Goal: Task Accomplishment & Management: Use online tool/utility

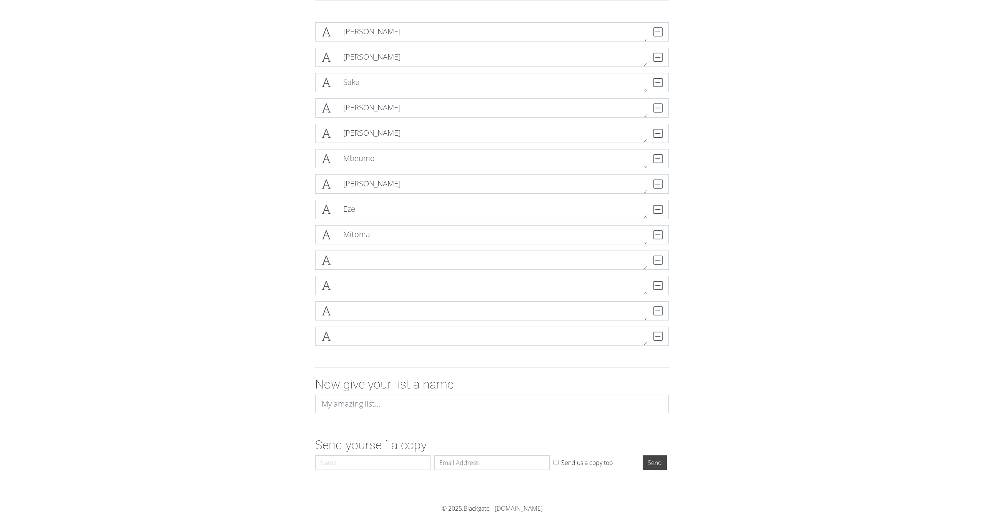
scroll to position [145, 0]
click at [388, 405] on input at bounding box center [492, 404] width 354 height 18
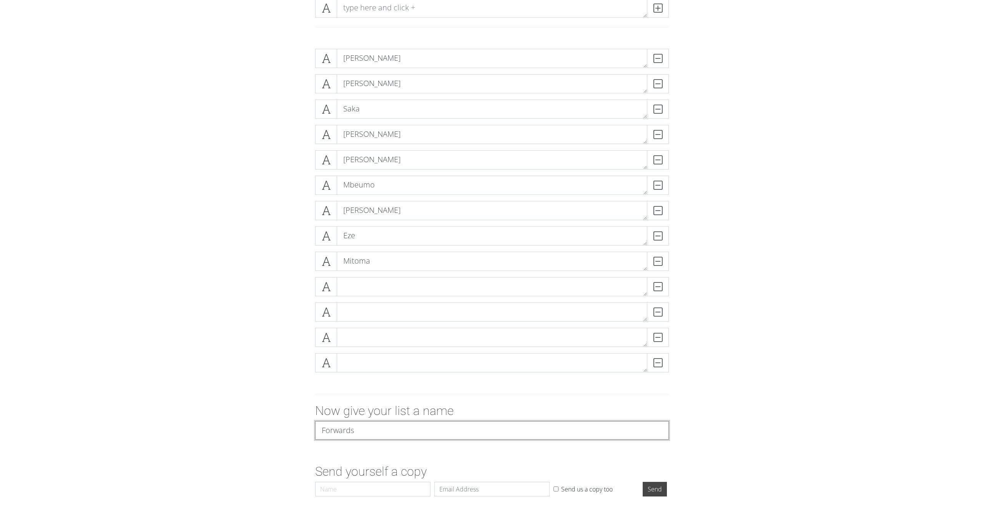
scroll to position [103, 0]
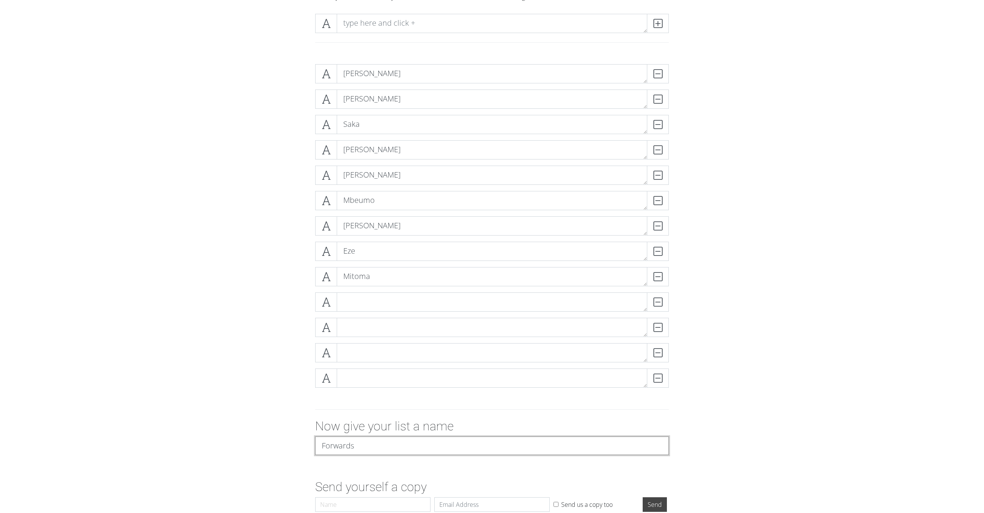
type input "Forwards"
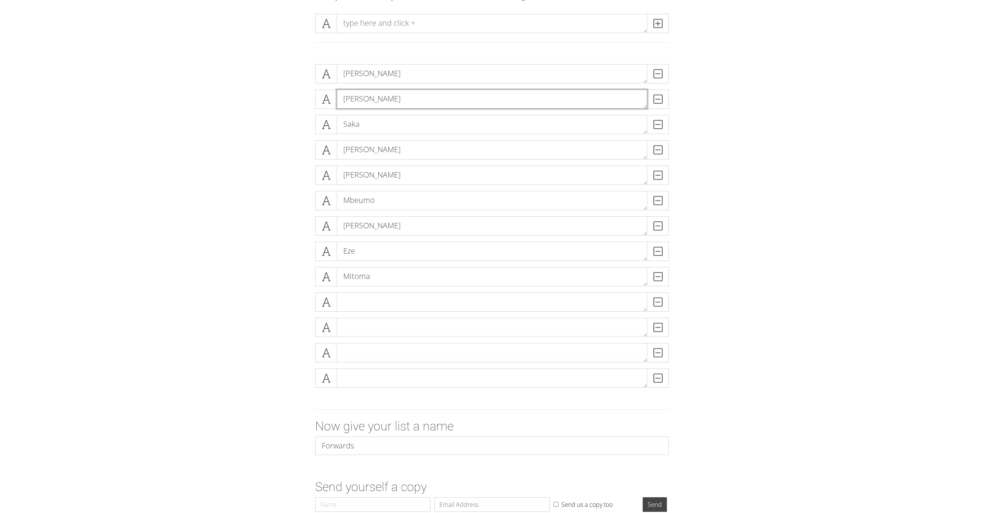
click at [360, 97] on textarea "Palmer" at bounding box center [492, 99] width 311 height 19
type textarea "Saka"
click at [366, 128] on textarea "Saka" at bounding box center [492, 124] width 311 height 19
drag, startPoint x: 355, startPoint y: 125, endPoint x: 337, endPoint y: 124, distance: 17.3
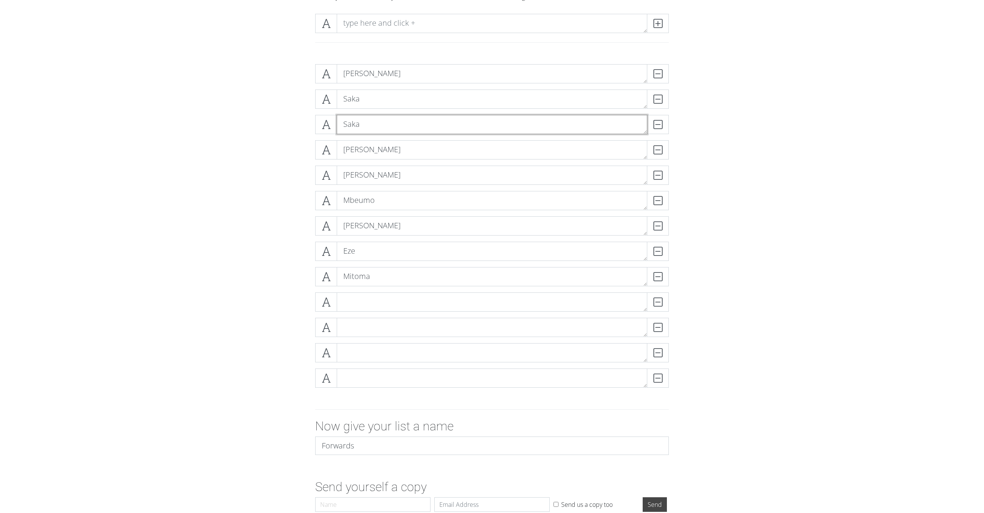
click at [338, 124] on textarea "Saka" at bounding box center [492, 124] width 311 height 19
click at [366, 153] on textarea "Bruno" at bounding box center [492, 149] width 311 height 19
drag, startPoint x: 361, startPoint y: 150, endPoint x: 347, endPoint y: 150, distance: 13.8
click at [347, 150] on textarea "Bruno" at bounding box center [492, 149] width 311 height 19
type textarea "B"
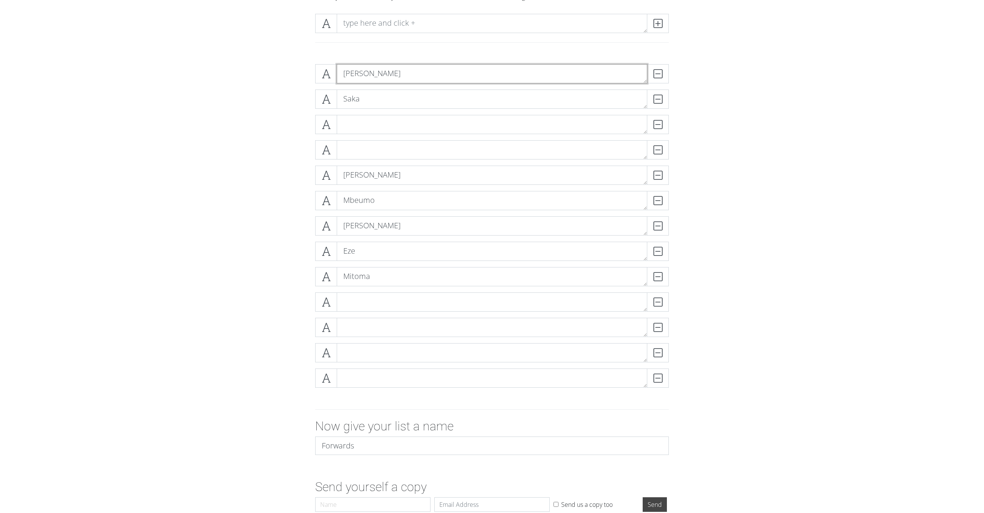
click at [382, 72] on textarea "Salah" at bounding box center [492, 73] width 311 height 19
click at [651, 98] on div "DELETE" at bounding box center [653, 99] width 31 height 19
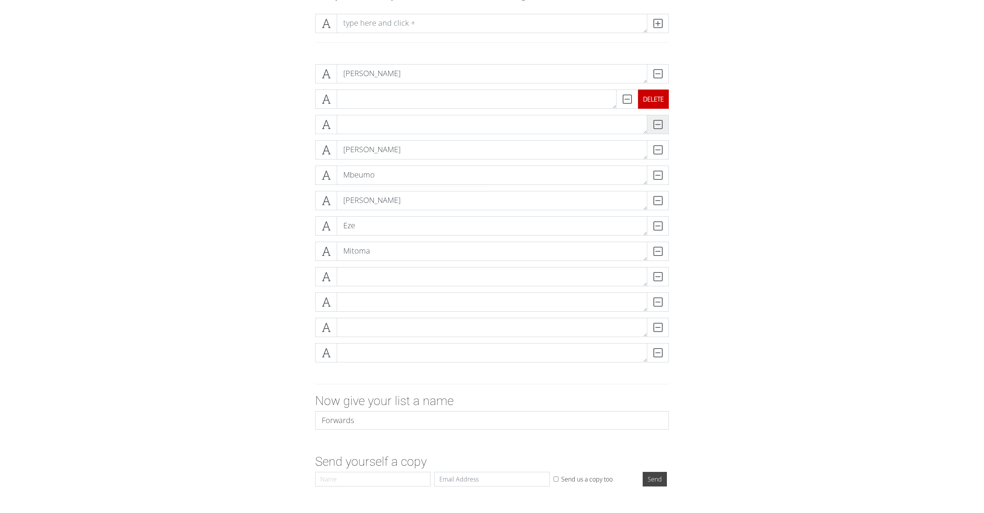
click at [659, 99] on div "DELETE" at bounding box center [653, 99] width 31 height 19
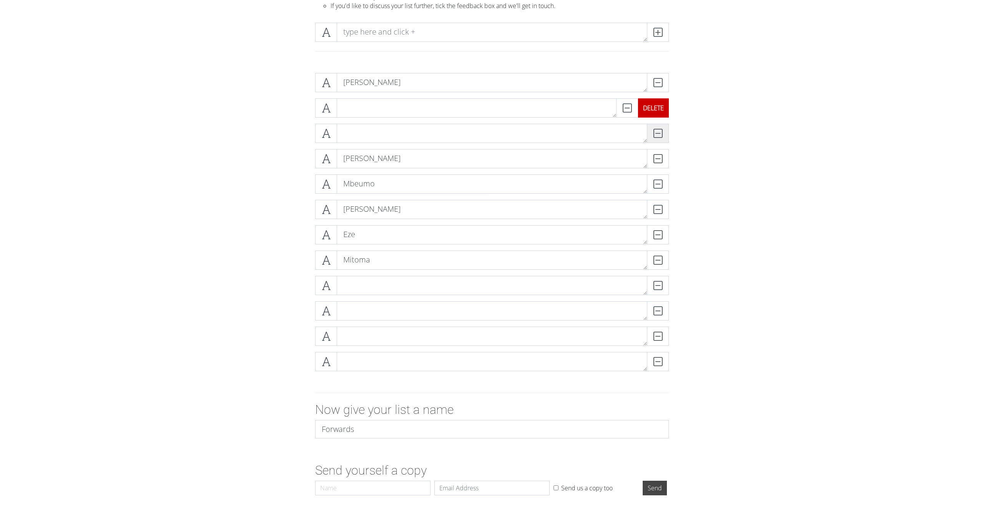
click at [669, 124] on div "DELETE" at bounding box center [669, 133] width 0 height 19
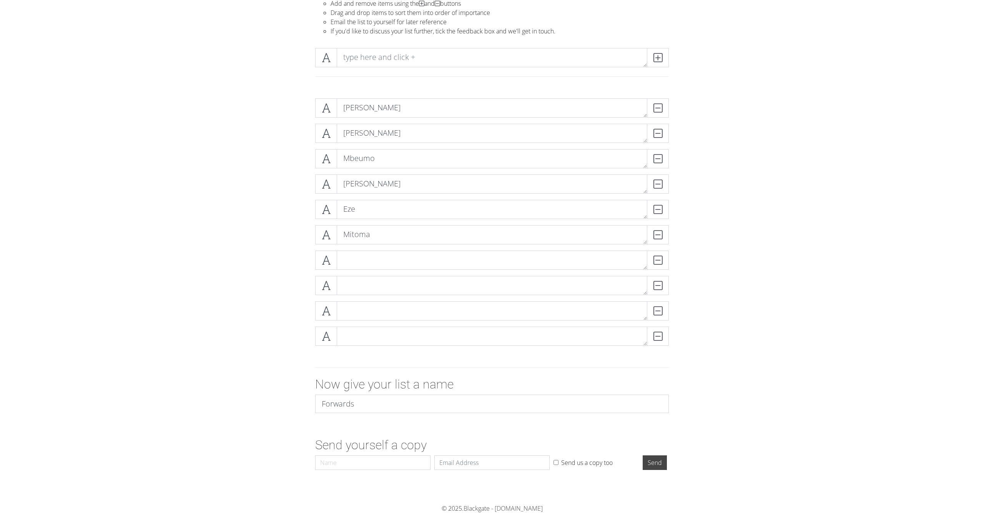
click at [659, 99] on div "DELETE" at bounding box center [658, 107] width 22 height 19
click at [659, 99] on div "DELETE" at bounding box center [653, 107] width 31 height 19
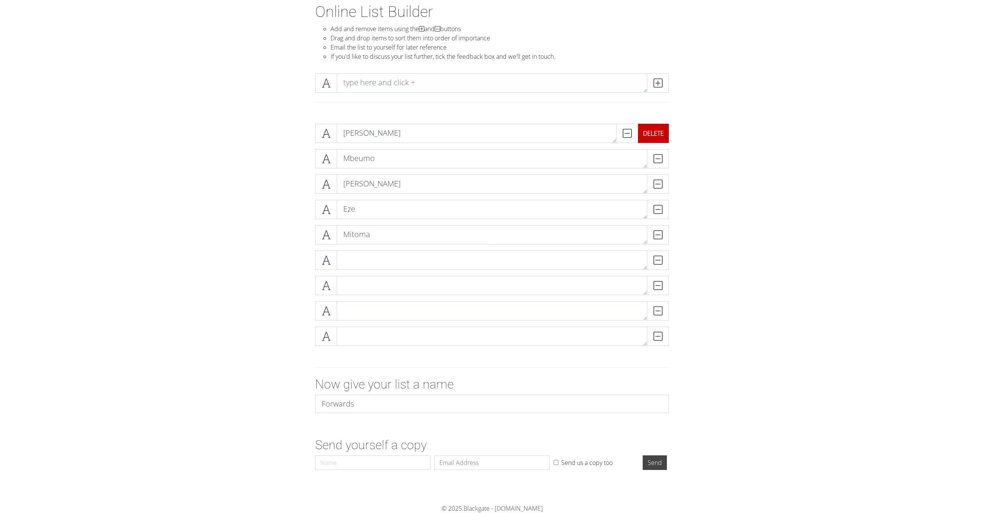
click at [659, 130] on div "DELETE" at bounding box center [653, 133] width 31 height 19
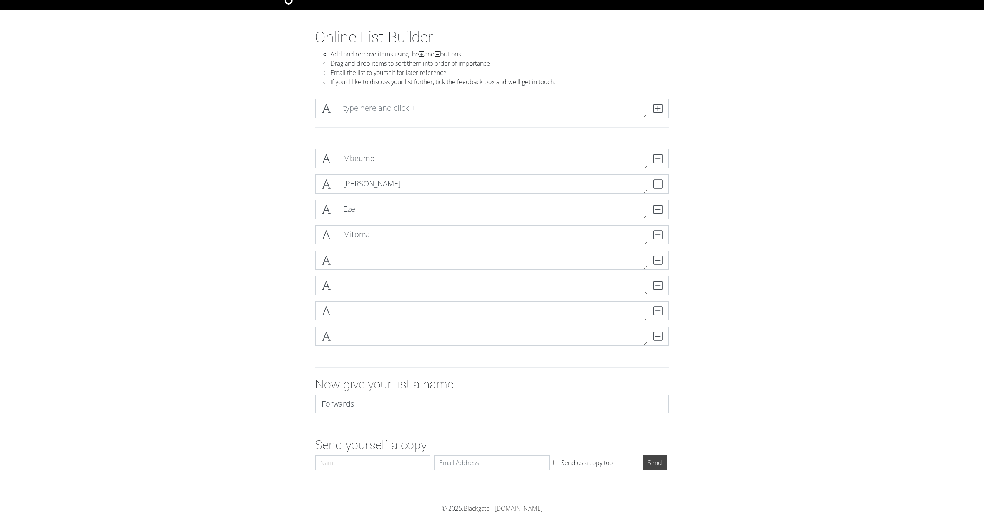
click at [659, 129] on div at bounding box center [492, 127] width 365 height 7
click at [660, 129] on div at bounding box center [492, 127] width 365 height 7
click at [659, 155] on div "DELETE" at bounding box center [653, 158] width 31 height 19
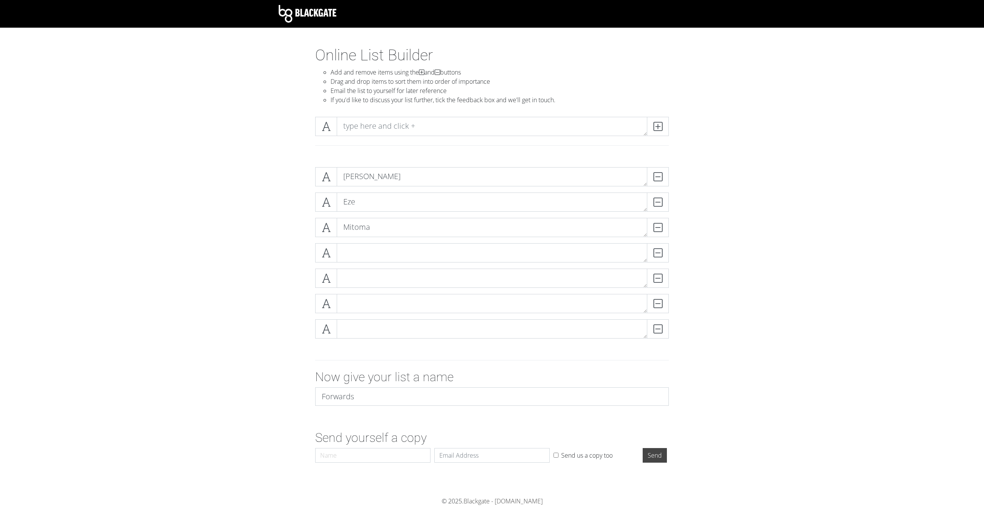
click at [660, 156] on div at bounding box center [492, 136] width 438 height 50
click at [660, 173] on div "DELETE" at bounding box center [653, 176] width 31 height 19
click at [669, 193] on div "DELETE" at bounding box center [669, 202] width 0 height 19
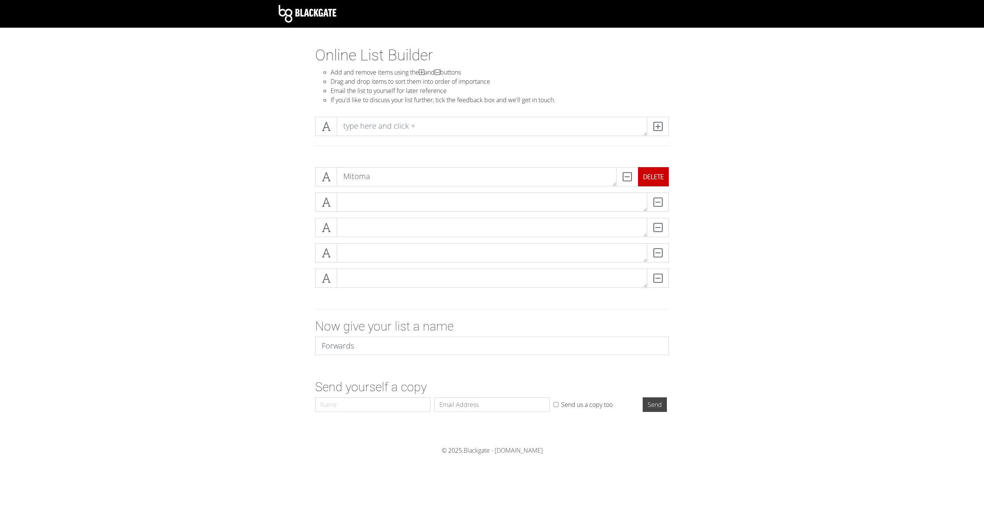
click at [662, 176] on div "DELETE" at bounding box center [653, 176] width 31 height 19
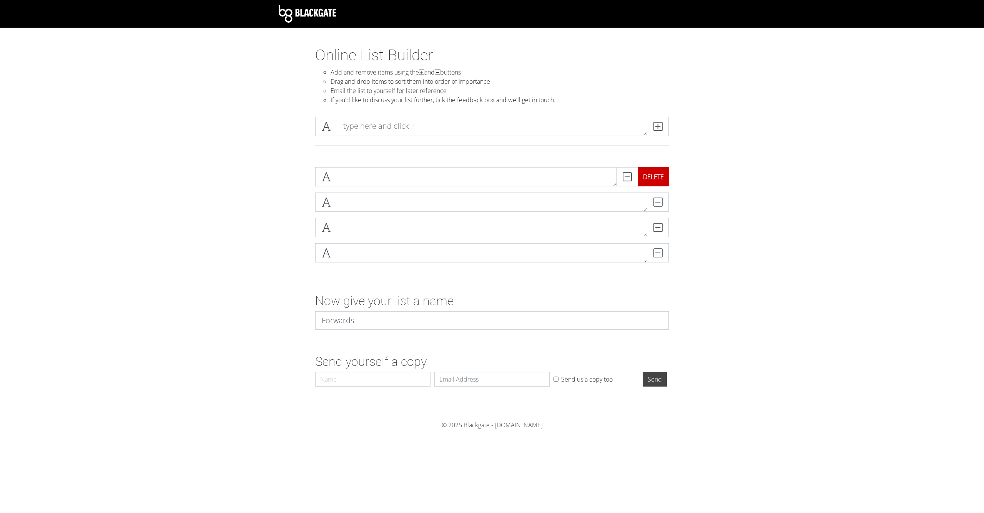
click at [661, 177] on div "DELETE" at bounding box center [653, 176] width 31 height 19
click at [669, 193] on div "DELETE" at bounding box center [669, 202] width 0 height 19
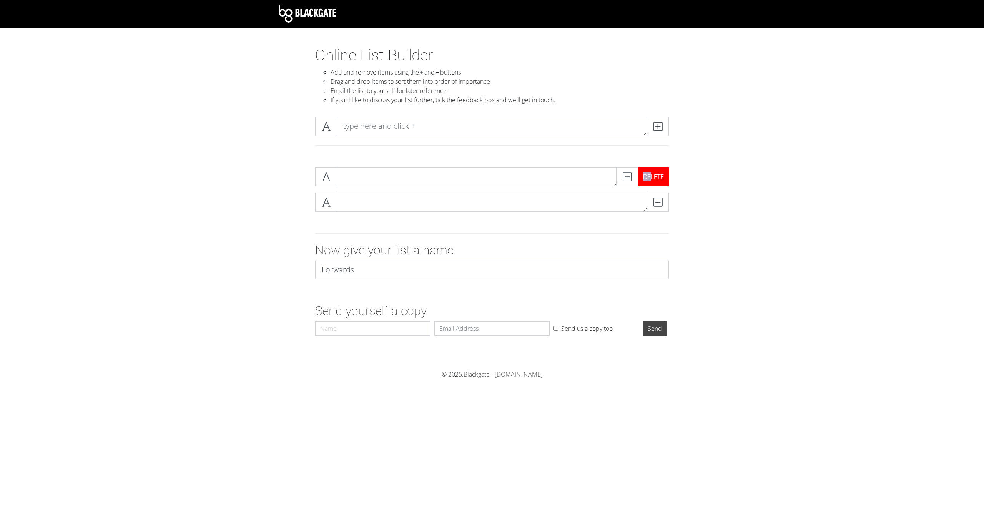
click at [662, 178] on div "DELETE" at bounding box center [642, 176] width 53 height 19
click at [662, 178] on div "DELETE" at bounding box center [653, 176] width 31 height 19
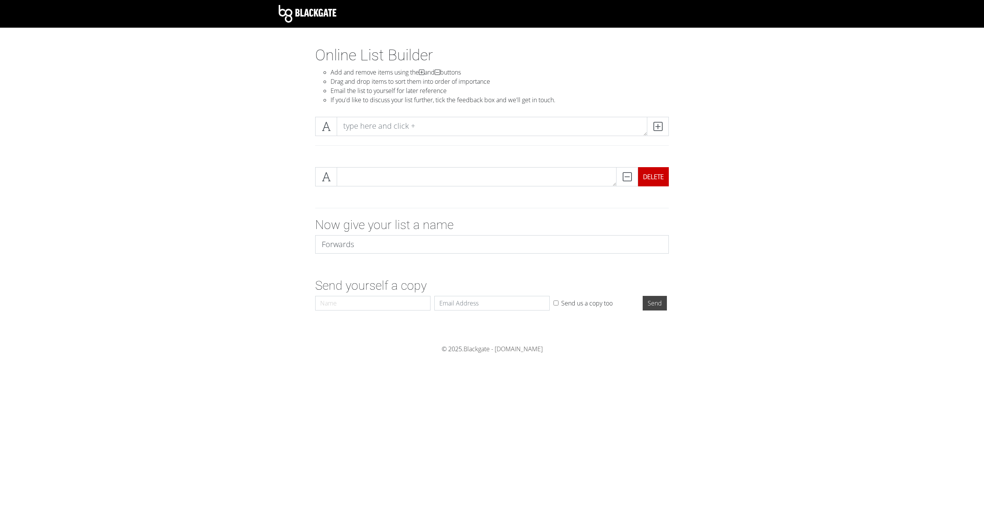
click at [652, 178] on div "DELETE" at bounding box center [653, 176] width 31 height 19
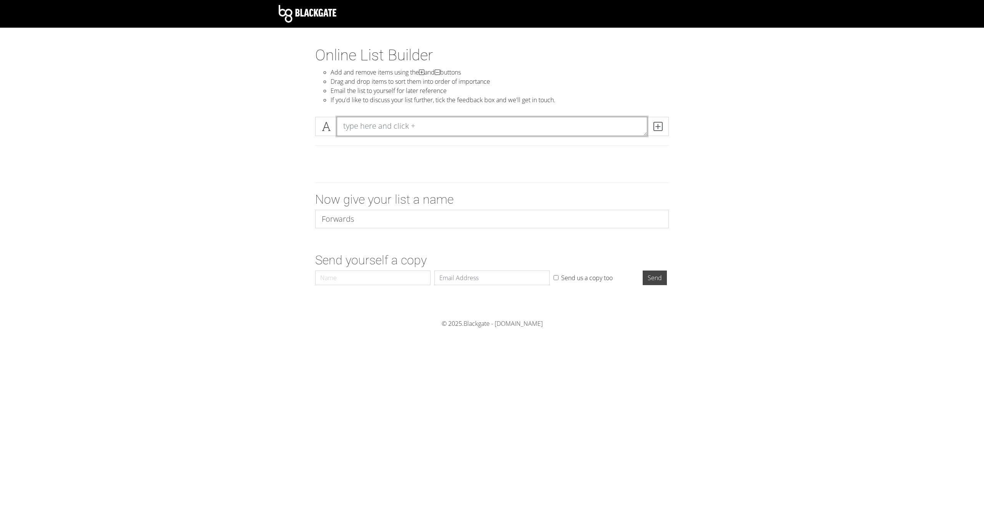
drag, startPoint x: 501, startPoint y: 124, endPoint x: 506, endPoint y: 125, distance: 4.8
click at [501, 124] on textarea at bounding box center [492, 126] width 311 height 19
type textarea "Salah"
click at [659, 130] on icon at bounding box center [658, 127] width 9 height 8
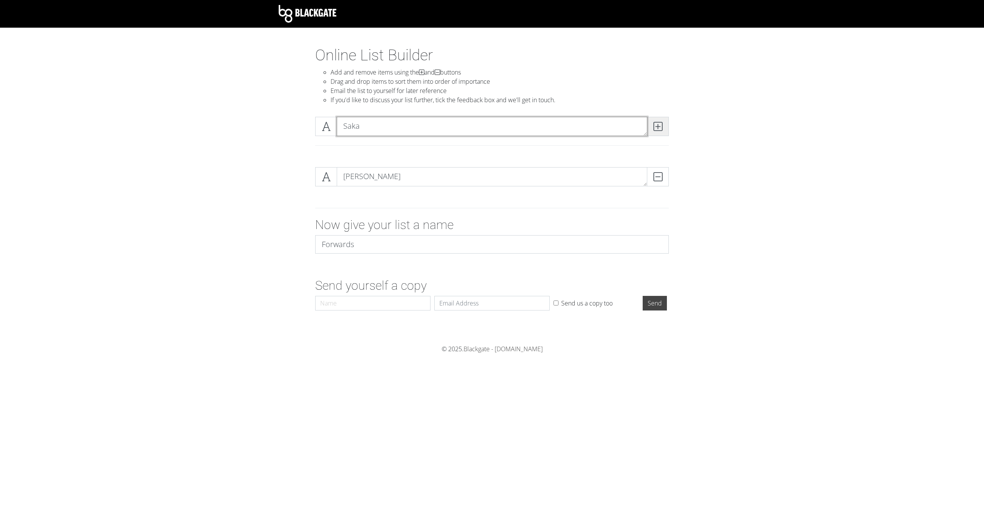
type textarea "Saka"
click at [661, 126] on icon at bounding box center [658, 127] width 9 height 8
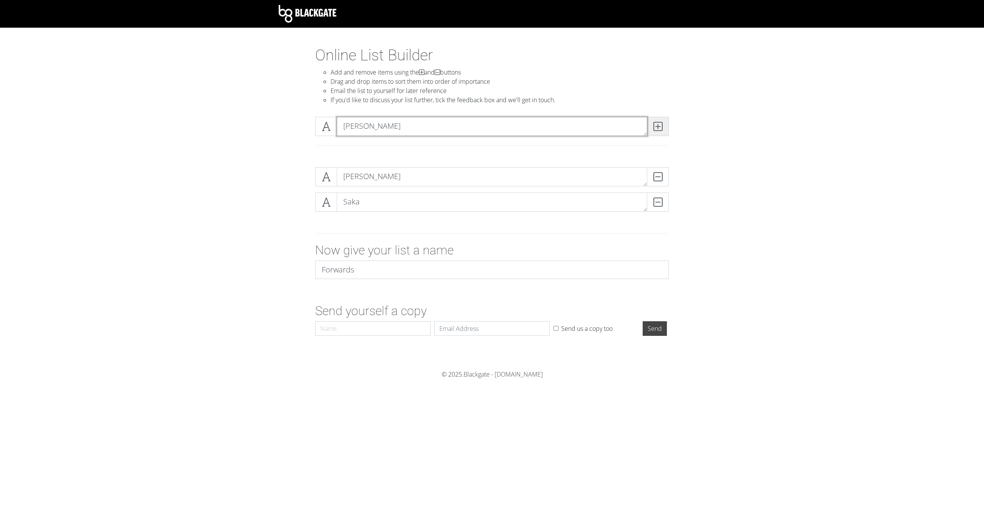
type textarea "Haaland"
click at [659, 119] on span at bounding box center [658, 126] width 22 height 19
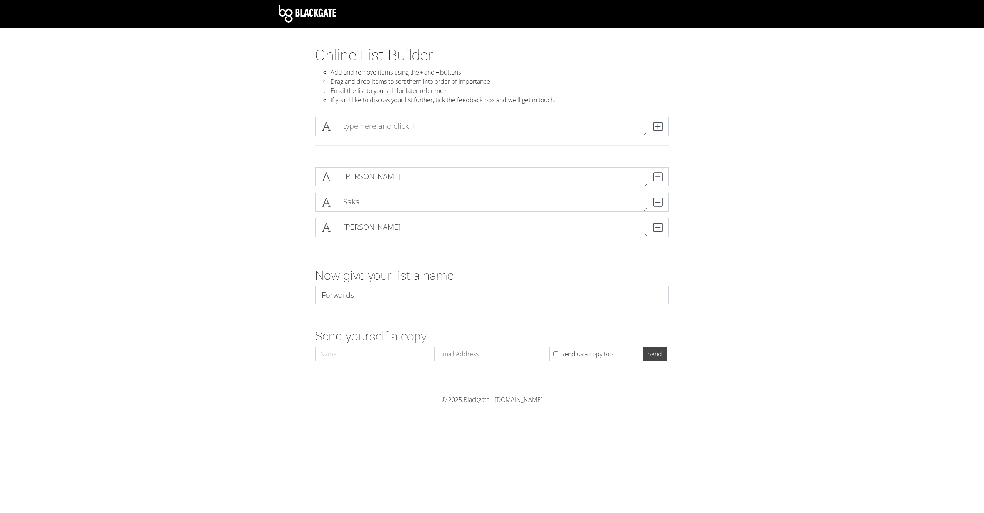
click at [623, 106] on div "Online List Builder Add and remove items using the and buttons Drag and drop it…" at bounding box center [492, 78] width 365 height 65
click at [586, 126] on textarea at bounding box center [492, 126] width 311 height 19
type textarea "Isak"
click at [655, 126] on icon at bounding box center [658, 127] width 9 height 8
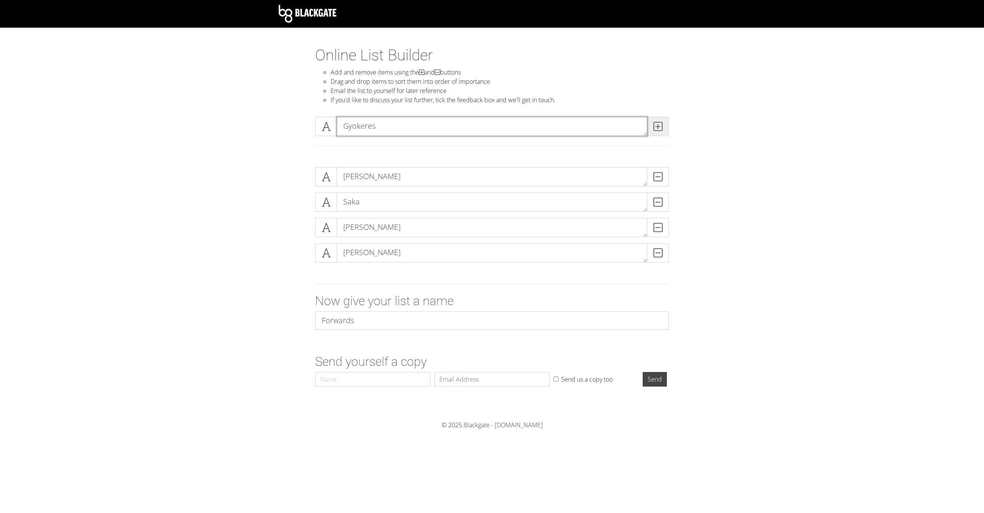
type textarea "Gyokeres"
click at [655, 126] on icon at bounding box center [658, 127] width 9 height 8
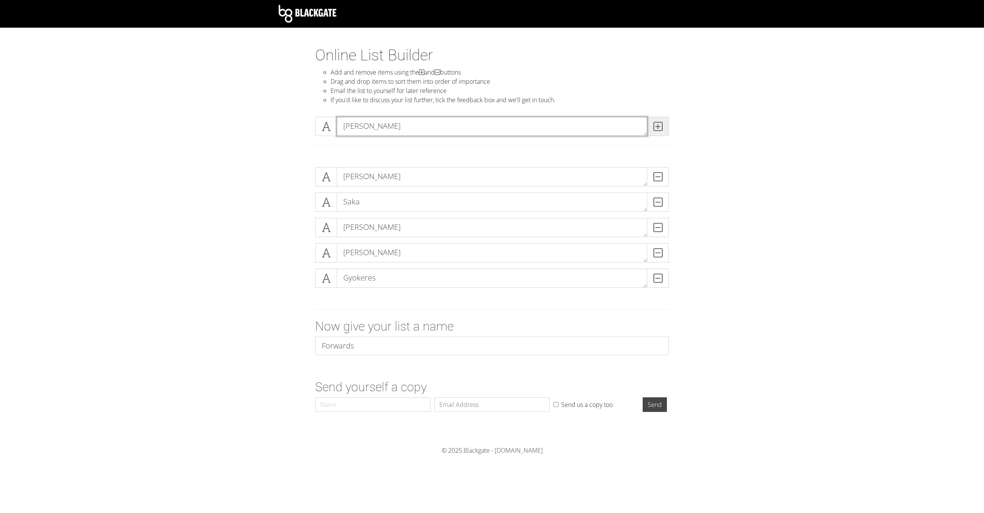
type textarea "Cunha"
click at [655, 126] on icon at bounding box center [658, 127] width 9 height 8
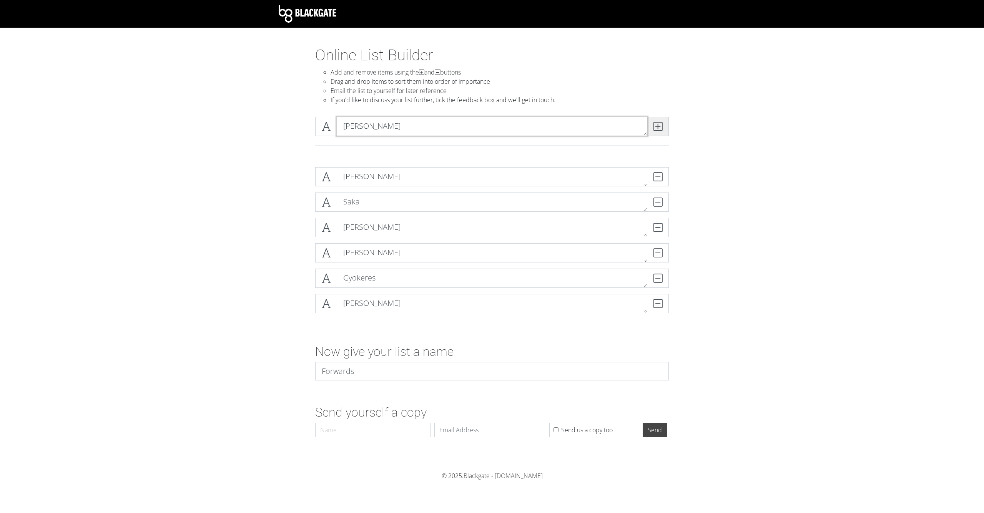
type textarea "Bowen"
click at [654, 126] on icon at bounding box center [658, 127] width 9 height 8
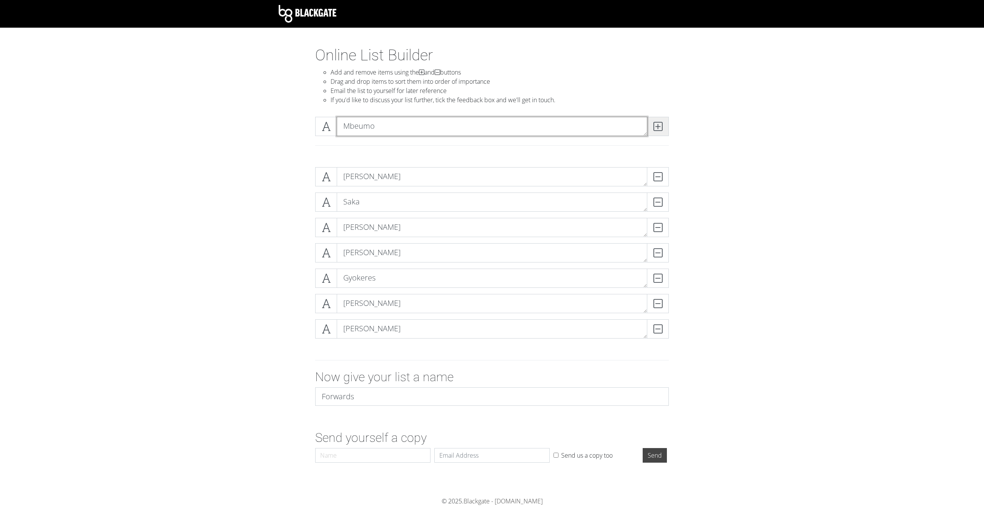
type textarea "Mbeumo"
click at [661, 119] on span at bounding box center [658, 126] width 22 height 19
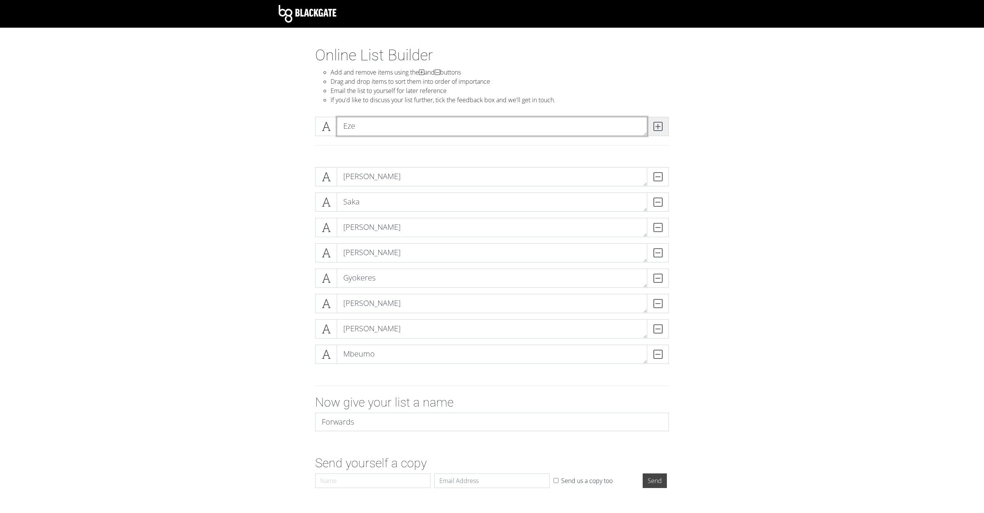
type textarea "Eze"
click at [661, 119] on span at bounding box center [658, 126] width 22 height 19
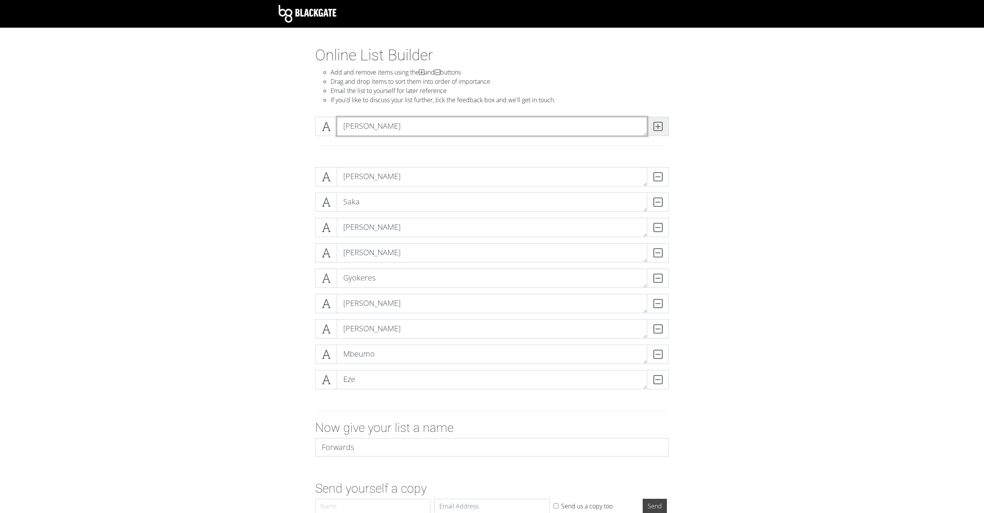
type textarea "Watkins"
click at [661, 119] on span at bounding box center [658, 126] width 22 height 19
type textarea "Marmous"
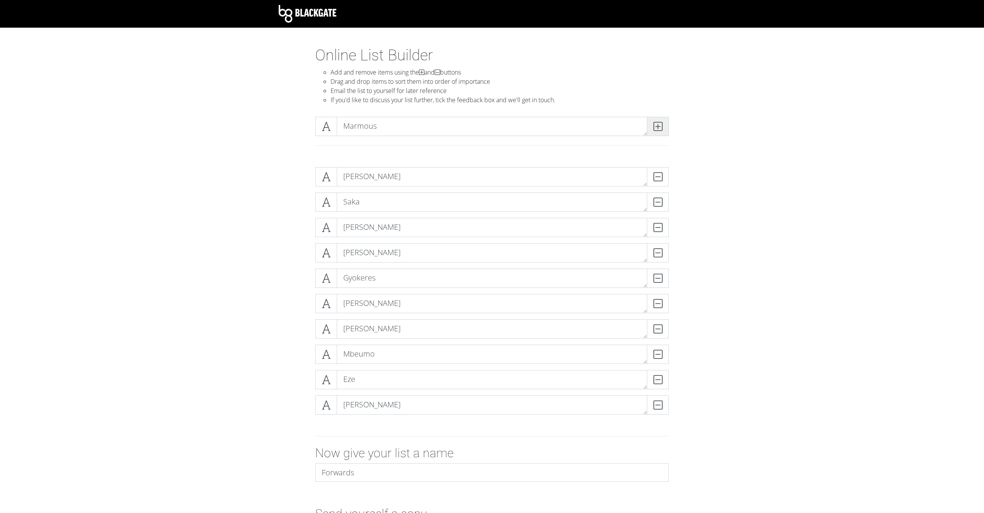
click at [661, 119] on span at bounding box center [658, 126] width 22 height 19
type textarea "João Pedro"
drag, startPoint x: 661, startPoint y: 119, endPoint x: 643, endPoint y: 119, distance: 18.1
click at [647, 119] on div "João Pedro" at bounding box center [492, 126] width 354 height 19
click at [654, 132] on span at bounding box center [658, 126] width 22 height 19
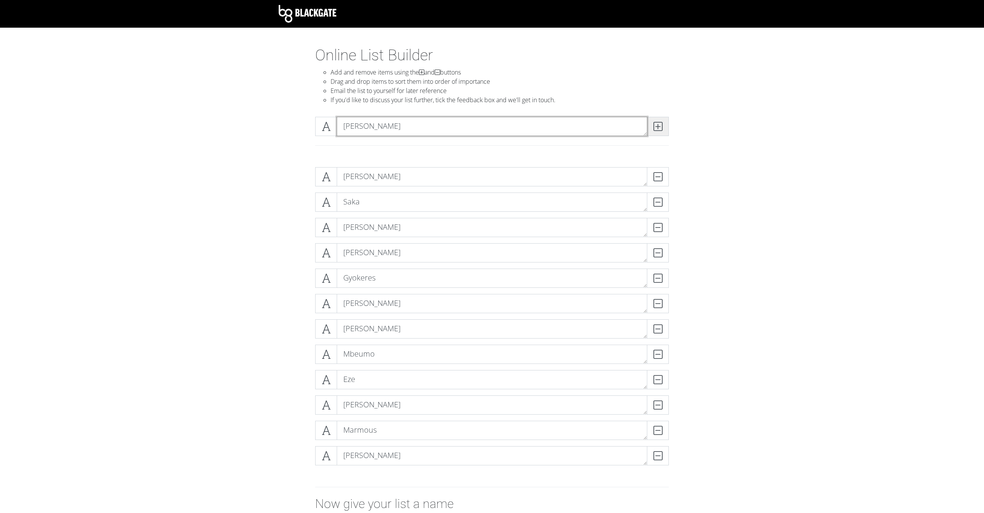
type textarea "Diallo"
click at [659, 126] on icon at bounding box center [658, 127] width 9 height 8
type textarea "Gordon"
click at [659, 126] on icon at bounding box center [658, 127] width 9 height 8
type textarea "Kudus"
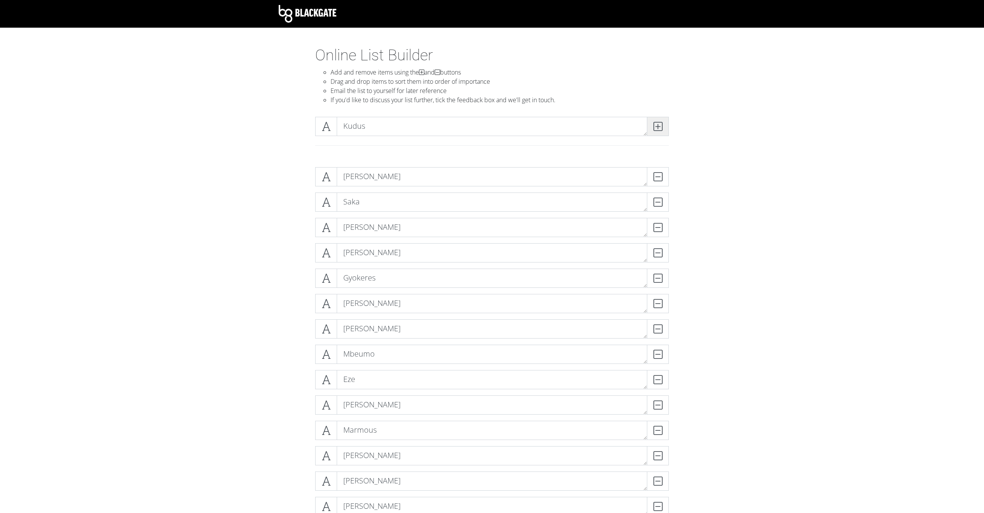
click at [659, 126] on icon at bounding box center [658, 127] width 9 height 8
type textarea "Ekitike"
click at [659, 126] on icon at bounding box center [658, 127] width 9 height 8
type textarea "Wissa"
click at [659, 126] on icon at bounding box center [658, 127] width 9 height 8
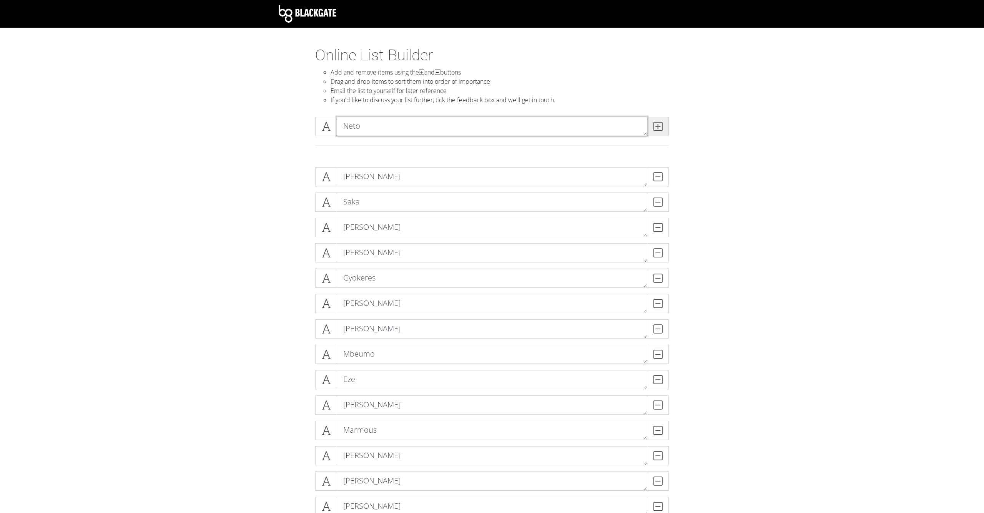
type textarea "Neto"
click at [659, 126] on icon at bounding box center [658, 127] width 9 height 8
type textarea "Neto"
click at [659, 126] on icon at bounding box center [658, 127] width 9 height 8
type textarea "Solanke"
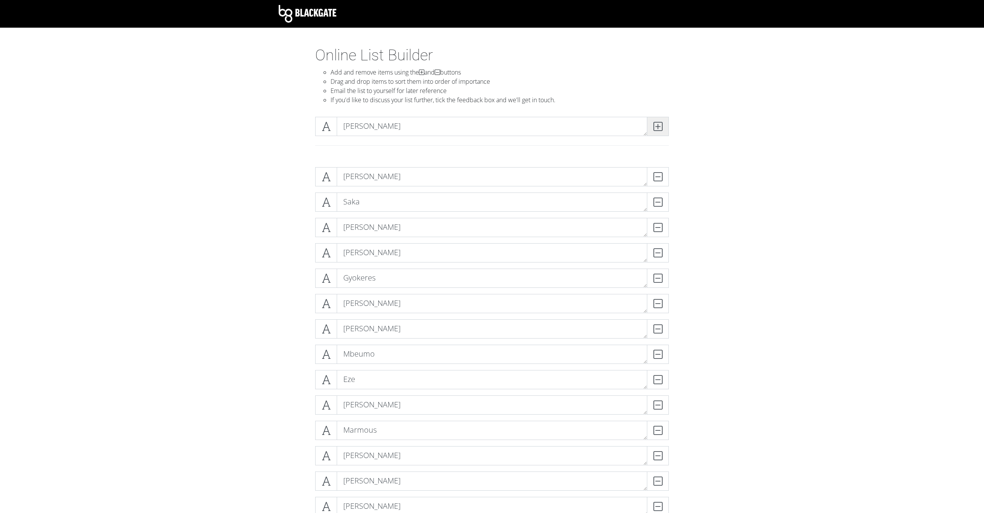
click at [659, 126] on icon at bounding box center [658, 127] width 9 height 8
type textarea "Elanga"
click at [659, 126] on icon at bounding box center [658, 127] width 9 height 8
type textarea "Mateta"
click at [659, 126] on icon at bounding box center [658, 127] width 9 height 8
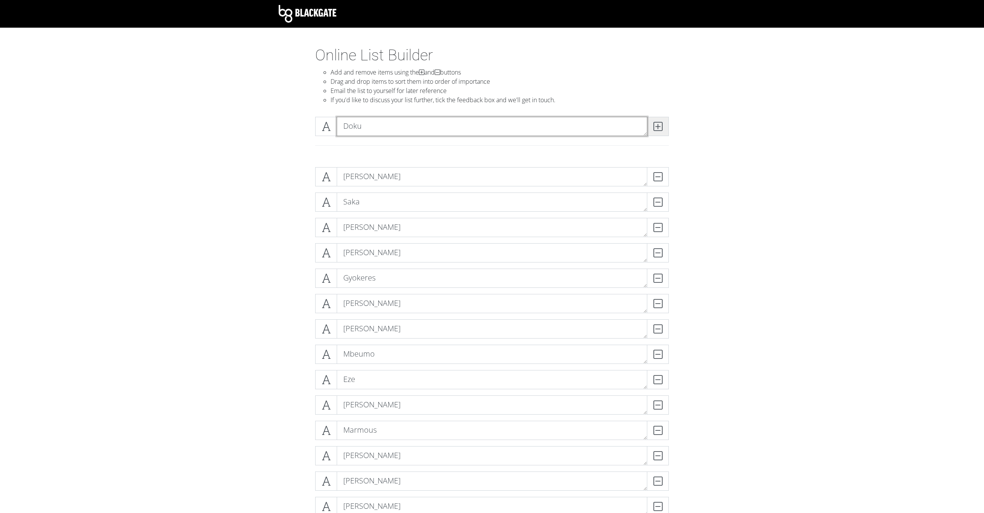
type textarea "Doku"
click at [659, 126] on icon at bounding box center [658, 127] width 9 height 8
type textarea "Gakpo"
click at [659, 126] on icon at bounding box center [658, 127] width 9 height 8
type textarea "Sarr"
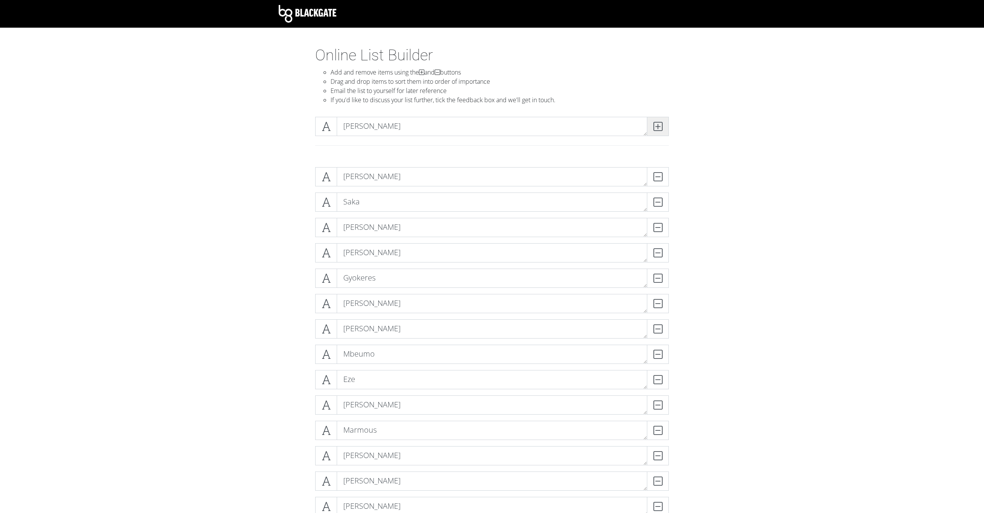
click at [659, 126] on icon at bounding box center [658, 127] width 9 height 8
type textarea "Wood"
click at [659, 126] on icon at bounding box center [658, 127] width 9 height 8
type textarea "Savio"
click at [659, 126] on icon at bounding box center [658, 127] width 9 height 8
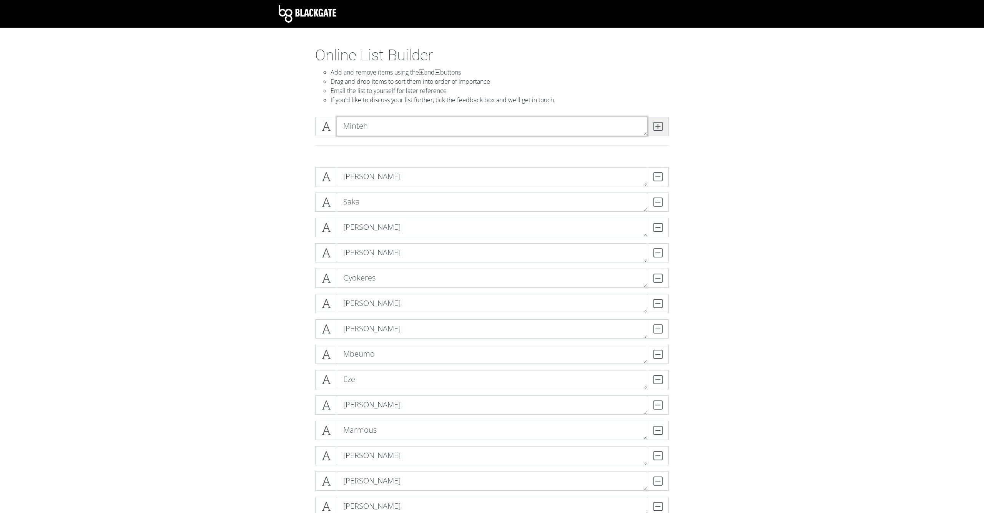
type textarea "Minteh"
click at [659, 126] on icon at bounding box center [658, 127] width 9 height 8
type textarea "Evanilson"
click at [659, 126] on icon at bounding box center [658, 127] width 9 height 8
type textarea "Martinelli"
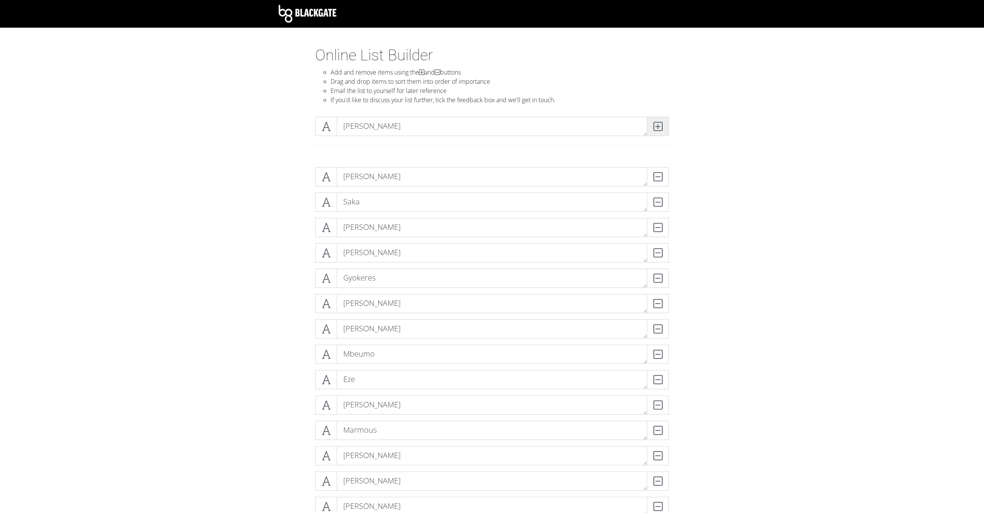
click at [659, 126] on icon at bounding box center [658, 127] width 9 height 8
type textarea "Havertz"
click at [659, 126] on icon at bounding box center [658, 127] width 9 height 8
type textarea "Strand Larsen"
click at [661, 128] on icon at bounding box center [658, 127] width 9 height 8
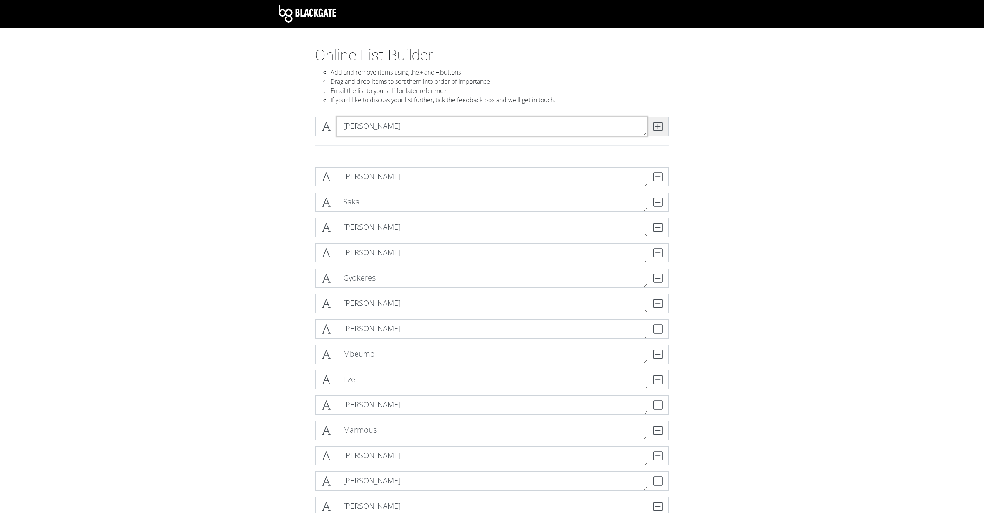
type textarea "Brennan"
click at [661, 128] on icon at bounding box center [658, 127] width 9 height 8
type textarea "Delap"
click at [661, 128] on icon at bounding box center [658, 127] width 9 height 8
type textarea "Jiminez"
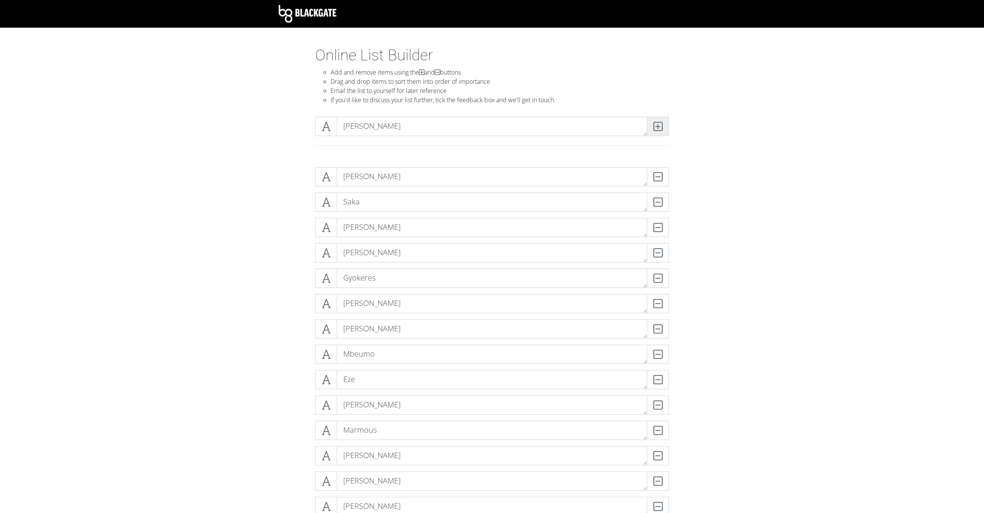
click at [661, 128] on icon at bounding box center [658, 127] width 9 height 8
type textarea "Muphy"
click at [661, 128] on icon at bounding box center [658, 127] width 9 height 8
type textarea "Outarra"
click at [661, 129] on icon at bounding box center [658, 127] width 9 height 8
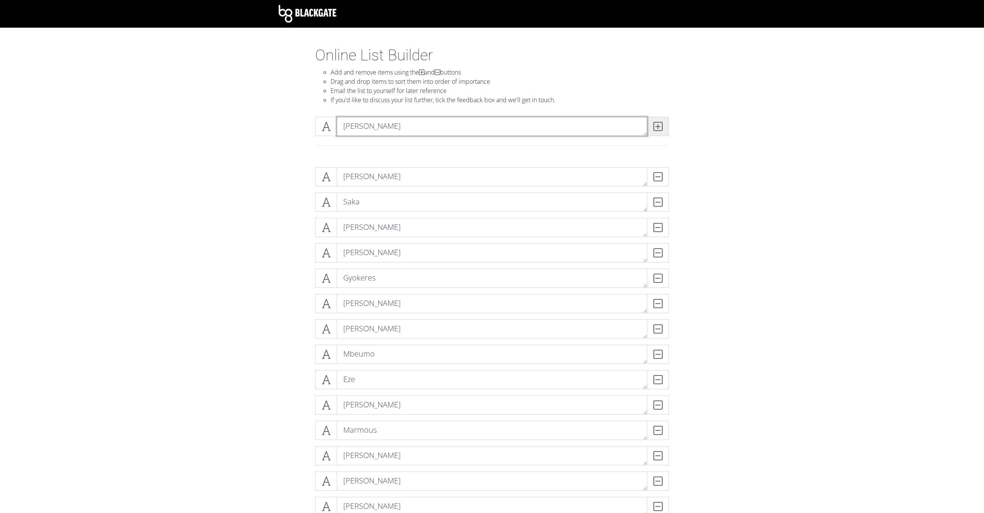
type textarea "Rutter"
click at [661, 129] on icon at bounding box center [658, 127] width 9 height 8
type textarea "Adringra"
click at [661, 129] on icon at bounding box center [658, 127] width 9 height 8
type textarea "Gittens"
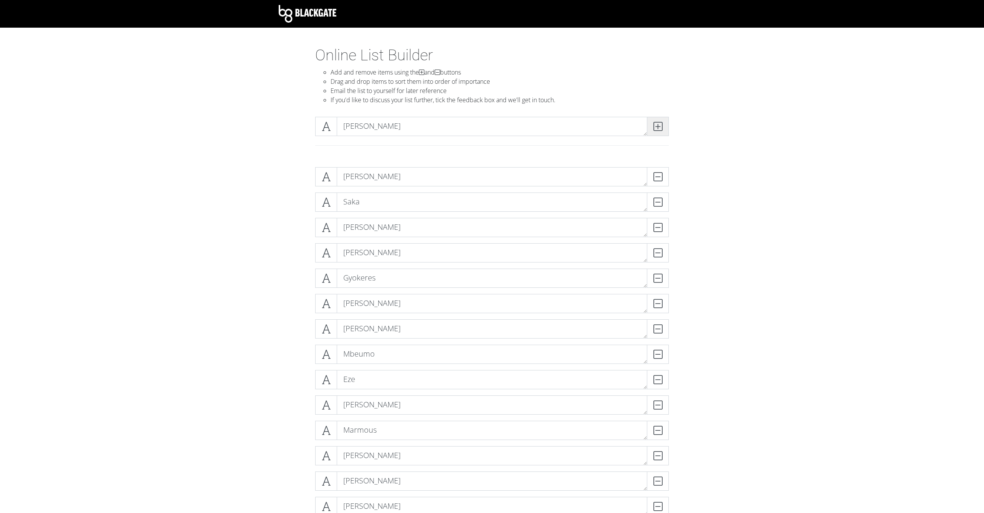
click at [661, 129] on icon at bounding box center [658, 127] width 9 height 8
type textarea "Tel"
click at [660, 125] on icon at bounding box center [658, 127] width 9 height 8
type textarea "B"
type textarea "Harvey Barnes"
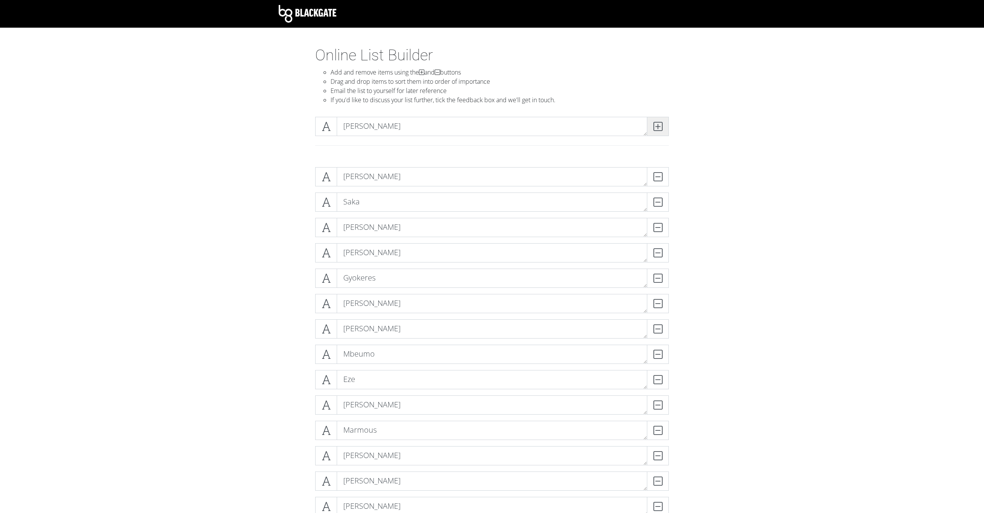
click at [660, 125] on icon at bounding box center [658, 127] width 9 height 8
type textarea "Igor Thiago"
click at [660, 125] on icon at bounding box center [658, 127] width 9 height 8
type textarea "Welbeck"
click at [673, 123] on div "Welbeck" at bounding box center [492, 136] width 365 height 38
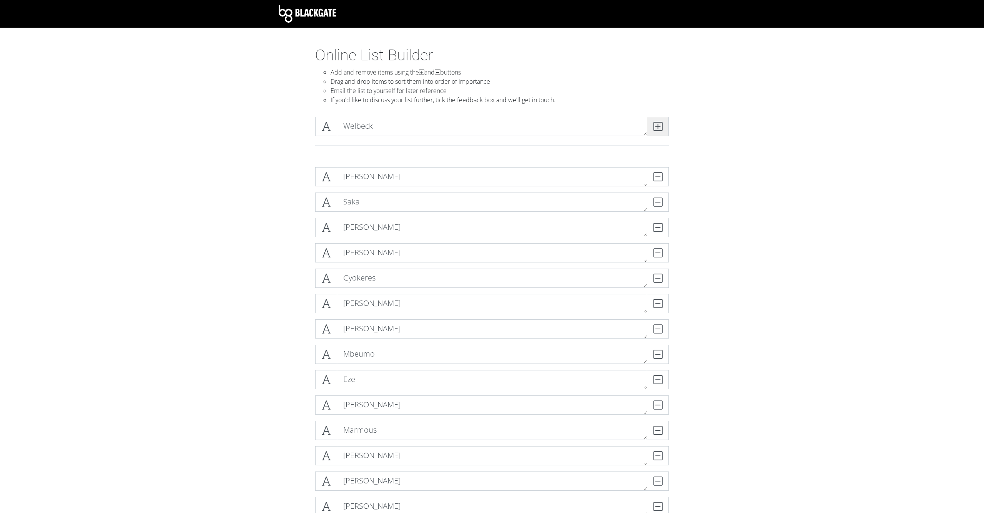
click at [658, 124] on icon at bounding box center [658, 127] width 9 height 8
type textarea "T Barry"
click at [650, 125] on span at bounding box center [658, 126] width 22 height 19
type textarea "Nicholas Jackson"
click at [661, 128] on icon at bounding box center [658, 127] width 9 height 8
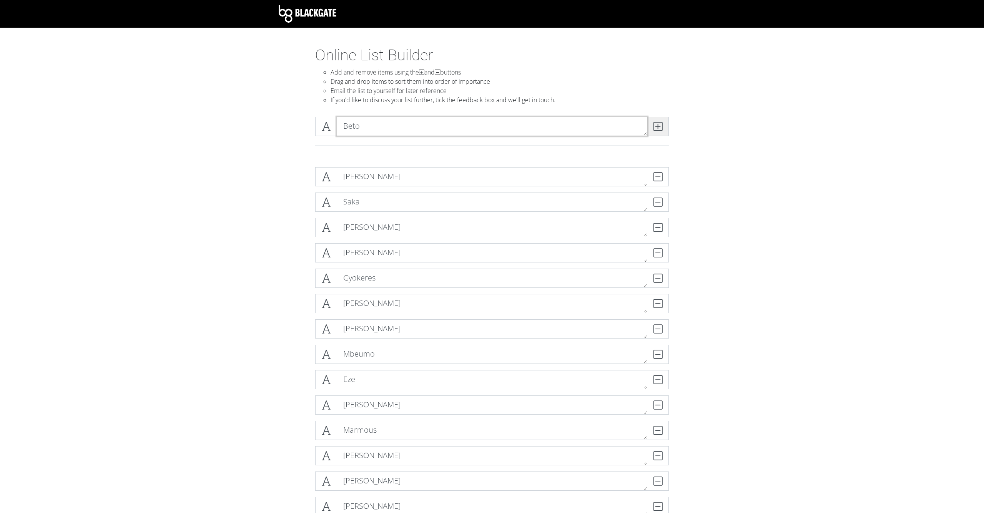
type textarea "Beto"
click at [661, 130] on icon at bounding box center [658, 127] width 9 height 8
type textarea "O"
type textarea "Piroe"
click at [661, 130] on icon at bounding box center [658, 127] width 9 height 8
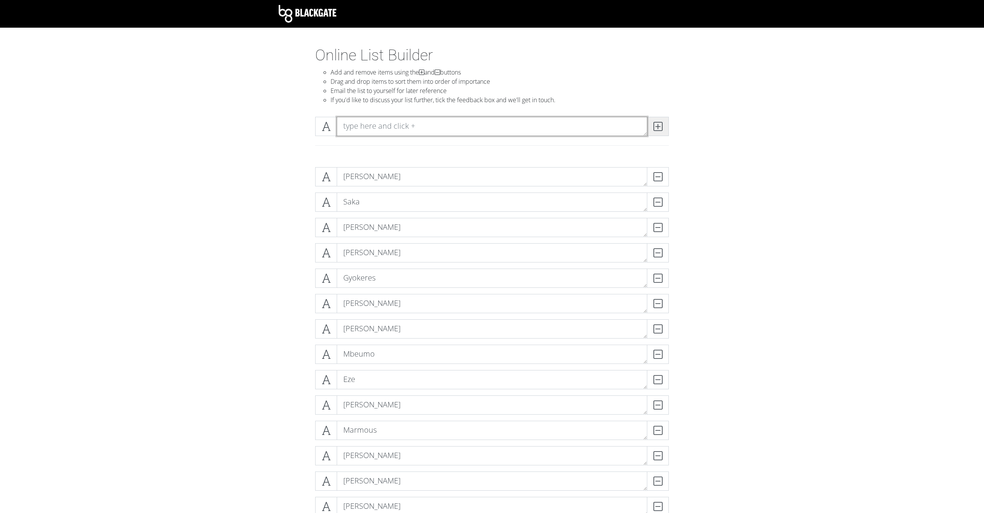
type textarea "A"
type textarea "Jaidon Anthony"
click at [661, 130] on icon at bounding box center [658, 127] width 9 height 8
type textarea "Dan Ndoye"
click at [661, 130] on icon at bounding box center [658, 127] width 9 height 8
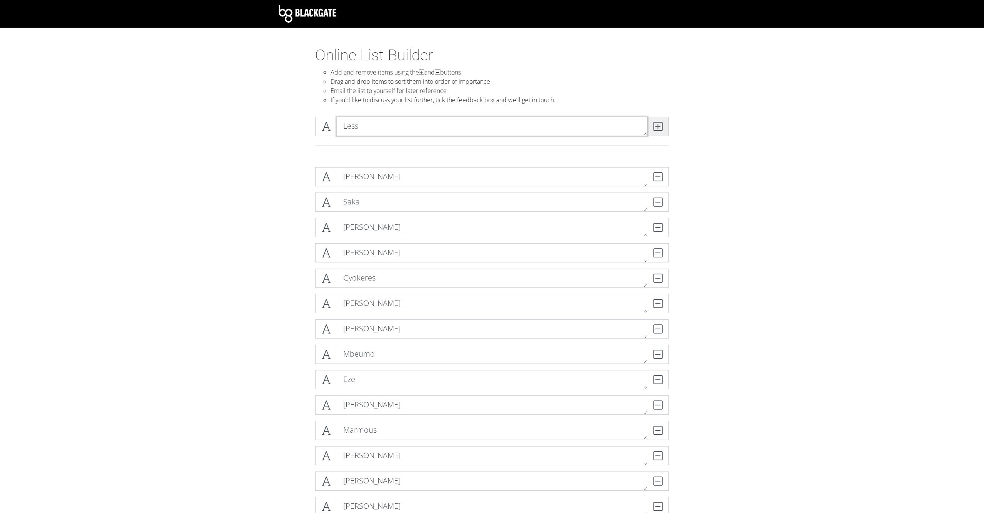
type textarea "Lessa"
type textarea "Leandro T"
type textarea "Trossard"
click at [661, 130] on icon at bounding box center [658, 127] width 9 height 8
type textarea "Estevao"
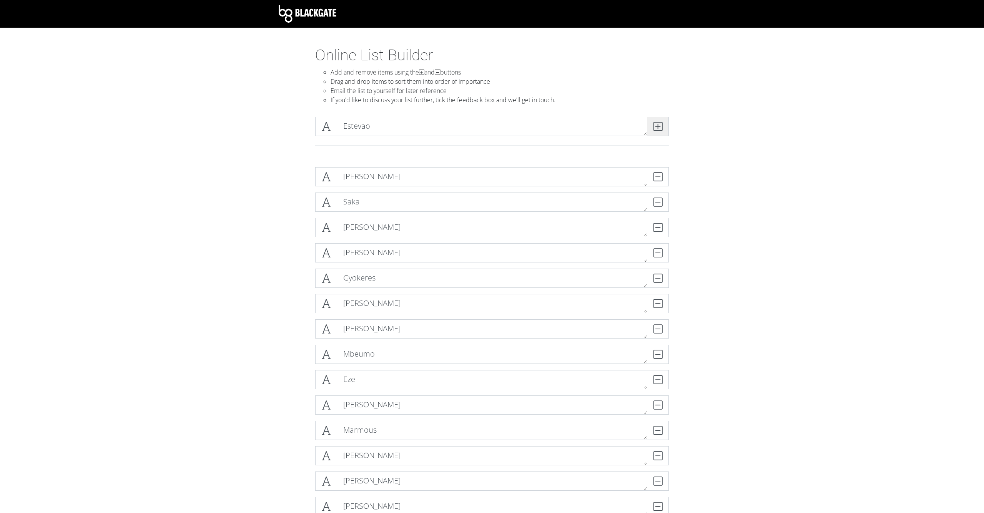
click at [661, 125] on icon at bounding box center [658, 127] width 9 height 8
type textarea "M"
type textarea "Doneyl Malen"
click at [657, 123] on icon at bounding box center [658, 127] width 9 height 8
type textarea "Fulkrug"
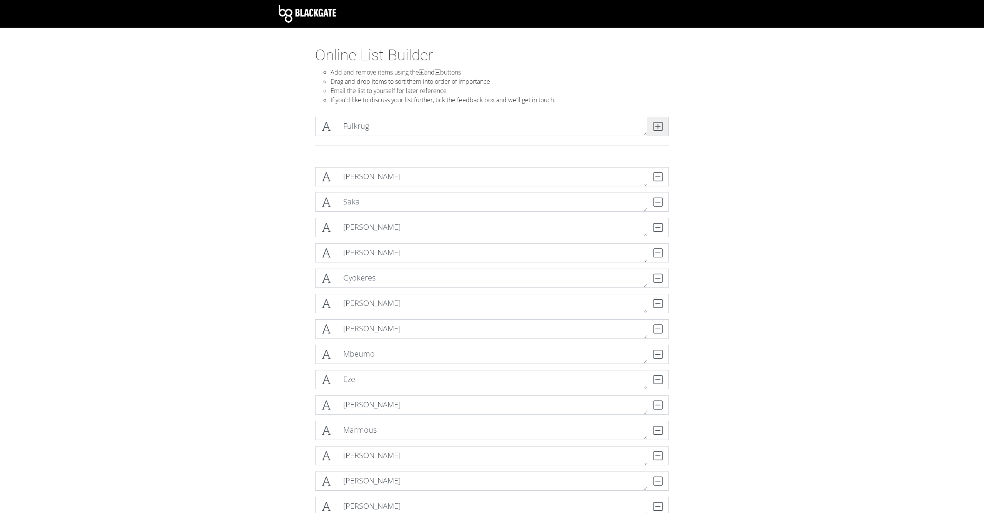
click at [657, 127] on icon at bounding box center [658, 127] width 9 height 8
type textarea "Gnotto"
click at [656, 124] on icon at bounding box center [658, 127] width 9 height 8
type textarea "Mayendea"
click at [645, 142] on div at bounding box center [492, 145] width 365 height 7
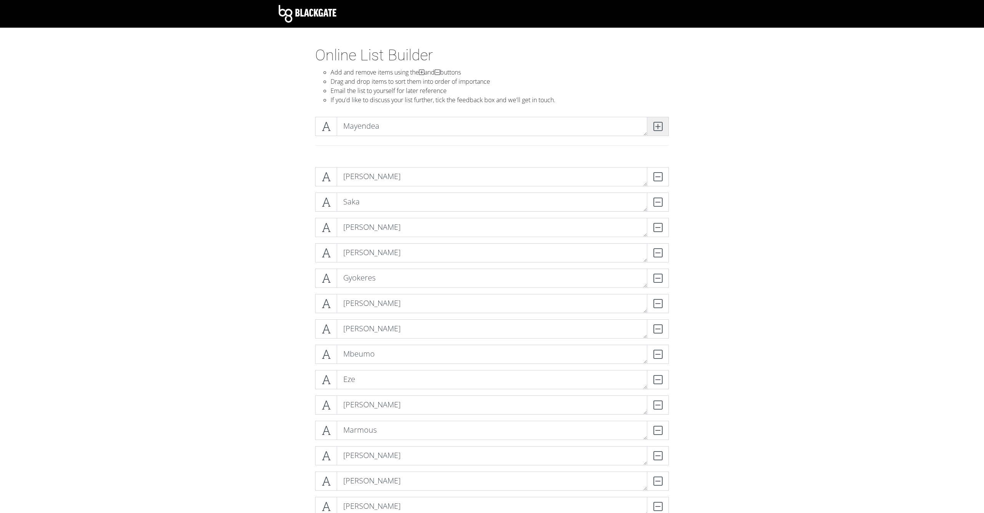
click at [656, 130] on icon at bounding box center [658, 127] width 9 height 8
type textarea "Muniz"
click at [656, 125] on icon at bounding box center [658, 127] width 9 height 8
type textarea "Garnacho"
click at [654, 128] on icon at bounding box center [658, 127] width 9 height 8
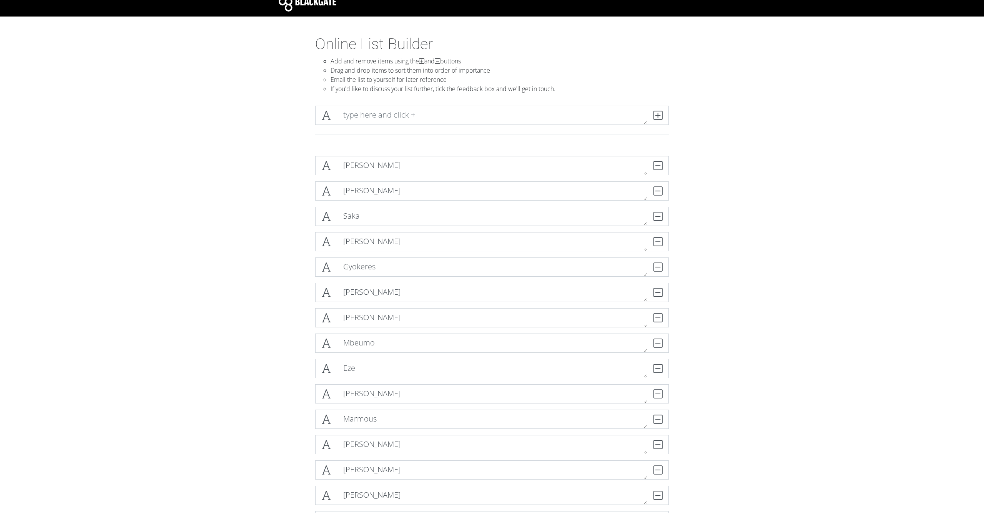
scroll to position [12, 0]
drag, startPoint x: 415, startPoint y: 287, endPoint x: 418, endPoint y: 267, distance: 20.6
drag, startPoint x: 368, startPoint y: 323, endPoint x: 369, endPoint y: 292, distance: 30.8
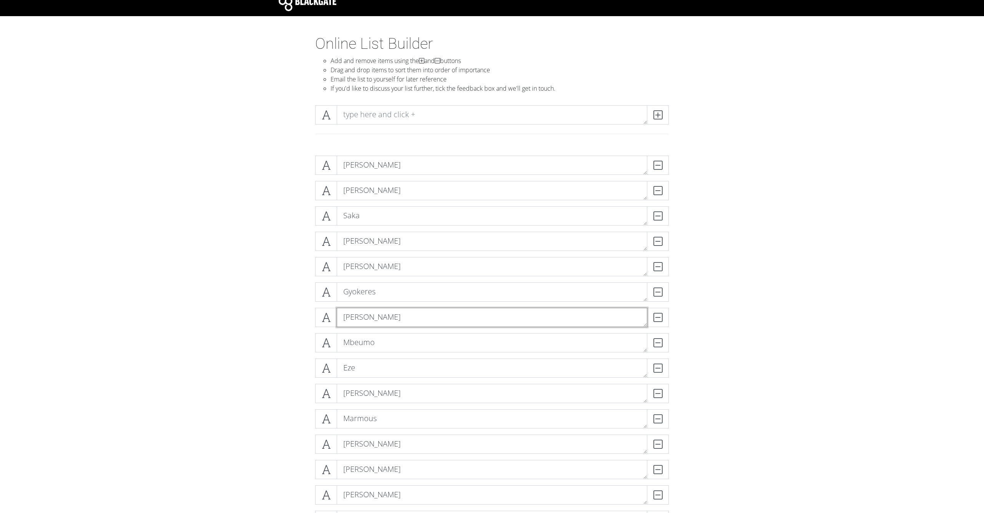
drag, startPoint x: 378, startPoint y: 343, endPoint x: 385, endPoint y: 308, distance: 35.4
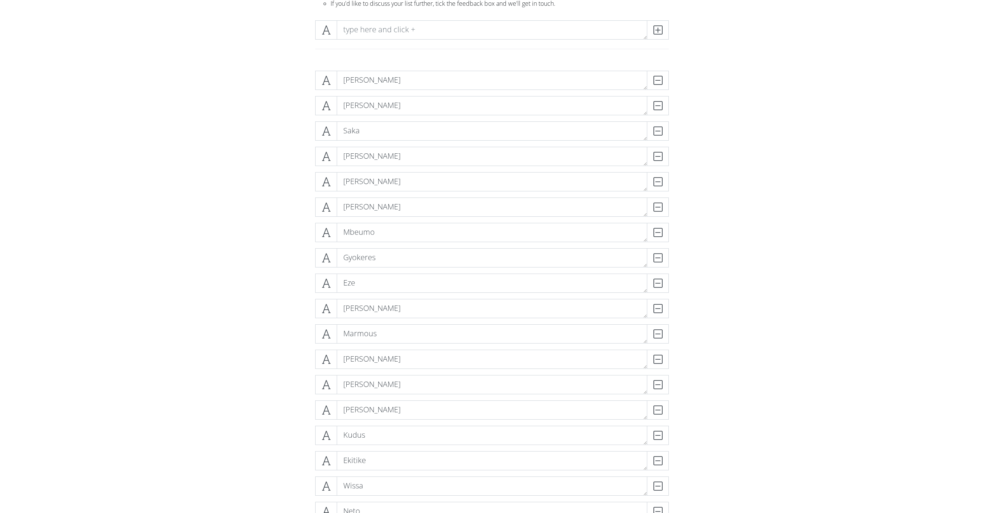
scroll to position [103, 0]
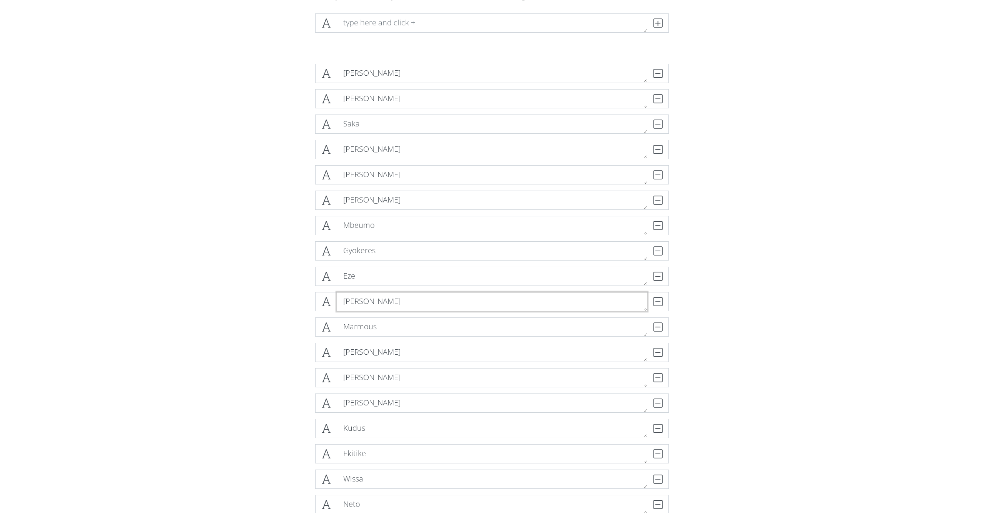
drag, startPoint x: 383, startPoint y: 308, endPoint x: 385, endPoint y: 235, distance: 72.7
click at [400, 340] on div "Marmous DELETE" at bounding box center [492, 330] width 358 height 25
click at [397, 328] on textarea "Marmous" at bounding box center [492, 327] width 311 height 19
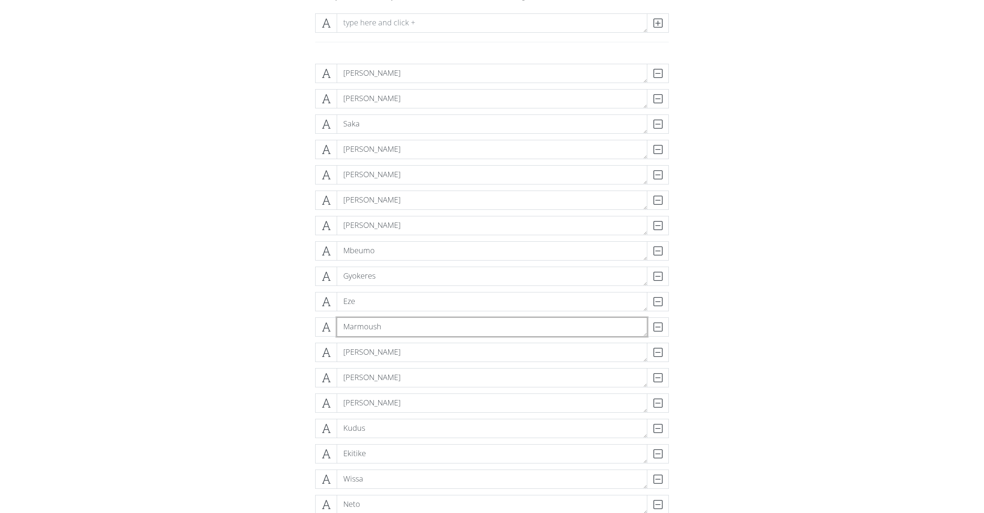
type textarea "Marmoush"
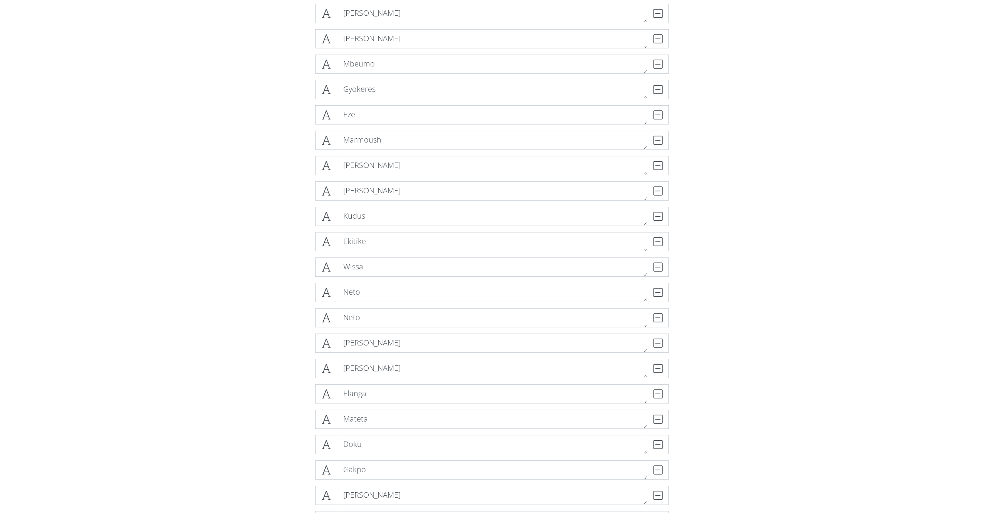
scroll to position [320, 0]
drag, startPoint x: 408, startPoint y: 219, endPoint x: 413, endPoint y: 312, distance: 92.8
drag, startPoint x: 403, startPoint y: 216, endPoint x: 416, endPoint y: 355, distance: 139.4
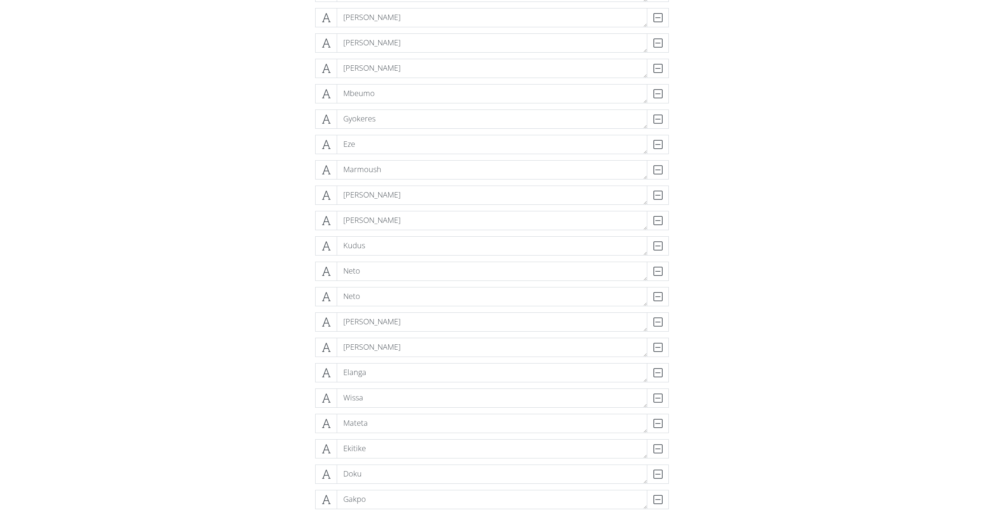
scroll to position [240, 0]
click at [658, 320] on div "DELETE" at bounding box center [653, 317] width 31 height 19
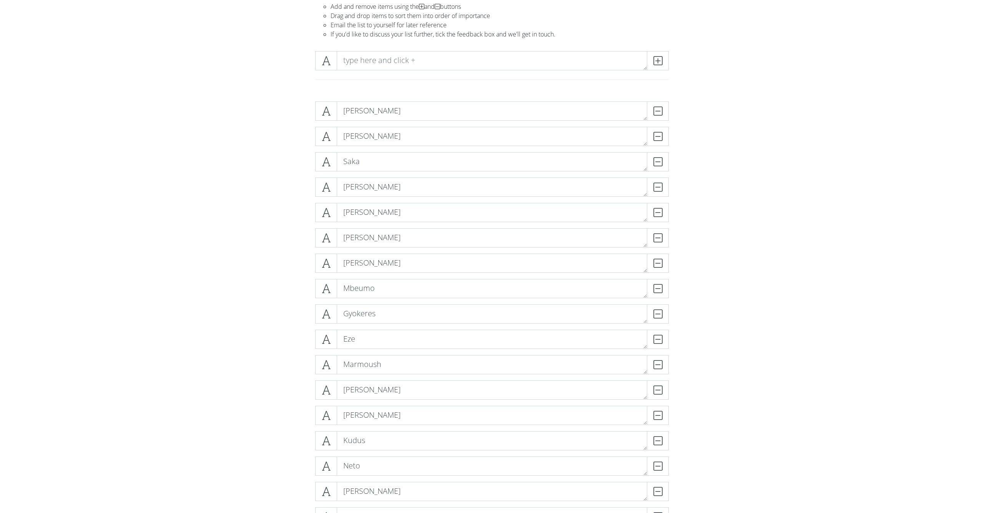
scroll to position [67, 0]
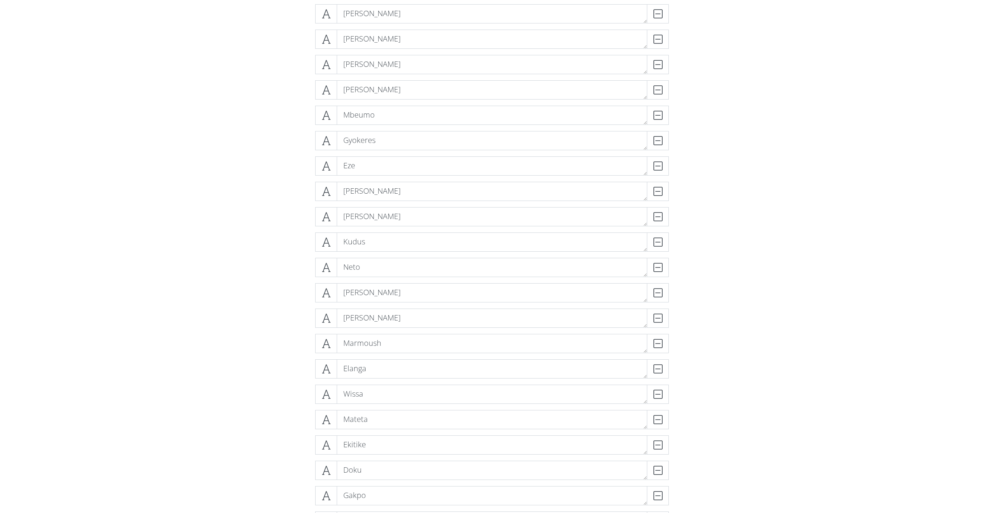
scroll to position [245, 0]
drag, startPoint x: 382, startPoint y: 236, endPoint x: 397, endPoint y: 183, distance: 55.5
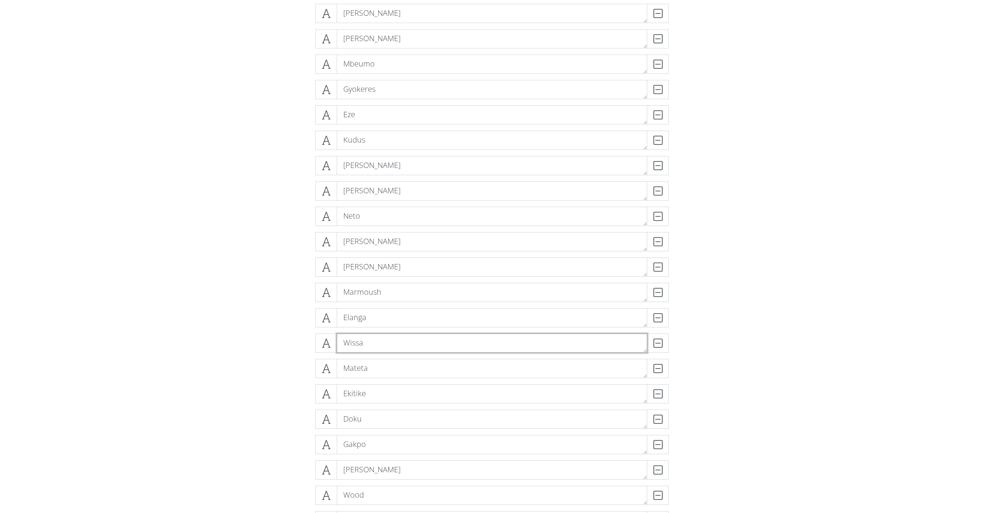
drag, startPoint x: 410, startPoint y: 345, endPoint x: 416, endPoint y: 302, distance: 43.2
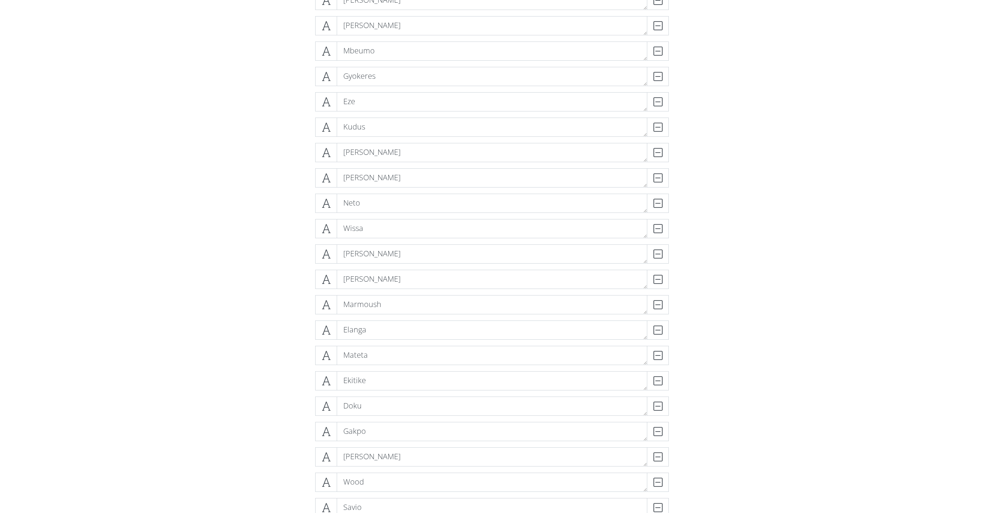
scroll to position [305, 0]
drag, startPoint x: 414, startPoint y: 378, endPoint x: 429, endPoint y: 255, distance: 123.6
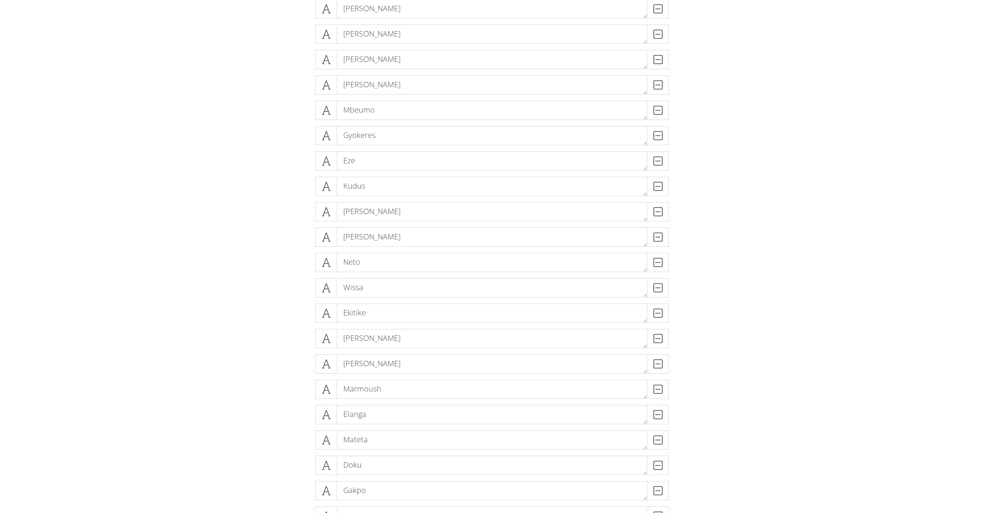
scroll to position [240, 0]
drag, startPoint x: 468, startPoint y: 240, endPoint x: 453, endPoint y: 306, distance: 67.8
drag, startPoint x: 518, startPoint y: 393, endPoint x: 512, endPoint y: 325, distance: 68.7
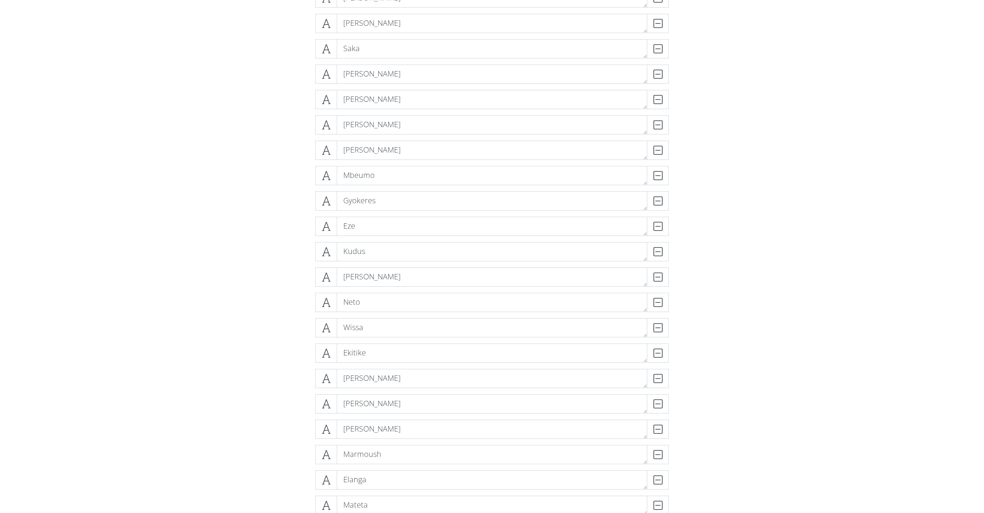
scroll to position [168, 0]
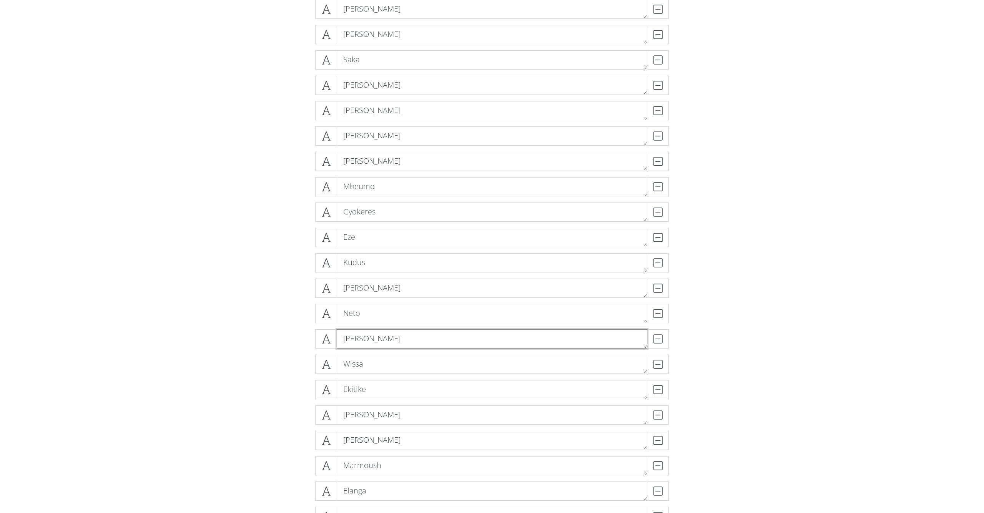
drag, startPoint x: 385, startPoint y: 336, endPoint x: 378, endPoint y: 378, distance: 42.5
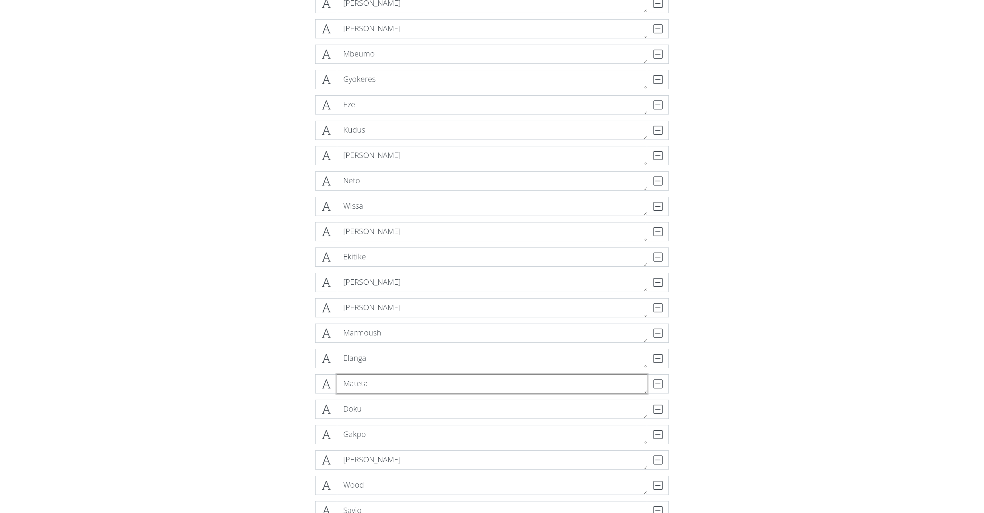
drag, startPoint x: 412, startPoint y: 384, endPoint x: 408, endPoint y: 353, distance: 31.3
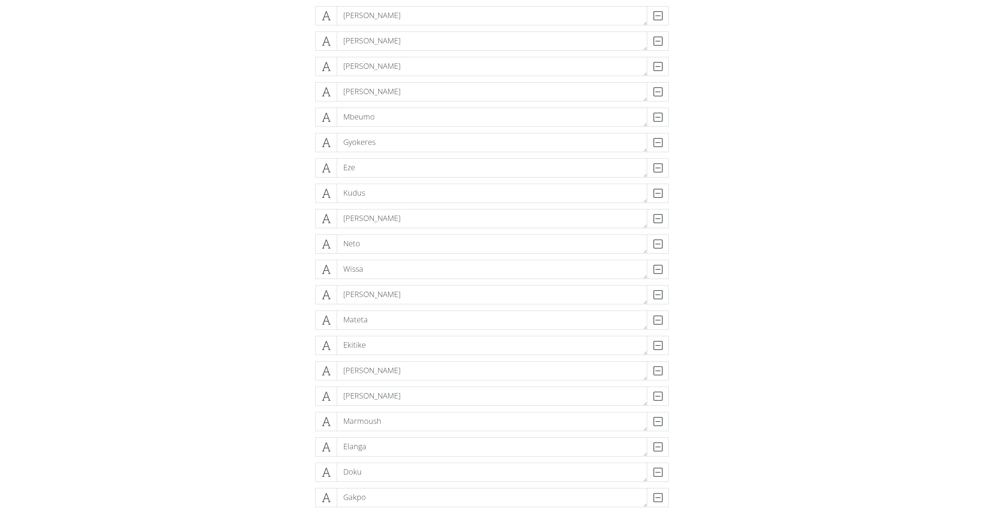
scroll to position [220, 0]
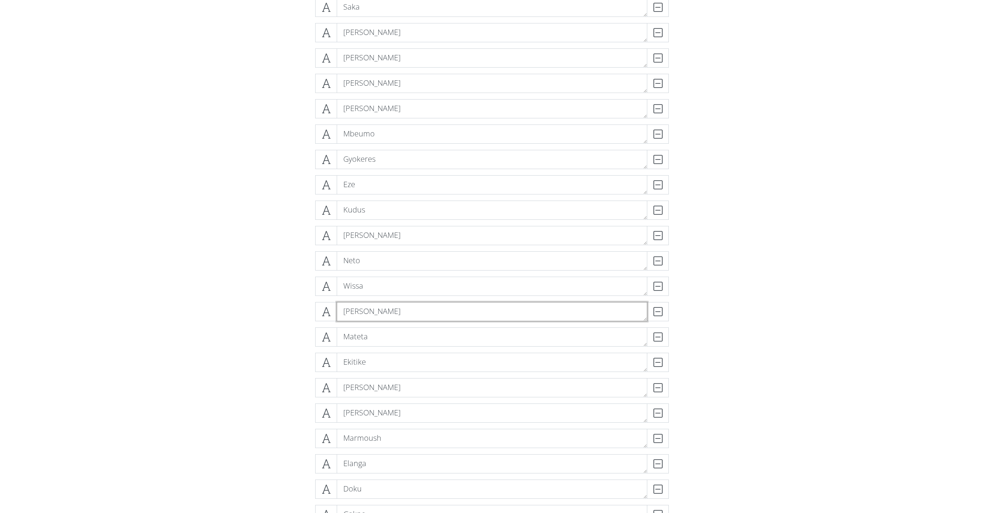
drag, startPoint x: 396, startPoint y: 316, endPoint x: 397, endPoint y: 257, distance: 59.6
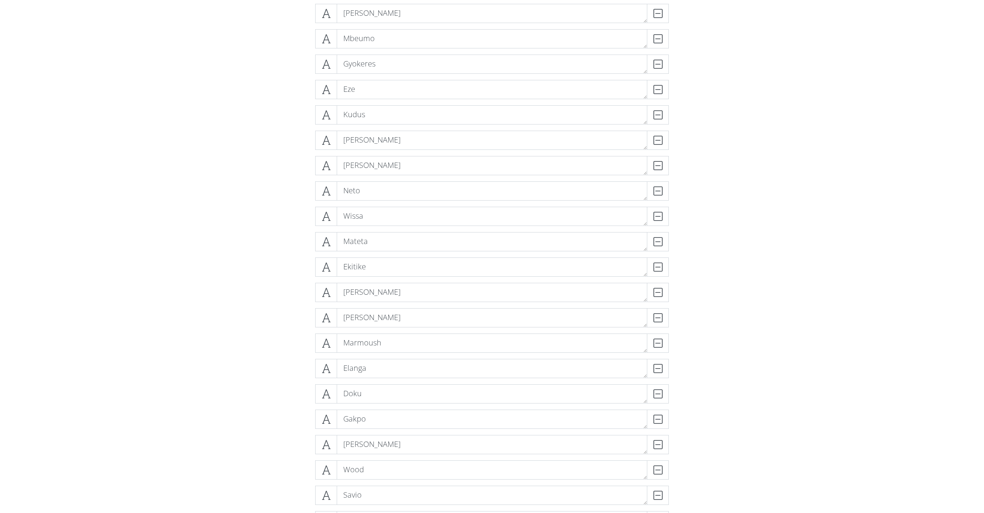
scroll to position [321, 0]
drag, startPoint x: 406, startPoint y: 316, endPoint x: 410, endPoint y: 195, distance: 121.9
click at [437, 319] on textarea "Gordon" at bounding box center [492, 312] width 311 height 19
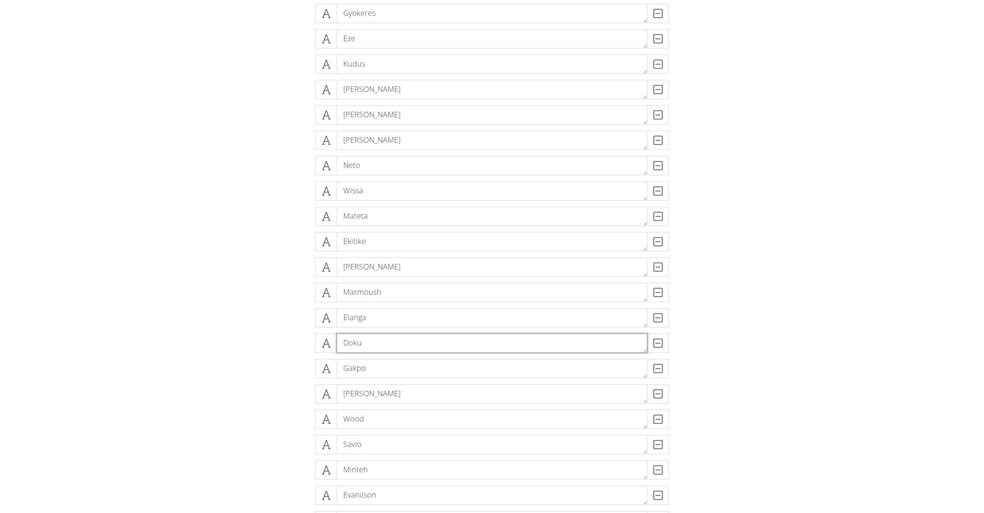
click at [418, 343] on textarea "Doku" at bounding box center [492, 343] width 311 height 19
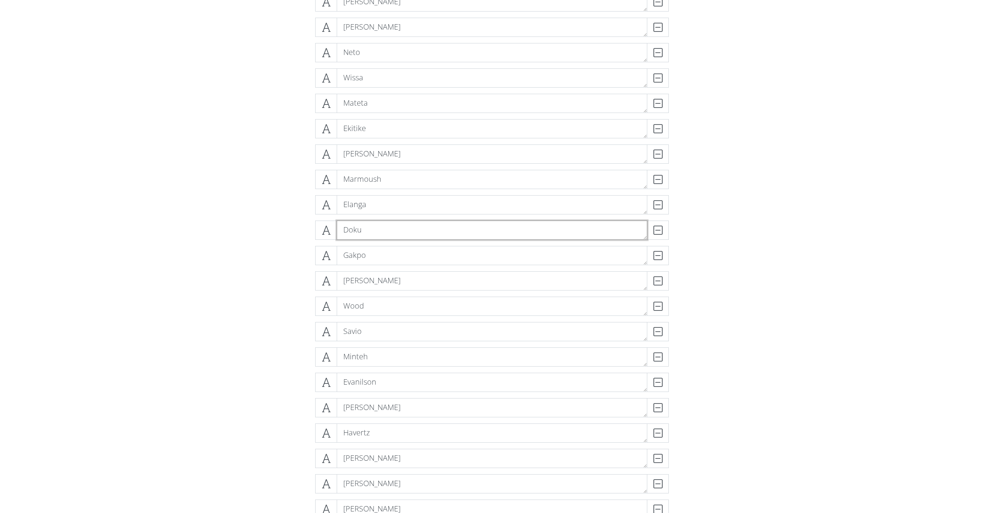
scroll to position [488, 0]
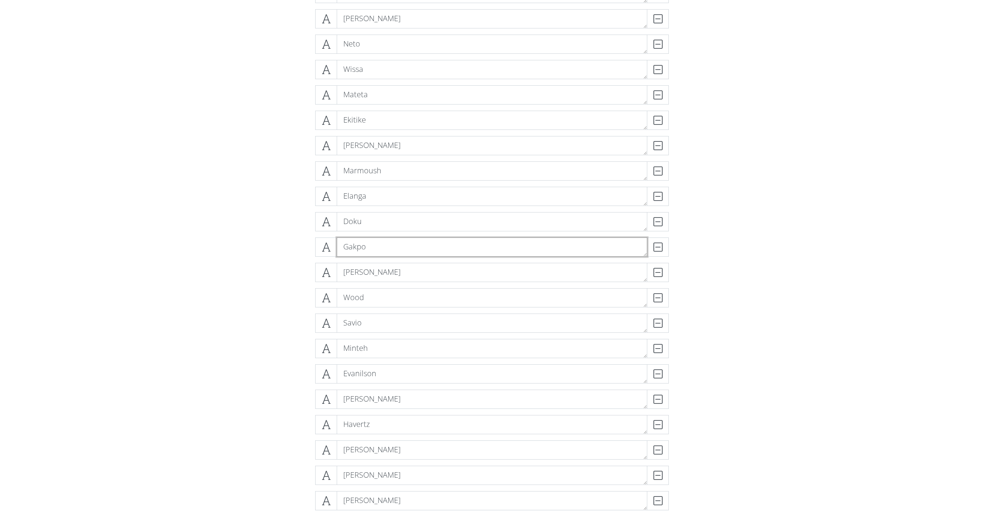
click at [383, 249] on textarea "Gakpo" at bounding box center [492, 247] width 311 height 19
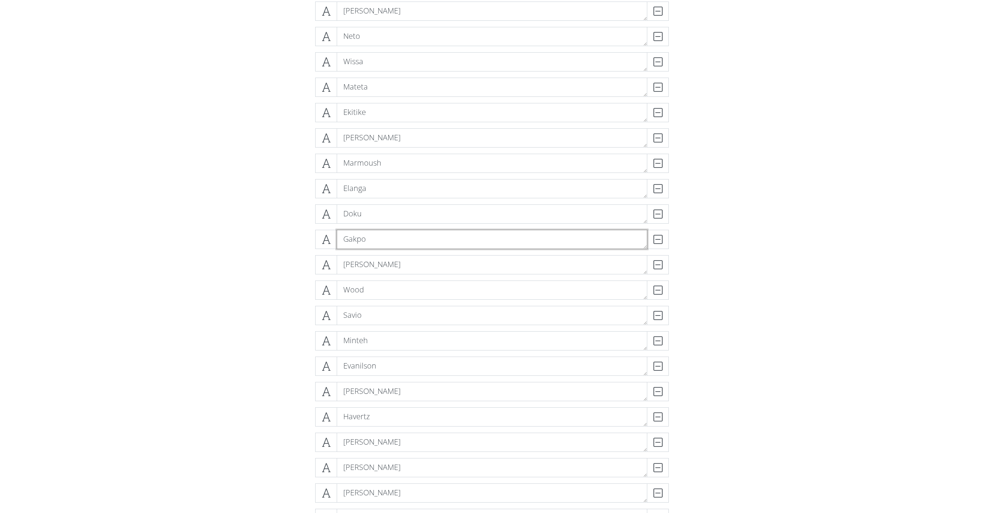
scroll to position [498, 0]
click at [401, 275] on div "Sarr DELETE" at bounding box center [492, 265] width 358 height 25
click at [409, 265] on textarea "Sarr" at bounding box center [492, 262] width 311 height 19
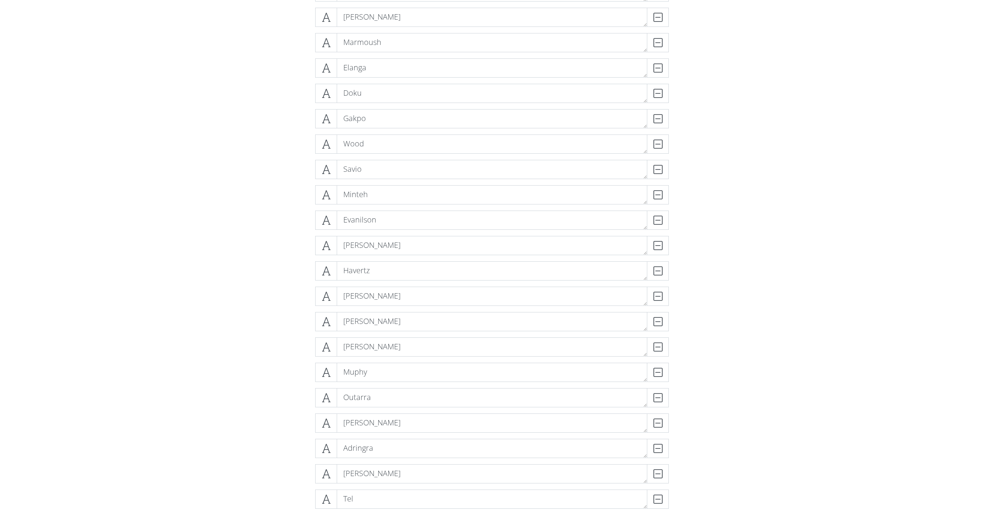
scroll to position [668, 0]
click at [392, 319] on textarea "Delap" at bounding box center [492, 320] width 311 height 19
click at [393, 345] on textarea "Jiminez" at bounding box center [492, 345] width 311 height 19
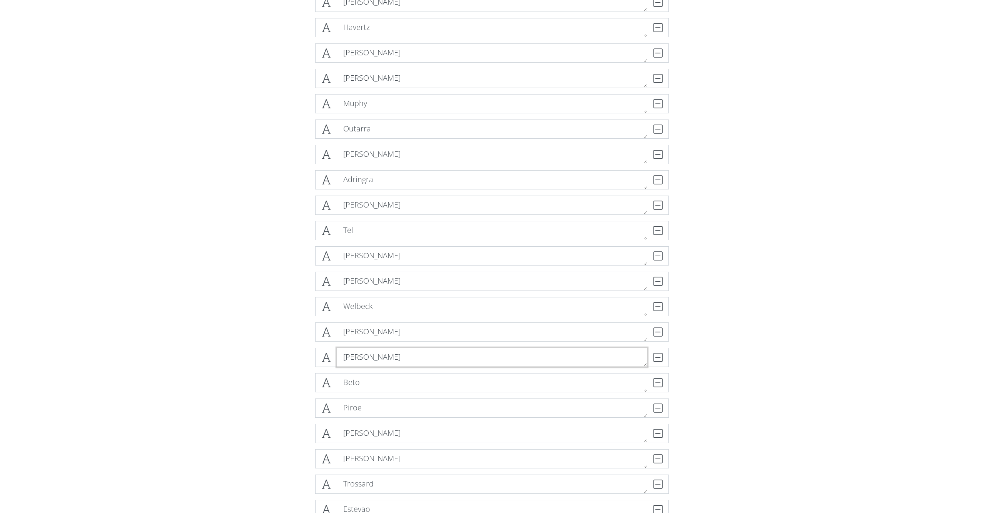
click at [419, 356] on textarea "Nicholas Jackson" at bounding box center [492, 357] width 311 height 19
drag, startPoint x: 397, startPoint y: 226, endPoint x: 415, endPoint y: 371, distance: 146.5
click at [416, 378] on div "Salah DELETE Haaland DELETE Saka DELETE Isak DELETE Watkins DELETE Cunha DELETE…" at bounding box center [492, 284] width 354 height 1447
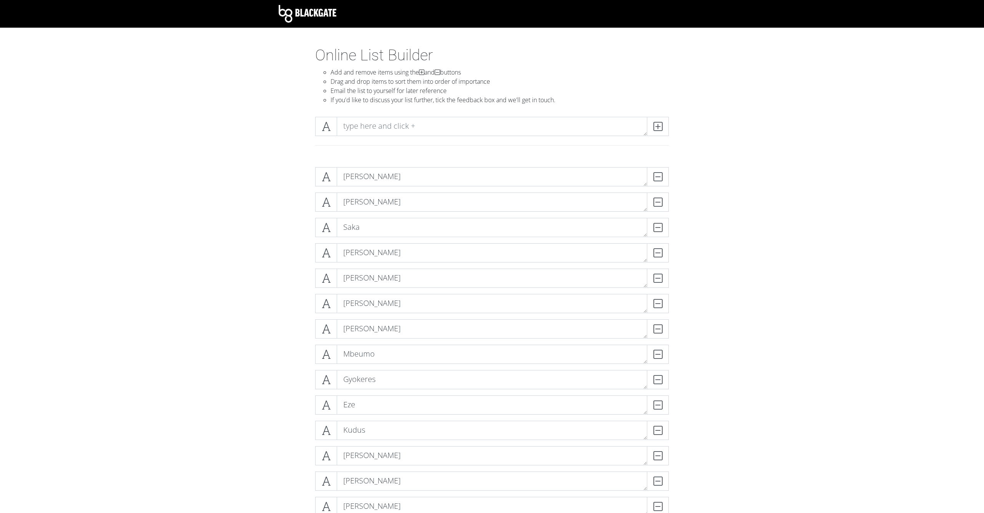
scroll to position [0, 0]
drag, startPoint x: 381, startPoint y: 116, endPoint x: 381, endPoint y: 122, distance: 5.8
click at [381, 116] on div at bounding box center [492, 136] width 438 height 50
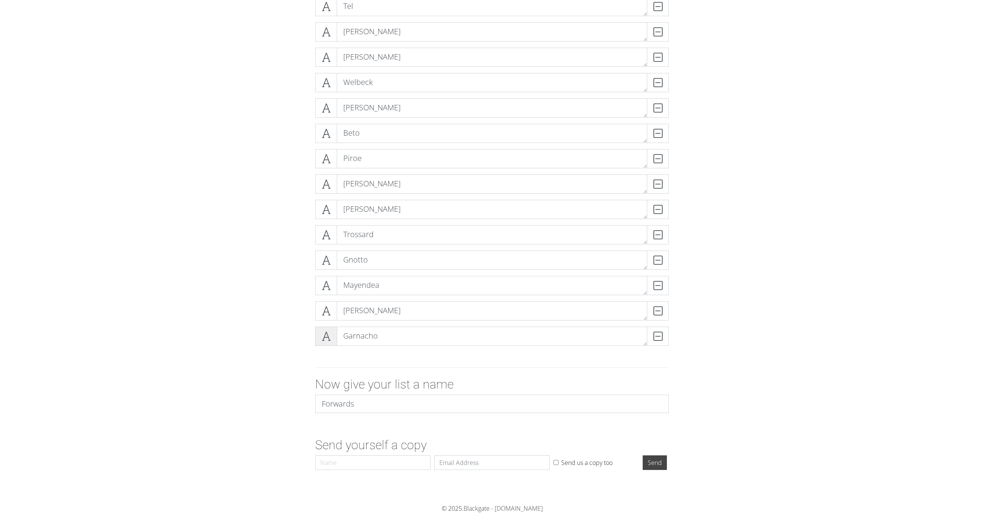
scroll to position [1262, 0]
click at [337, 405] on input "Forwards" at bounding box center [492, 404] width 354 height 18
click at [359, 405] on input "Forwards" at bounding box center [492, 404] width 354 height 18
type input "Steven"
type input "steven.rix1@googlemail.com"
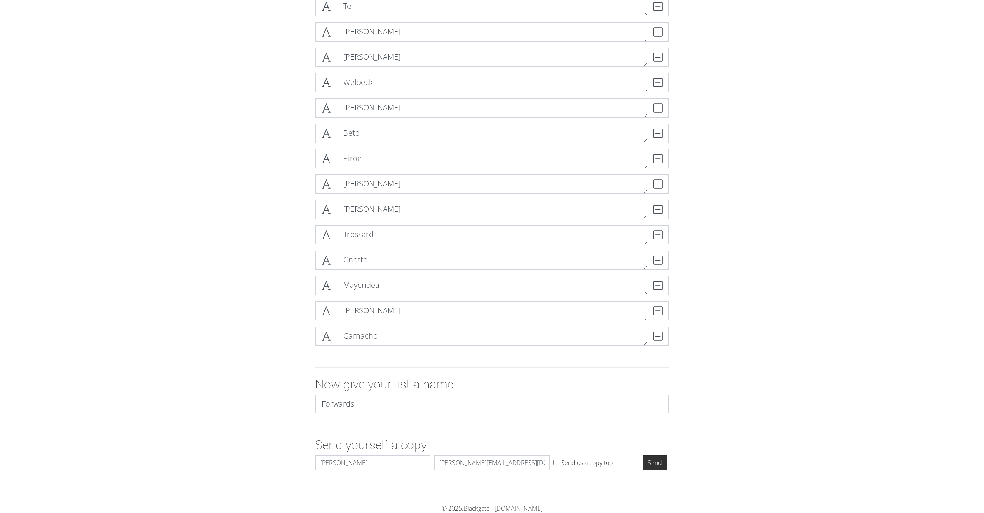
drag, startPoint x: 664, startPoint y: 464, endPoint x: 656, endPoint y: 465, distance: 8.1
click at [664, 464] on input "Send" at bounding box center [655, 463] width 24 height 15
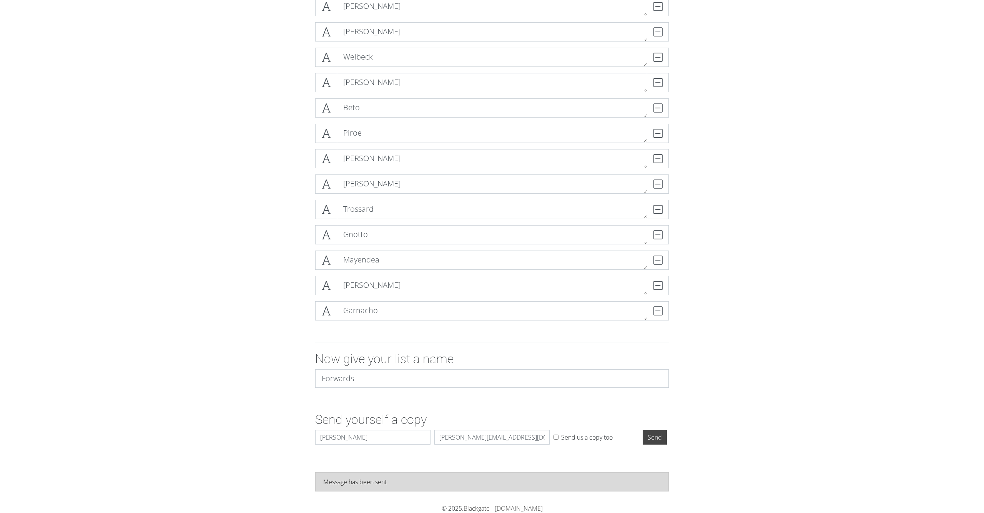
scroll to position [1287, 0]
drag, startPoint x: 496, startPoint y: 506, endPoint x: 239, endPoint y: 69, distance: 506.7
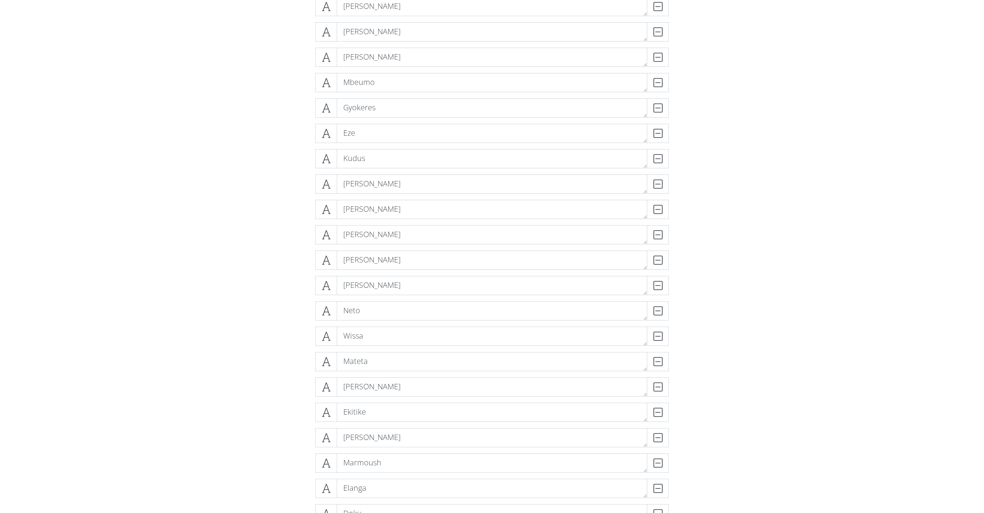
scroll to position [270, 0]
click at [662, 186] on div "DELETE" at bounding box center [653, 185] width 31 height 19
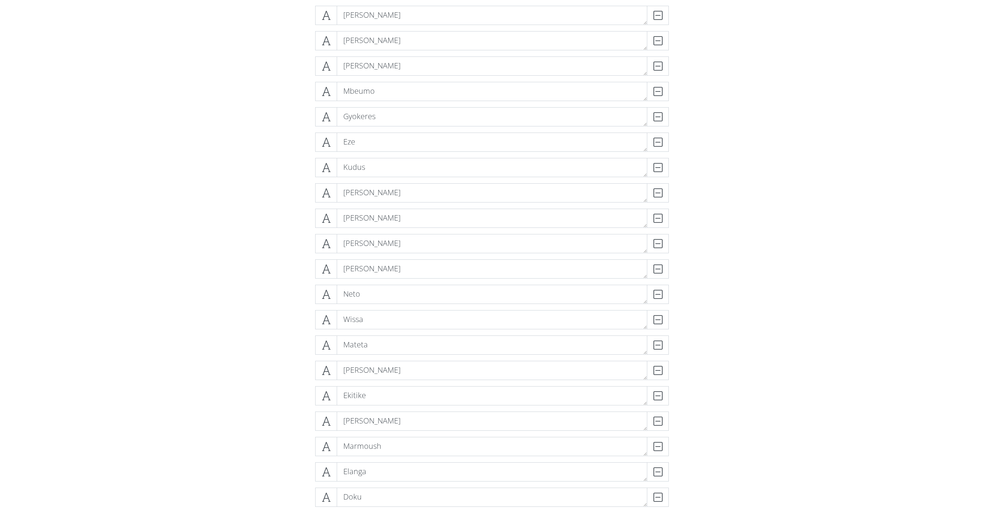
scroll to position [203, 0]
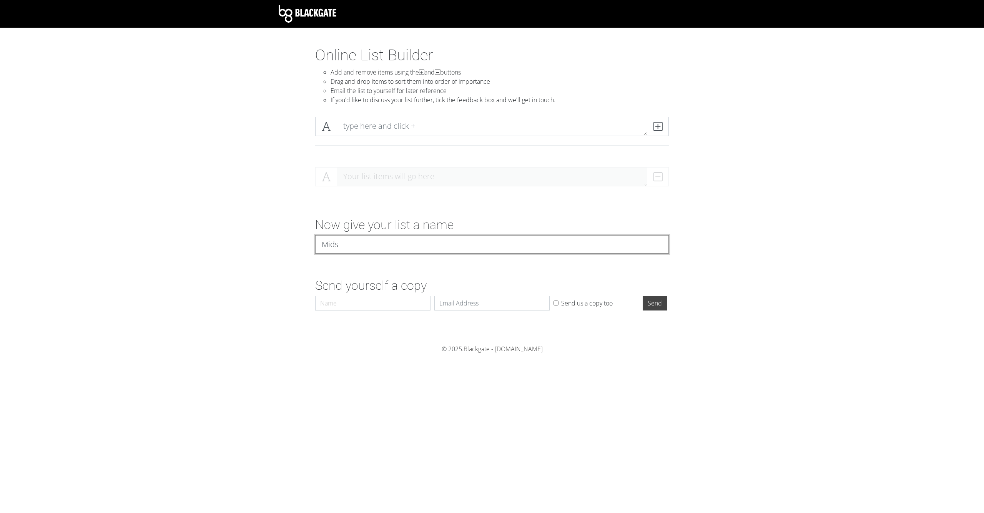
type input "Mids"
drag, startPoint x: 348, startPoint y: 128, endPoint x: 305, endPoint y: 128, distance: 43.1
click at [348, 128] on textarea at bounding box center [492, 126] width 311 height 19
type textarea "Palmer"
click at [664, 123] on span at bounding box center [658, 126] width 22 height 19
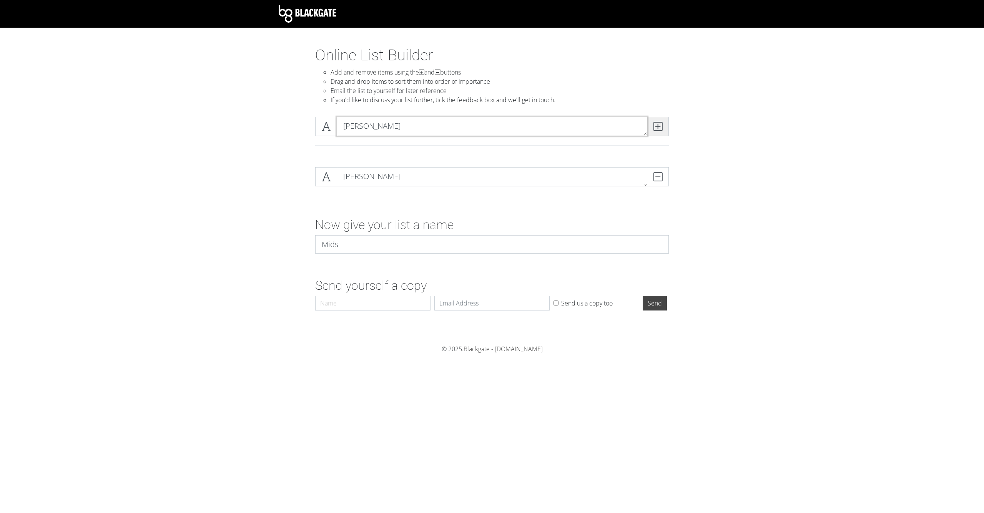
type textarea "Bruno"
click at [659, 127] on icon at bounding box center [658, 127] width 9 height 8
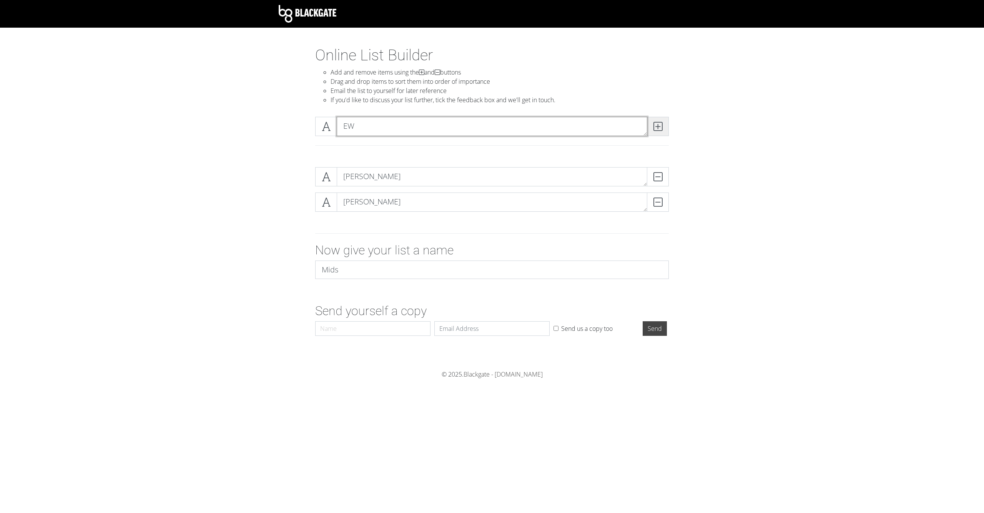
type textarea "E"
type textarea "Wirtz"
click at [661, 127] on icon at bounding box center [658, 127] width 9 height 8
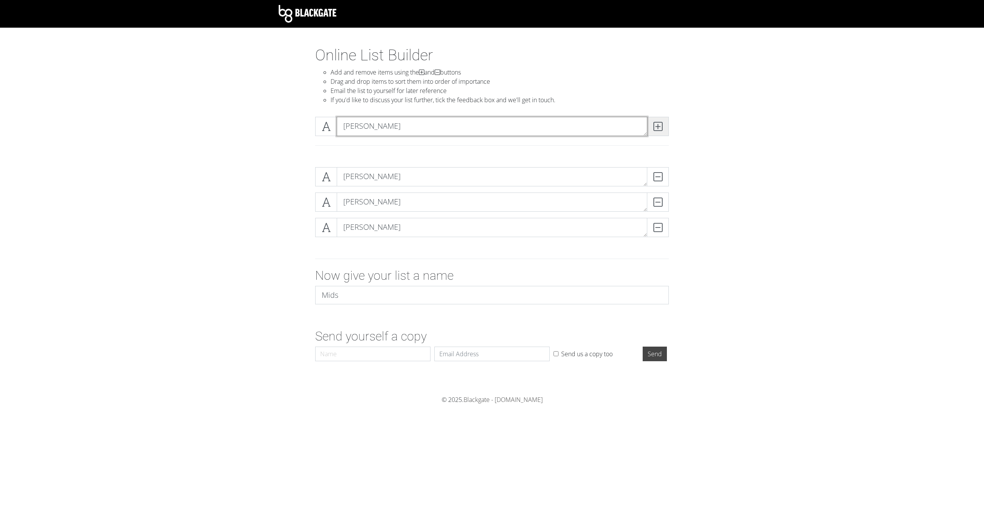
type textarea "Bowen"
click at [661, 127] on icon at bounding box center [658, 127] width 9 height 8
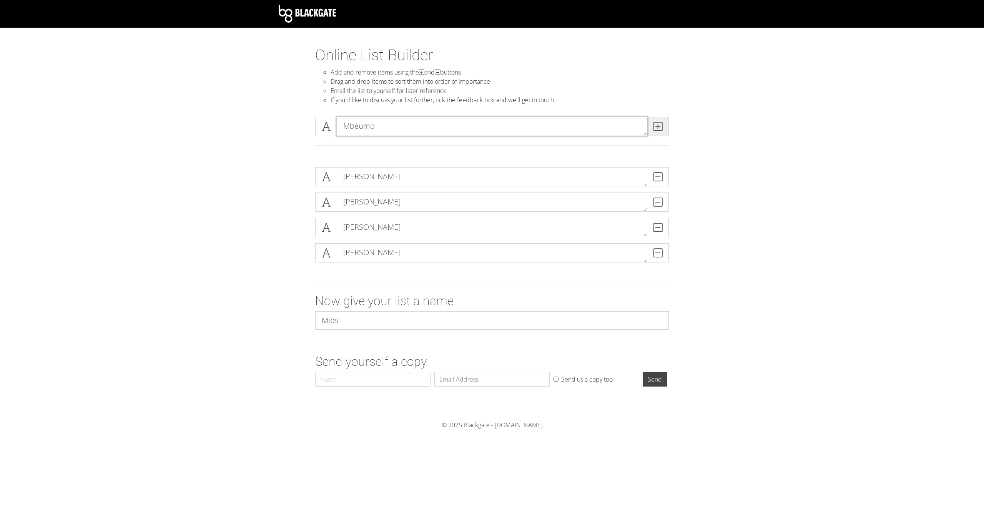
type textarea "Mbeumo"
click at [661, 127] on icon at bounding box center [658, 127] width 9 height 8
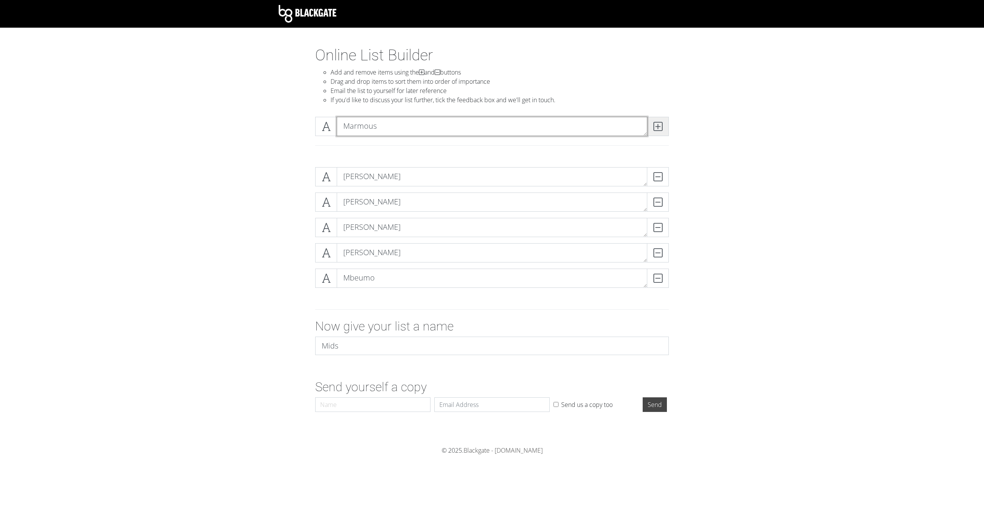
type textarea "Marmous"
click at [661, 127] on icon at bounding box center [658, 127] width 9 height 8
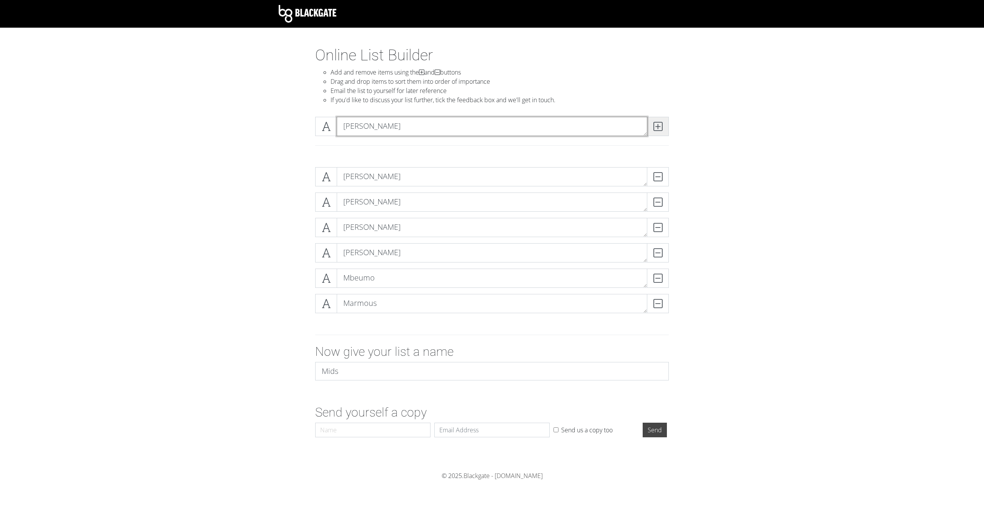
type textarea "Odegaard"
click at [661, 127] on icon at bounding box center [658, 127] width 9 height 8
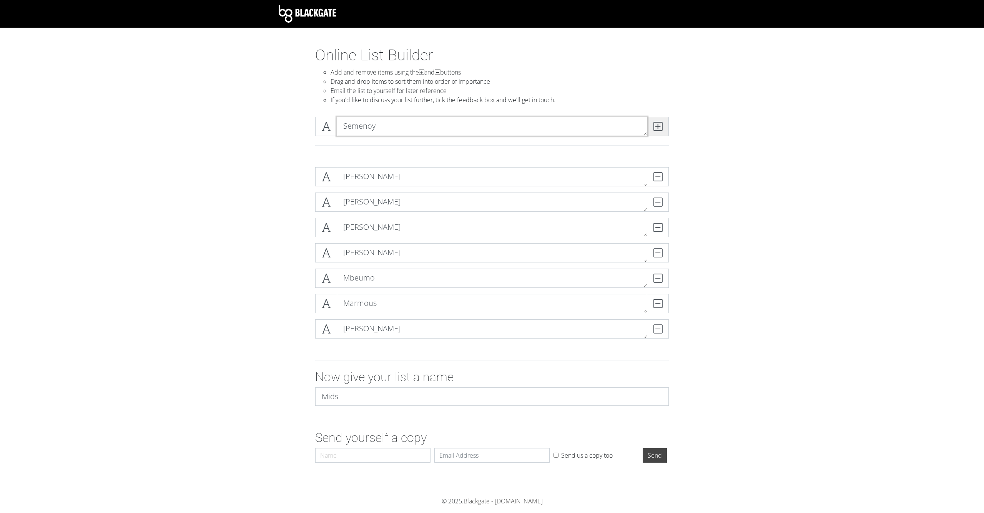
type textarea "Semenoy"
click at [661, 127] on icon at bounding box center [658, 127] width 9 height 8
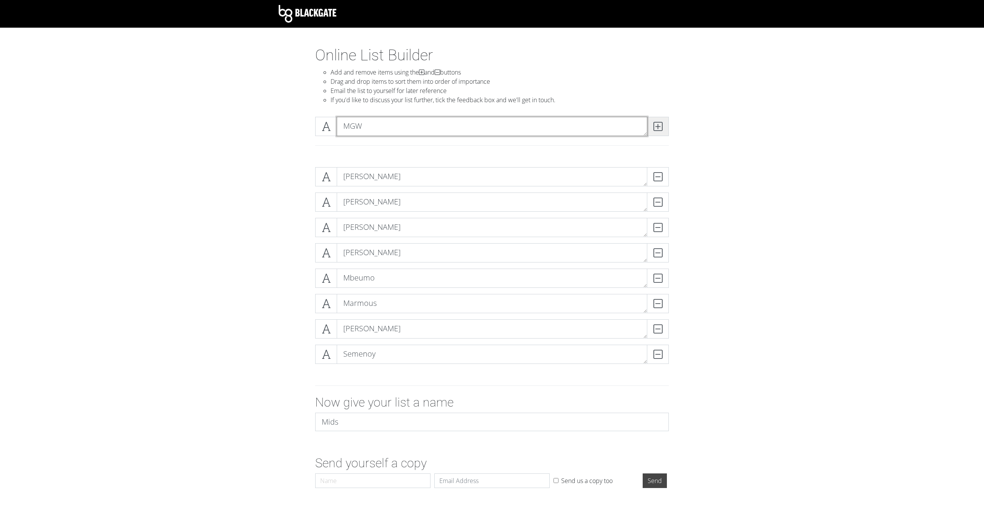
type textarea "MGW"
click at [661, 127] on icon at bounding box center [658, 127] width 9 height 8
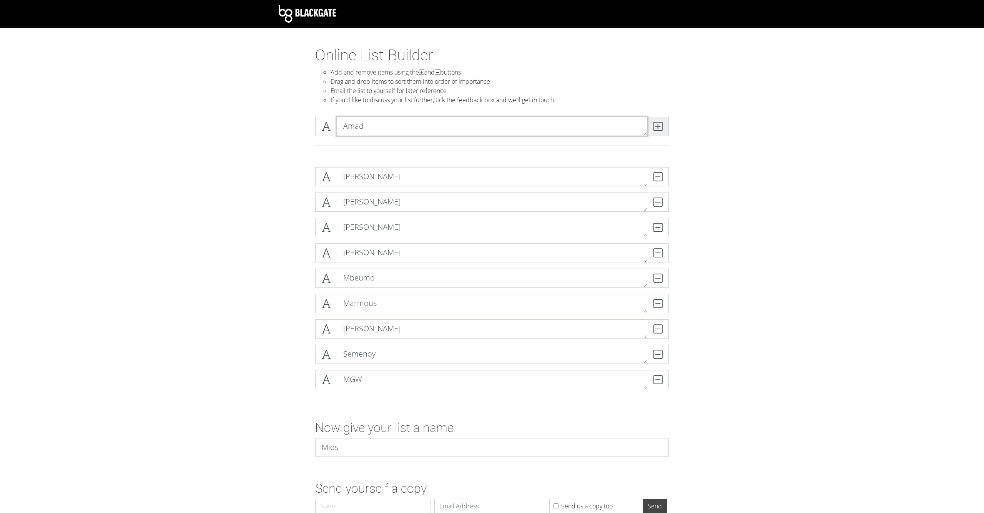
type textarea "Amad"
click at [661, 127] on icon at bounding box center [658, 127] width 9 height 8
type textarea "Rogers"
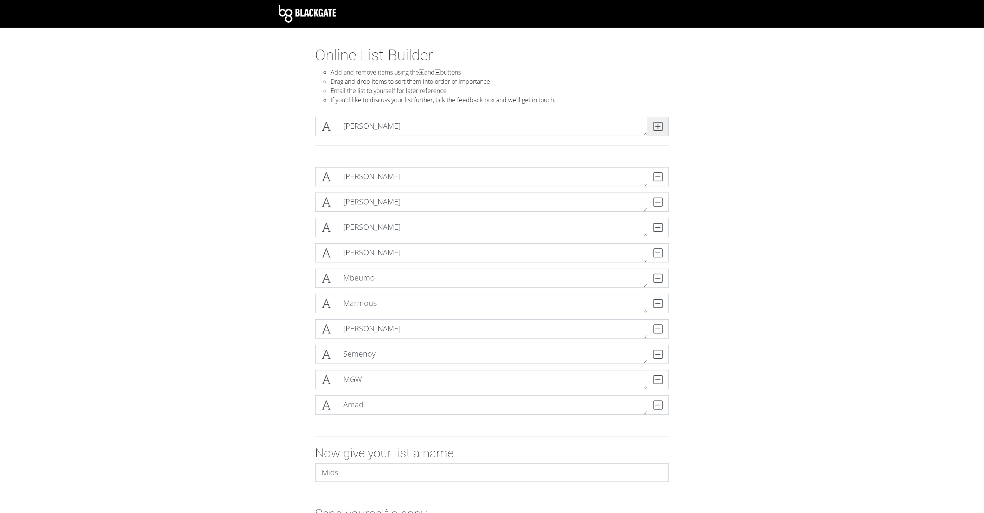
click at [661, 127] on icon at bounding box center [658, 127] width 9 height 8
type textarea "[PERSON_NAME]"
type textarea "Enzo F"
click at [660, 127] on icon at bounding box center [658, 127] width 9 height 8
type textarea "Foden"
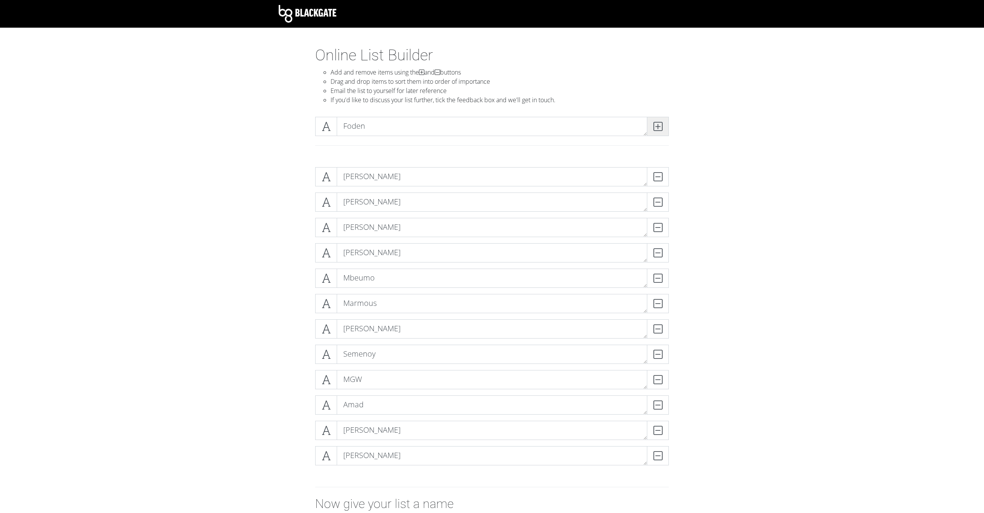
click at [660, 127] on icon at bounding box center [658, 127] width 9 height 8
type textarea "Kudus"
click at [660, 127] on icon at bounding box center [658, 127] width 9 height 8
type textarea "Rice"
click at [660, 127] on icon at bounding box center [658, 127] width 9 height 8
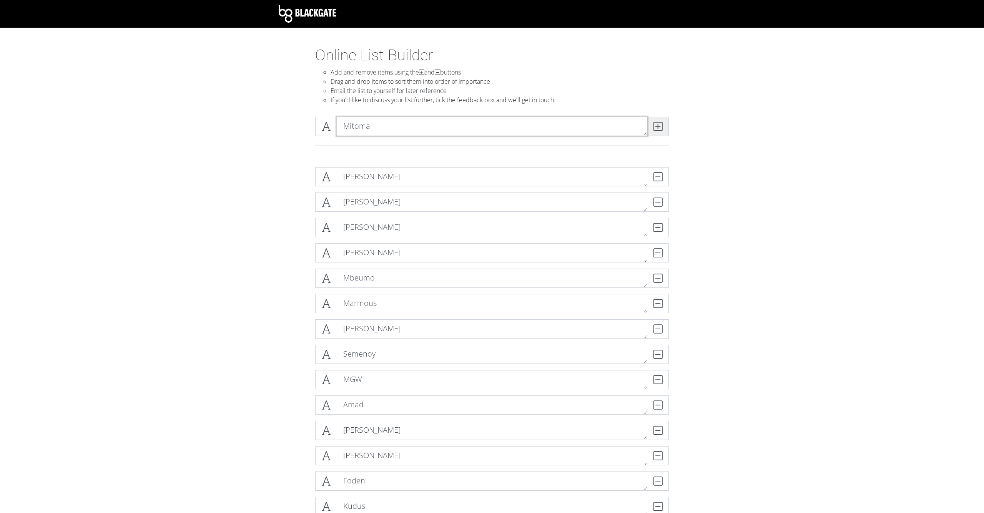
type textarea "Mitoma"
click at [660, 127] on icon at bounding box center [658, 127] width 9 height 8
type textarea "McNeil"
click at [660, 127] on icon at bounding box center [658, 127] width 9 height 8
type textarea "Neto"
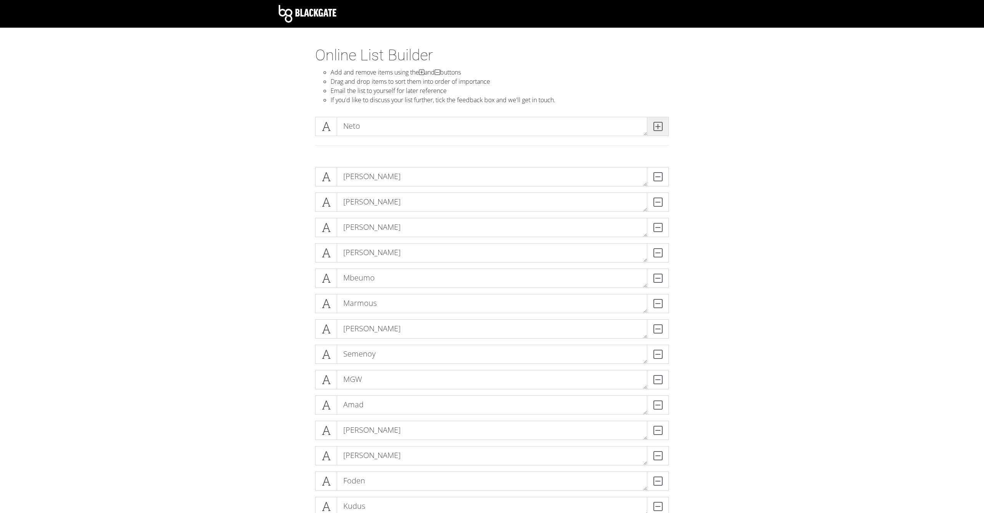
click at [660, 127] on icon at bounding box center [658, 127] width 9 height 8
type textarea "Iwobi"
click at [660, 127] on icon at bounding box center [658, 127] width 9 height 8
type textarea "Elanga"
click at [660, 127] on icon at bounding box center [658, 127] width 9 height 8
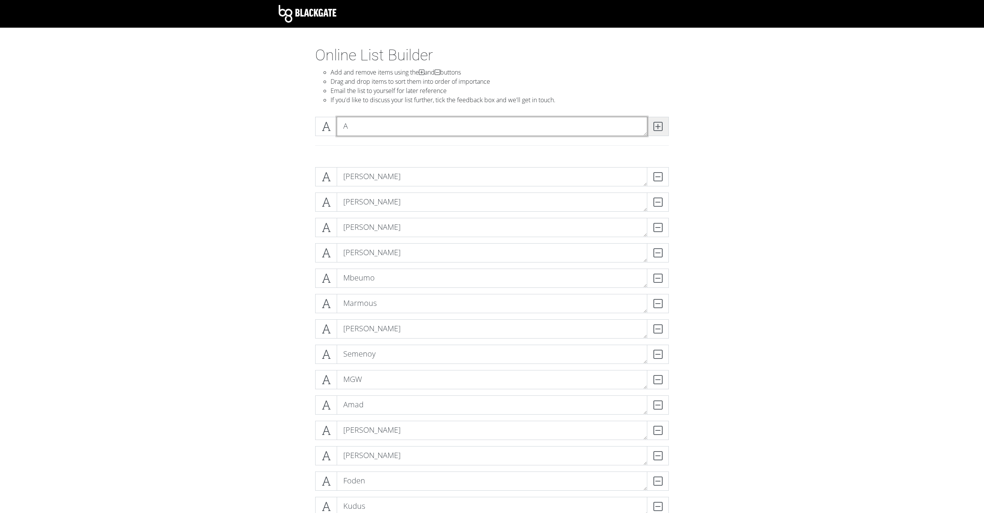
type textarea "Ai"
type textarea "J. Kluivert"
click at [660, 127] on icon at bounding box center [658, 127] width 9 height 8
type textarea "R Cherki"
click at [660, 127] on icon at bounding box center [658, 127] width 9 height 8
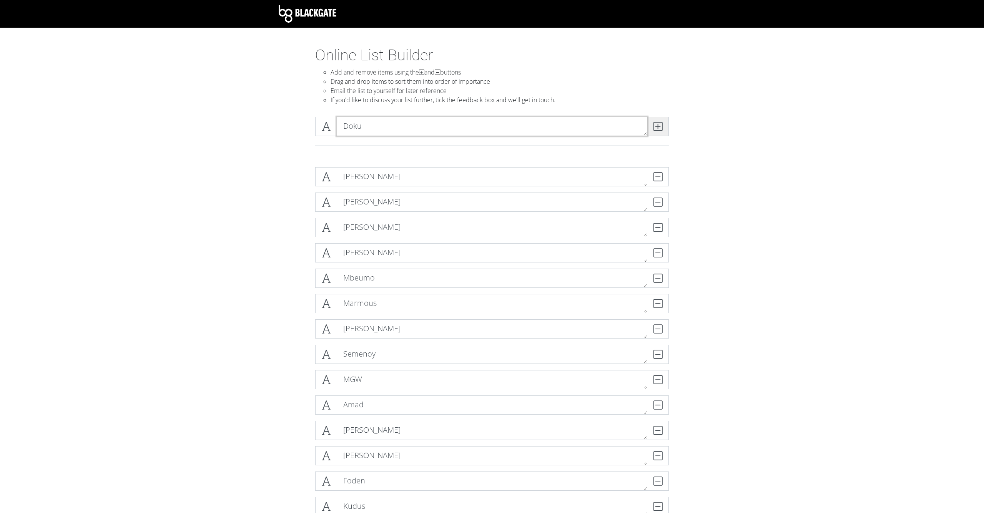
type textarea "Doku"
click at [660, 127] on icon at bounding box center [658, 127] width 9 height 8
type textarea "Tielemans"
click at [660, 127] on icon at bounding box center [658, 127] width 9 height 8
type textarea "Damsgaard"
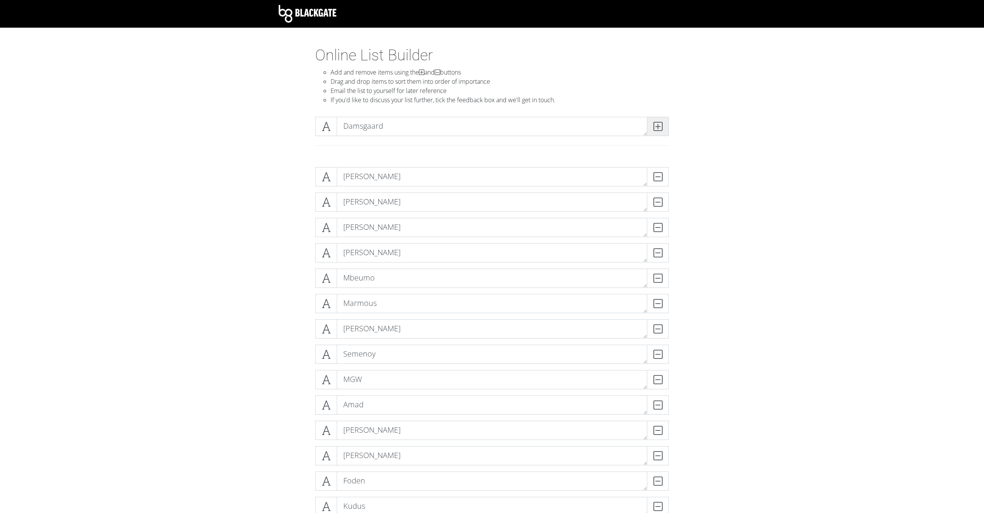
click at [659, 126] on icon at bounding box center [658, 127] width 9 height 8
type textarea "AWB"
click at [659, 126] on icon at bounding box center [658, 127] width 9 height 8
type textarea "Rodri"
click at [659, 126] on icon at bounding box center [658, 127] width 9 height 8
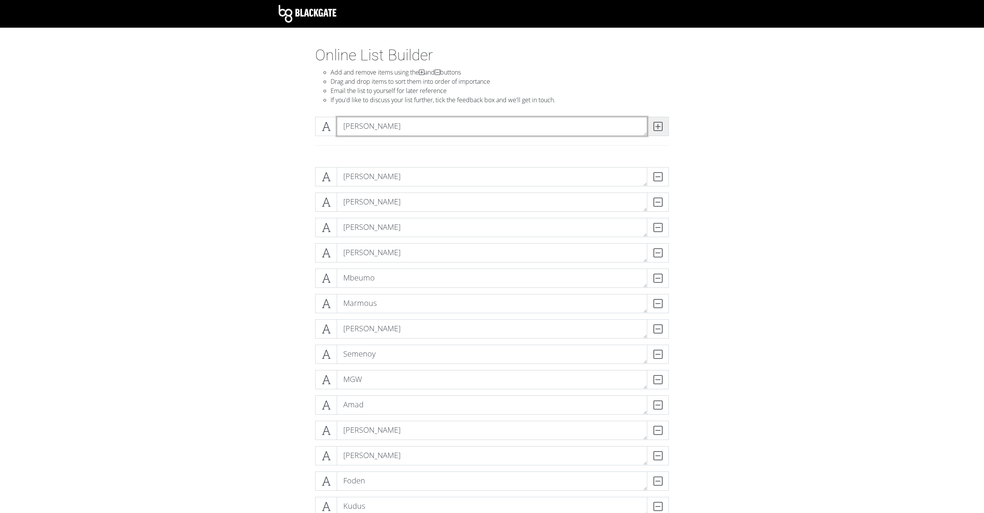
type textarea "Bruno G"
click at [659, 126] on icon at bounding box center [658, 127] width 9 height 8
type textarea "Savio"
click at [659, 126] on icon at bounding box center [658, 127] width 9 height 8
type textarea "Alexis M"
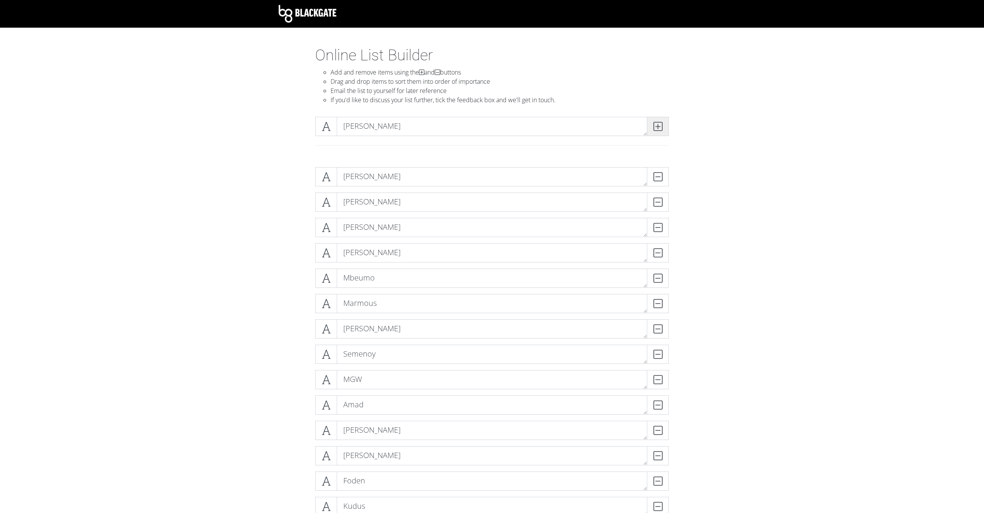
click at [659, 126] on icon at bounding box center [658, 127] width 9 height 8
type textarea "Minteh"
click at [659, 126] on icon at bounding box center [658, 127] width 9 height 8
type textarea "Schade"
click at [663, 125] on span at bounding box center [658, 126] width 22 height 19
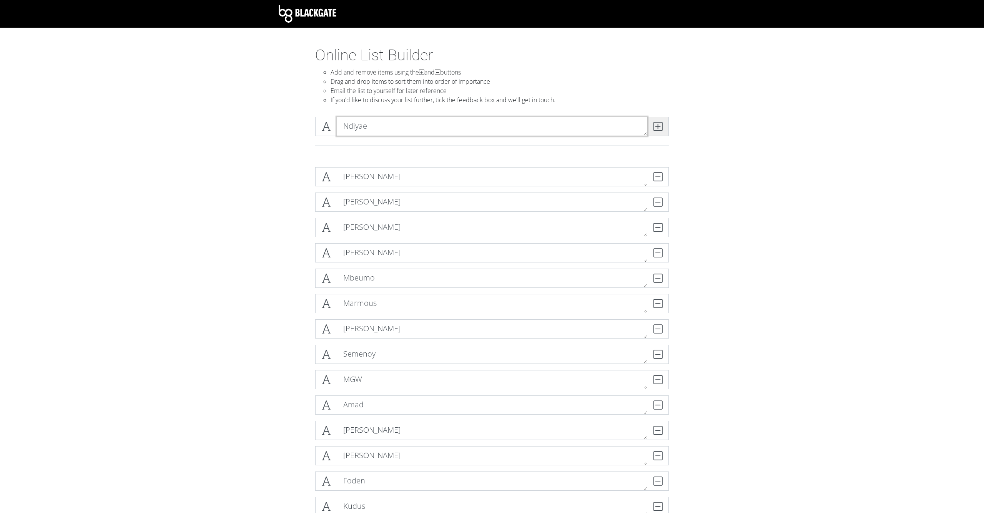
type textarea "Ndiyae"
click at [663, 125] on span at bounding box center [658, 126] width 22 height 19
type textarea "Szoboslai"
click at [663, 125] on span at bounding box center [658, 126] width 22 height 19
type textarea "Rejinders"
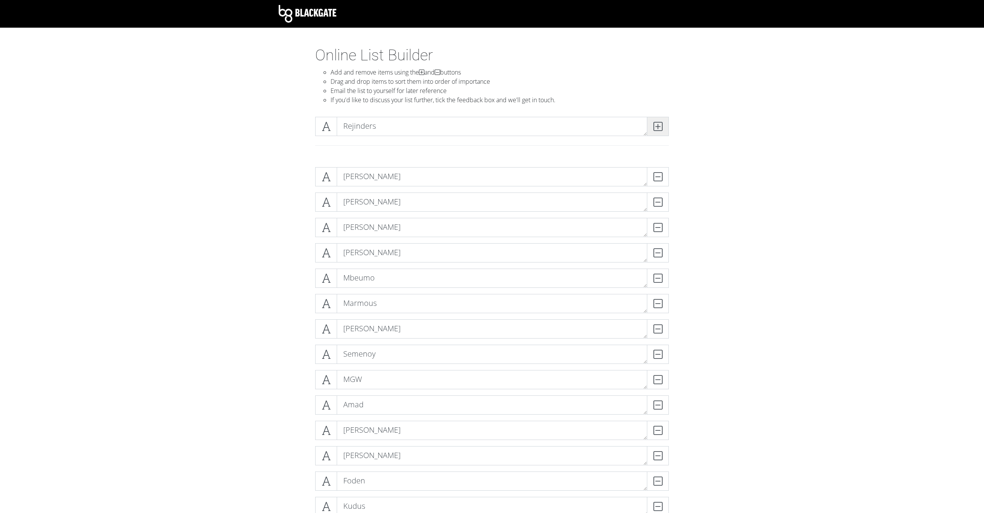
click at [661, 125] on icon at bounding box center [658, 127] width 9 height 8
type textarea "Tavernier"
click at [661, 125] on icon at bounding box center [658, 127] width 9 height 8
type textarea "Madueke"
click at [661, 125] on icon at bounding box center [658, 127] width 9 height 8
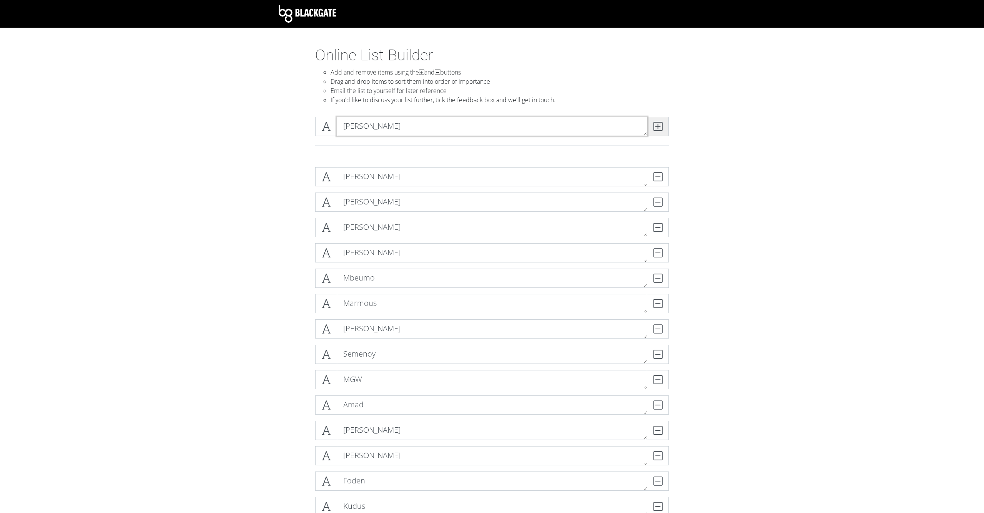
type textarea "Caicedo"
click at [661, 125] on icon at bounding box center [658, 127] width 9 height 8
type textarea "CHO"
click at [661, 125] on icon at bounding box center [658, 127] width 9 height 8
type textarea "Alcaraz"
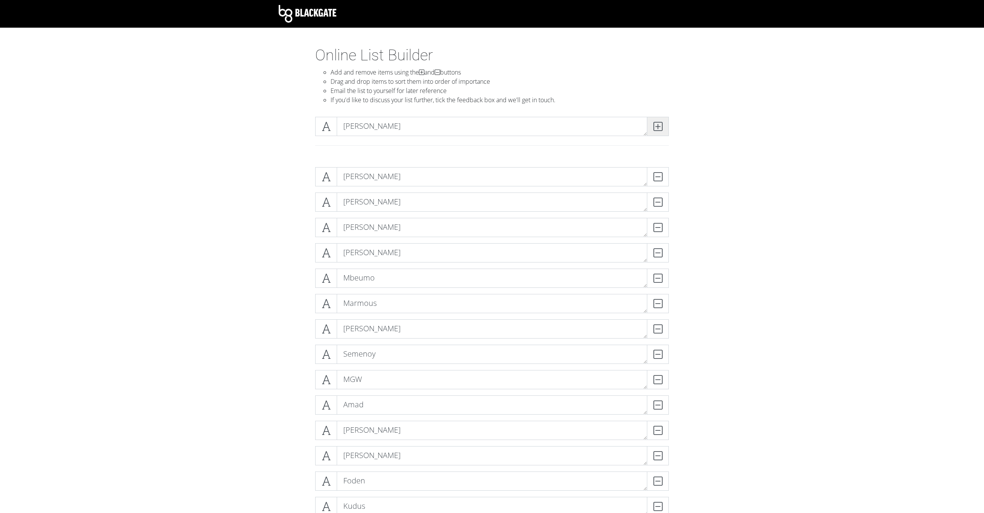
click at [661, 125] on icon at bounding box center [658, 127] width 9 height 8
type textarea "Kulusevski"
click at [661, 125] on icon at bounding box center [658, 127] width 9 height 8
type textarea "Tonali"
click at [661, 125] on icon at bounding box center [658, 127] width 9 height 8
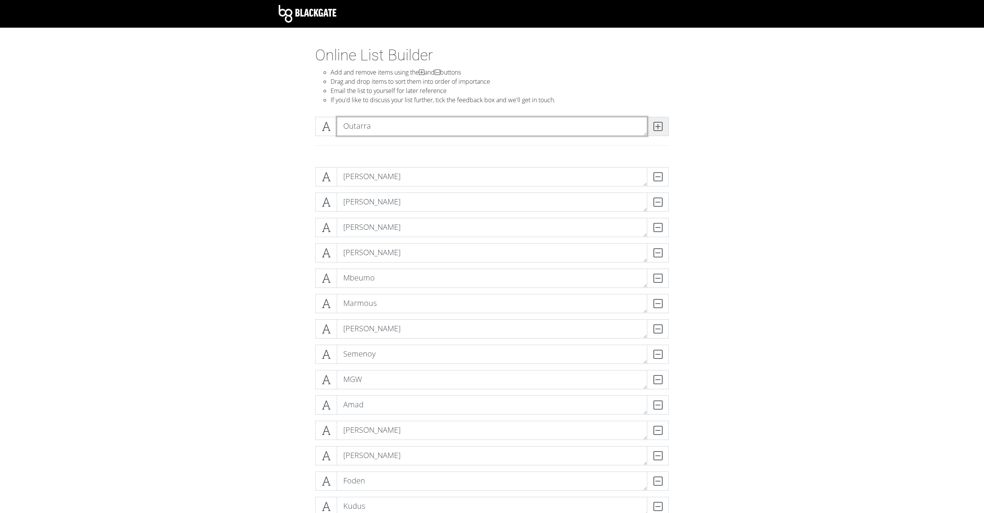
type textarea "Outarra"
click at [661, 125] on icon at bounding box center [658, 127] width 9 height 8
type textarea "Rutte"
type textarea "Eliot Anderson"
click at [661, 125] on icon at bounding box center [658, 127] width 9 height 8
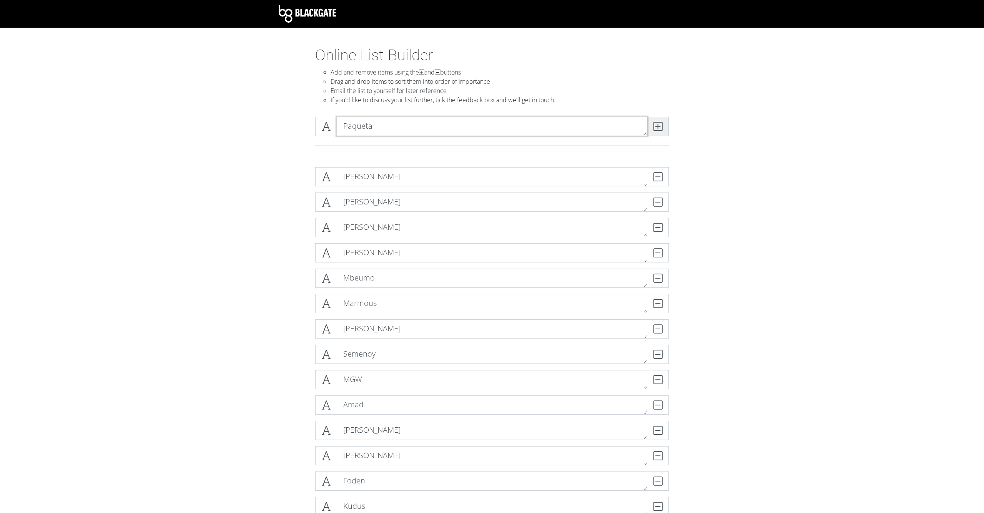
type textarea "Paqueta"
click at [661, 125] on icon at bounding box center [658, 127] width 9 height 8
type textarea "Adingra"
click at [661, 125] on icon at bounding box center [658, 127] width 9 height 8
type textarea "B. Silva"
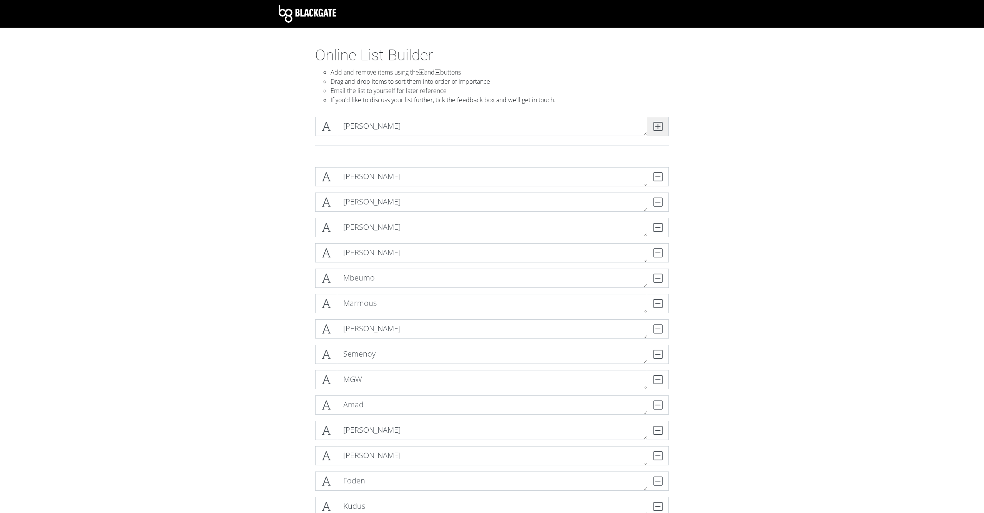
click at [661, 125] on icon at bounding box center [658, 127] width 9 height 8
type textarea "Zubimendi"
click at [661, 125] on icon at bounding box center [658, 127] width 9 height 8
type textarea "Gravenberch"
click at [661, 125] on icon at bounding box center [658, 127] width 9 height 8
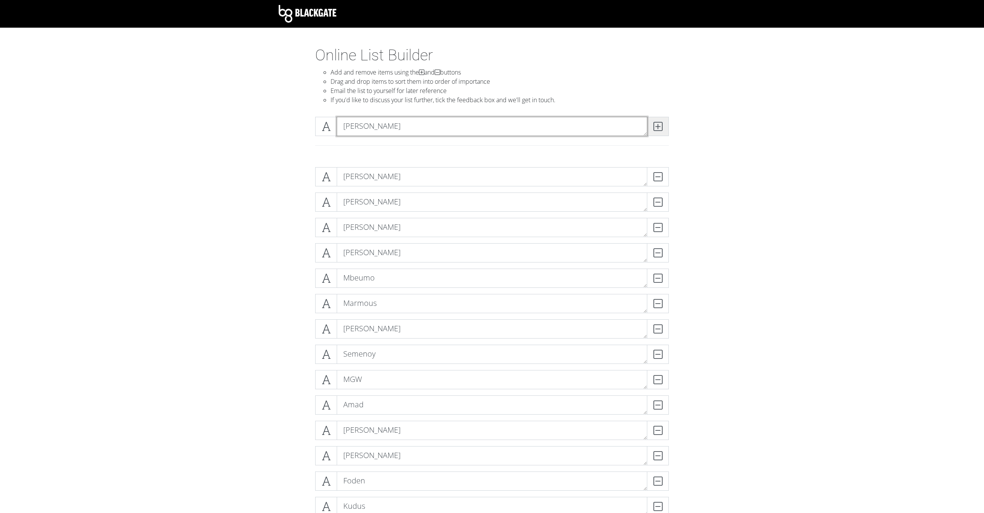
type textarea "Harvey Barnes"
click at [661, 125] on icon at bounding box center [658, 127] width 9 height 8
type textarea "H. Wilson"
click at [661, 125] on icon at bounding box center [658, 127] width 9 height 8
type textarea "Joelinton"
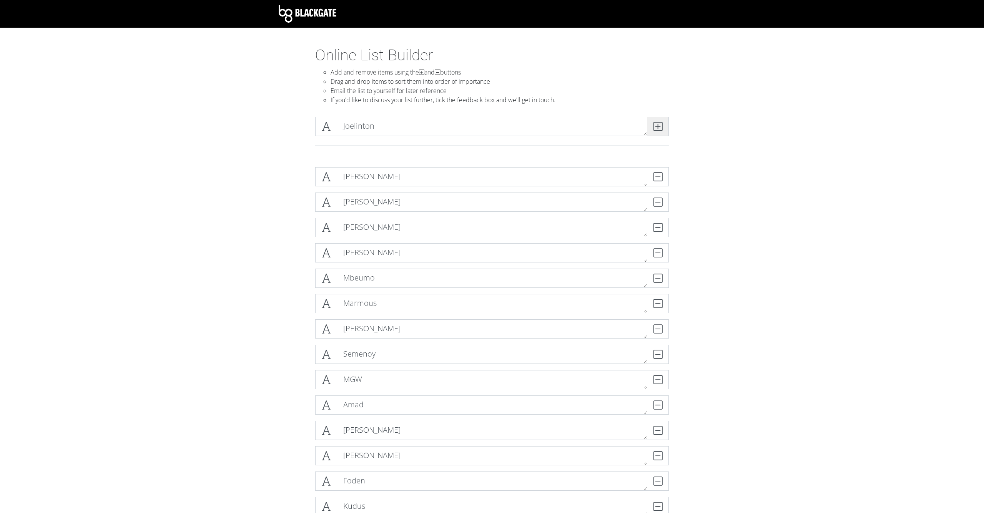
click at [661, 125] on icon at bounding box center [658, 127] width 9 height 8
type textarea "Daniel James"
click at [661, 125] on icon at bounding box center [658, 127] width 9 height 8
type textarea "Mats Wiffer"
click at [661, 125] on icon at bounding box center [658, 127] width 9 height 8
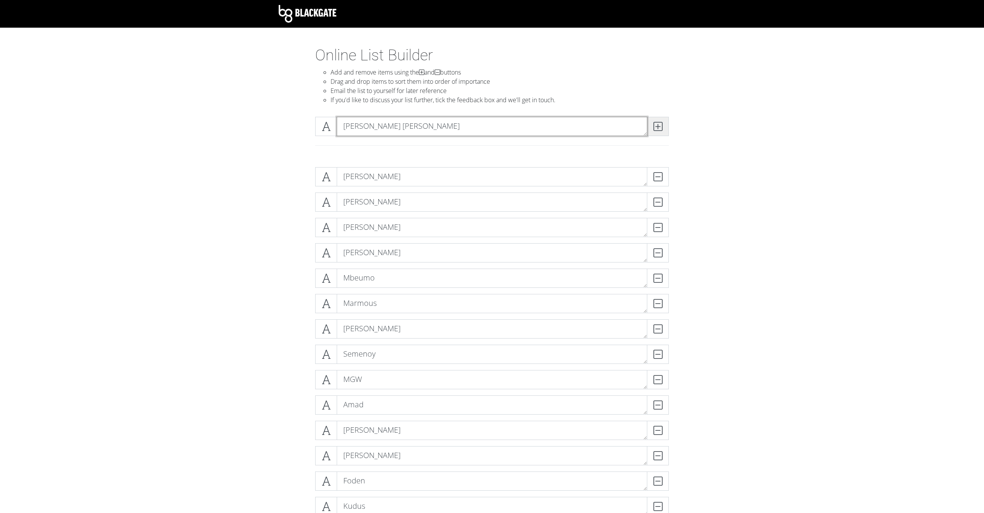
type textarea "Smith Rowe"
click at [661, 125] on icon at bounding box center [658, 127] width 9 height 8
type textarea "João Gomes"
click at [661, 125] on icon at bounding box center [658, 127] width 9 height 8
type textarea "El Hadj Diouf"
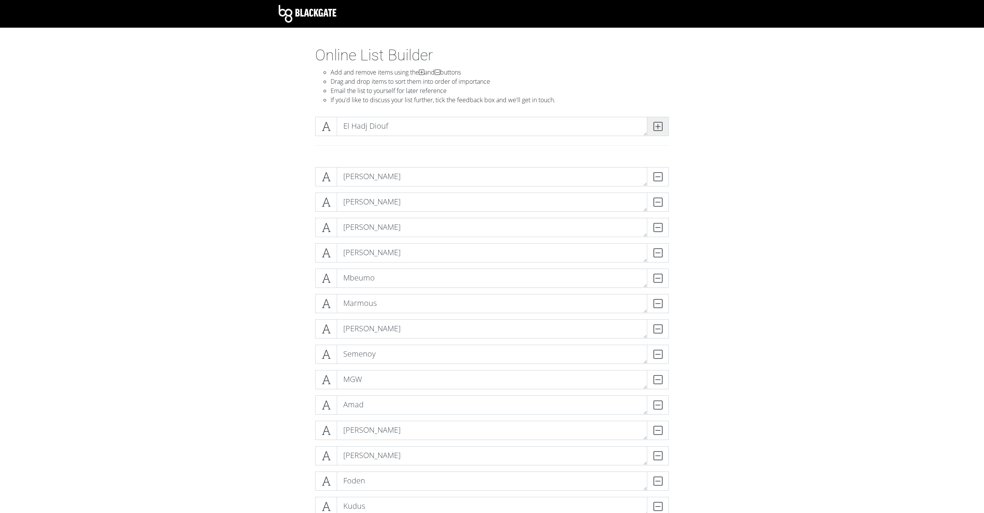
click at [661, 125] on icon at bounding box center [658, 127] width 9 height 8
type textarea "Jhon Arias"
click at [661, 125] on icon at bounding box center [658, 127] width 9 height 8
type textarea "Nwaneri"
click at [661, 125] on icon at bounding box center [658, 127] width 9 height 8
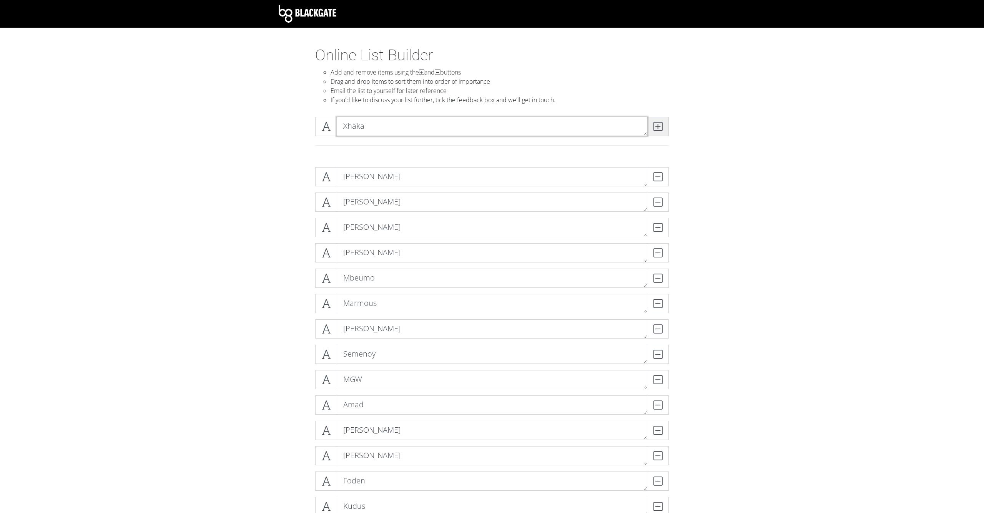
type textarea "Xhaka"
click at [661, 125] on icon at bounding box center [658, 127] width 9 height 8
type textarea "Baleba"
click at [661, 125] on icon at bounding box center [658, 127] width 9 height 8
type textarea "Enzo Le Fe"
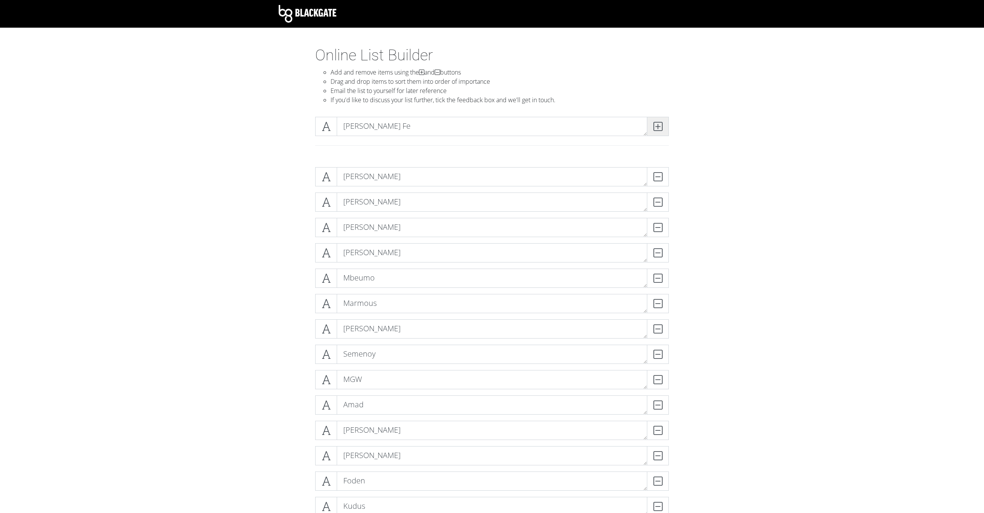
click at [662, 127] on icon at bounding box center [658, 127] width 9 height 8
type textarea "Grealish"
click at [662, 127] on icon at bounding box center [658, 127] width 9 height 8
type textarea "JWP"
click at [662, 127] on icon at bounding box center [658, 127] width 9 height 8
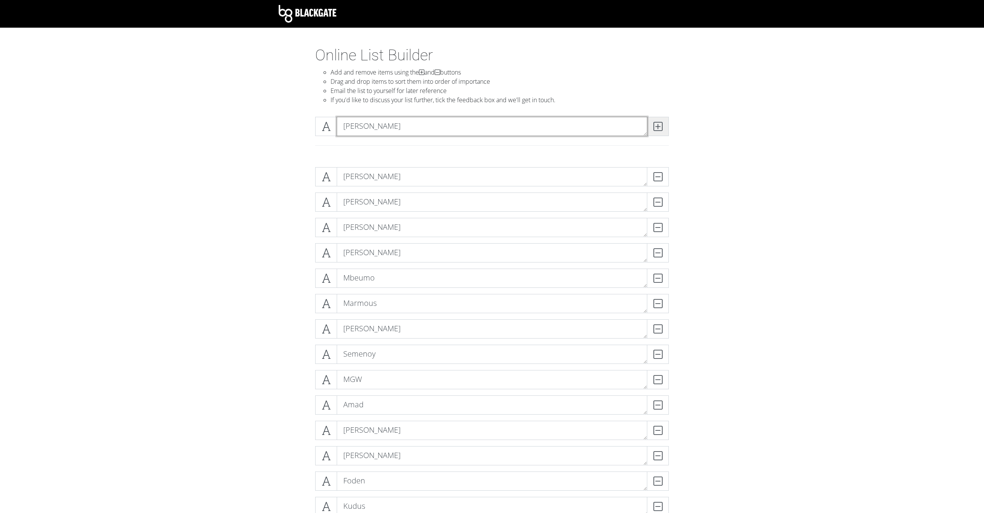
type textarea "Cullen"
click at [662, 127] on icon at bounding box center [658, 127] width 9 height 8
type textarea "Merino"
click at [662, 127] on icon at bounding box center [658, 127] width 9 height 8
type textarea "Gruda"
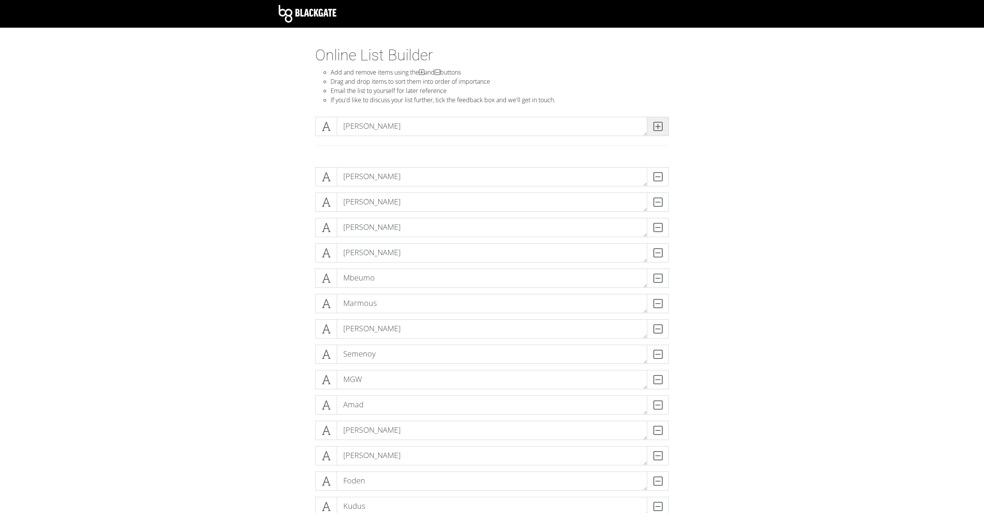
click at [662, 127] on icon at bounding box center [658, 127] width 9 height 8
type textarea "Wharton"
click at [662, 127] on icon at bounding box center [658, 127] width 9 height 8
type textarea "Matt O'Reilly"
click at [662, 127] on icon at bounding box center [658, 127] width 9 height 8
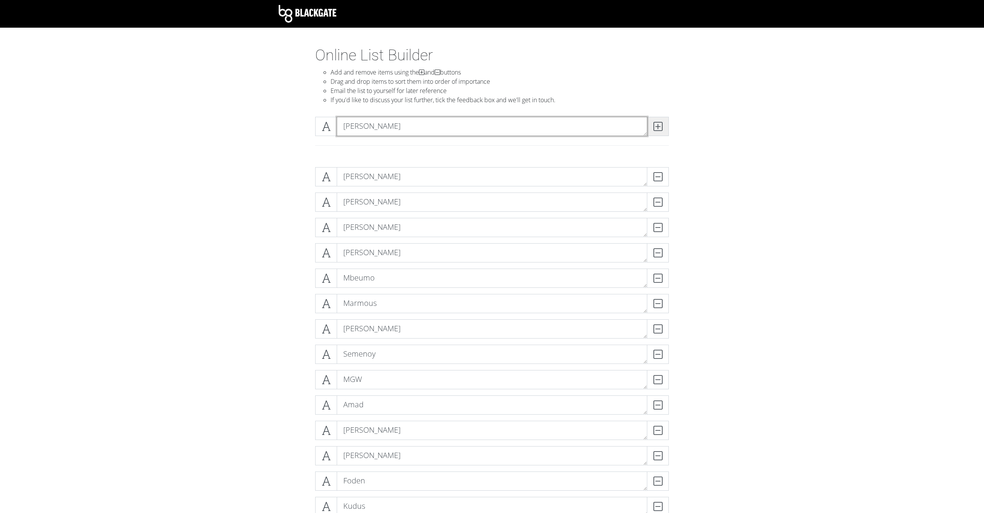
type textarea "Lewis Cook"
click at [662, 127] on icon at bounding box center [658, 127] width 9 height 8
type textarea "Harvey Elliot"
click at [655, 128] on icon at bounding box center [658, 127] width 9 height 8
type textarea "Dewsbury Hall"
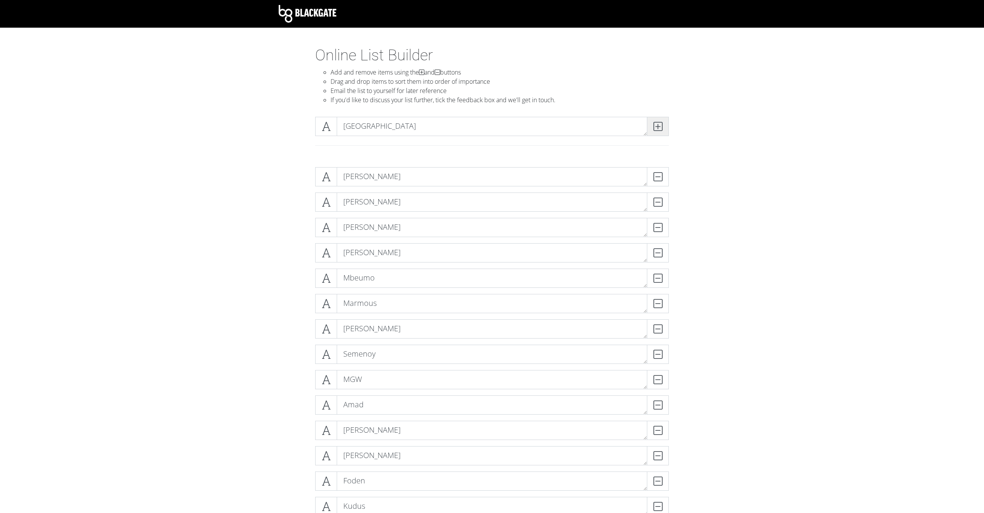
click at [654, 130] on icon at bounding box center [658, 127] width 9 height 8
type textarea "Palhinia"
type textarea "Palhinha"
click at [658, 130] on icon at bounding box center [658, 127] width 9 height 8
type textarea "Pape Sarr"
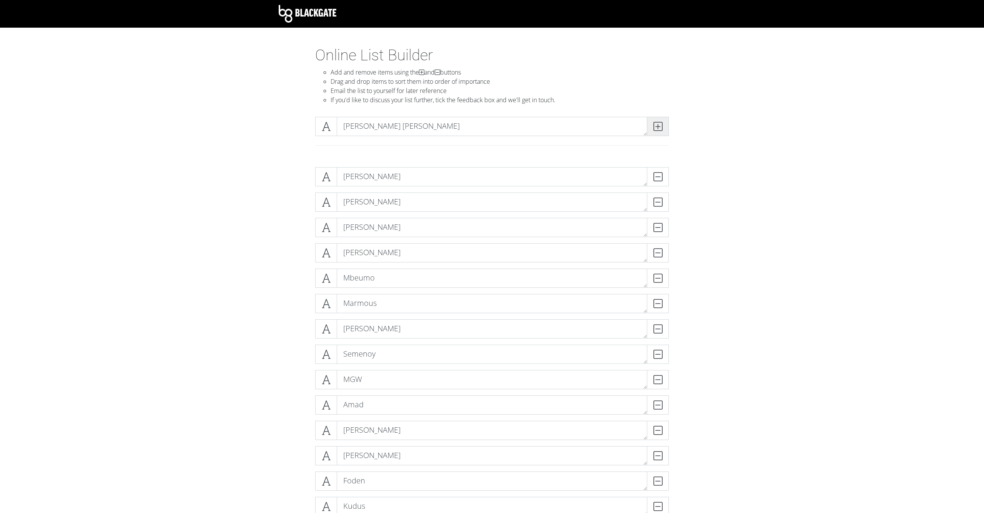
click at [657, 123] on icon at bounding box center [658, 127] width 9 height 8
type textarea "Fabio Carvalho"
click at [659, 128] on icon at bounding box center [658, 127] width 9 height 8
type textarea "Bailey"
click at [664, 132] on span at bounding box center [658, 126] width 22 height 19
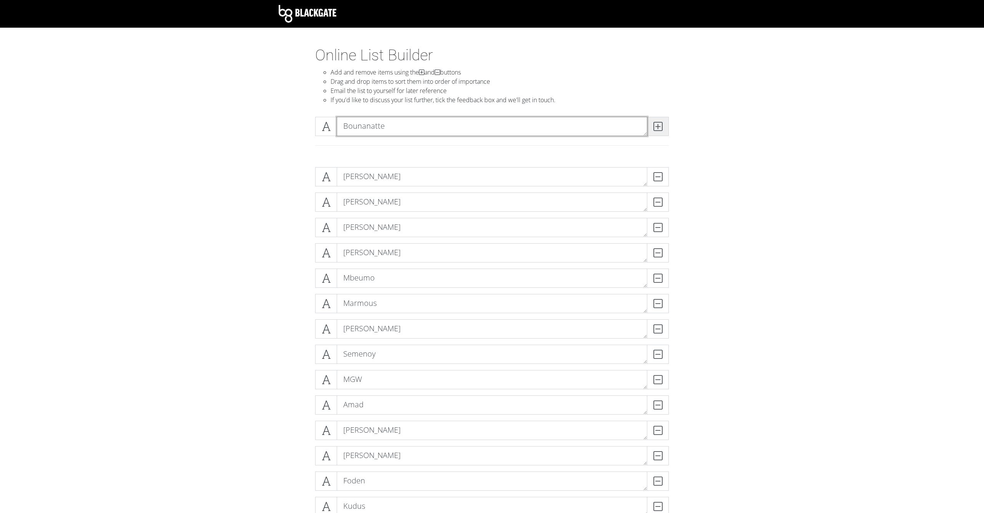
type textarea "Bounanatte"
click at [659, 123] on icon at bounding box center [658, 127] width 9 height 8
type textarea "Gundo"
click at [654, 127] on icon at bounding box center [658, 127] width 9 height 8
type textarea "Amadou Onana"
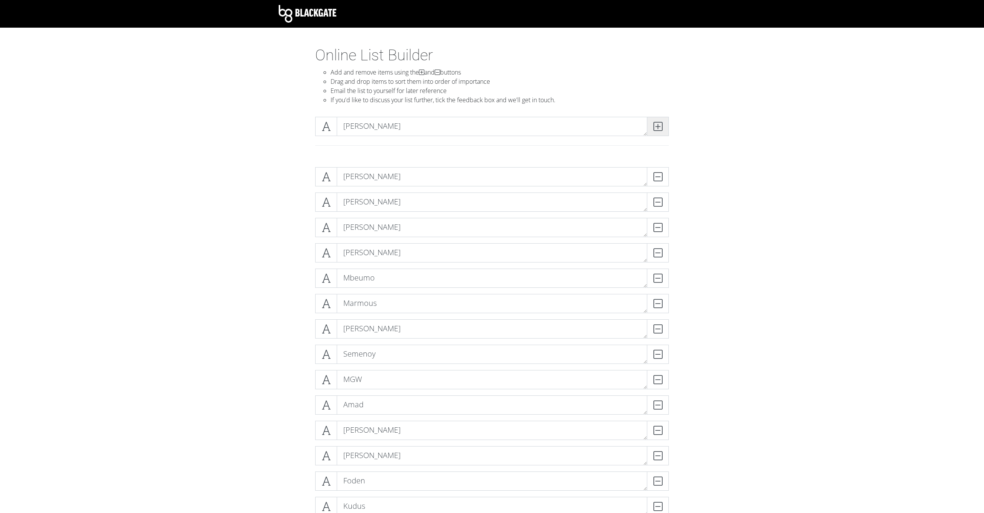
click at [652, 126] on span at bounding box center [658, 126] width 22 height 19
type textarea "Esse"
click at [659, 132] on span at bounding box center [658, 126] width 22 height 19
type textarea "S"
type textarea "Solly March"
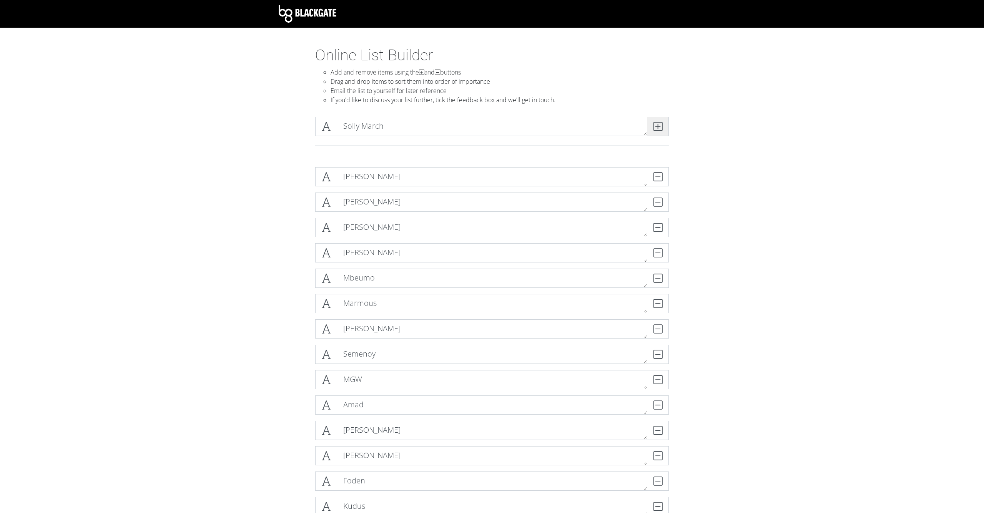
click at [663, 131] on span at bounding box center [658, 126] width 22 height 19
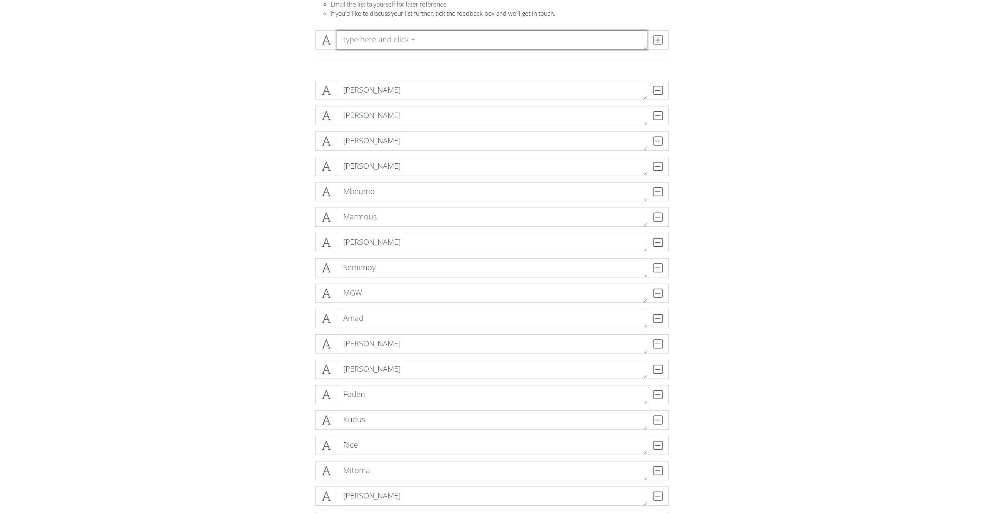
scroll to position [95, 0]
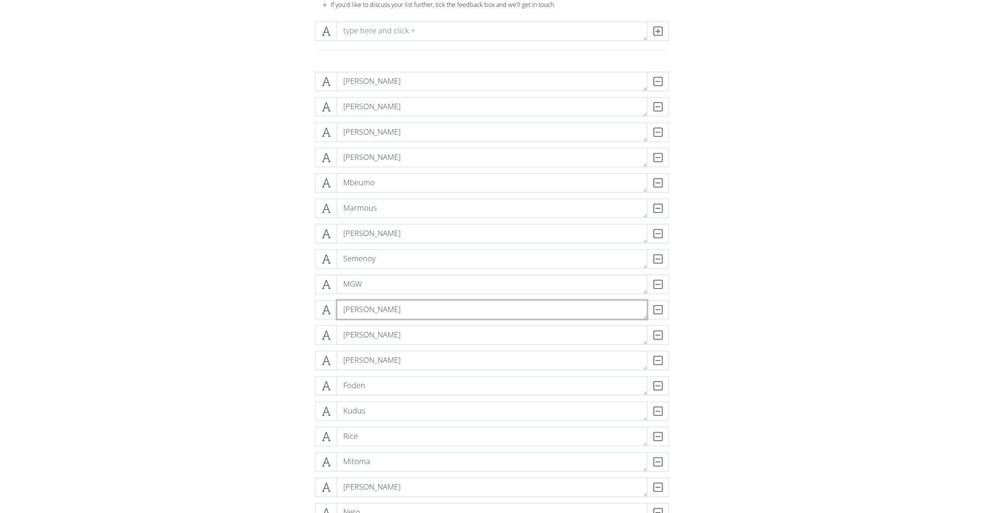
type textarea "Amad Diallo"
click at [345, 336] on textarea "Rogers" at bounding box center [492, 335] width 311 height 19
type textarea "Morgan Rogers"
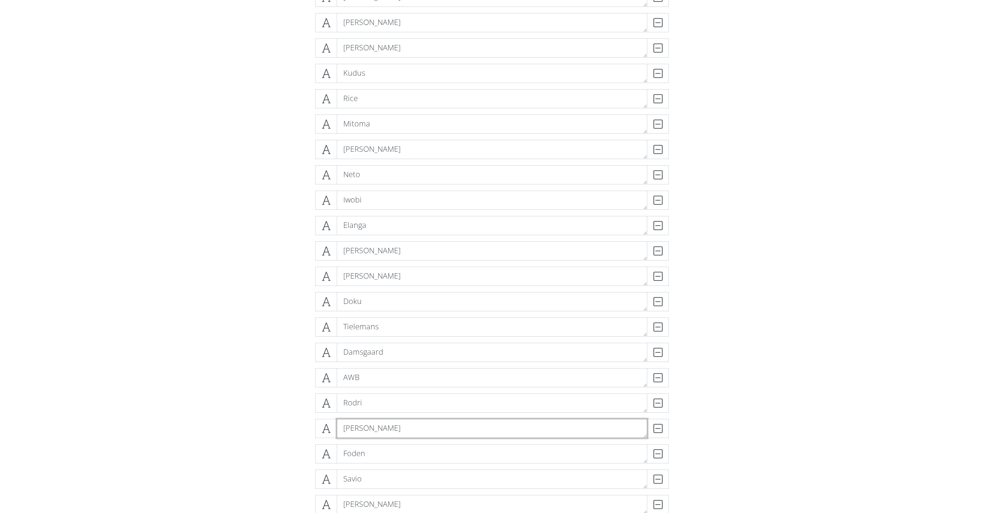
drag, startPoint x: 410, startPoint y: 431, endPoint x: 426, endPoint y: 217, distance: 214.8
drag, startPoint x: 422, startPoint y: 423, endPoint x: 434, endPoint y: 112, distance: 310.9
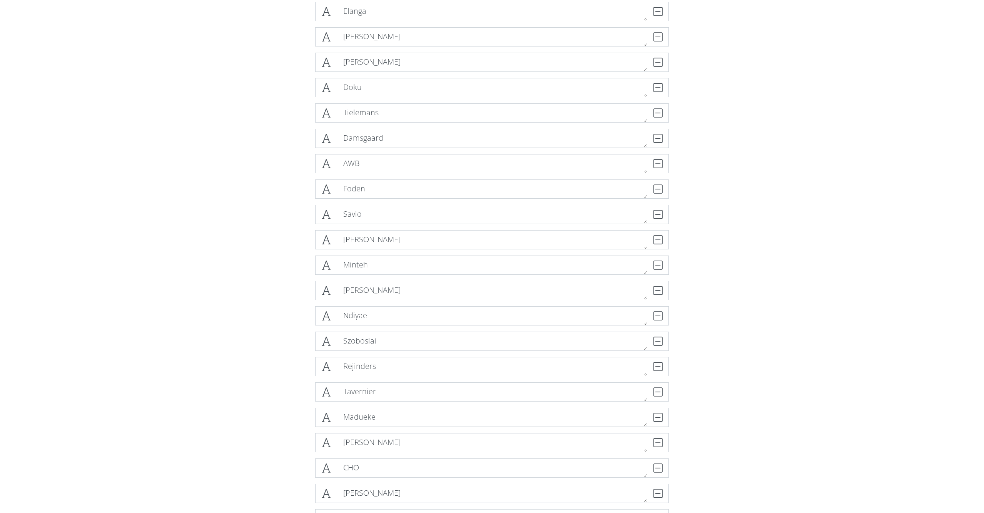
scroll to position [674, 0]
drag, startPoint x: 425, startPoint y: 436, endPoint x: 439, endPoint y: 257, distance: 179.7
click at [439, 257] on div "Palmer DELETE Bruno DELETE Wirtz DELETE Bowen DELETE Mbeumo DELETE Marmous DELE…" at bounding box center [492, 521] width 354 height 2056
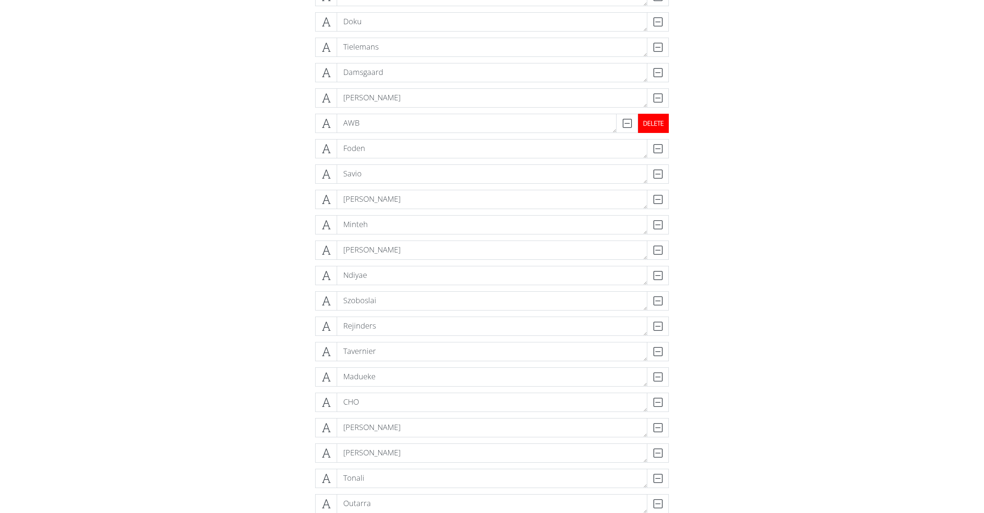
click at [658, 120] on div "DELETE" at bounding box center [653, 123] width 31 height 19
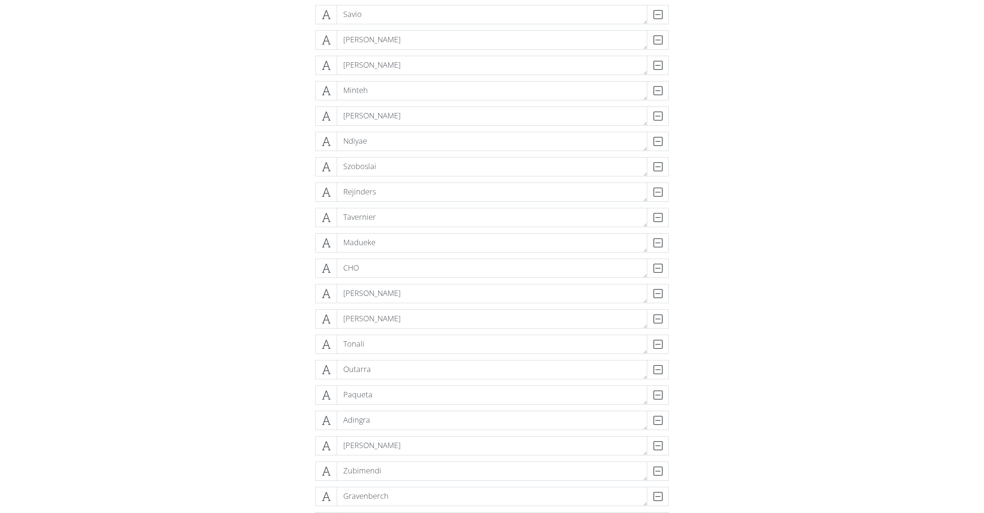
scroll to position [879, 0]
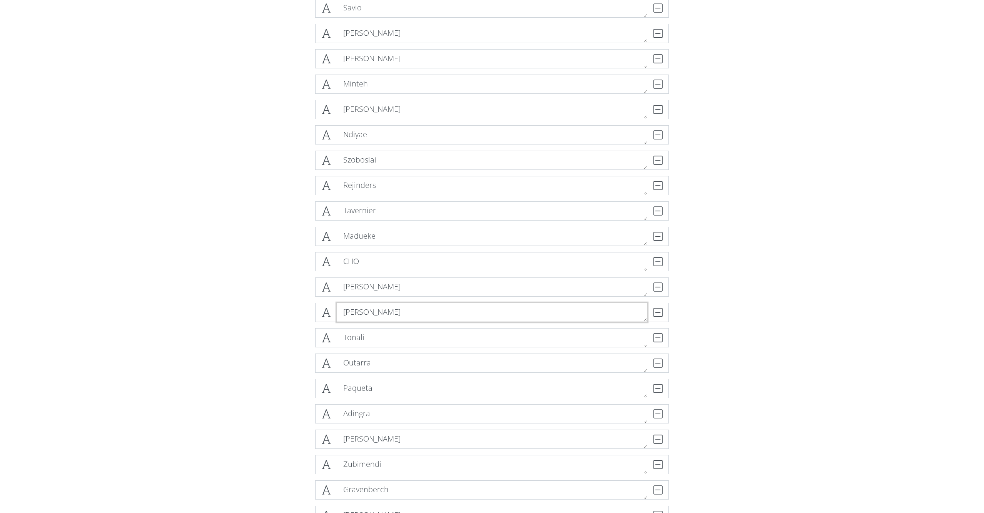
drag, startPoint x: 463, startPoint y: 310, endPoint x: 456, endPoint y: 176, distance: 134.3
click at [456, 176] on div "Palmer DELETE Bruno DELETE Wirtz DELETE Bowen DELETE Mbeumo DELETE Marmous DELE…" at bounding box center [492, 303] width 354 height 2030
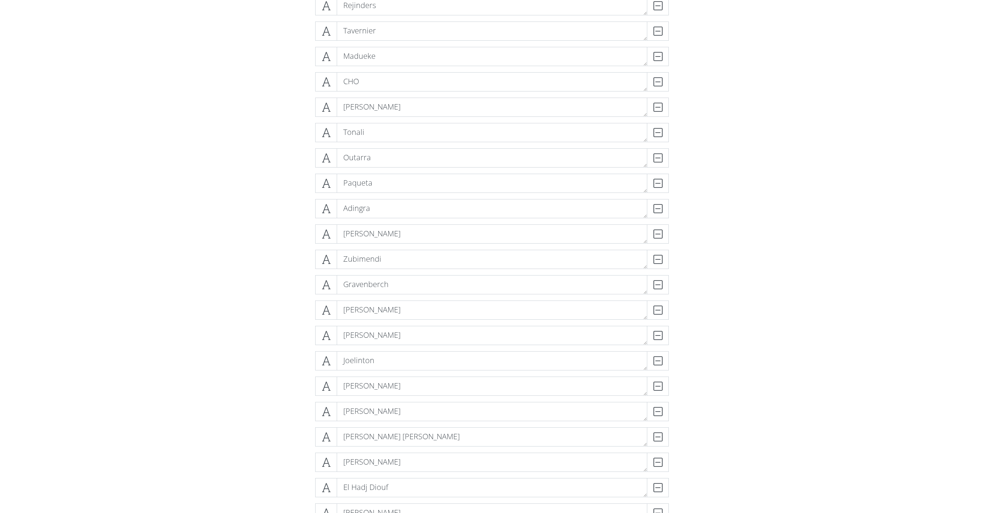
click at [196, 1] on form "Palmer DELETE Bruno DELETE Wirtz DELETE Bowen DELETE Mbeumo DELETE Marmous DELE…" at bounding box center [492, 155] width 984 height 2158
drag, startPoint x: 502, startPoint y: 305, endPoint x: 504, endPoint y: 261, distance: 43.1
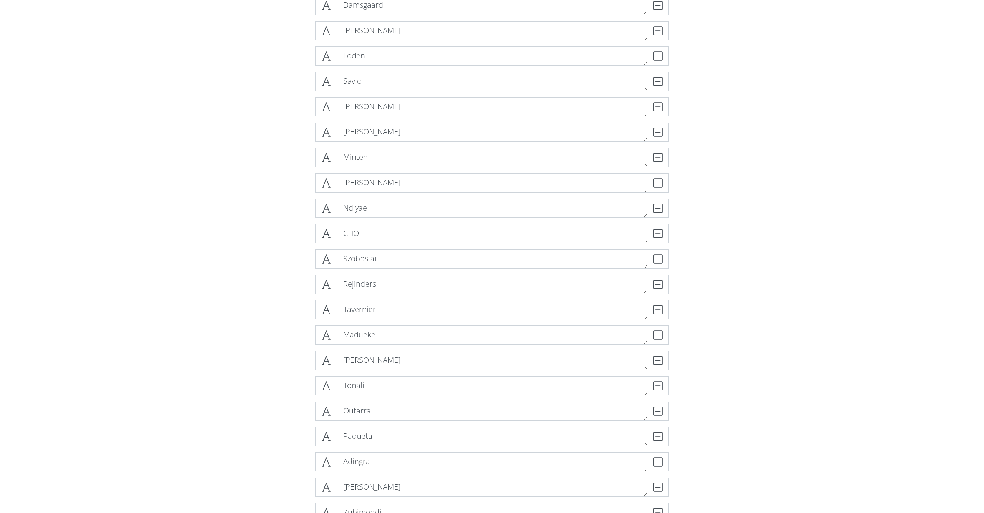
scroll to position [832, 0]
drag, startPoint x: 416, startPoint y: 383, endPoint x: 420, endPoint y: 316, distance: 66.3
click at [420, 316] on div "Palmer DELETE Bruno DELETE Wirtz DELETE Bowen DELETE Mbeumo DELETE Marmous DELE…" at bounding box center [492, 350] width 354 height 2030
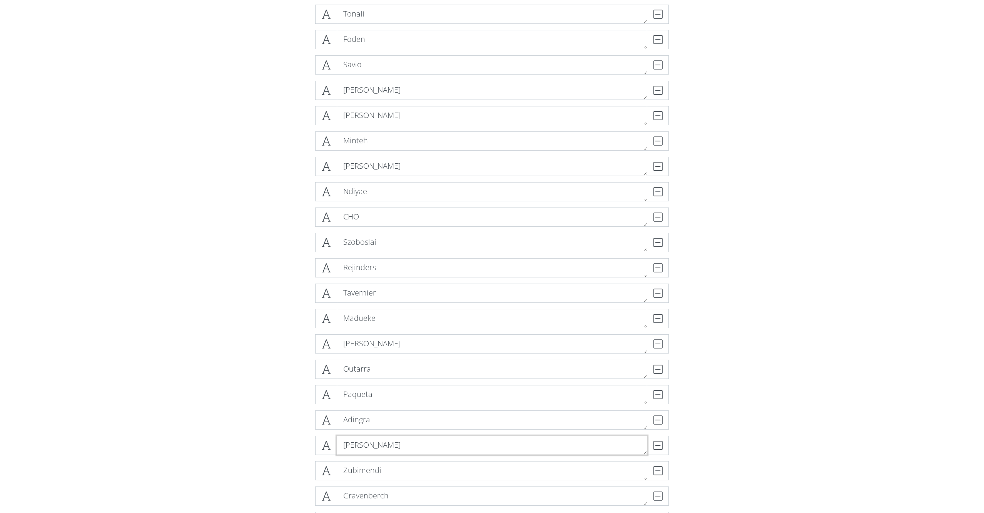
drag, startPoint x: 437, startPoint y: 453, endPoint x: 440, endPoint y: 406, distance: 46.7
click at [440, 406] on div "Palmer DELETE Bruno DELETE Wirtz DELETE Bowen DELETE Mbeumo DELETE Marmous DELE…" at bounding box center [492, 309] width 354 height 2030
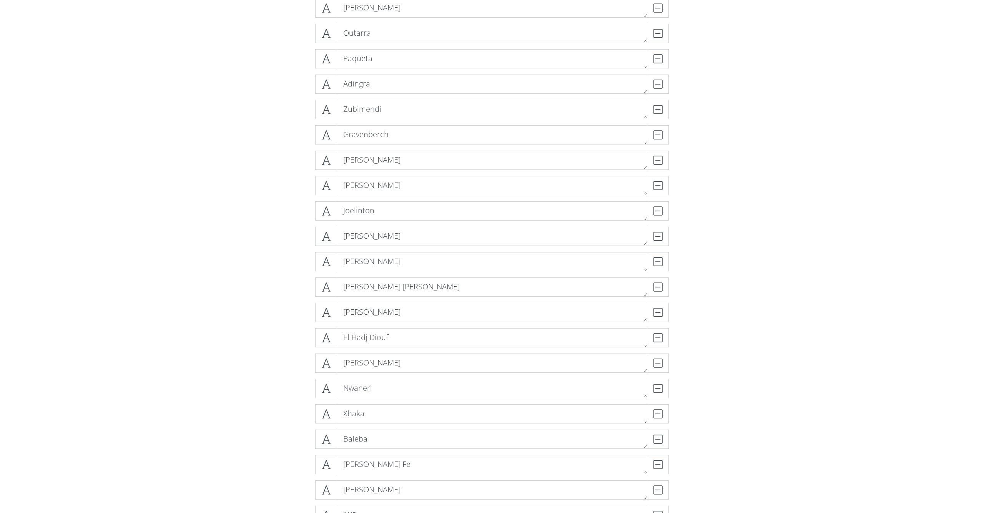
scroll to position [1240, 0]
click at [656, 257] on div "DELETE" at bounding box center [653, 256] width 31 height 19
click at [656, 257] on icon at bounding box center [658, 257] width 9 height 8
click at [656, 257] on div "DELETE" at bounding box center [653, 256] width 31 height 19
click at [662, 257] on div "DELETE" at bounding box center [653, 256] width 31 height 19
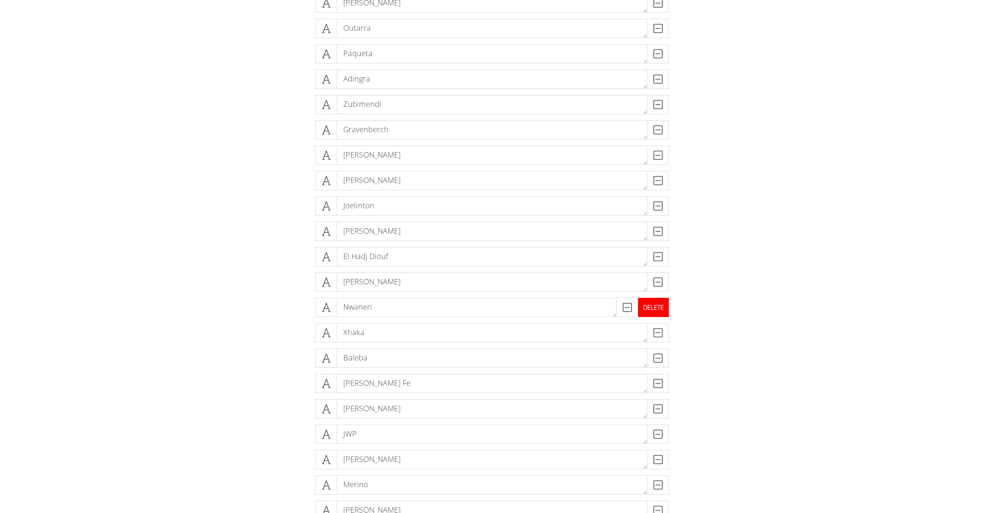
click at [660, 307] on div "DELETE" at bounding box center [653, 307] width 31 height 19
click at [657, 307] on div "DELETE" at bounding box center [653, 307] width 31 height 19
click at [658, 360] on div "DELETE" at bounding box center [653, 358] width 31 height 19
click at [657, 382] on div "DELETE" at bounding box center [653, 383] width 31 height 19
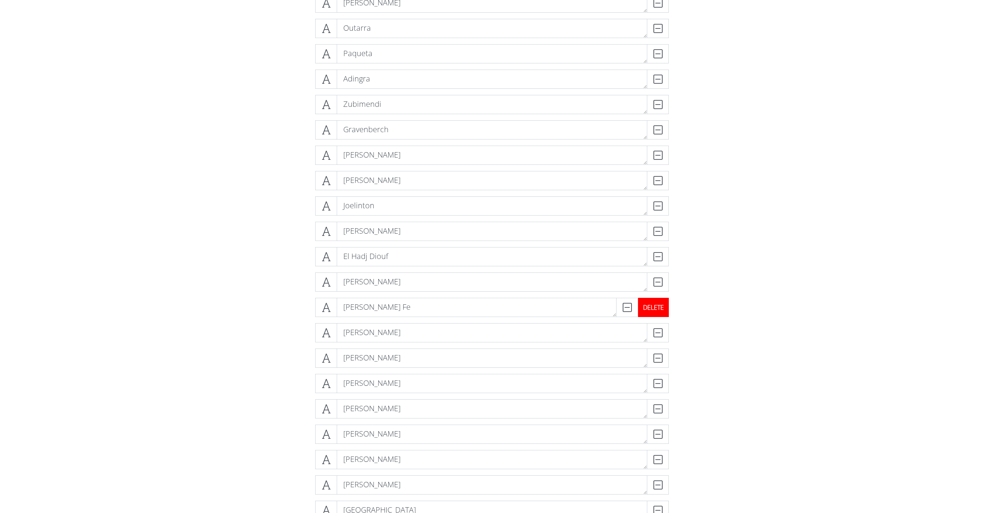
click at [661, 308] on div "DELETE" at bounding box center [653, 307] width 31 height 19
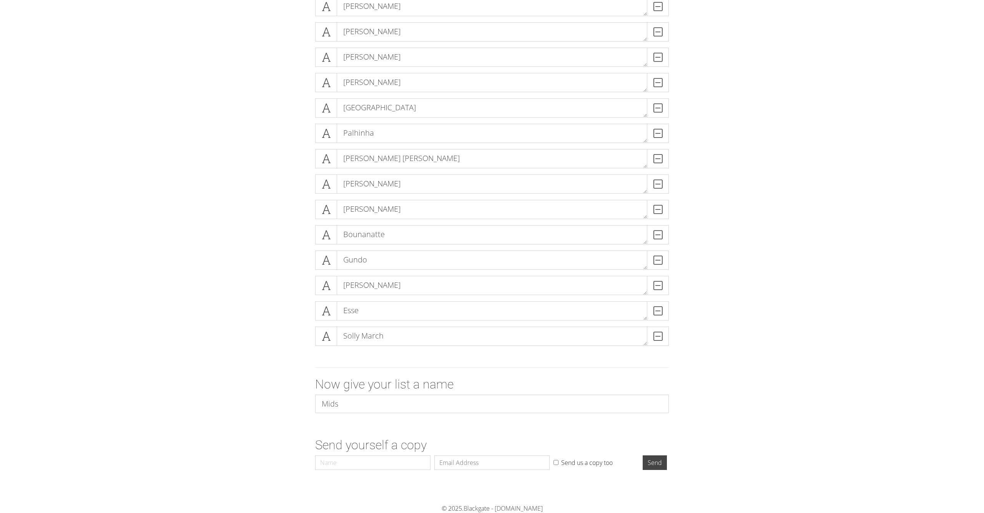
scroll to position [1617, 0]
click at [472, 1] on textarea "Wharton" at bounding box center [492, 6] width 311 height 19
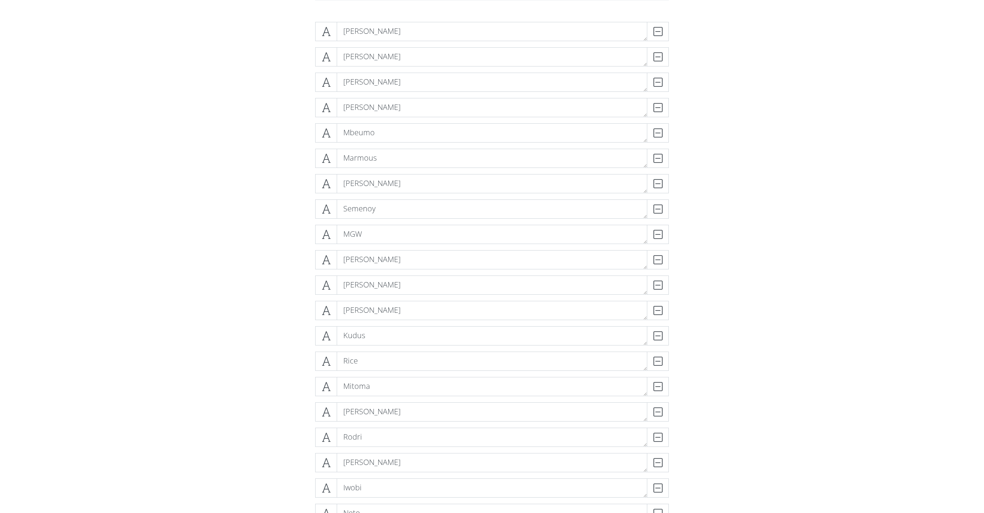
scroll to position [183, 0]
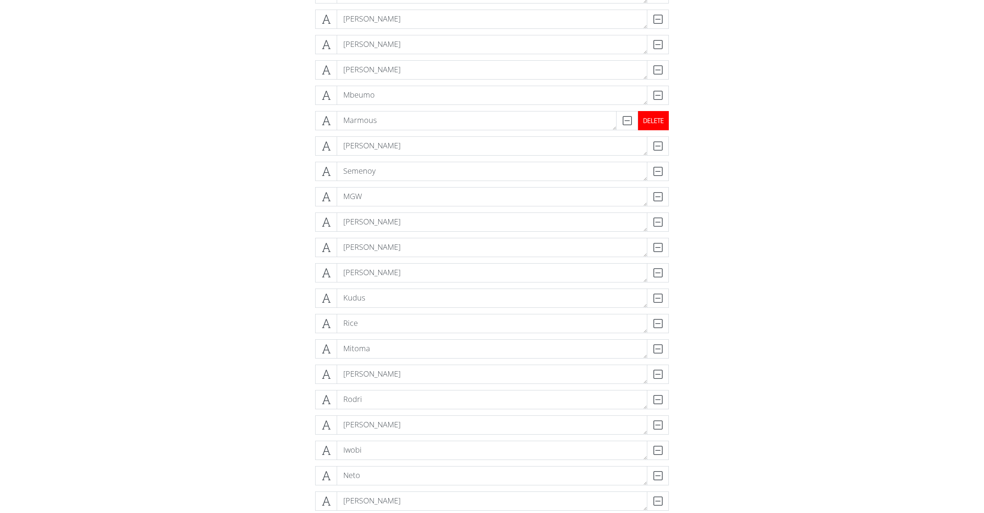
click at [658, 120] on div "DELETE" at bounding box center [653, 120] width 31 height 19
click at [380, 144] on textarea "Semenoy" at bounding box center [492, 146] width 311 height 19
type textarea "Semenyo"
drag, startPoint x: 446, startPoint y: 246, endPoint x: 438, endPoint y: 293, distance: 48.2
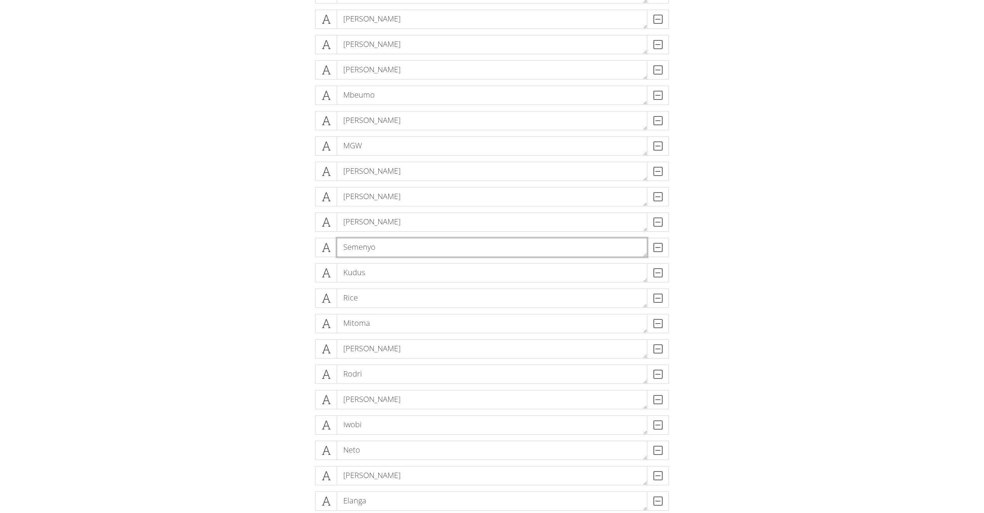
drag, startPoint x: 373, startPoint y: 253, endPoint x: 370, endPoint y: 225, distance: 28.2
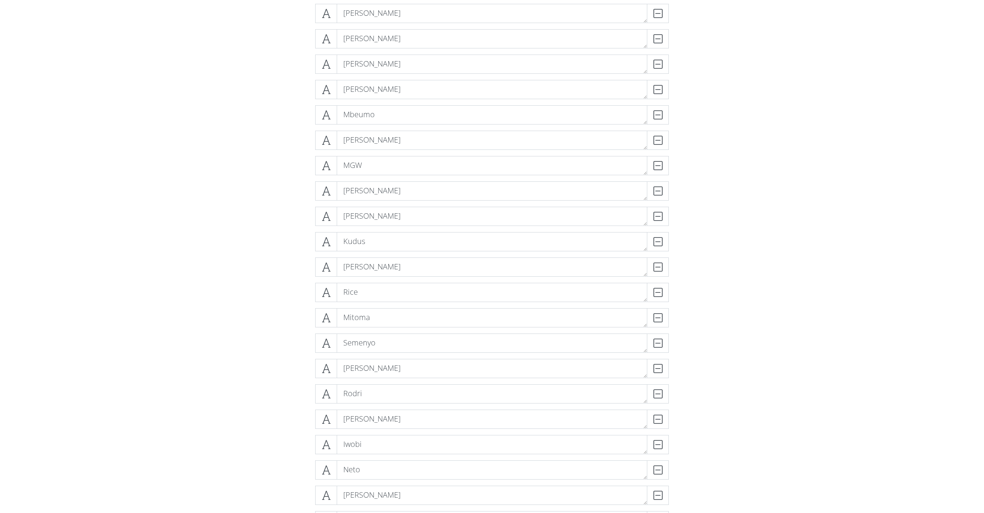
scroll to position [177, 0]
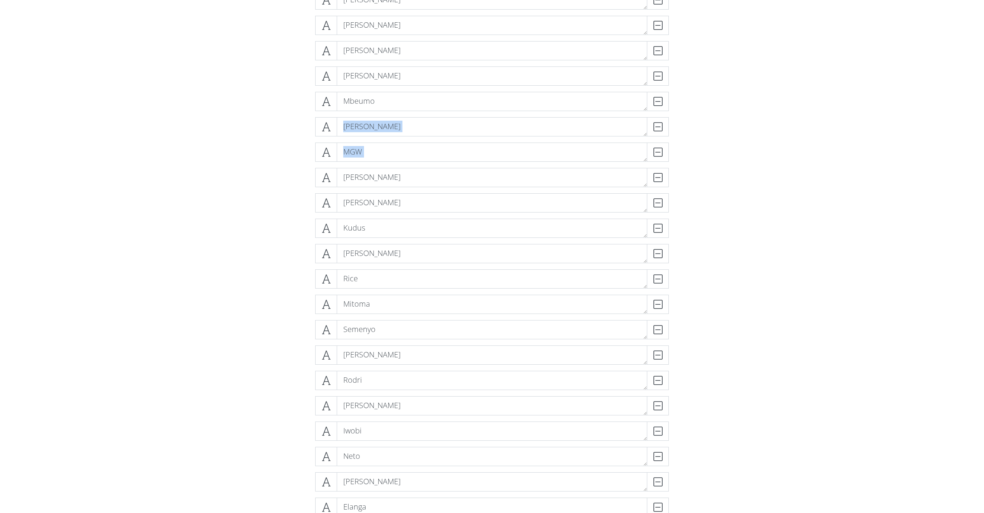
drag, startPoint x: 325, startPoint y: 176, endPoint x: 275, endPoint y: 130, distance: 67.7
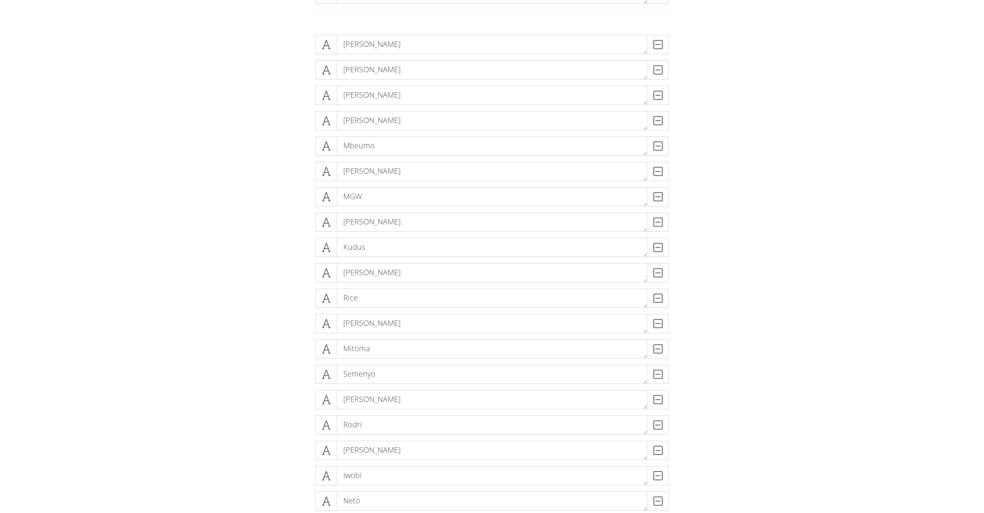
scroll to position [127, 0]
drag, startPoint x: 398, startPoint y: 175, endPoint x: 356, endPoint y: 194, distance: 45.8
drag, startPoint x: 326, startPoint y: 176, endPoint x: 326, endPoint y: 183, distance: 6.5
click at [326, 183] on span at bounding box center [326, 176] width 22 height 19
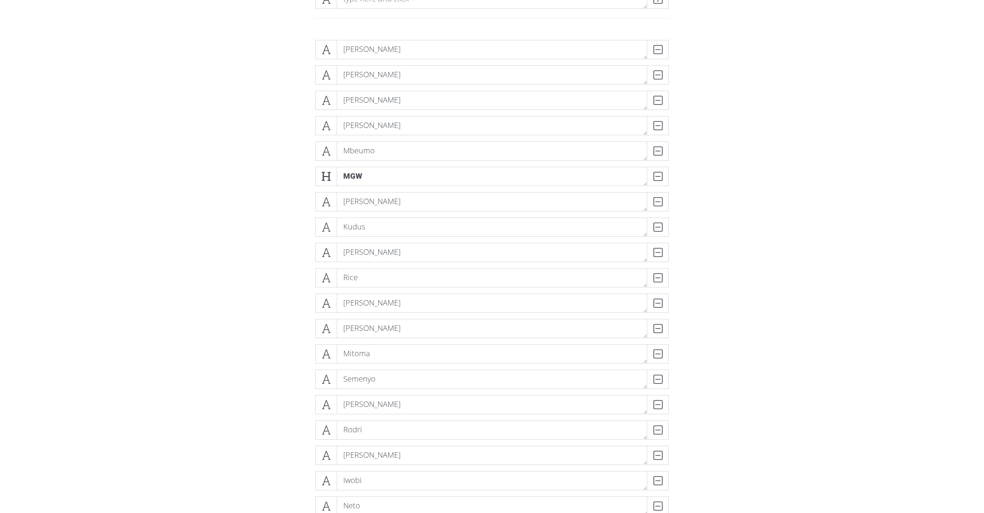
drag, startPoint x: 269, startPoint y: 186, endPoint x: 296, endPoint y: 180, distance: 27.8
click at [317, 177] on span at bounding box center [326, 176] width 22 height 19
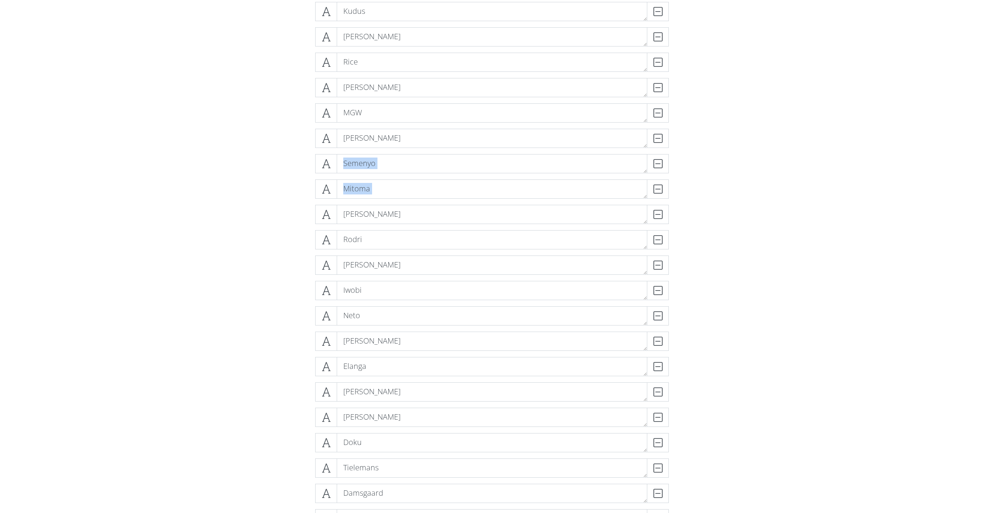
drag, startPoint x: 329, startPoint y: 216, endPoint x: 261, endPoint y: 197, distance: 70.6
drag, startPoint x: 261, startPoint y: 197, endPoint x: 312, endPoint y: 195, distance: 51.2
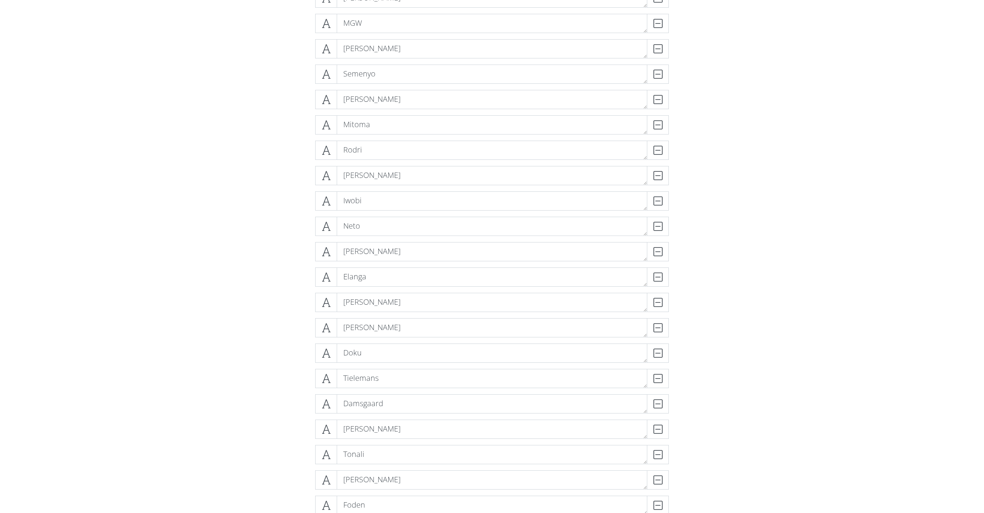
scroll to position [408, 0]
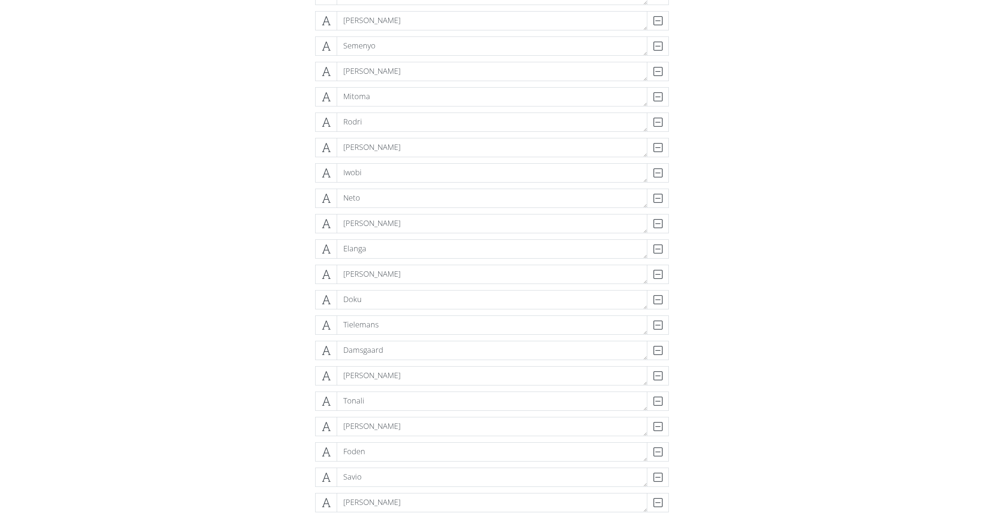
scroll to position [461, 0]
drag, startPoint x: 325, startPoint y: 275, endPoint x: 325, endPoint y: 246, distance: 28.8
drag, startPoint x: 328, startPoint y: 300, endPoint x: 325, endPoint y: 260, distance: 40.4
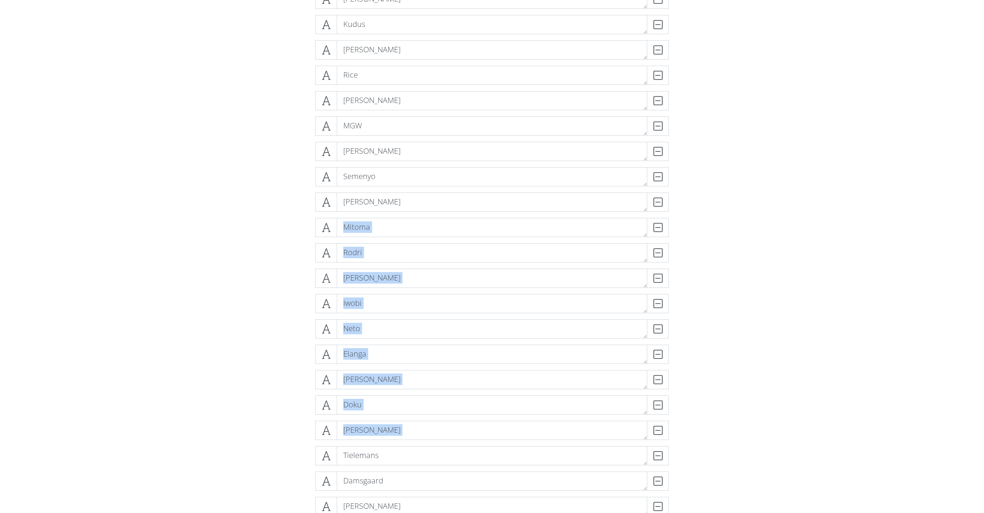
drag, startPoint x: 329, startPoint y: 452, endPoint x: 303, endPoint y: 231, distance: 222.6
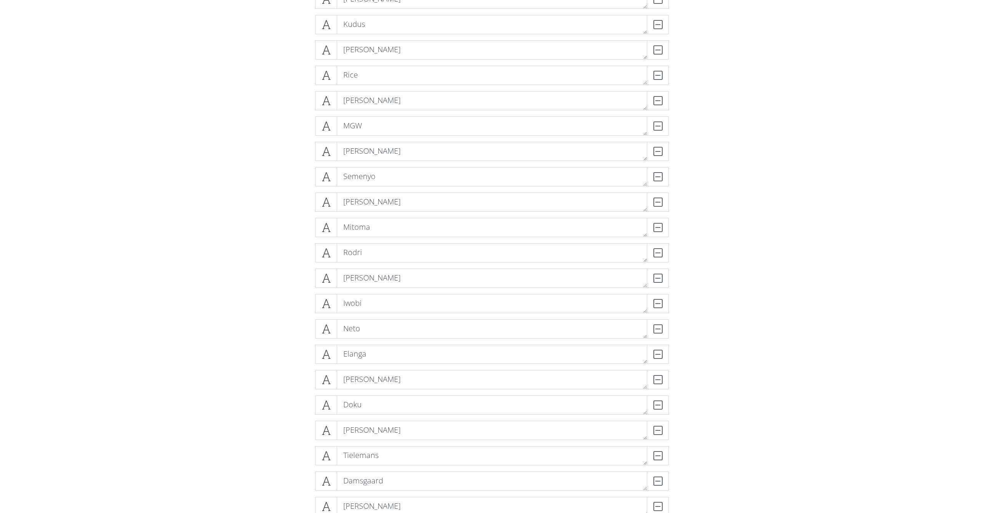
drag, startPoint x: 204, startPoint y: 276, endPoint x: 210, endPoint y: 286, distance: 12.3
drag, startPoint x: 329, startPoint y: 278, endPoint x: 312, endPoint y: 264, distance: 22.1
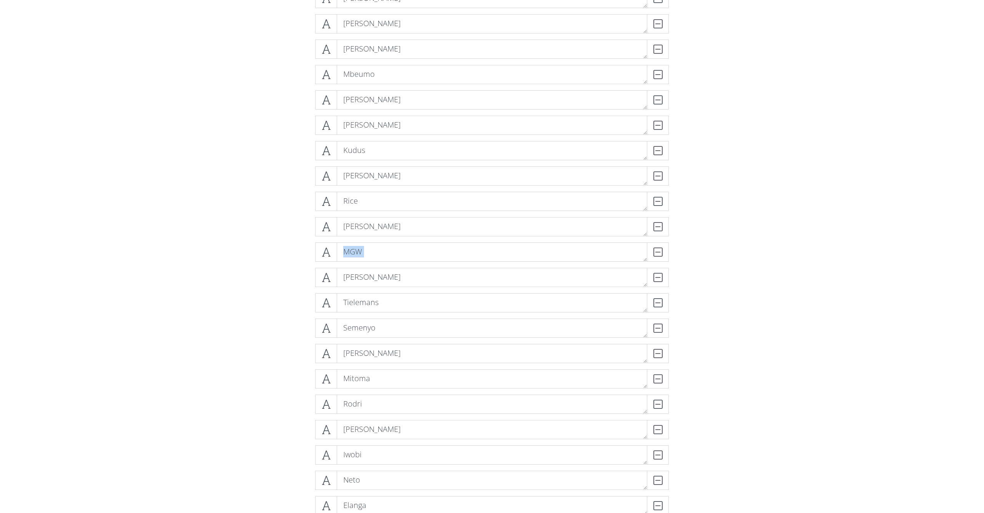
drag, startPoint x: 265, startPoint y: 274, endPoint x: 303, endPoint y: 278, distance: 38.3
drag, startPoint x: 328, startPoint y: 281, endPoint x: 301, endPoint y: 274, distance: 28.0
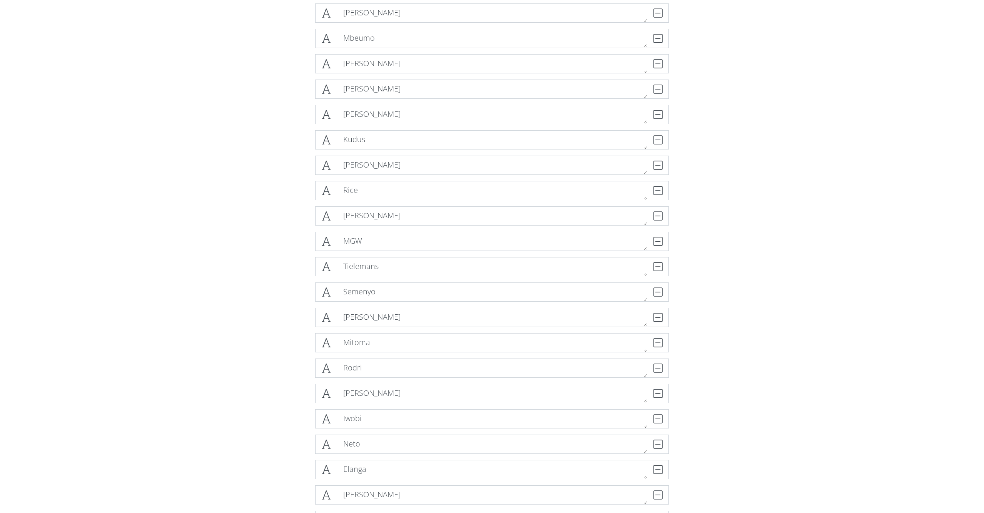
scroll to position [241, 0]
drag, startPoint x: 328, startPoint y: 209, endPoint x: 330, endPoint y: 158, distance: 50.4
drag, startPoint x: 258, startPoint y: 179, endPoint x: 325, endPoint y: 195, distance: 68.9
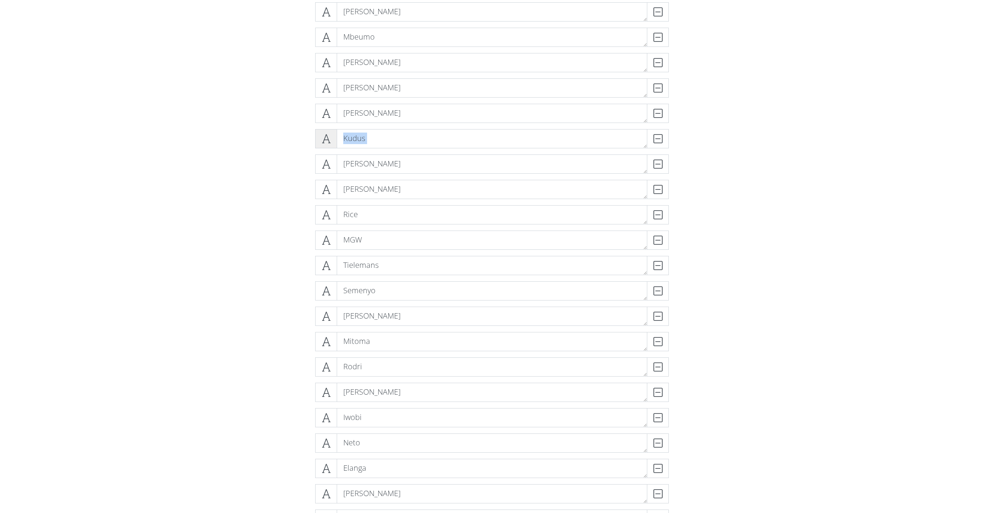
drag, startPoint x: 328, startPoint y: 165, endPoint x: 328, endPoint y: 132, distance: 33.1
drag, startPoint x: 288, startPoint y: 158, endPoint x: 320, endPoint y: 157, distance: 32.0
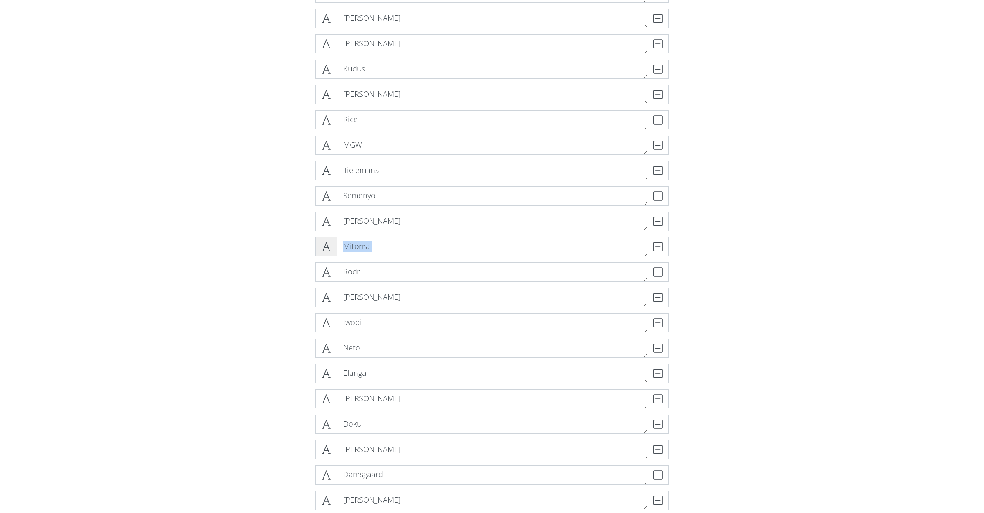
drag, startPoint x: 326, startPoint y: 276, endPoint x: 320, endPoint y: 255, distance: 21.7
drag, startPoint x: 236, startPoint y: 273, endPoint x: 281, endPoint y: 274, distance: 45.0
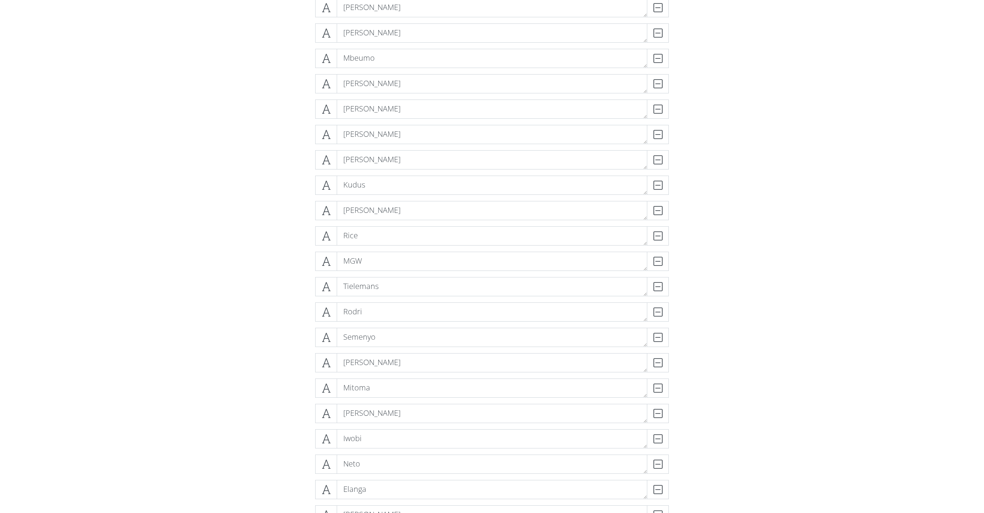
scroll to position [226, 0]
drag, startPoint x: 326, startPoint y: 308, endPoint x: 324, endPoint y: 301, distance: 7.3
click at [324, 301] on span at bounding box center [326, 306] width 22 height 19
click at [326, 308] on icon at bounding box center [326, 307] width 9 height 8
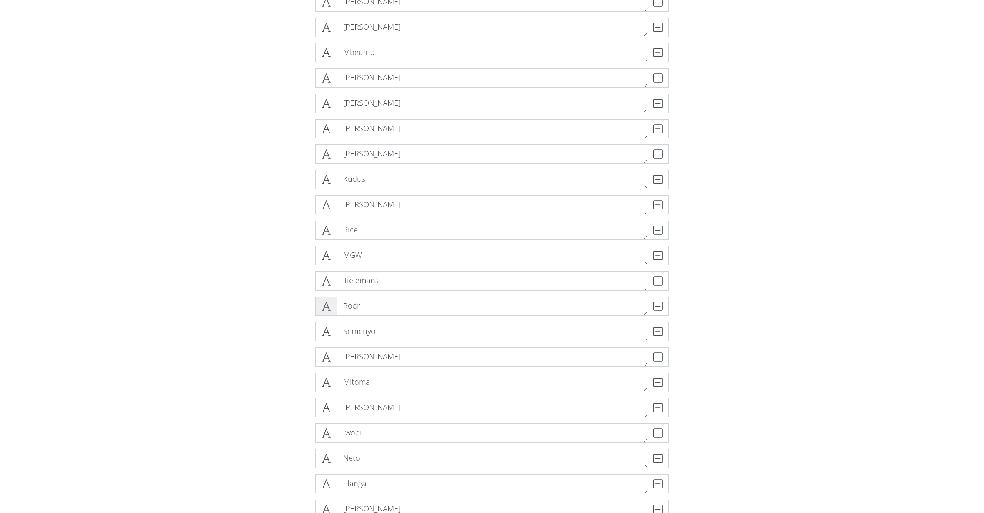
click at [327, 308] on icon at bounding box center [326, 307] width 9 height 8
click at [324, 306] on icon at bounding box center [326, 307] width 9 height 8
click at [322, 280] on icon at bounding box center [326, 281] width 9 height 8
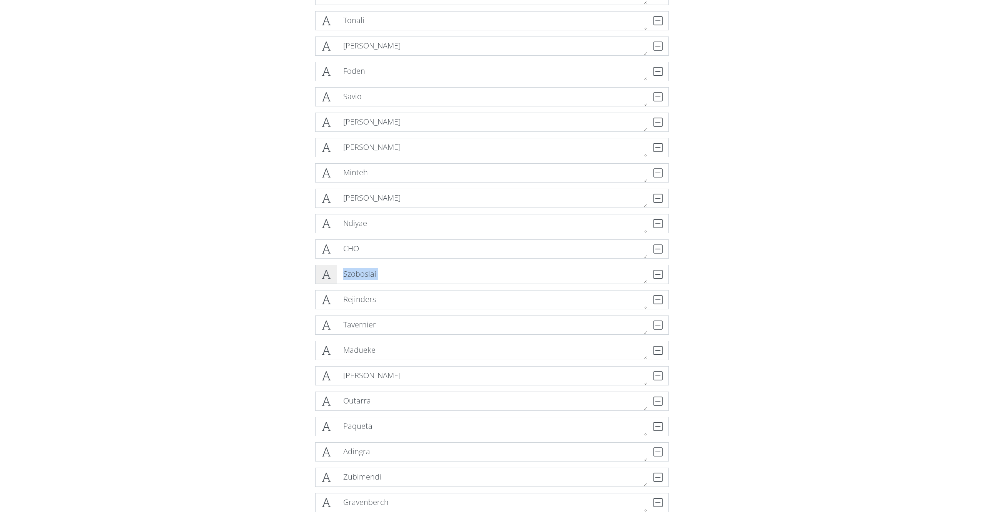
drag, startPoint x: 324, startPoint y: 301, endPoint x: 335, endPoint y: 283, distance: 21.6
click at [335, 283] on div "Palmer DELETE Bruno DELETE Wirtz DELETE Bowen DELETE Mbeumo DELETE Morgan Roger…" at bounding box center [492, 214] width 354 height 1776
click at [658, 280] on div "DELETE" at bounding box center [653, 274] width 31 height 19
drag, startPoint x: 328, startPoint y: 356, endPoint x: 320, endPoint y: 319, distance: 38.3
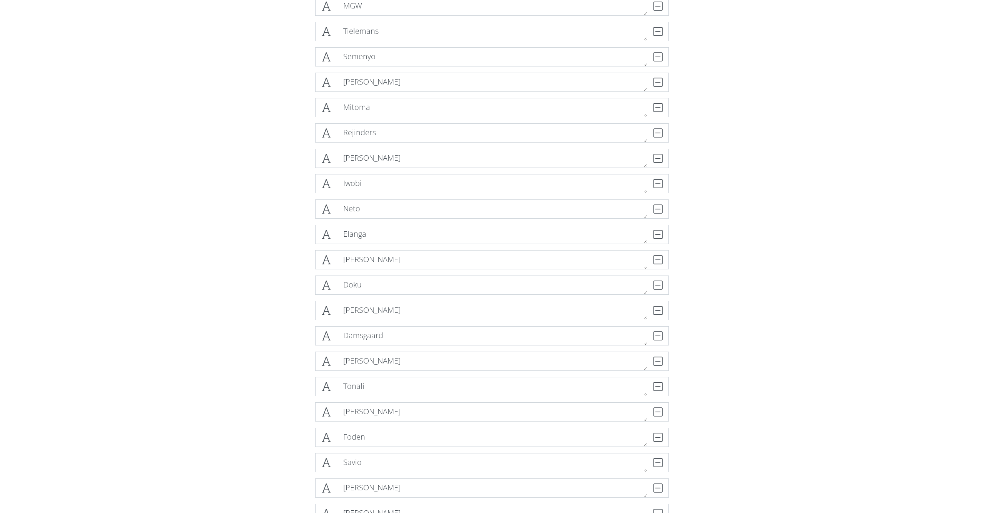
scroll to position [551, 0]
click at [278, 155] on div "Palmer DELETE Bruno DELETE Wirtz DELETE Bowen DELETE Mbeumo DELETE Morgan Roger…" at bounding box center [492, 491] width 438 height 1763
drag, startPoint x: 325, startPoint y: 288, endPoint x: 325, endPoint y: 283, distance: 4.6
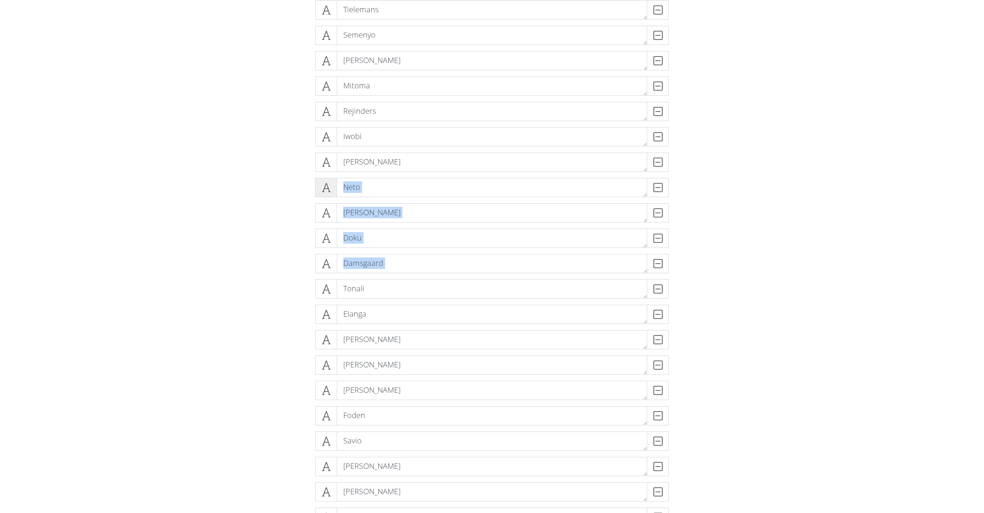
drag, startPoint x: 326, startPoint y: 295, endPoint x: 324, endPoint y: 192, distance: 102.3
click at [325, 191] on div "Palmer DELETE Bruno DELETE Wirtz DELETE Bowen DELETE Mbeumo DELETE Morgan Roger…" at bounding box center [492, 520] width 354 height 1751
drag, startPoint x: 263, startPoint y: 241, endPoint x: 281, endPoint y: 243, distance: 18.9
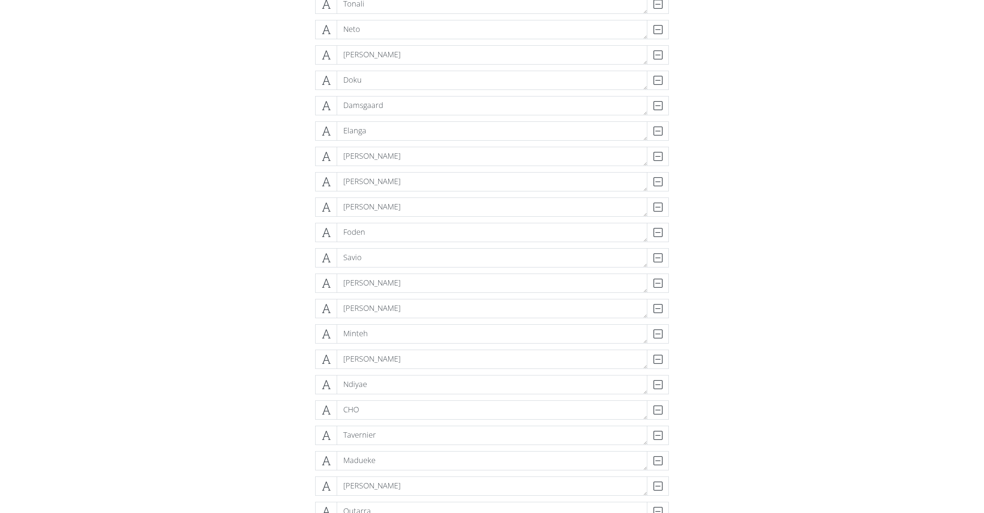
scroll to position [689, 0]
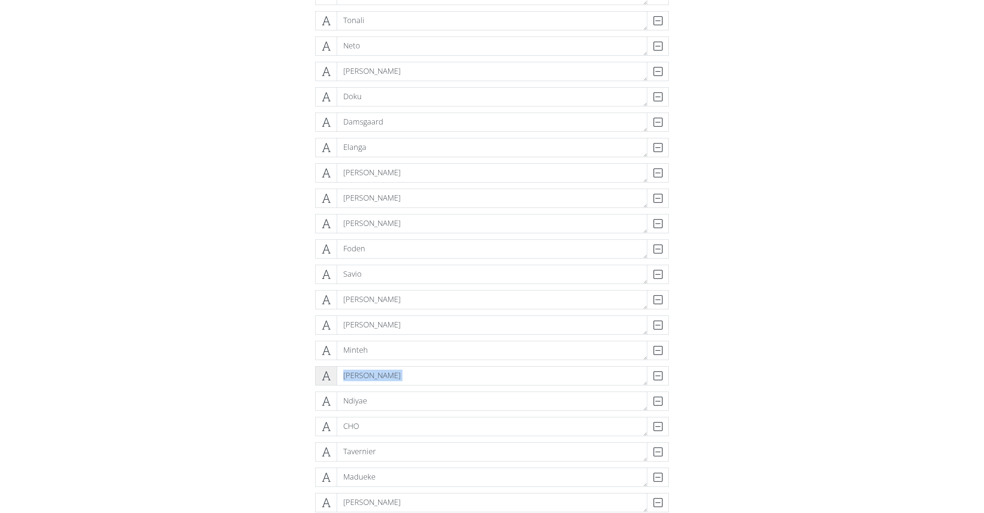
drag, startPoint x: 326, startPoint y: 403, endPoint x: 333, endPoint y: 380, distance: 23.8
click at [334, 385] on div "Palmer DELETE Bruno DELETE Wirtz DELETE Bowen DELETE Mbeumo DELETE Morgan Roger…" at bounding box center [492, 353] width 354 height 1751
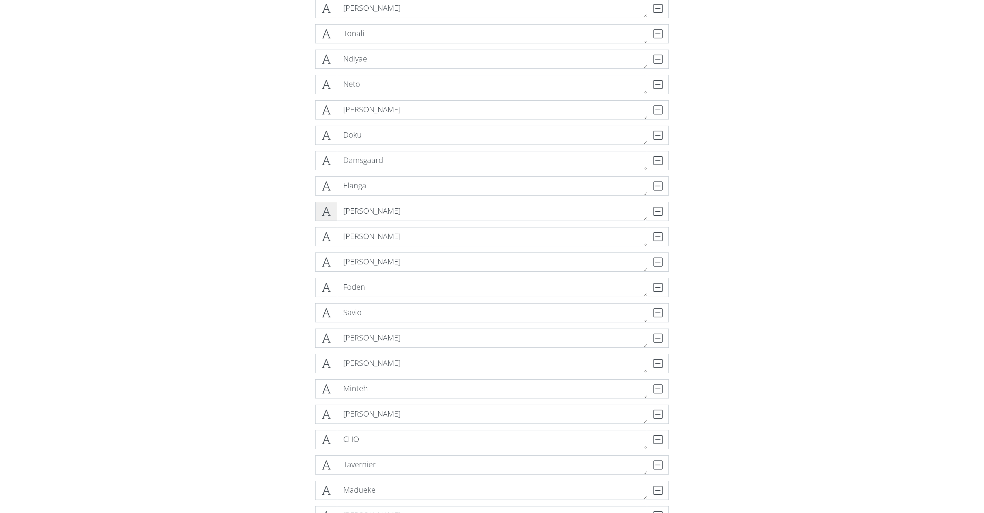
scroll to position [679, 0]
drag, startPoint x: 323, startPoint y: 307, endPoint x: 342, endPoint y: 274, distance: 38.1
click at [346, 274] on div "Palmer DELETE Bruno DELETE Wirtz DELETE Bowen DELETE Mbeumo DELETE Morgan Roger…" at bounding box center [492, 363] width 354 height 1751
click at [242, 289] on form "Palmer DELETE Bruno DELETE Wirtz DELETE Bowen DELETE Mbeumo DELETE Morgan Roger…" at bounding box center [492, 421] width 984 height 1879
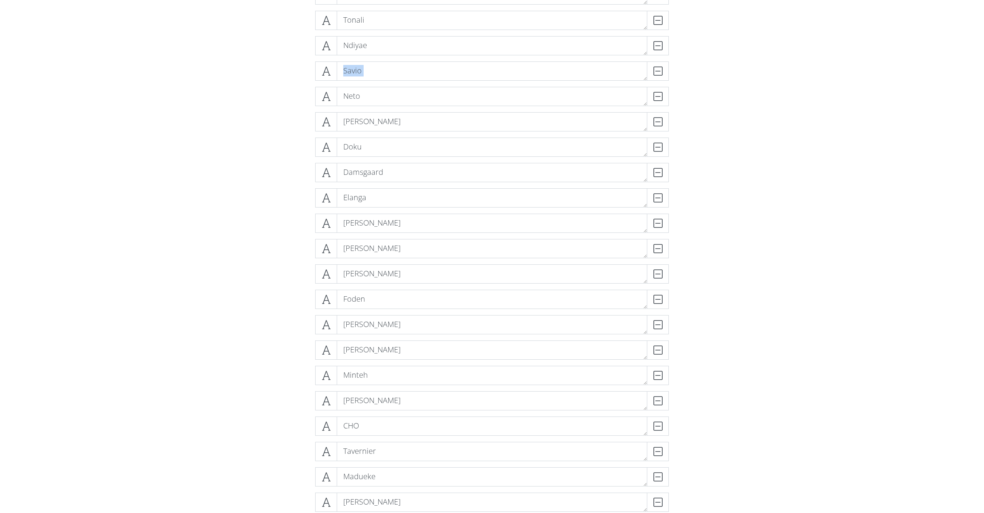
drag, startPoint x: 326, startPoint y: 72, endPoint x: 319, endPoint y: 84, distance: 14.0
click at [317, 87] on div "Palmer DELETE Bruno DELETE Wirtz DELETE Bowen DELETE Mbeumo DELETE Morgan Roger…" at bounding box center [492, 353] width 354 height 1751
drag, startPoint x: 327, startPoint y: 422, endPoint x: 317, endPoint y: 424, distance: 9.7
click at [307, 421] on div "Palmer DELETE Bruno DELETE Wirtz DELETE Bowen DELETE Mbeumo DELETE Morgan Roger…" at bounding box center [492, 353] width 438 height 1763
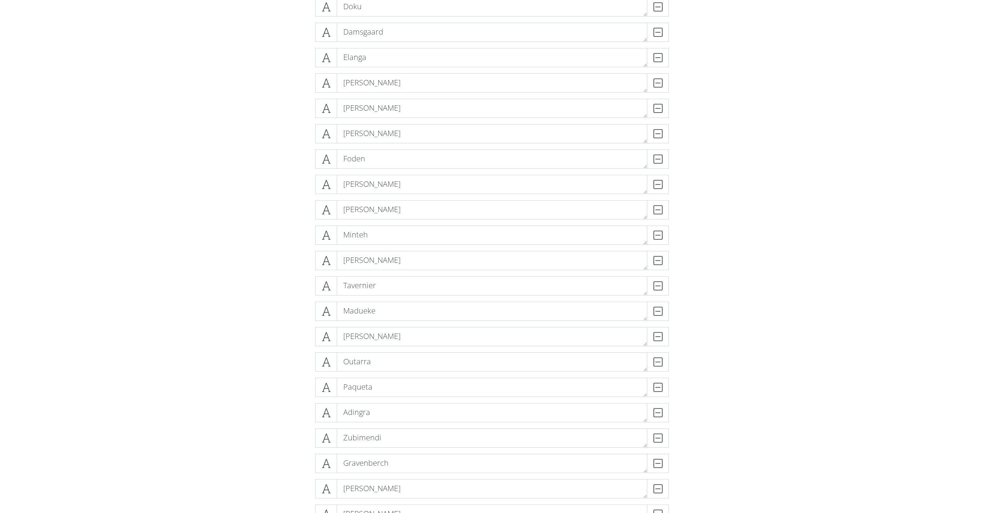
scroll to position [856, 0]
drag, startPoint x: 323, startPoint y: 361, endPoint x: 275, endPoint y: 291, distance: 85.1
click at [276, 286] on div "Palmer DELETE Bruno DELETE Wirtz DELETE Bowen DELETE Mbeumo DELETE Morgan Roger…" at bounding box center [492, 187] width 438 height 1763
click at [264, 316] on form "Palmer DELETE Bruno DELETE Wirtz DELETE Bowen DELETE Mbeumo DELETE Morgan Roger…" at bounding box center [492, 245] width 984 height 1879
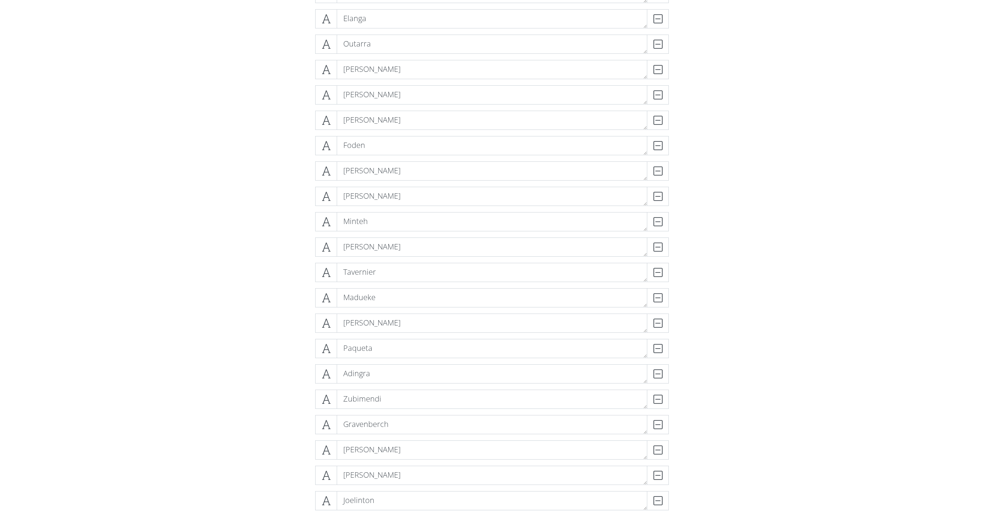
scroll to position [897, 0]
drag, startPoint x: 330, startPoint y: 373, endPoint x: 321, endPoint y: 372, distance: 8.9
click at [320, 375] on span at bounding box center [326, 370] width 22 height 19
click at [330, 372] on icon at bounding box center [326, 371] width 9 height 8
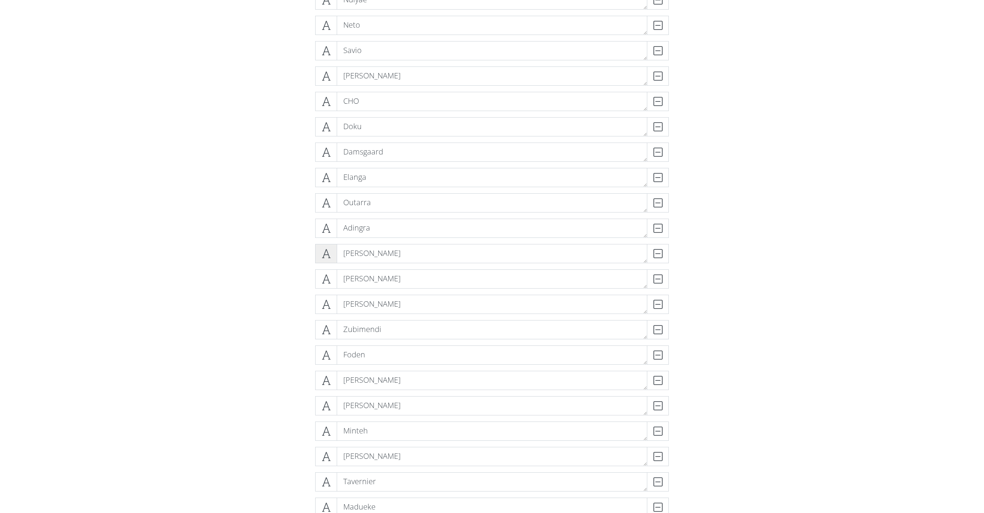
scroll to position [736, 0]
drag, startPoint x: 327, startPoint y: 253, endPoint x: 317, endPoint y: 265, distance: 16.2
click at [321, 265] on div "R Cherki DELETE" at bounding box center [492, 256] width 358 height 25
drag, startPoint x: 268, startPoint y: 263, endPoint x: 309, endPoint y: 255, distance: 41.2
click at [272, 262] on form "Palmer DELETE Bruno DELETE Wirtz DELETE Bowen DELETE Mbeumo DELETE Morgan Roger…" at bounding box center [492, 365] width 984 height 1879
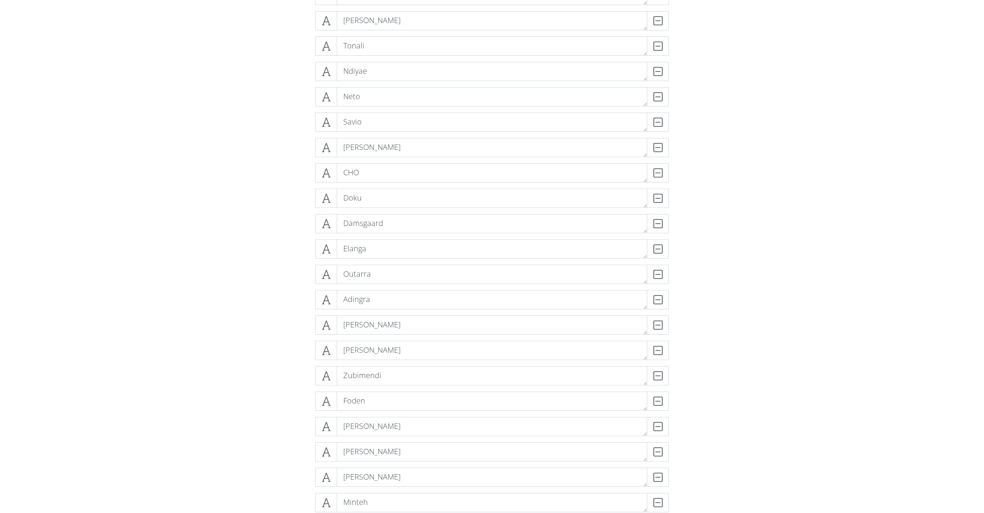
scroll to position [665, 0]
drag, startPoint x: 326, startPoint y: 403, endPoint x: 277, endPoint y: 371, distance: 59.0
click at [305, 374] on div "Palmer DELETE Bruno DELETE Wirtz DELETE Bowen DELETE Mbeumo DELETE Morgan Roger…" at bounding box center [492, 377] width 438 height 1763
drag, startPoint x: 275, startPoint y: 371, endPoint x: 317, endPoint y: 391, distance: 46.3
click at [280, 372] on div "Palmer DELETE Bruno DELETE Wirtz DELETE Bowen DELETE Mbeumo DELETE Morgan Roger…" at bounding box center [492, 377] width 438 height 1763
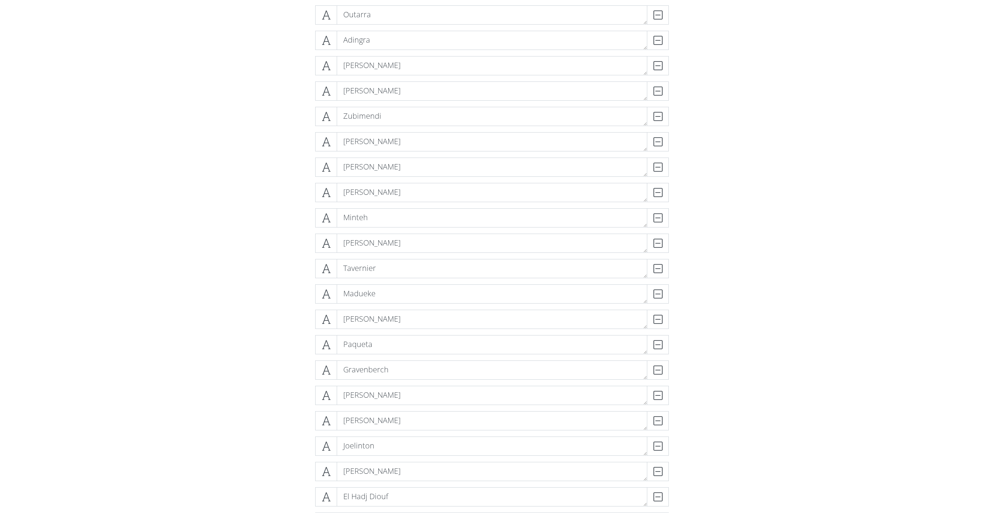
scroll to position [938, 0]
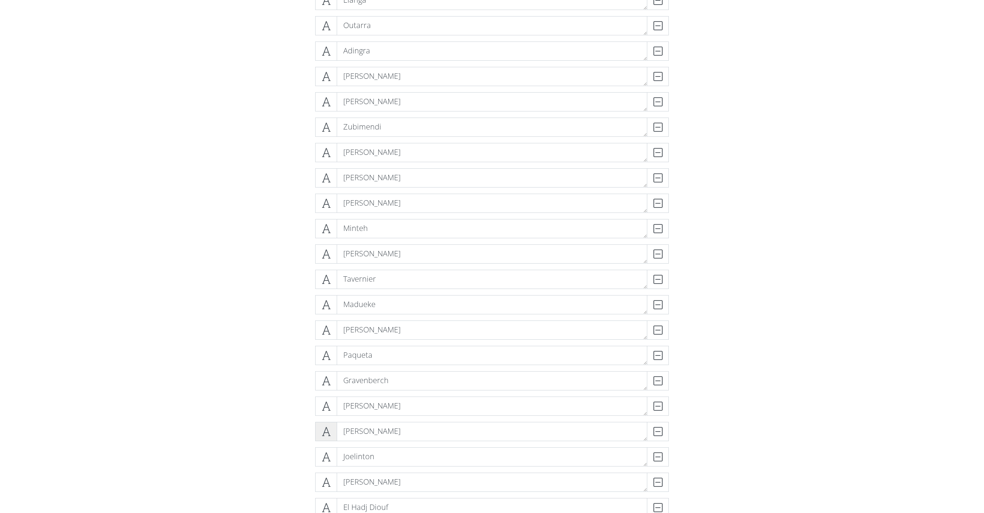
drag, startPoint x: 328, startPoint y: 434, endPoint x: 316, endPoint y: 433, distance: 11.5
click at [308, 430] on div "Palmer DELETE Bruno DELETE Wirtz DELETE Bowen DELETE Mbeumo DELETE Morgan Roger…" at bounding box center [492, 104] width 438 height 1763
drag, startPoint x: 323, startPoint y: 435, endPoint x: 329, endPoint y: 415, distance: 20.4
click at [329, 415] on div "Palmer DELETE Bruno DELETE Wirtz DELETE Bowen DELETE Mbeumo DELETE Morgan Roger…" at bounding box center [492, 105] width 354 height 1751
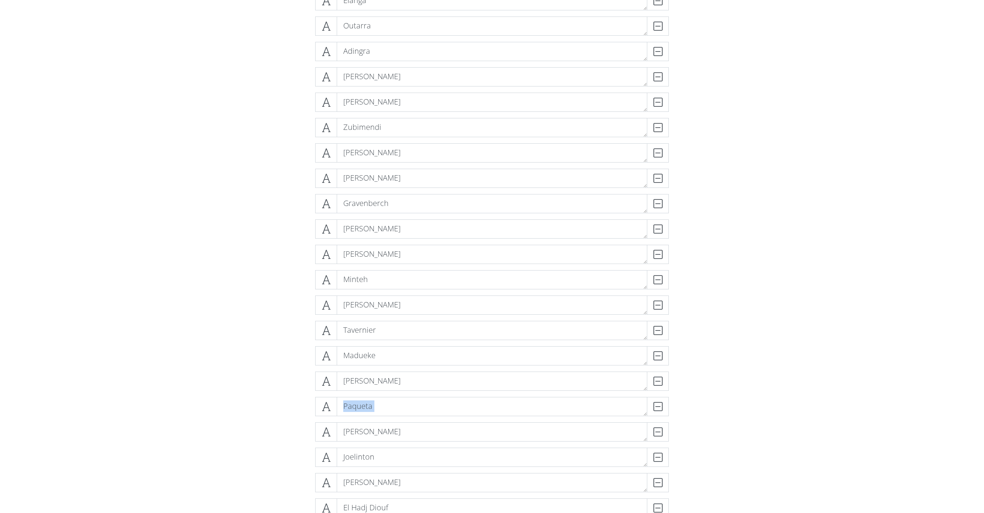
drag, startPoint x: 328, startPoint y: 437, endPoint x: 305, endPoint y: 411, distance: 34.3
click at [329, 413] on div "Palmer DELETE Bruno DELETE Wirtz DELETE Bowen DELETE Mbeumo DELETE Morgan Roger…" at bounding box center [492, 105] width 354 height 1751
drag, startPoint x: 223, startPoint y: 418, endPoint x: 252, endPoint y: 420, distance: 29.7
click at [231, 418] on form "Palmer DELETE Bruno DELETE Wirtz DELETE Bowen DELETE Mbeumo DELETE Morgan Roger…" at bounding box center [492, 163] width 984 height 1879
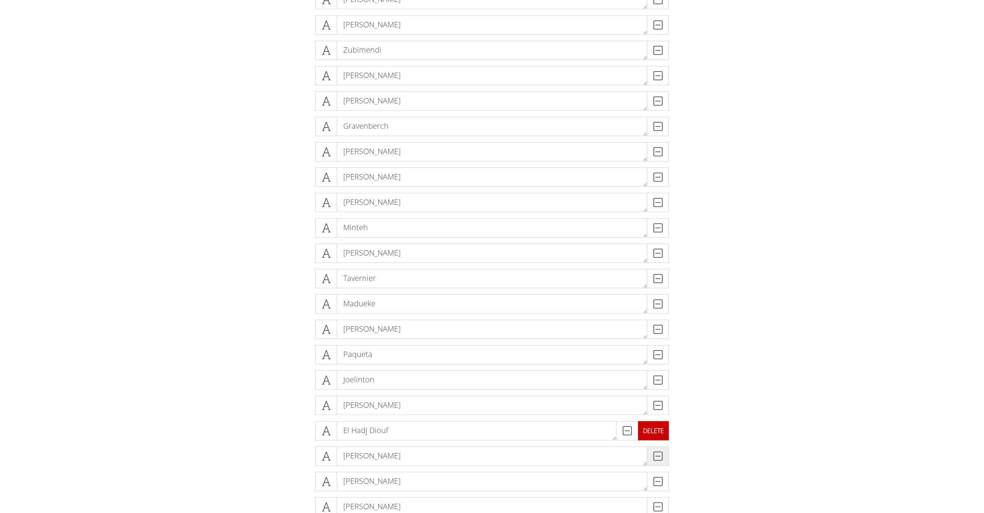
click at [664, 433] on div "DELETE" at bounding box center [653, 430] width 31 height 19
click at [651, 429] on div "DELETE" at bounding box center [653, 430] width 31 height 19
click at [654, 405] on div "DELETE" at bounding box center [653, 405] width 31 height 19
click at [661, 430] on div "DELETE" at bounding box center [653, 430] width 31 height 19
drag, startPoint x: 313, startPoint y: 410, endPoint x: 326, endPoint y: 405, distance: 14.1
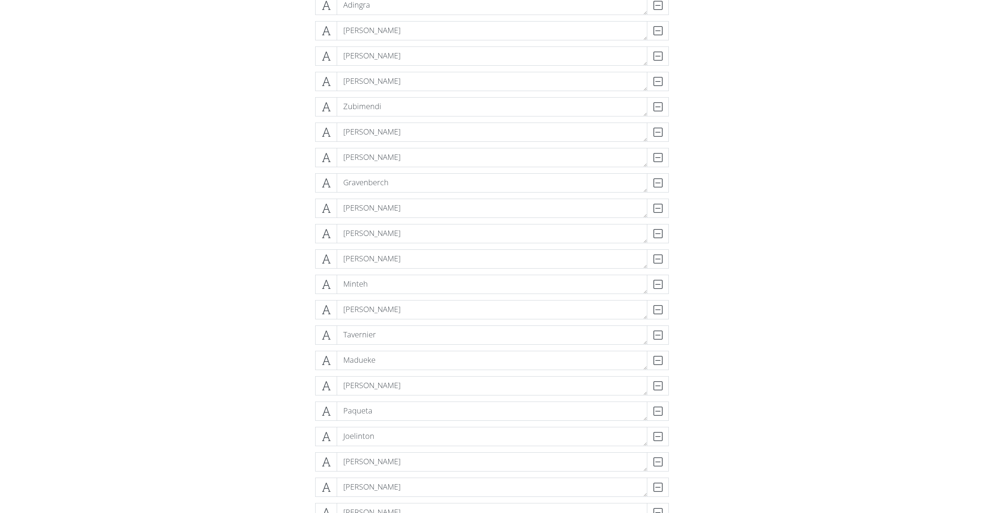
drag, startPoint x: 328, startPoint y: 479, endPoint x: 296, endPoint y: 478, distance: 32.3
click at [322, 480] on span at bounding box center [326, 487] width 22 height 19
click at [328, 488] on icon at bounding box center [326, 488] width 9 height 8
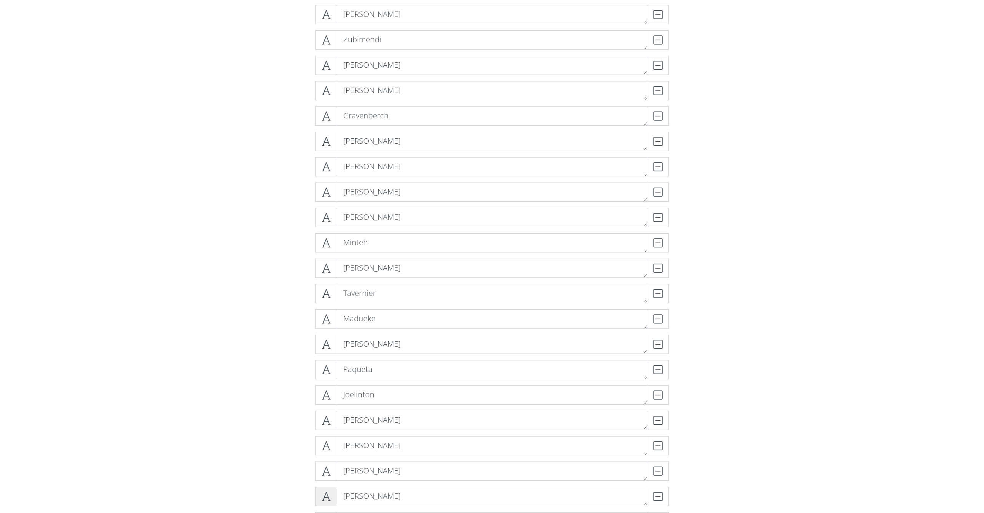
scroll to position [1052, 0]
drag, startPoint x: 330, startPoint y: 497, endPoint x: 319, endPoint y: 490, distance: 12.7
click at [319, 489] on span at bounding box center [326, 495] width 22 height 19
drag, startPoint x: 329, startPoint y: 164, endPoint x: 323, endPoint y: 169, distance: 7.6
click at [329, 165] on icon at bounding box center [326, 166] width 9 height 8
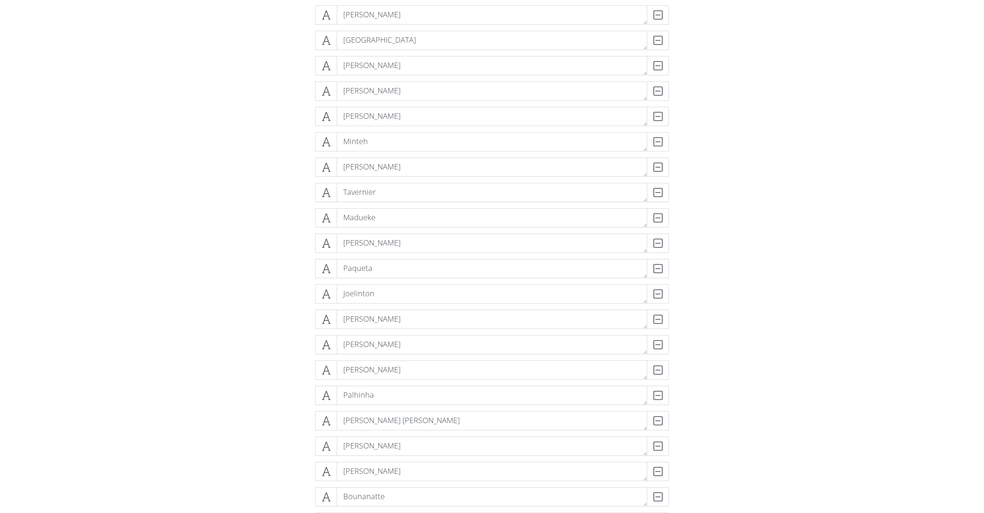
scroll to position [1215, 0]
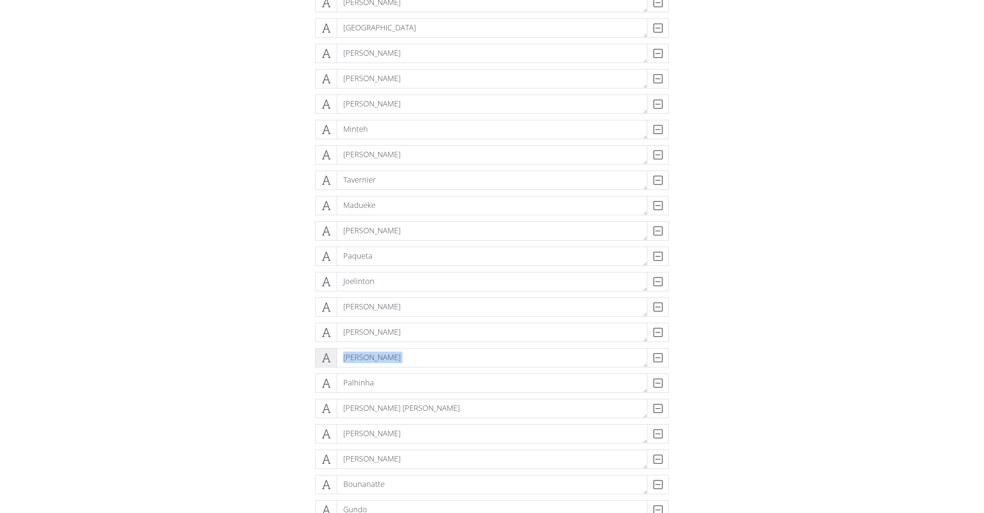
drag, startPoint x: 323, startPoint y: 379, endPoint x: 330, endPoint y: 358, distance: 22.5
drag, startPoint x: 331, startPoint y: 392, endPoint x: 328, endPoint y: 382, distance: 11.1
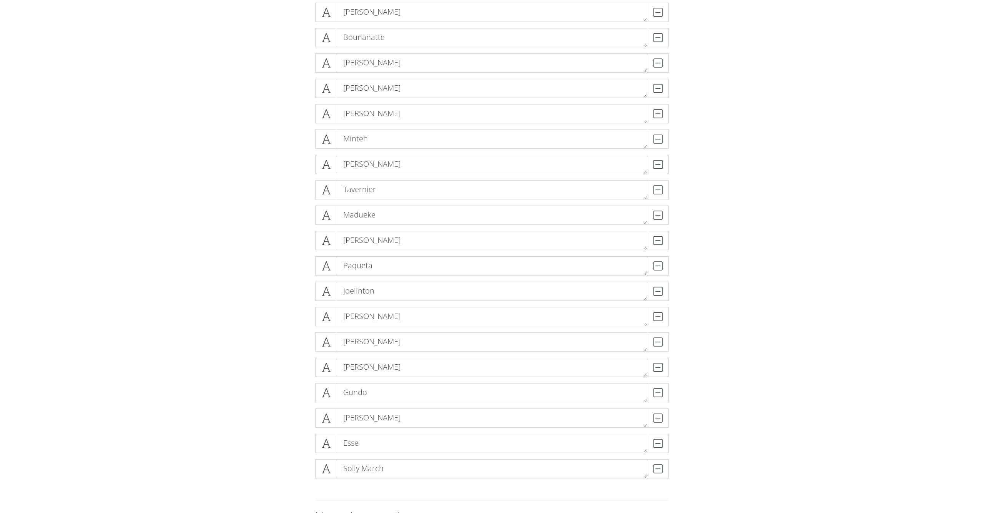
scroll to position [1341, 0]
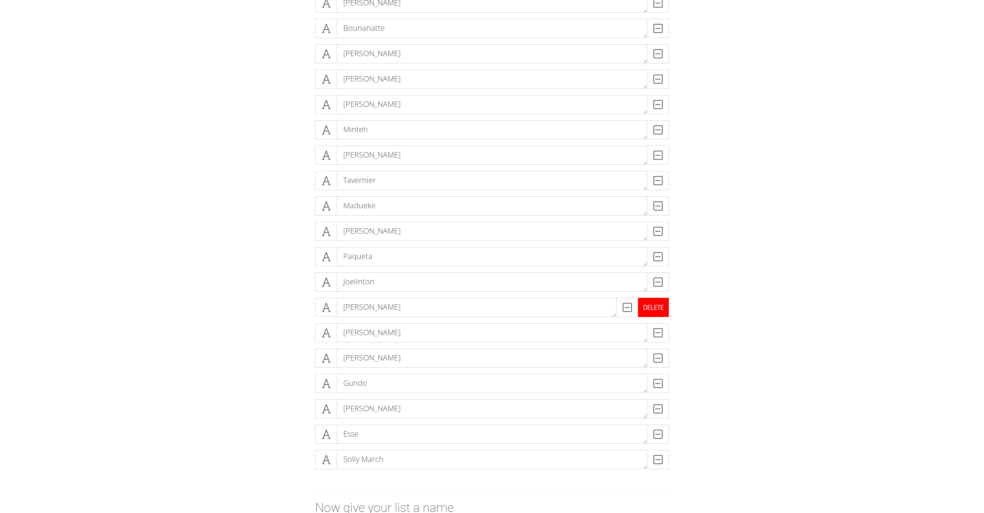
click at [660, 311] on div "DELETE" at bounding box center [653, 307] width 31 height 19
click at [659, 311] on div "DELETE" at bounding box center [653, 307] width 31 height 19
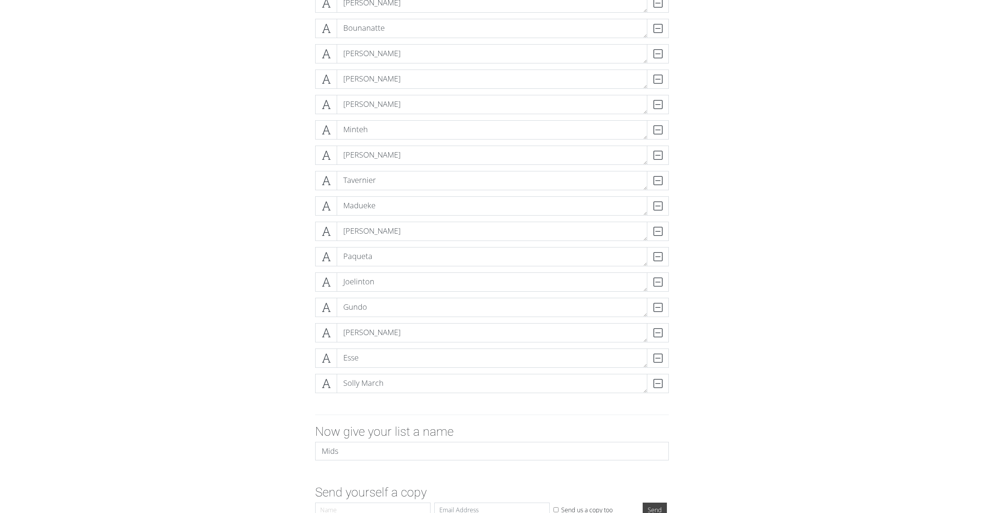
click at [659, 311] on div "DELETE" at bounding box center [658, 307] width 22 height 19
click at [659, 311] on div "DELETE" at bounding box center [653, 307] width 31 height 19
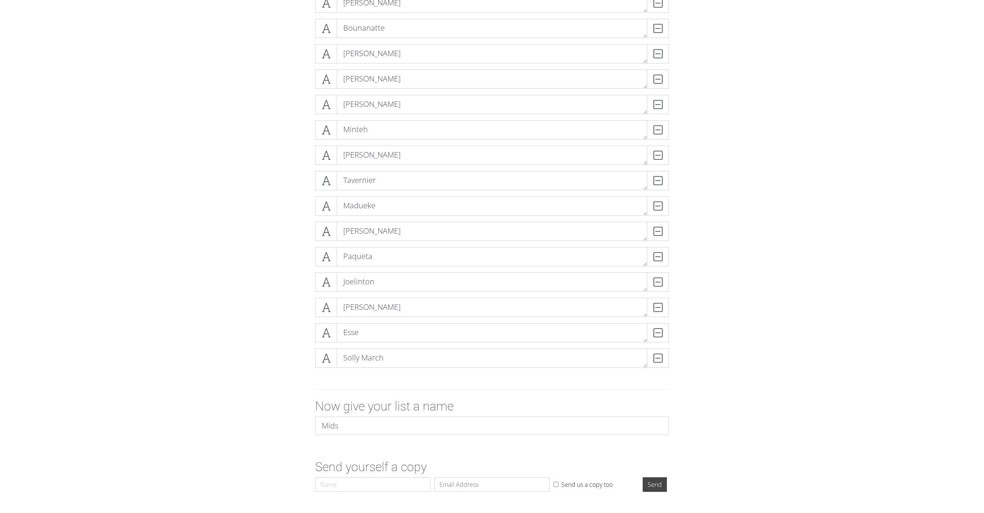
click at [659, 311] on span at bounding box center [658, 307] width 22 height 19
click at [659, 311] on div "DELETE" at bounding box center [653, 307] width 31 height 19
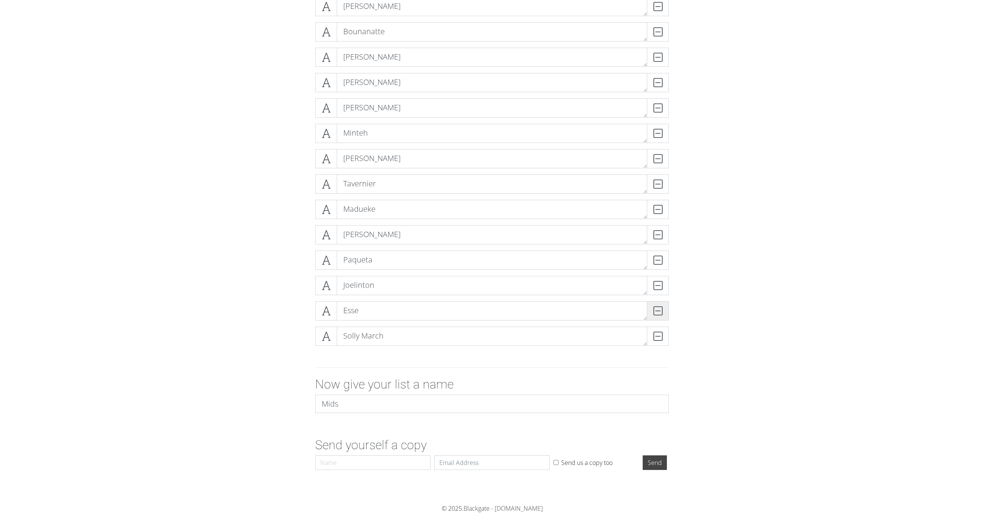
scroll to position [1338, 0]
click at [659, 307] on div "DELETE" at bounding box center [653, 310] width 31 height 19
click at [659, 307] on div "DELETE" at bounding box center [658, 310] width 22 height 19
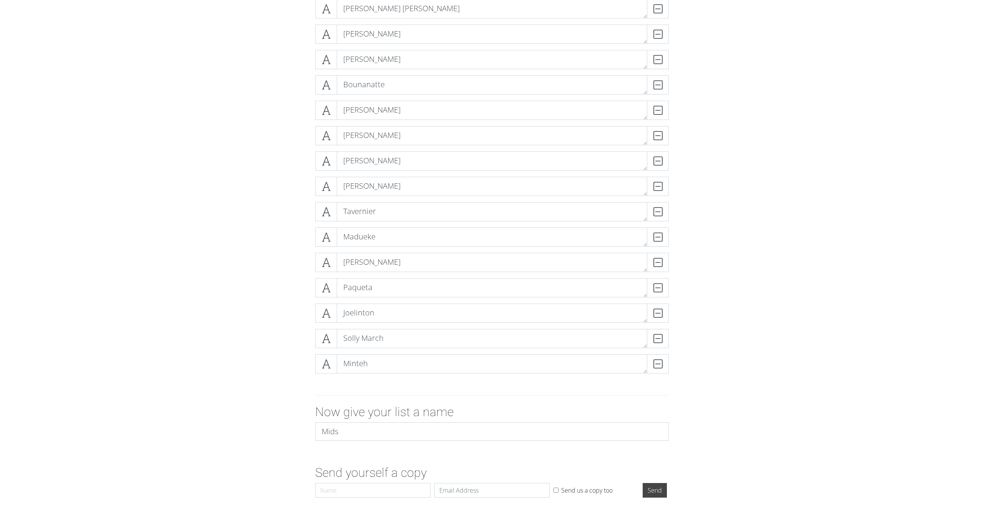
scroll to position [1280, 0]
drag, startPoint x: 324, startPoint y: 342, endPoint x: 322, endPoint y: 365, distance: 23.6
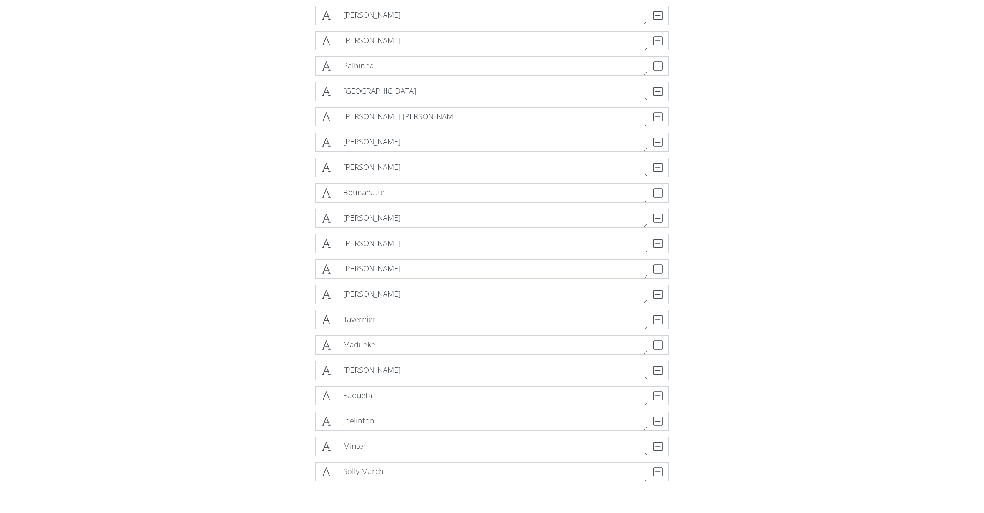
scroll to position [1175, 0]
drag, startPoint x: 275, startPoint y: 294, endPoint x: 266, endPoint y: 293, distance: 8.5
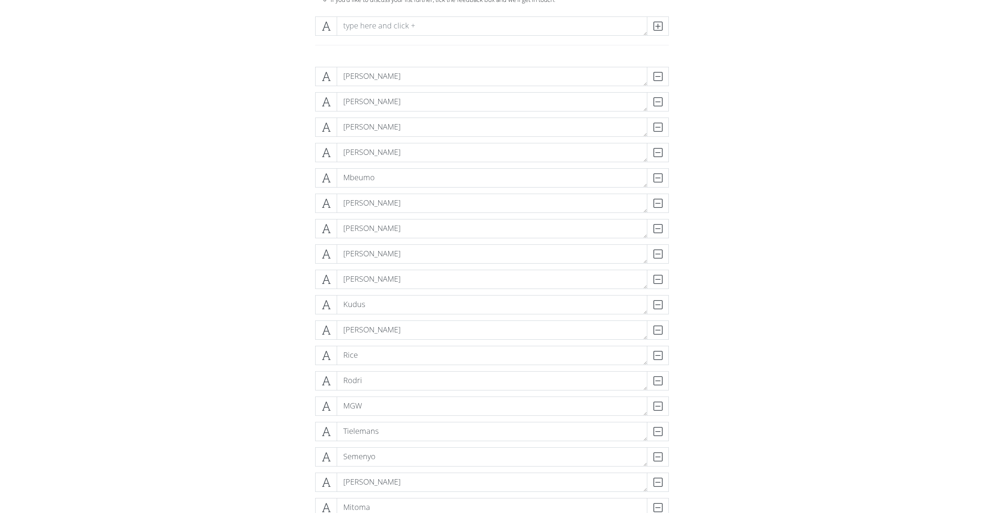
scroll to position [100, 0]
click at [359, 22] on textarea at bounding box center [492, 26] width 311 height 19
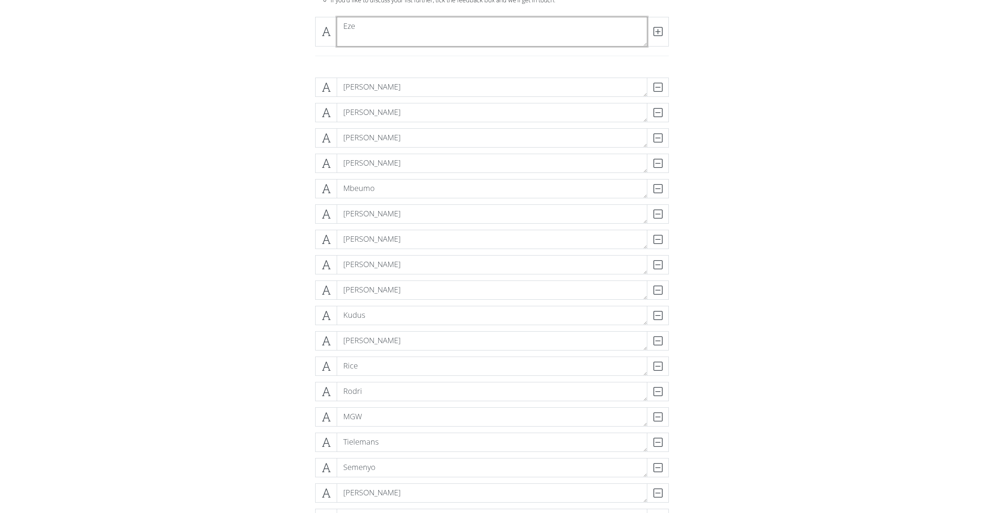
scroll to position [0, 0]
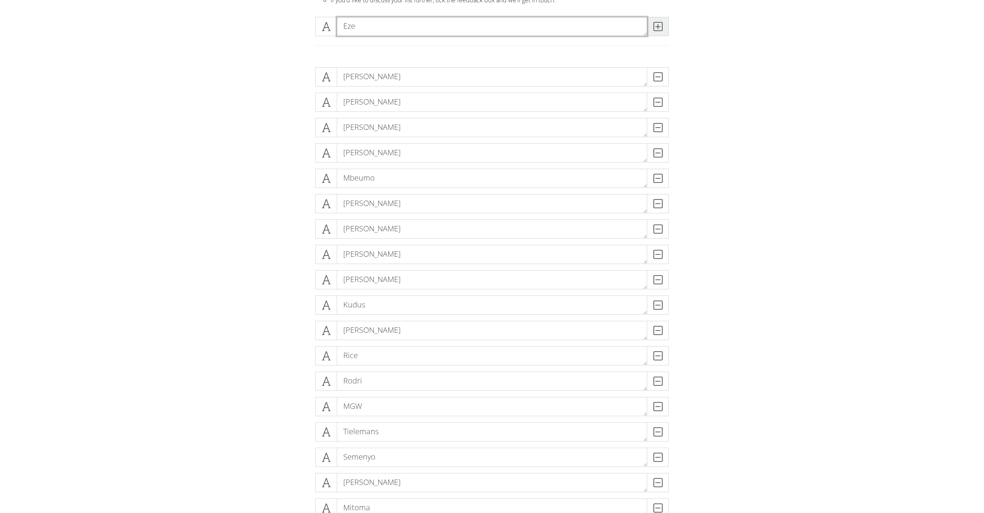
type textarea "Eze"
click at [661, 28] on icon at bounding box center [658, 27] width 9 height 8
drag, startPoint x: 328, startPoint y: 278, endPoint x: 321, endPoint y: 278, distance: 6.5
click at [321, 278] on span at bounding box center [326, 278] width 22 height 19
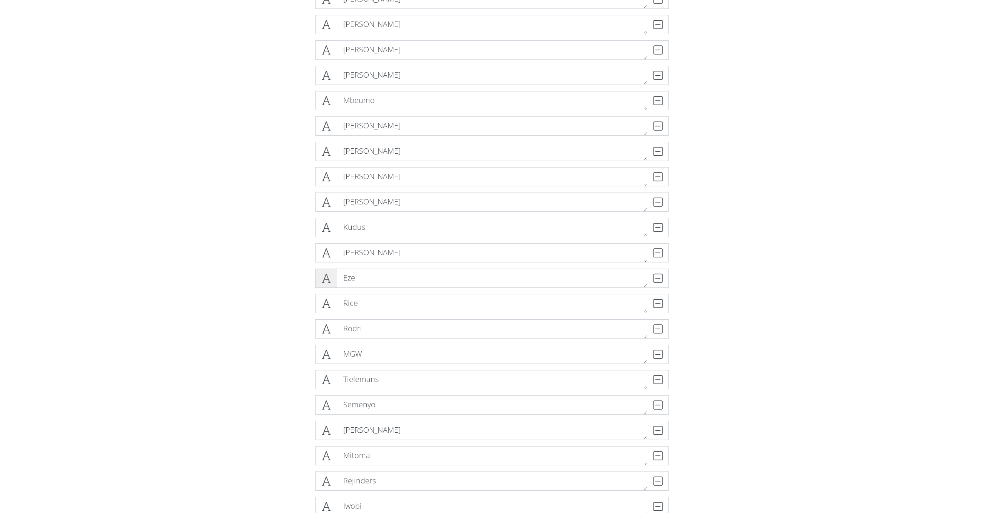
scroll to position [176, 0]
click at [329, 276] on icon at bounding box center [326, 280] width 9 height 8
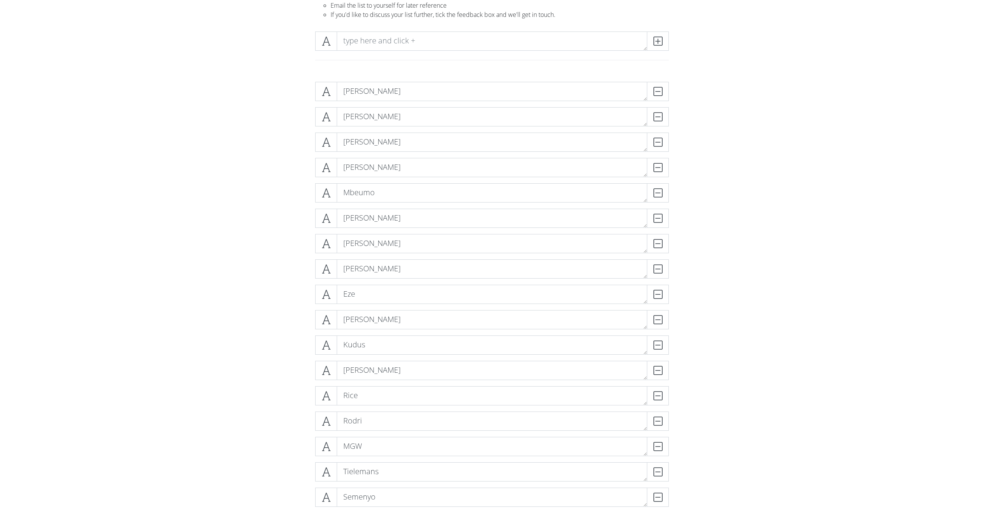
scroll to position [122, 0]
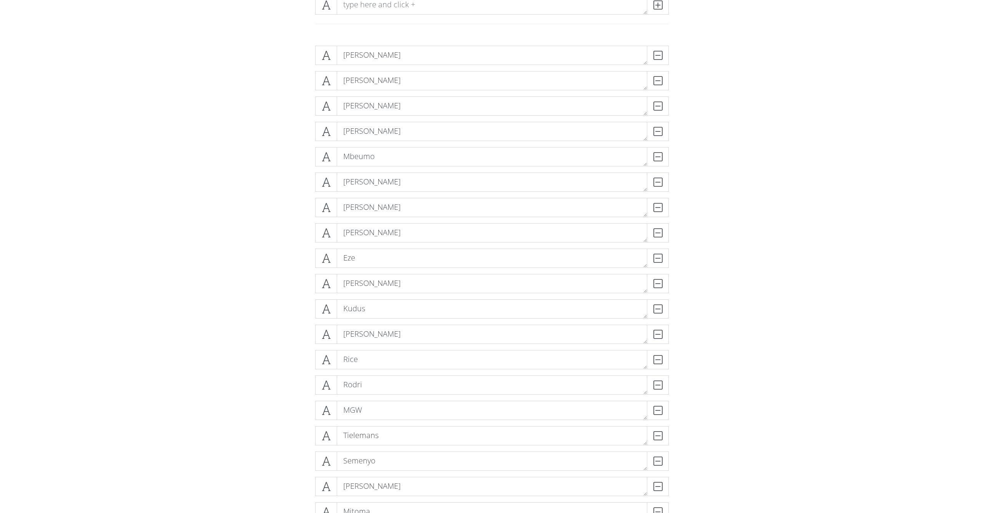
drag, startPoint x: 330, startPoint y: 206, endPoint x: 285, endPoint y: 206, distance: 45.0
drag, startPoint x: 329, startPoint y: 266, endPoint x: 311, endPoint y: 237, distance: 33.8
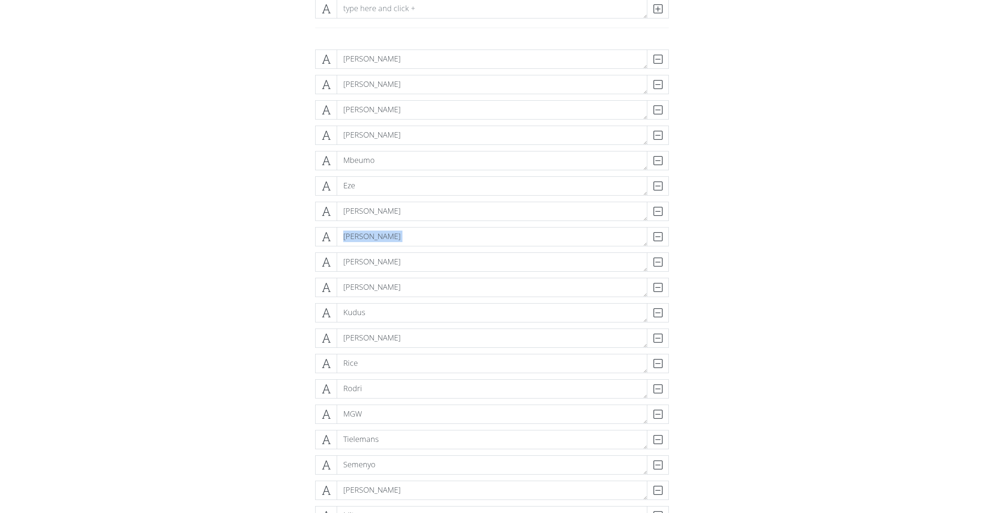
click at [658, 189] on div "DELETE" at bounding box center [653, 185] width 31 height 19
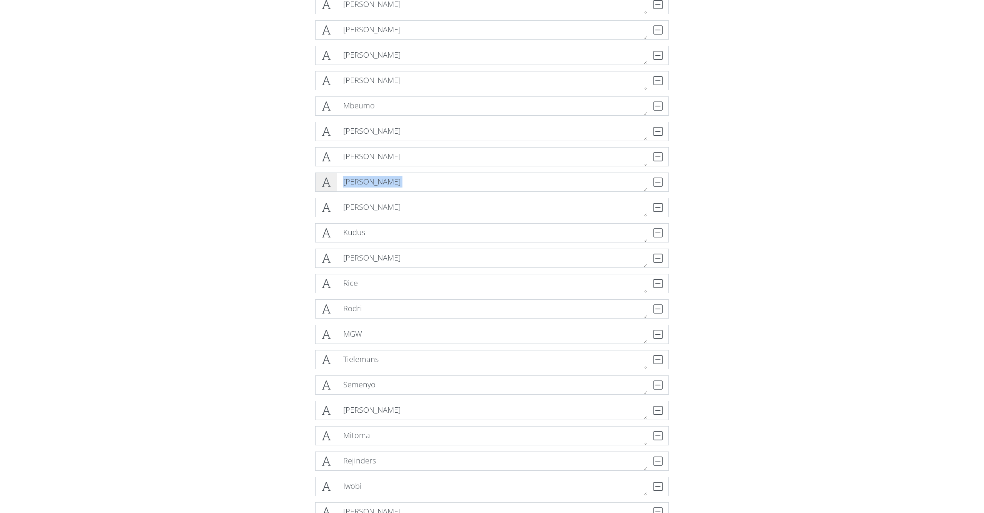
drag, startPoint x: 325, startPoint y: 214, endPoint x: 318, endPoint y: 178, distance: 37.2
drag, startPoint x: 271, startPoint y: 195, endPoint x: 303, endPoint y: 203, distance: 32.3
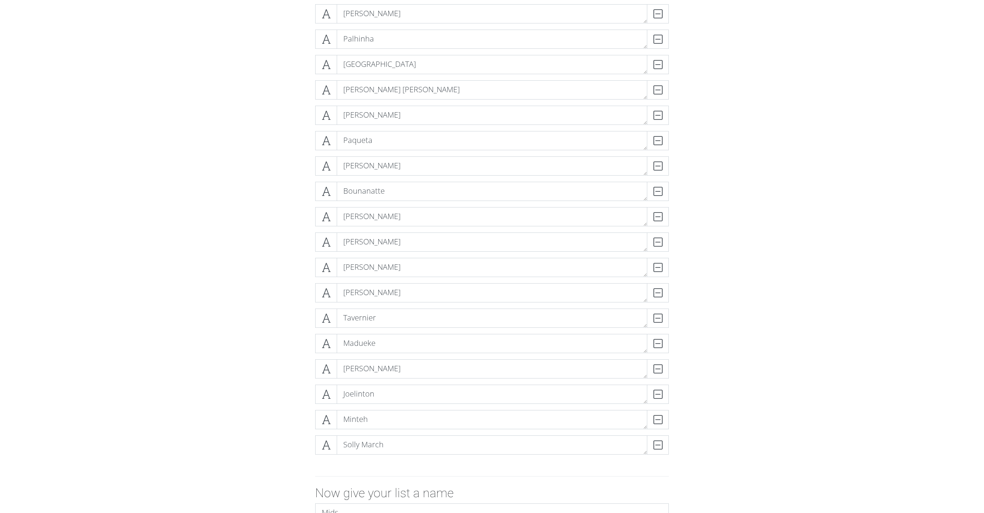
scroll to position [1208, 0]
click at [654, 212] on div "DELETE" at bounding box center [653, 212] width 31 height 19
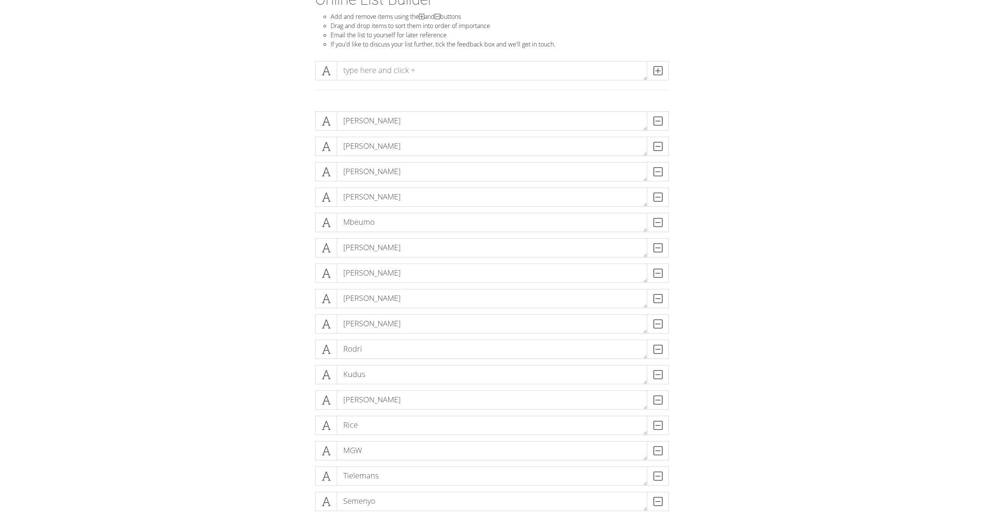
scroll to position [52, 0]
drag, startPoint x: 326, startPoint y: 353, endPoint x: 273, endPoint y: 341, distance: 54.4
drag, startPoint x: 290, startPoint y: 347, endPoint x: 299, endPoint y: 349, distance: 9.1
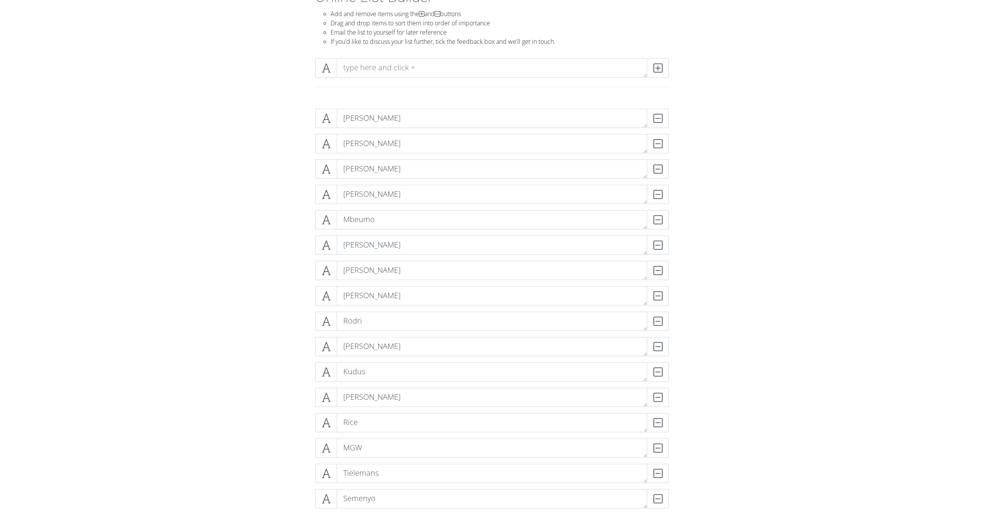
scroll to position [60, 0]
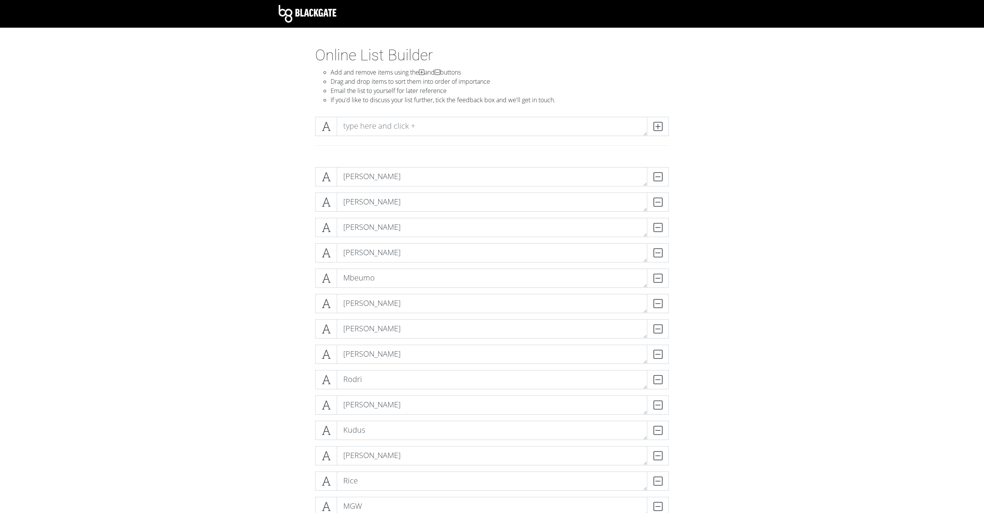
scroll to position [0, 0]
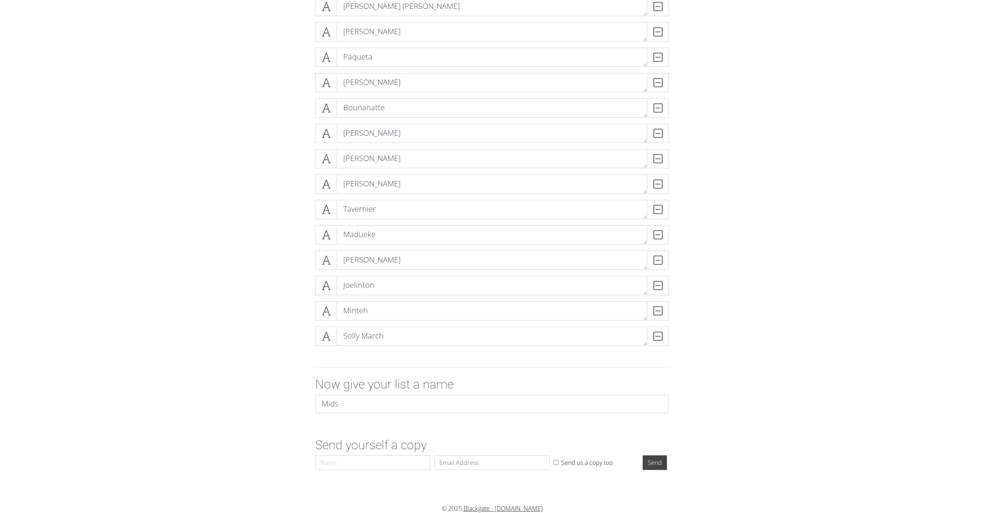
scroll to position [1287, 0]
type input "Steven"
type input "steven.rix1@googlemail.com"
click at [648, 461] on input "Send" at bounding box center [655, 463] width 24 height 15
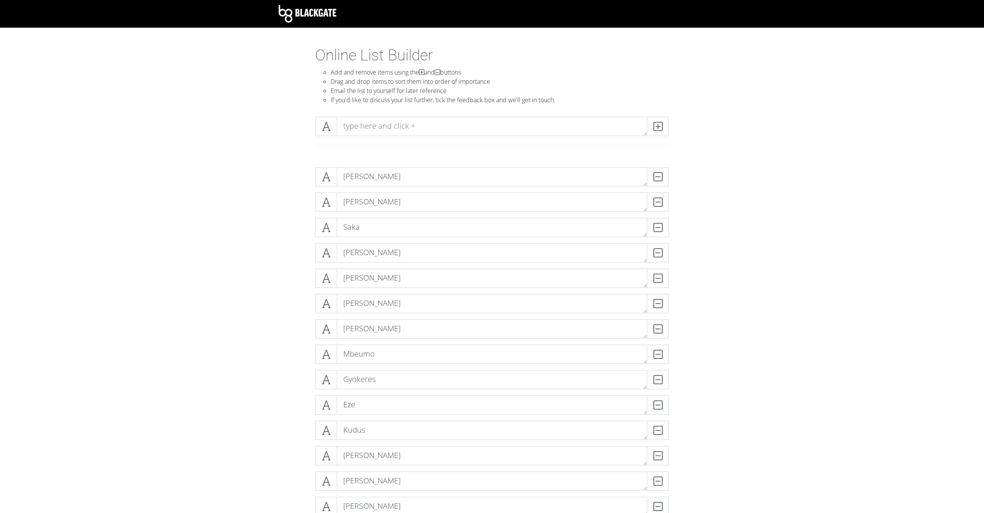
scroll to position [203, 0]
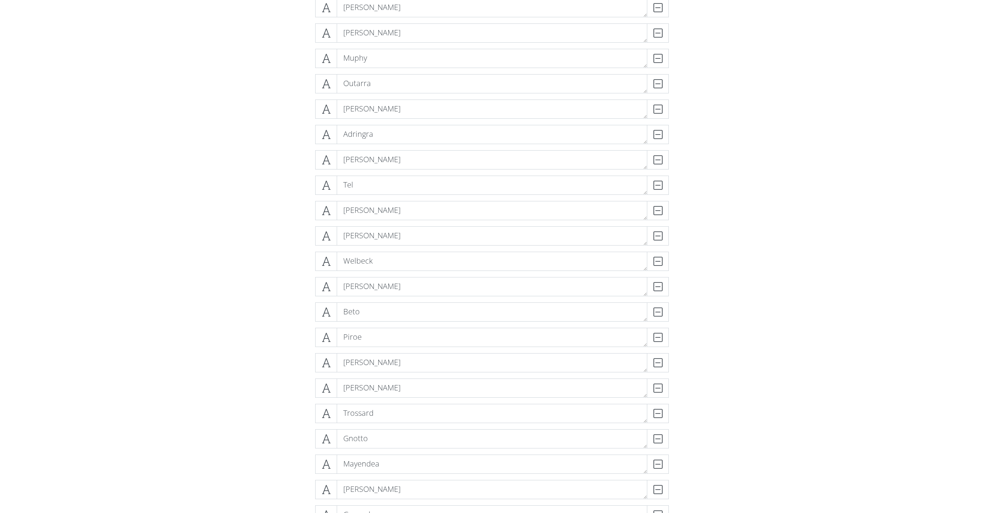
scroll to position [1063, 0]
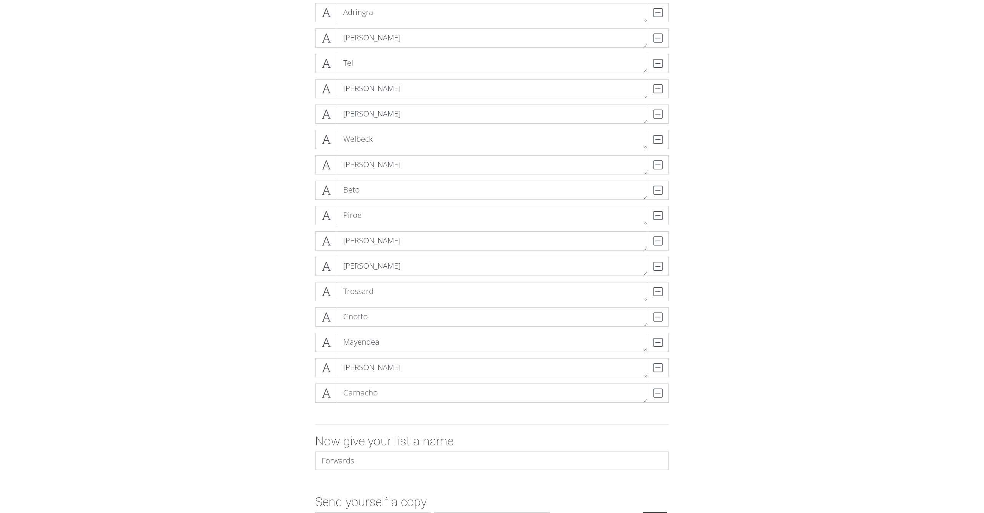
scroll to position [1180, 0]
click at [657, 367] on div "DELETE" at bounding box center [653, 367] width 31 height 19
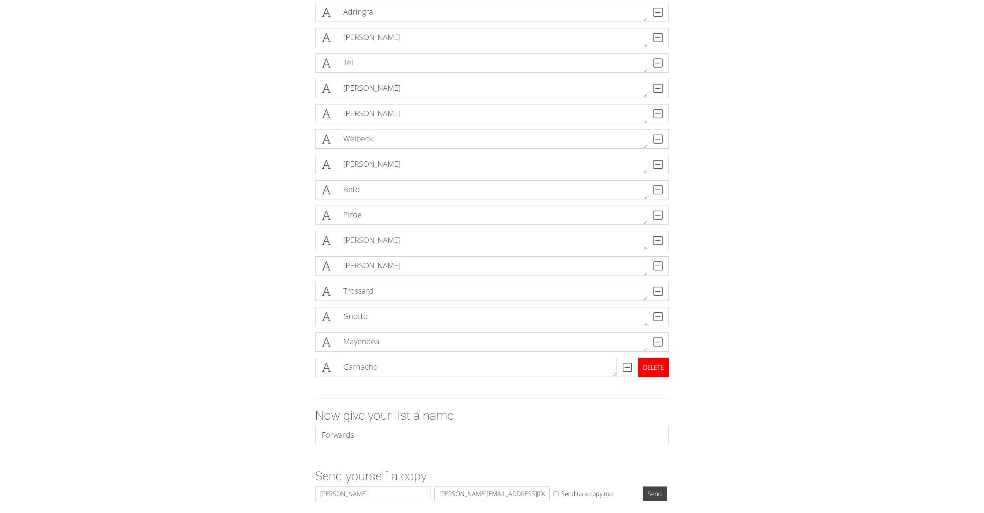
click at [659, 369] on div "DELETE" at bounding box center [653, 367] width 31 height 19
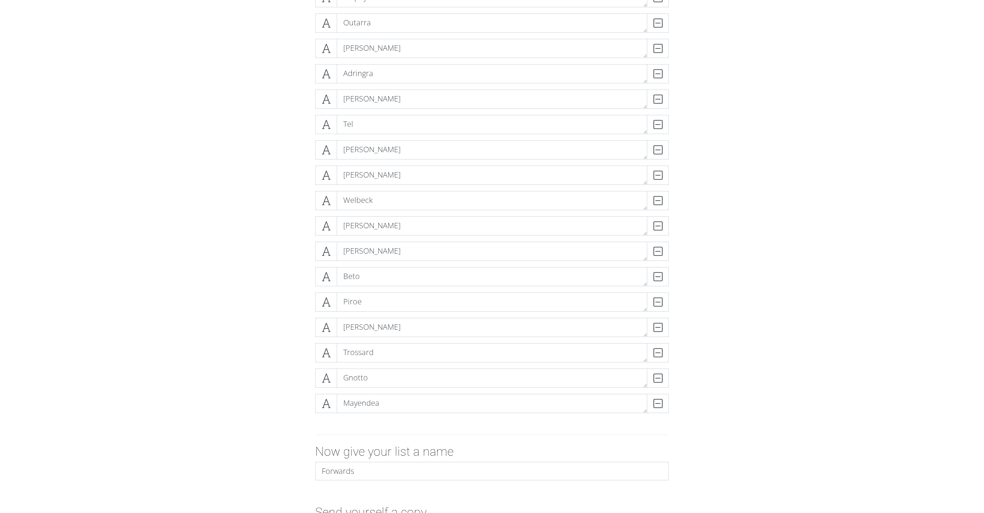
scroll to position [1116, 0]
drag, startPoint x: 331, startPoint y: 326, endPoint x: 332, endPoint y: 322, distance: 4.9
click at [660, 256] on div "DELETE" at bounding box center [653, 253] width 31 height 19
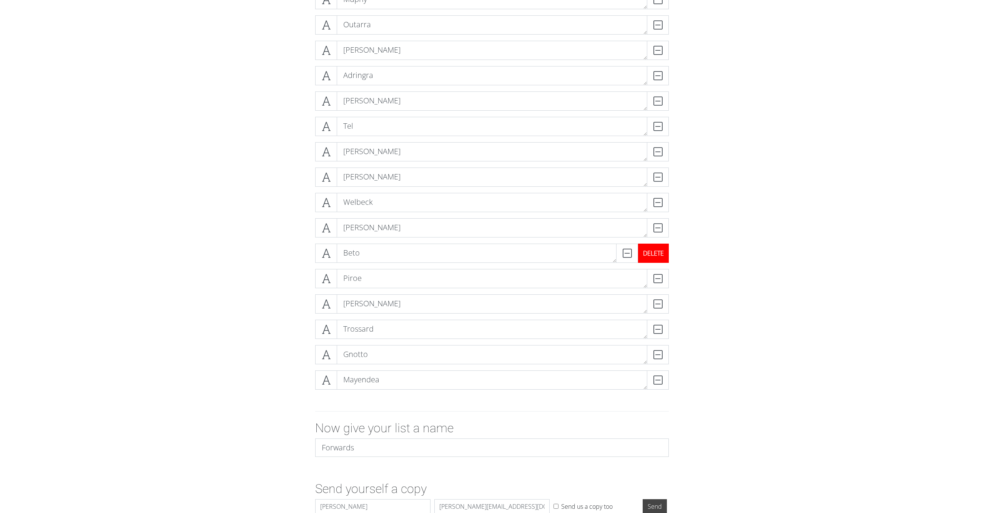
click at [661, 253] on div "DELETE" at bounding box center [653, 253] width 31 height 19
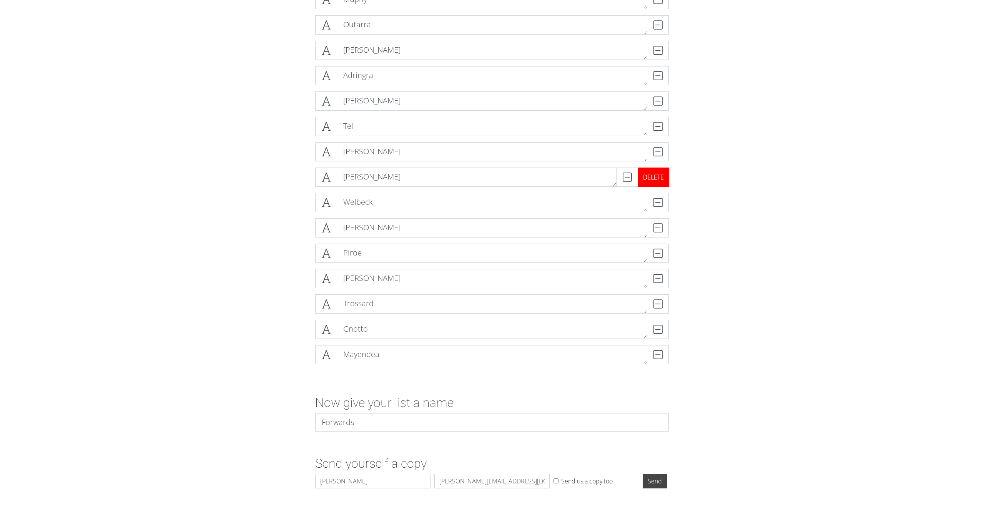
click at [651, 177] on div "DELETE" at bounding box center [653, 177] width 31 height 19
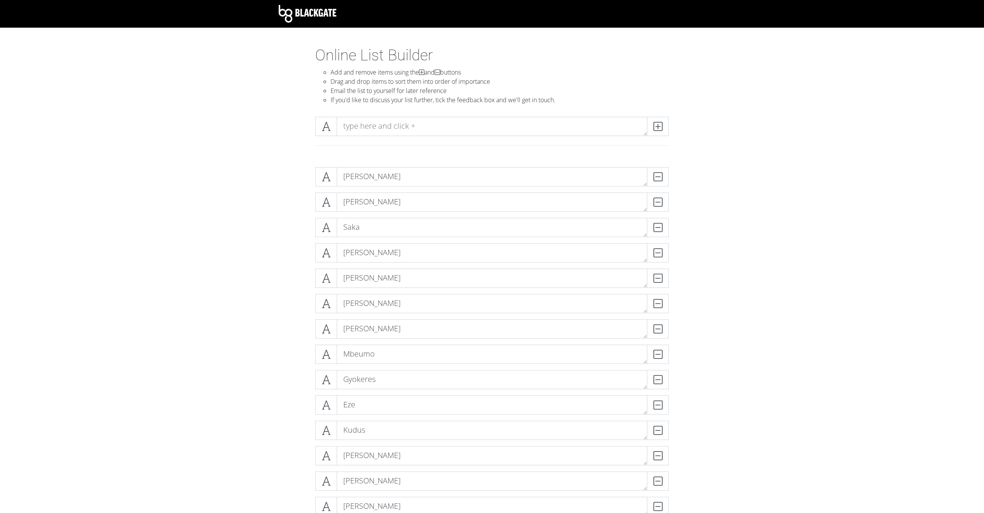
scroll to position [0, 0]
drag, startPoint x: 399, startPoint y: 132, endPoint x: 394, endPoint y: 131, distance: 5.1
click at [395, 131] on textarea at bounding box center [492, 126] width 311 height 19
type textarea "Igor Thiago"
drag, startPoint x: 440, startPoint y: 110, endPoint x: 655, endPoint y: 123, distance: 215.3
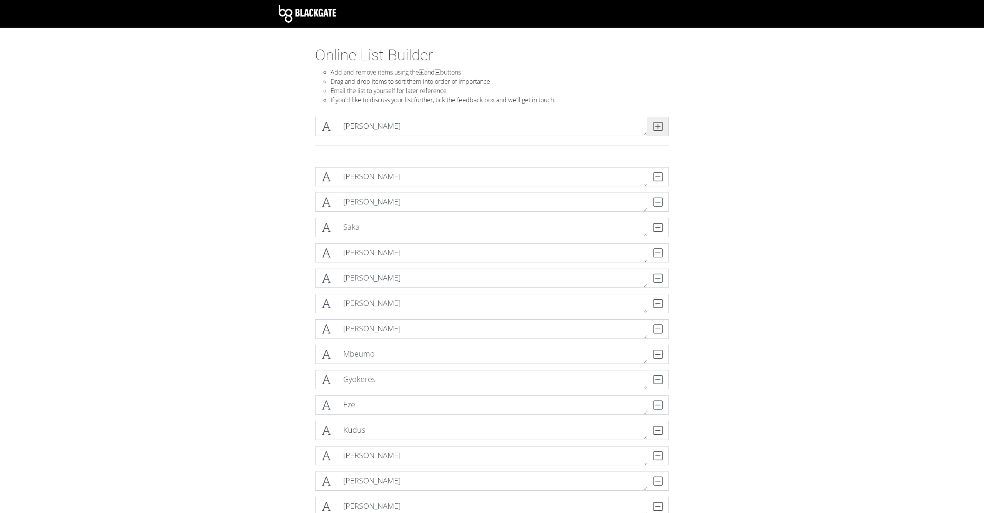
click at [655, 123] on icon at bounding box center [658, 127] width 9 height 8
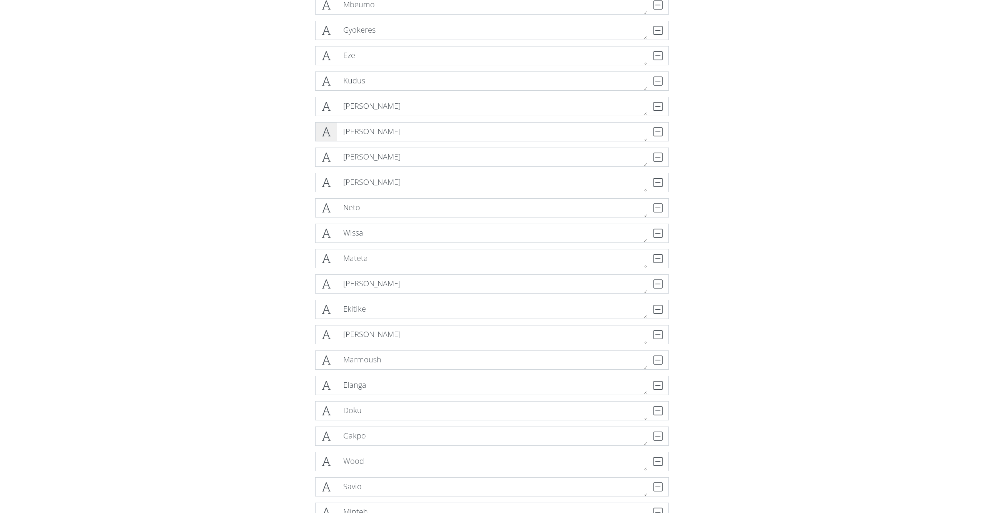
scroll to position [350, 0]
drag, startPoint x: 343, startPoint y: 131, endPoint x: 339, endPoint y: 139, distance: 9.6
click at [343, 132] on textarea "Sarr" at bounding box center [492, 131] width 311 height 19
type textarea "Ismailia Sarr"
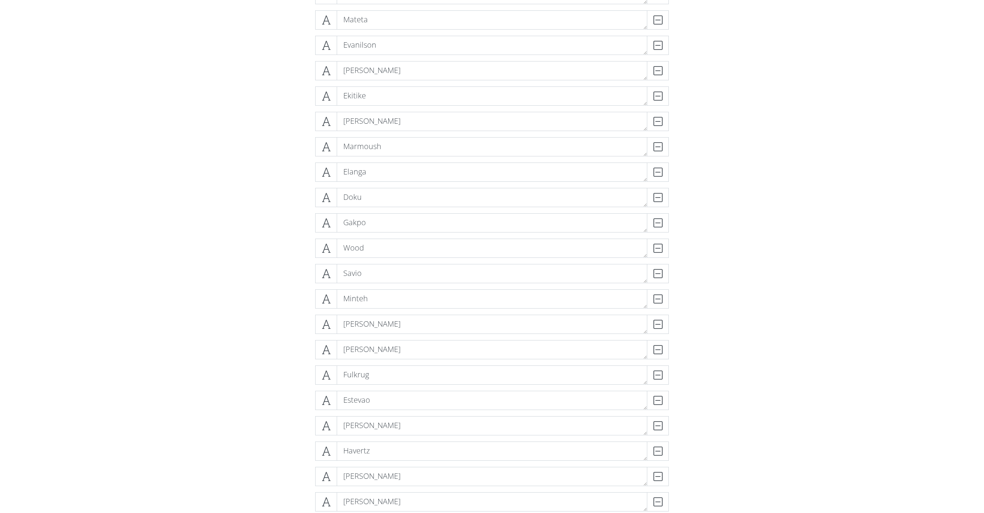
scroll to position [593, 0]
drag, startPoint x: 329, startPoint y: 245, endPoint x: 295, endPoint y: 163, distance: 89.0
click at [331, 120] on div "Salah DELETE Haaland DELETE Saka DELETE Isak DELETE Watkins DELETE Cunha DELETE…" at bounding box center [492, 235] width 354 height 1320
drag, startPoint x: 261, startPoint y: 192, endPoint x: 302, endPoint y: 231, distance: 56.6
click at [274, 194] on form "Salah DELETE Haaland DELETE Saka DELETE Isak DELETE Watkins DELETE Cunha DELETE…" at bounding box center [492, 292] width 984 height 1447
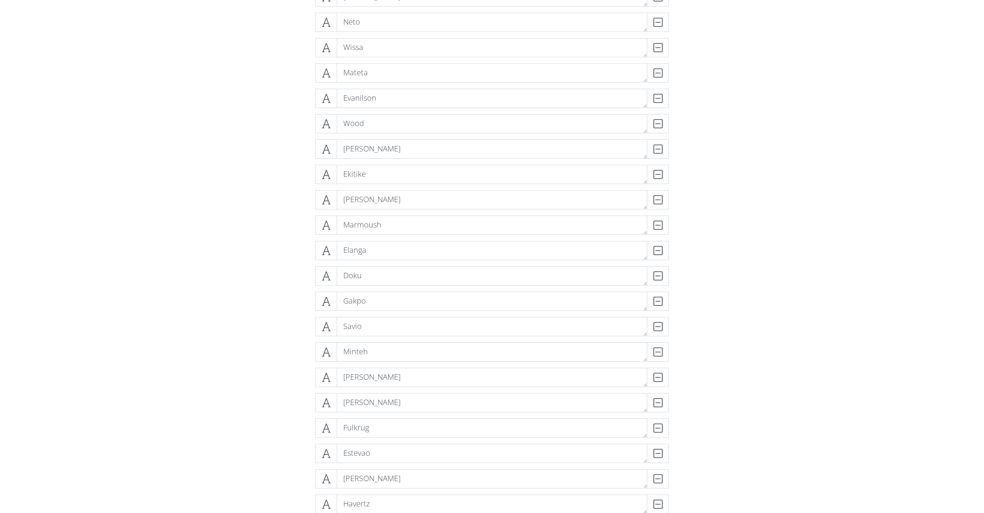
scroll to position [553, 0]
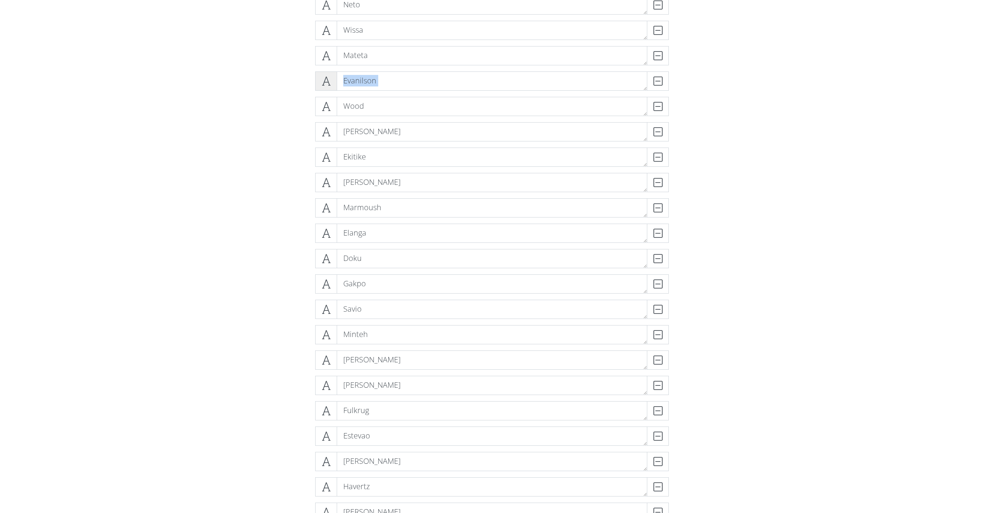
drag, startPoint x: 326, startPoint y: 105, endPoint x: 323, endPoint y: 87, distance: 18.7
click at [325, 87] on div "Salah DELETE Haaland DELETE Saka DELETE Isak DELETE Watkins DELETE Cunha DELETE…" at bounding box center [492, 275] width 354 height 1320
drag, startPoint x: 275, startPoint y: 100, endPoint x: 326, endPoint y: 104, distance: 50.9
click at [285, 100] on div "Salah DELETE Haaland DELETE Saka DELETE Isak DELETE Watkins DELETE Cunha DELETE…" at bounding box center [492, 275] width 438 height 1332
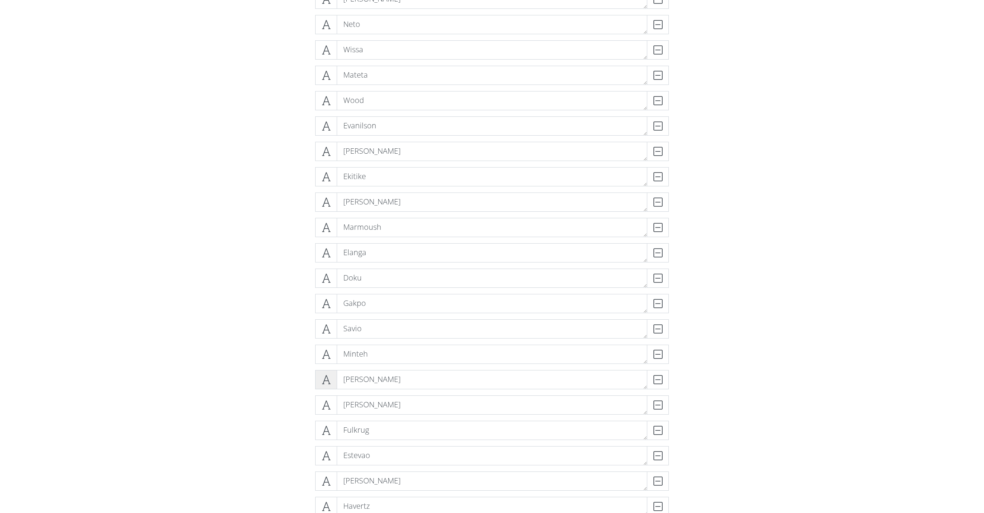
scroll to position [535, 0]
drag, startPoint x: 331, startPoint y: 379, endPoint x: 308, endPoint y: 359, distance: 30.2
click at [328, 360] on div "Salah DELETE Haaland DELETE Saka DELETE Isak DELETE Watkins DELETE Cunha DELETE…" at bounding box center [492, 292] width 354 height 1320
click at [271, 358] on form "Salah DELETE Haaland DELETE Saka DELETE Isak DELETE Watkins DELETE Cunha DELETE…" at bounding box center [492, 349] width 984 height 1447
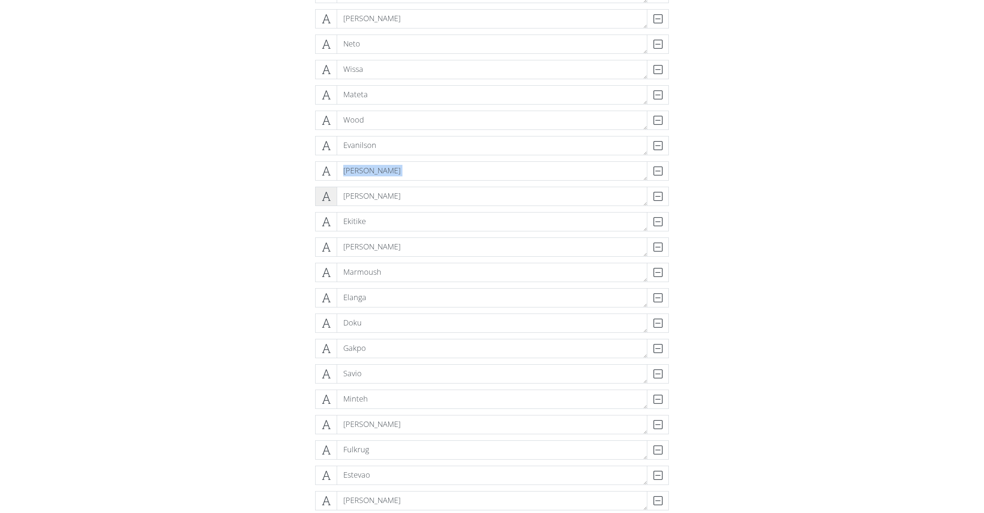
scroll to position [512, 0]
drag, startPoint x: 329, startPoint y: 170, endPoint x: 321, endPoint y: 200, distance: 31.5
click at [333, 204] on div "Salah DELETE Haaland DELETE Saka DELETE Isak DELETE Watkins DELETE Cunha DELETE…" at bounding box center [492, 314] width 354 height 1320
drag, startPoint x: 325, startPoint y: 250, endPoint x: 292, endPoint y: 197, distance: 62.2
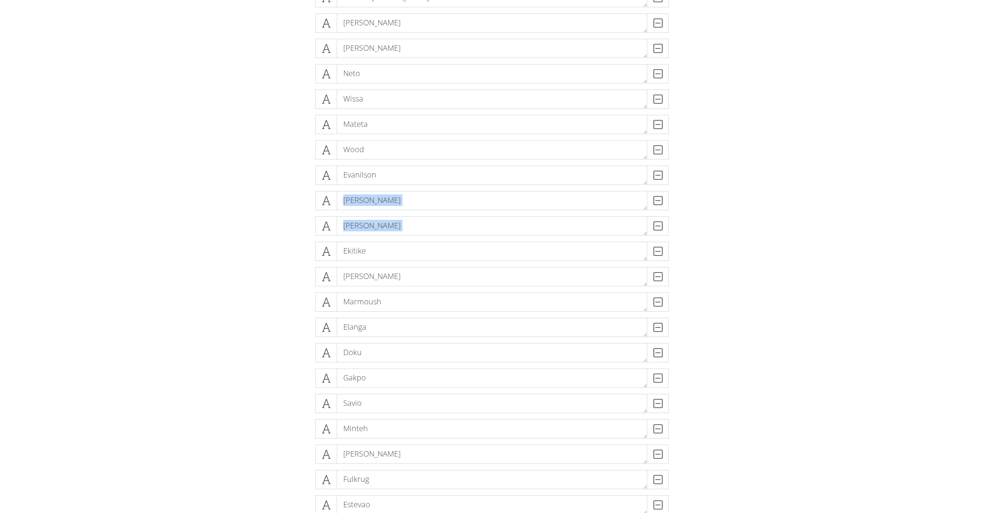
click at [313, 193] on div "Salah DELETE Haaland DELETE Saka DELETE Isak DELETE Watkins DELETE Cunha DELETE…" at bounding box center [492, 344] width 365 height 1320
click at [245, 216] on form "Salah DELETE Haaland DELETE Saka DELETE Isak DELETE Watkins DELETE Cunha DELETE…" at bounding box center [492, 400] width 984 height 1447
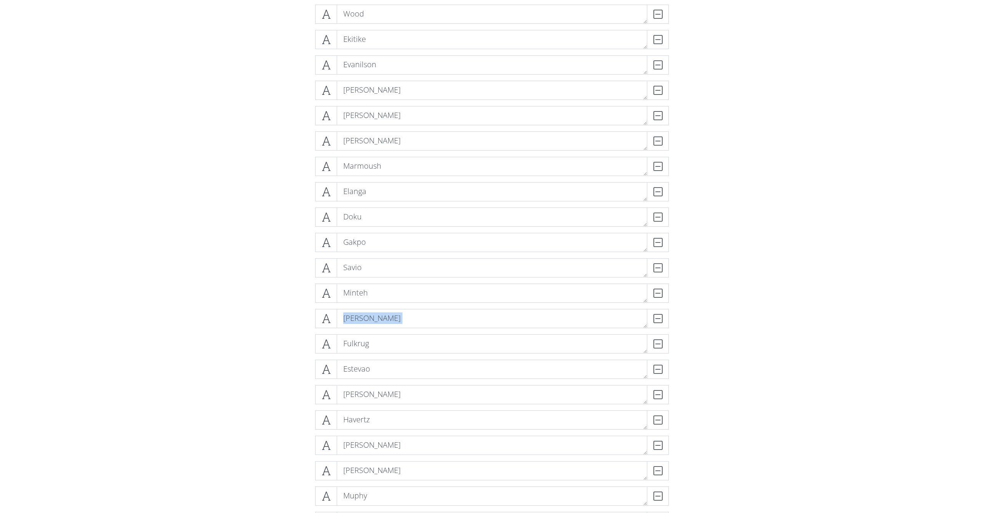
drag, startPoint x: 326, startPoint y: 342, endPoint x: 296, endPoint y: 331, distance: 31.5
click at [325, 331] on div "Salah DELETE Haaland DELETE Saka DELETE Isak DELETE Watkins DELETE Cunha DELETE…" at bounding box center [492, 208] width 354 height 1320
drag, startPoint x: 304, startPoint y: 336, endPoint x: 327, endPoint y: 341, distance: 23.6
click at [306, 338] on div "Salah DELETE Haaland DELETE Saka DELETE Isak DELETE Watkins DELETE Cunha DELETE…" at bounding box center [492, 208] width 438 height 1332
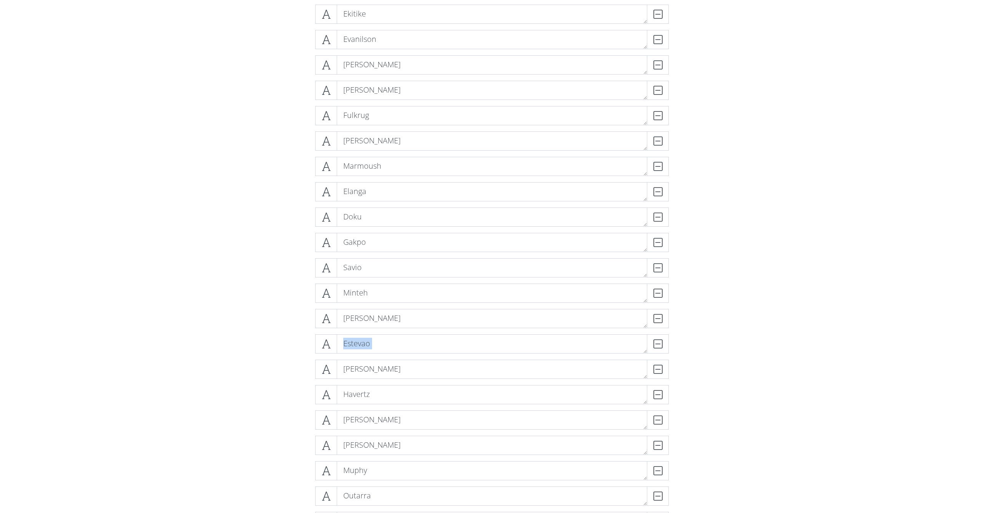
drag, startPoint x: 329, startPoint y: 368, endPoint x: 286, endPoint y: 351, distance: 46.3
click at [325, 353] on div "Salah DELETE Haaland DELETE Saka DELETE Isak DELETE Watkins DELETE Cunha DELETE…" at bounding box center [492, 182] width 354 height 1320
click at [179, 355] on form "Salah DELETE Haaland DELETE Saka DELETE Isak DELETE Watkins DELETE Cunha DELETE…" at bounding box center [492, 239] width 984 height 1447
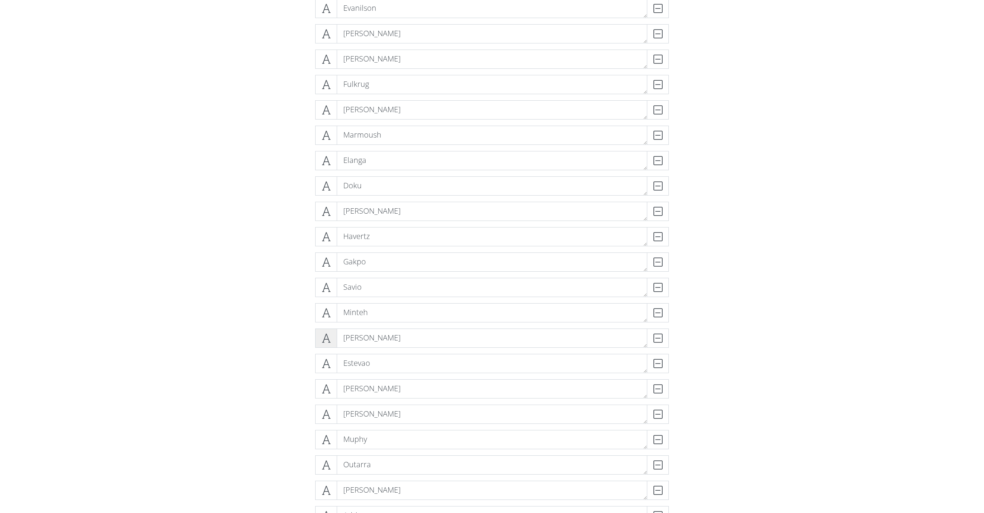
scroll to position [679, 0]
drag, startPoint x: 334, startPoint y: 389, endPoint x: 286, endPoint y: 358, distance: 56.7
click at [308, 360] on div "Salah DELETE Haaland DELETE Saka DELETE Isak DELETE Watkins DELETE Cunha DELETE…" at bounding box center [492, 148] width 438 height 1332
click at [272, 362] on form "Salah DELETE Haaland DELETE Saka DELETE Isak DELETE Watkins DELETE Cunha DELETE…" at bounding box center [492, 205] width 984 height 1447
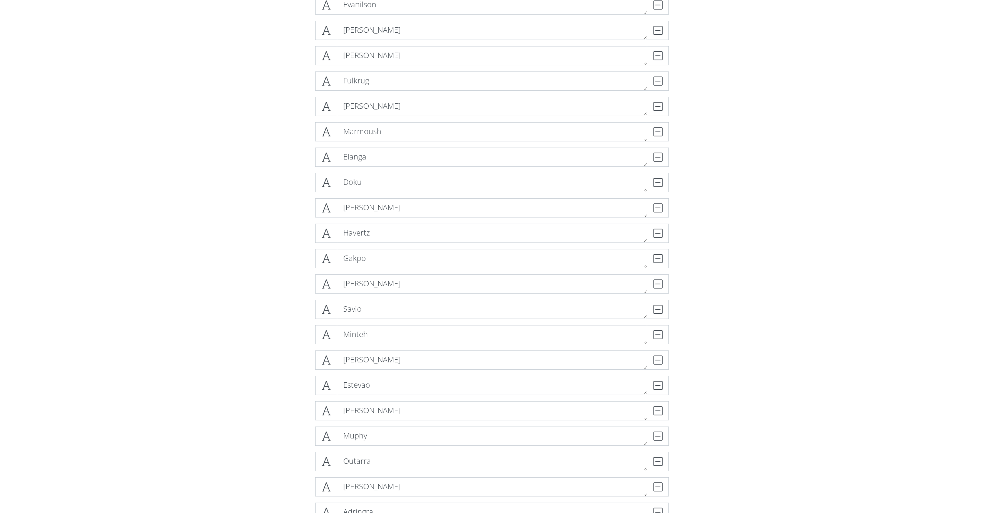
drag, startPoint x: 322, startPoint y: 389, endPoint x: 324, endPoint y: 384, distance: 5.2
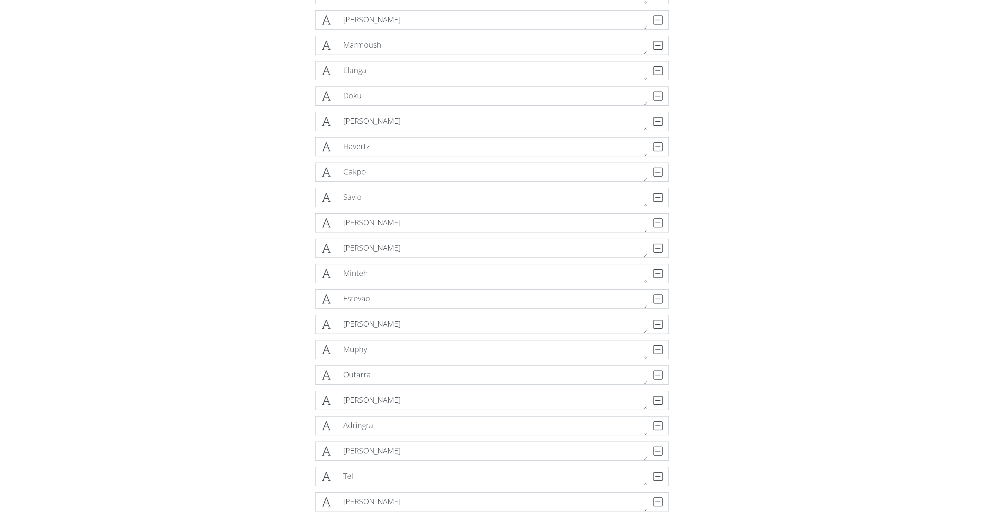
scroll to position [766, 0]
drag, startPoint x: 326, startPoint y: 301, endPoint x: 326, endPoint y: 268, distance: 33.1
click at [326, 268] on div "Salah DELETE Haaland DELETE Saka DELETE Isak DELETE Watkins DELETE Cunha DELETE…" at bounding box center [492, 61] width 354 height 1320
drag, startPoint x: 323, startPoint y: 325, endPoint x: 319, endPoint y: 308, distance: 18.1
click at [324, 307] on div "Salah DELETE Haaland DELETE Saka DELETE Isak DELETE Watkins DELETE Cunha DELETE…" at bounding box center [492, 61] width 354 height 1320
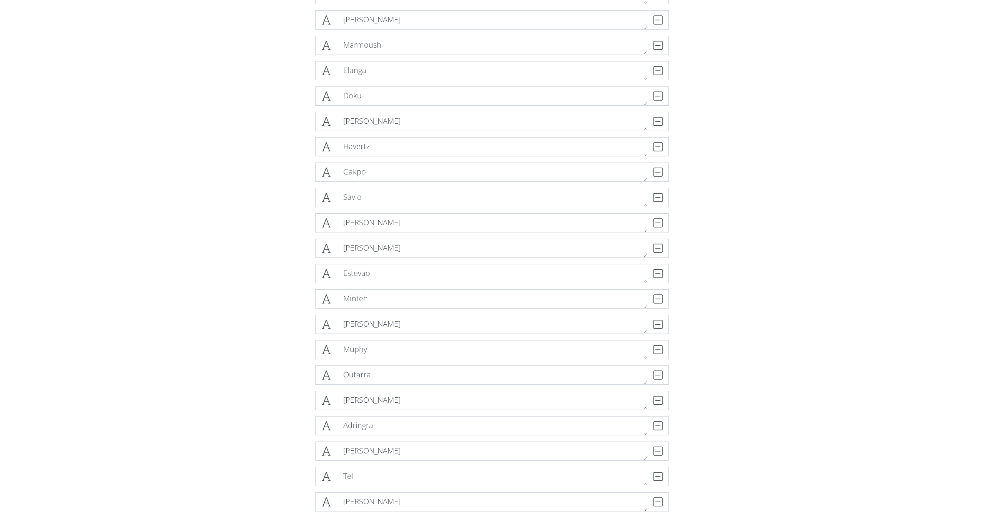
drag, startPoint x: 264, startPoint y: 322, endPoint x: 314, endPoint y: 330, distance: 50.6
click at [271, 323] on form "Salah DELETE Haaland DELETE Saka DELETE Isak DELETE Watkins DELETE Cunha DELETE…" at bounding box center [492, 118] width 984 height 1447
drag, startPoint x: 330, startPoint y: 366, endPoint x: 308, endPoint y: 363, distance: 22.2
click at [322, 362] on div "Salah DELETE Haaland DELETE Saka DELETE Isak DELETE Watkins DELETE Cunha DELETE…" at bounding box center [492, 414] width 354 height 1320
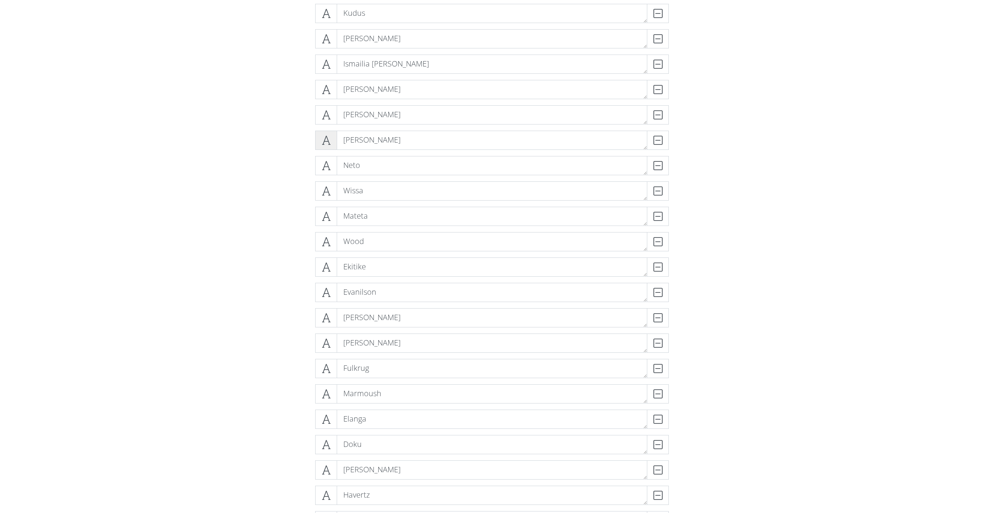
scroll to position [417, 0]
drag, startPoint x: 322, startPoint y: 135, endPoint x: 287, endPoint y: 147, distance: 36.6
click at [287, 148] on div "Salah DELETE Haaland DELETE Saka DELETE Isak DELETE Watkins DELETE Cunha DELETE…" at bounding box center [492, 410] width 438 height 1332
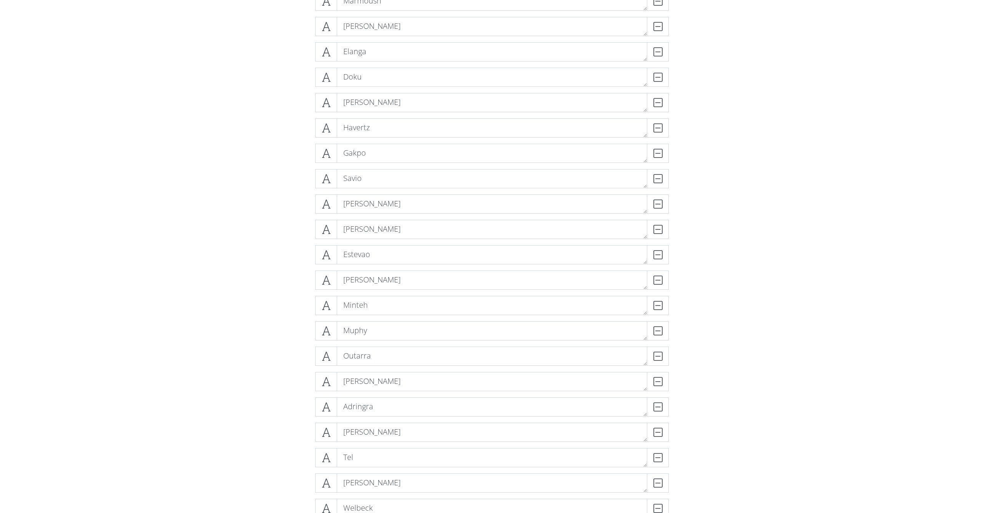
scroll to position [787, 0]
drag, startPoint x: 343, startPoint y: 337, endPoint x: 345, endPoint y: 333, distance: 4.6
click at [344, 336] on textarea "Muphy" at bounding box center [492, 328] width 311 height 19
click at [344, 330] on textarea "Muphy" at bounding box center [492, 328] width 311 height 19
type textarea "J. Muphy"
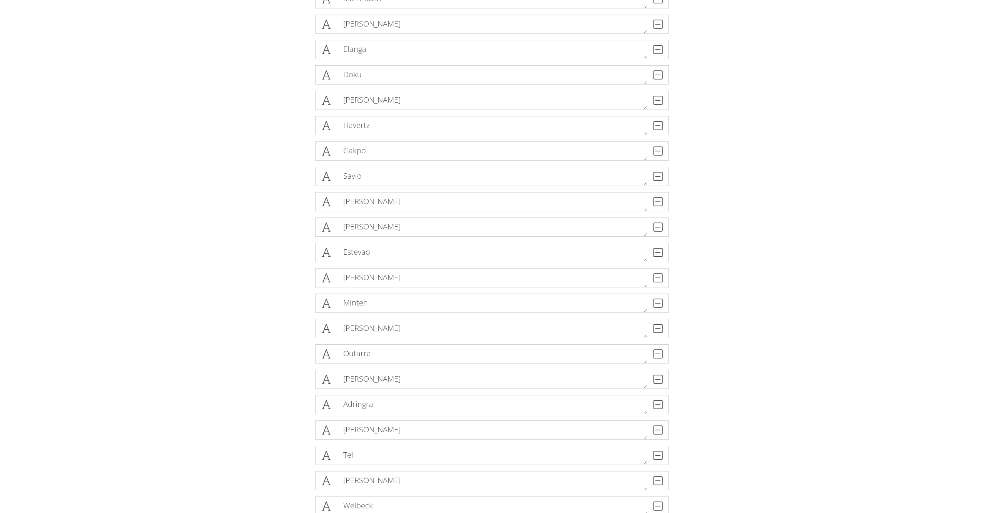
click at [91, 302] on form "Salah DELETE Haaland DELETE Saka DELETE Isak DELETE Watkins DELETE Cunha DELETE…" at bounding box center [492, 97] width 984 height 1447
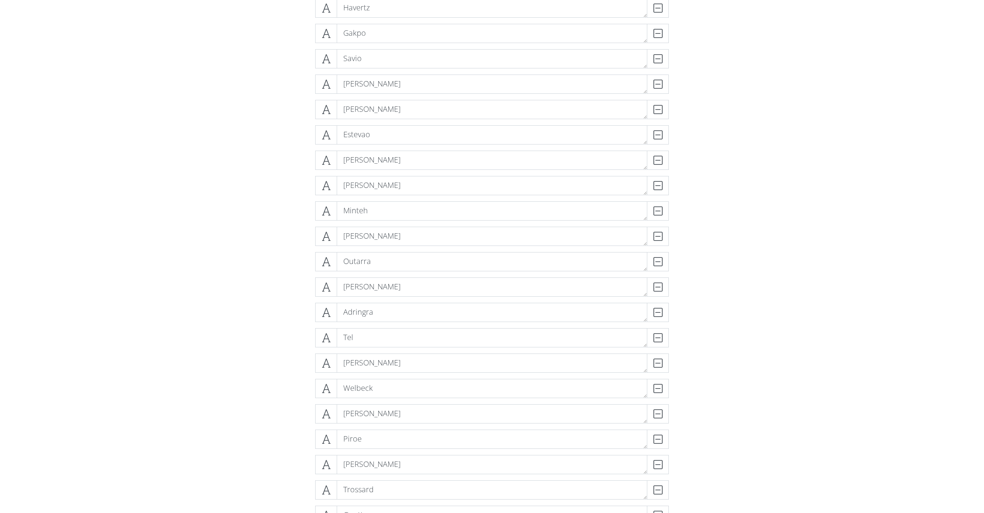
scroll to position [899, 0]
drag, startPoint x: 320, startPoint y: 369, endPoint x: 314, endPoint y: 346, distance: 23.7
drag, startPoint x: 285, startPoint y: 378, endPoint x: 317, endPoint y: 374, distance: 32.5
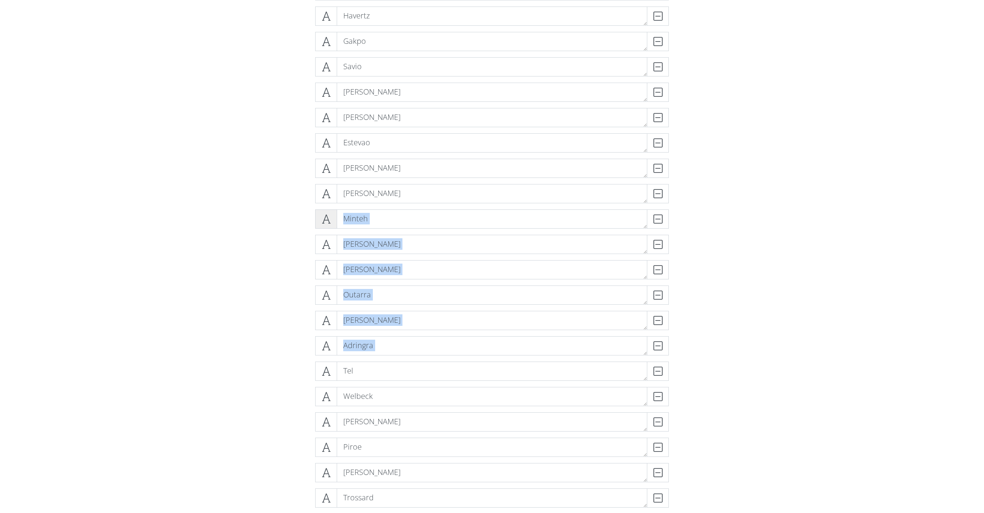
scroll to position [895, 0]
drag, startPoint x: 330, startPoint y: 375, endPoint x: 323, endPoint y: 215, distance: 159.7
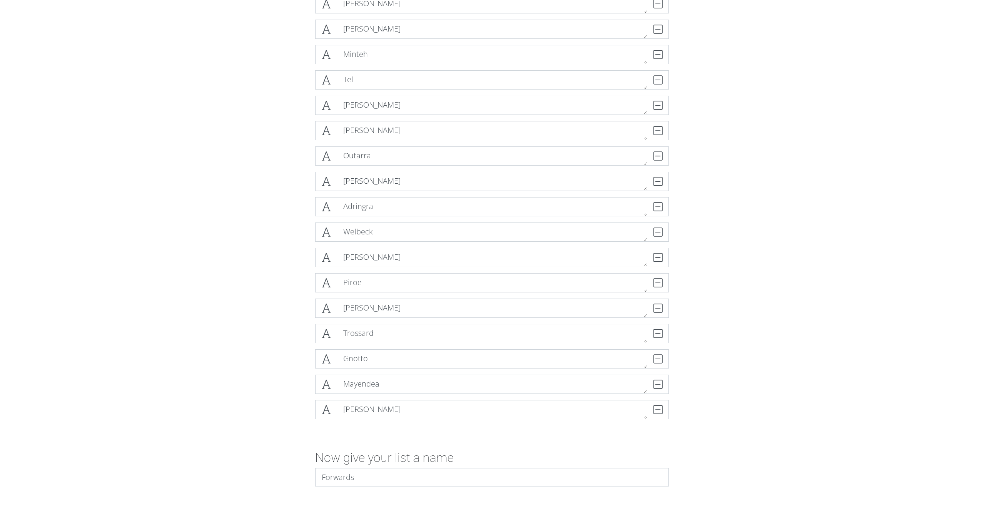
scroll to position [1063, 0]
click at [658, 331] on div "DELETE" at bounding box center [653, 332] width 31 height 19
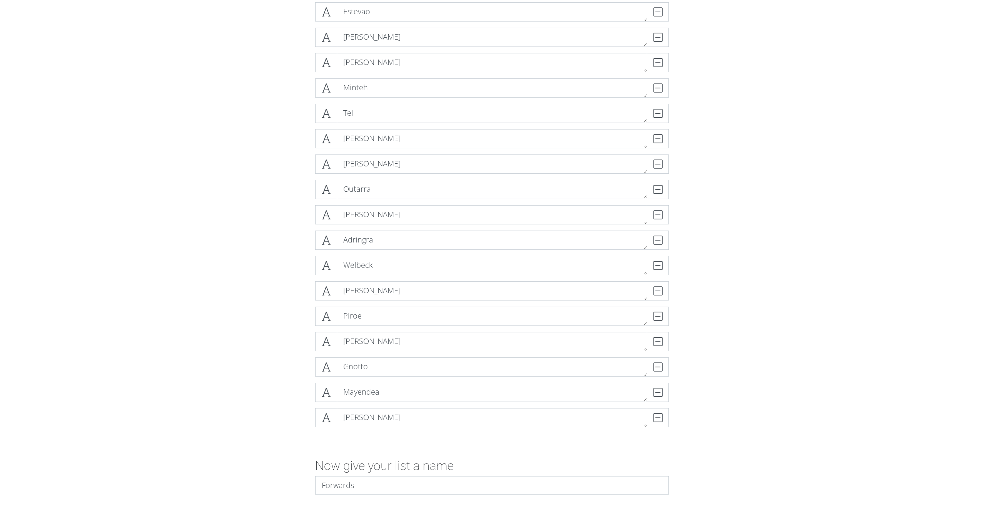
scroll to position [1024, 0]
click at [651, 398] on div "DELETE" at bounding box center [653, 396] width 31 height 19
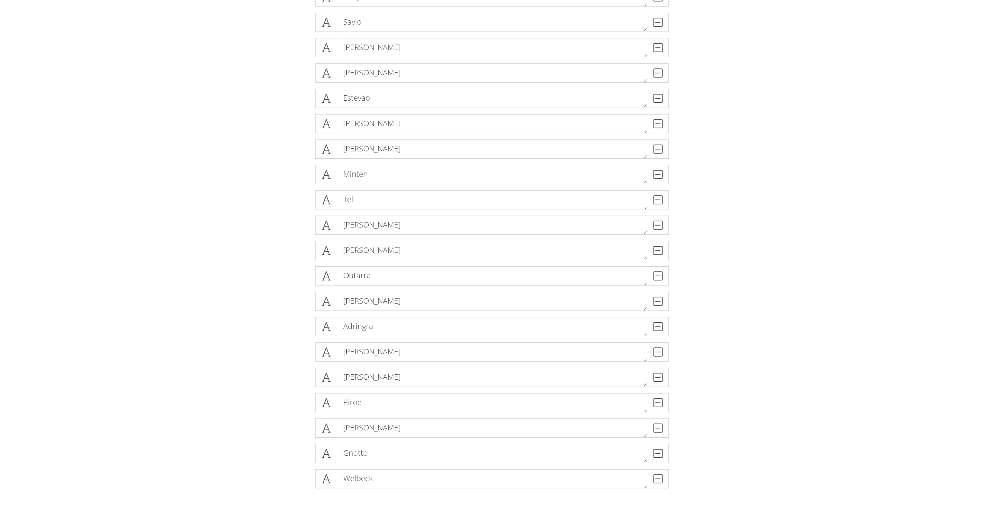
scroll to position [908, 0]
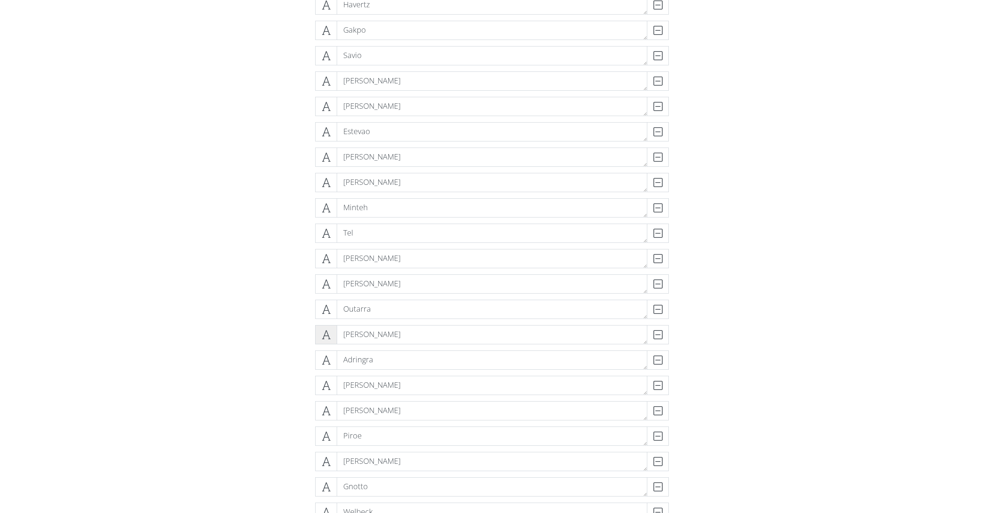
drag, startPoint x: 325, startPoint y: 332, endPoint x: 316, endPoint y: 326, distance: 10.7
click at [318, 325] on span at bounding box center [326, 334] width 22 height 19
drag, startPoint x: 322, startPoint y: 334, endPoint x: 328, endPoint y: 338, distance: 7.3
click at [322, 333] on icon at bounding box center [326, 335] width 9 height 8
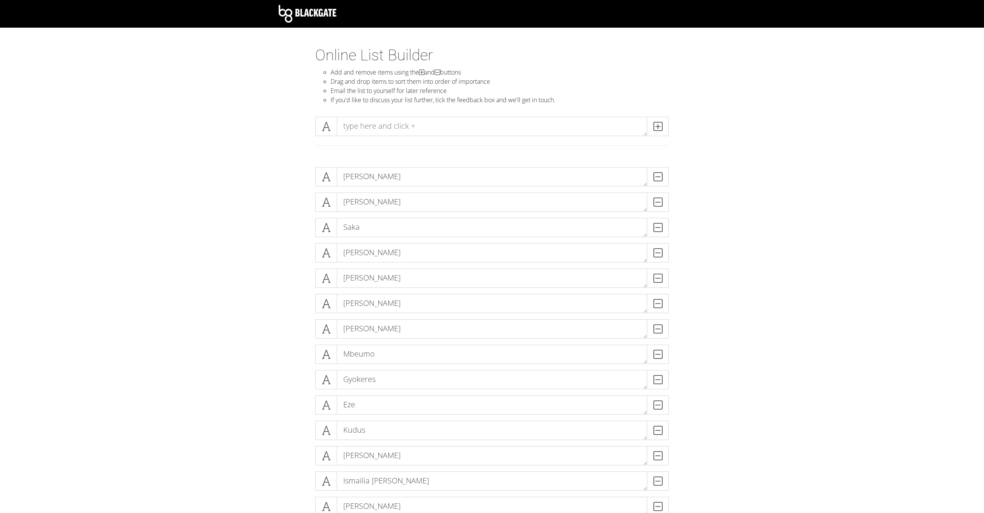
scroll to position [0, 0]
drag, startPoint x: 386, startPoint y: 128, endPoint x: 393, endPoint y: 133, distance: 9.2
click at [386, 128] on textarea at bounding box center [492, 126] width 311 height 19
type textarea "/"
type textarea "Richarlison"
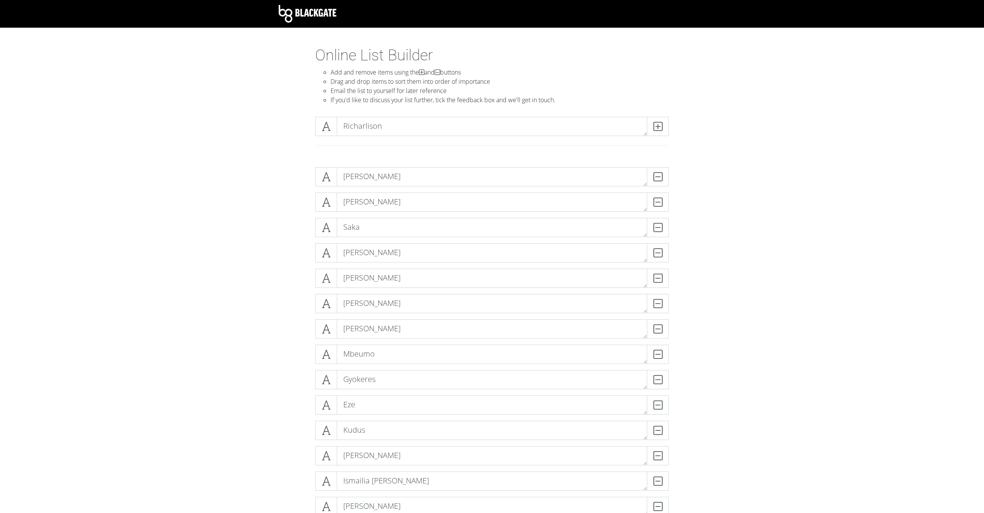
drag, startPoint x: 662, startPoint y: 124, endPoint x: 618, endPoint y: 126, distance: 44.2
click at [662, 124] on icon at bounding box center [658, 127] width 9 height 8
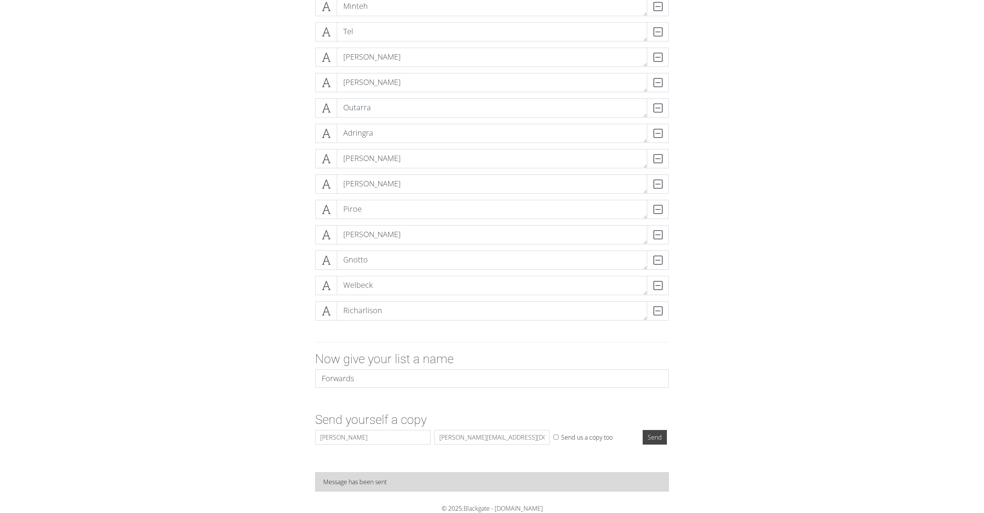
scroll to position [1135, 0]
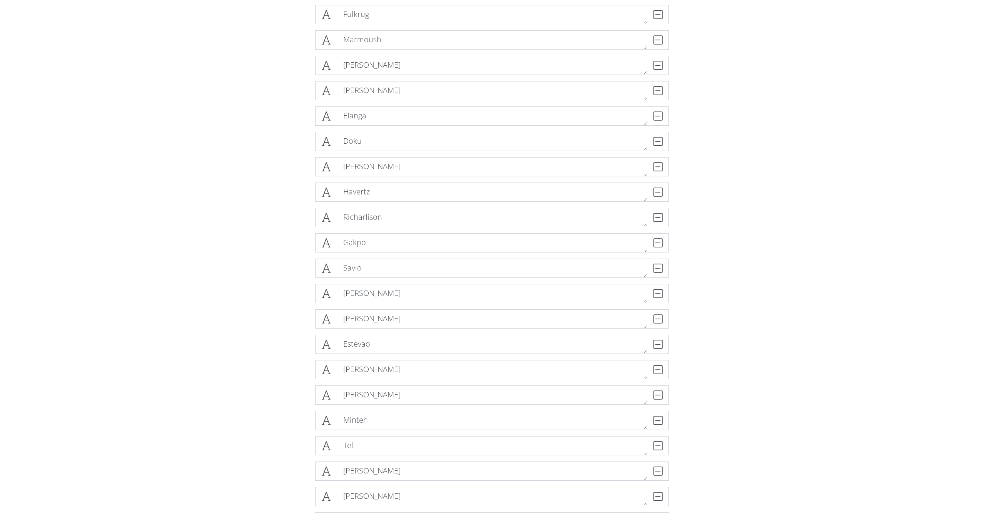
drag, startPoint x: 332, startPoint y: 313, endPoint x: 330, endPoint y: 308, distance: 4.9
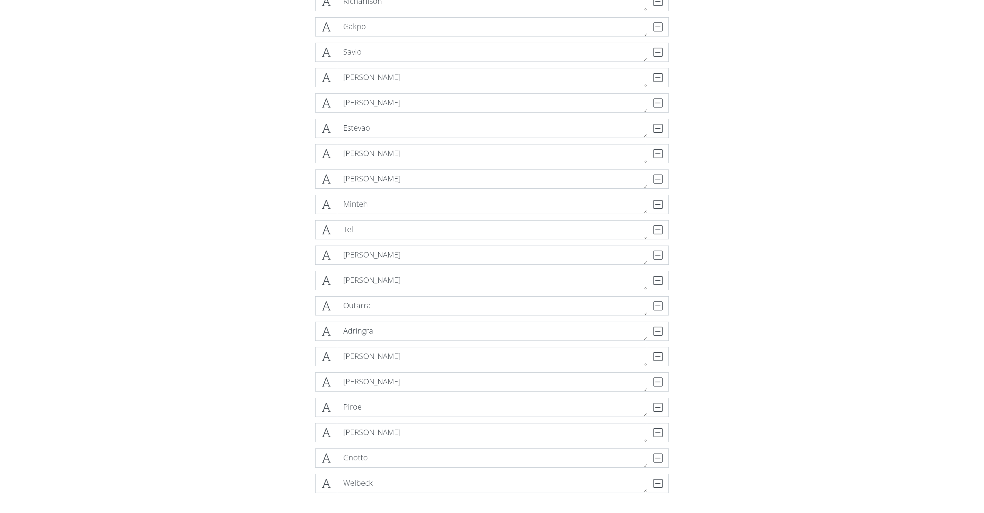
scroll to position [965, 0]
drag, startPoint x: 331, startPoint y: 475, endPoint x: 322, endPoint y: 462, distance: 16.1
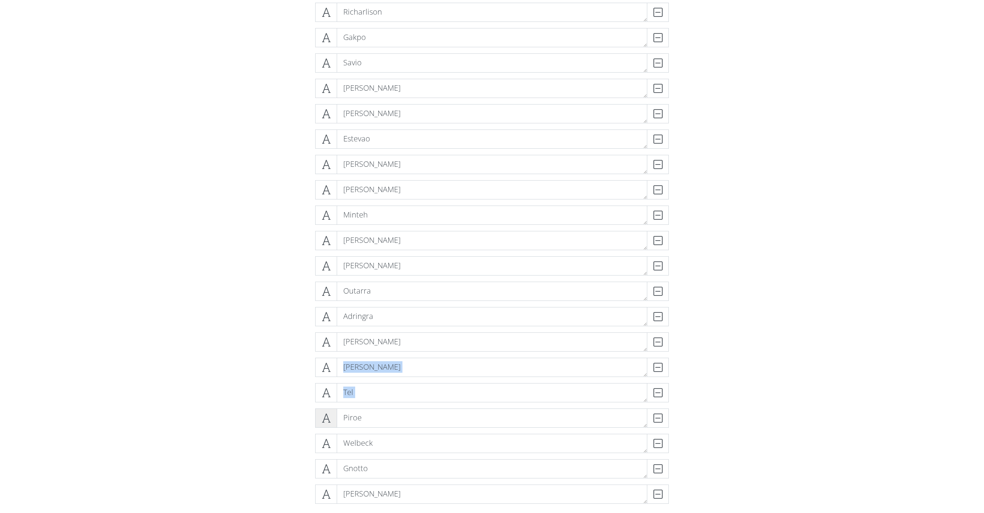
drag, startPoint x: 326, startPoint y: 368, endPoint x: 331, endPoint y: 411, distance: 42.9
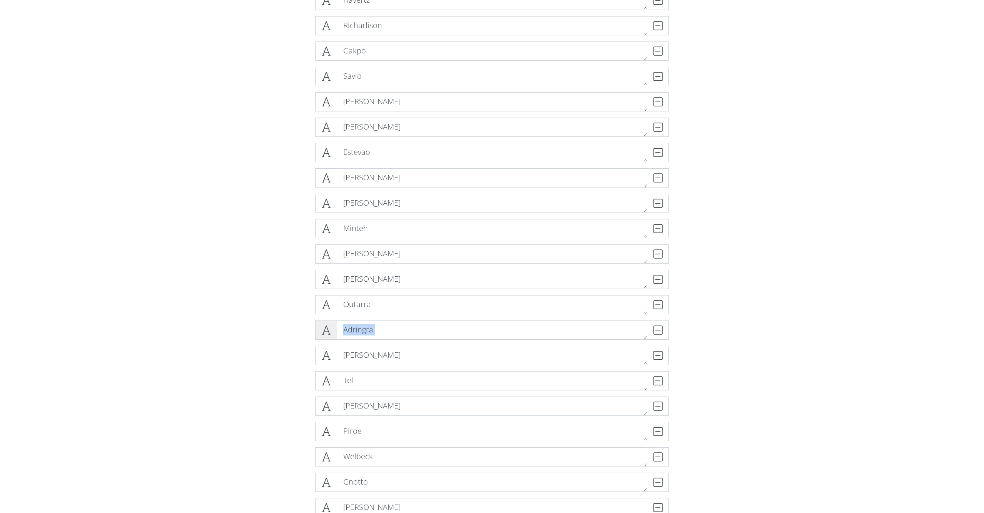
drag, startPoint x: 328, startPoint y: 327, endPoint x: 330, endPoint y: 336, distance: 8.9
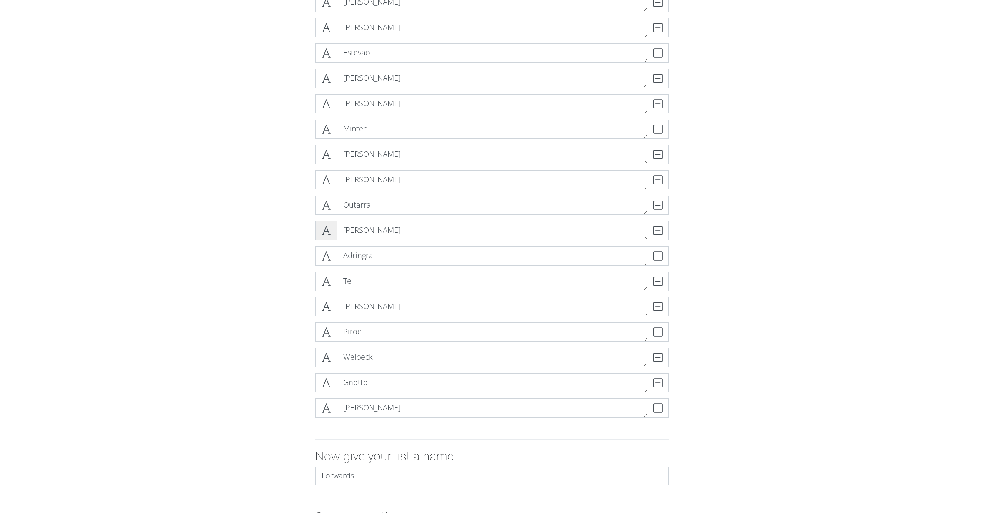
scroll to position [1040, 0]
drag, startPoint x: 321, startPoint y: 228, endPoint x: 316, endPoint y: 261, distance: 34.3
drag, startPoint x: 299, startPoint y: 201, endPoint x: 328, endPoint y: 199, distance: 29.3
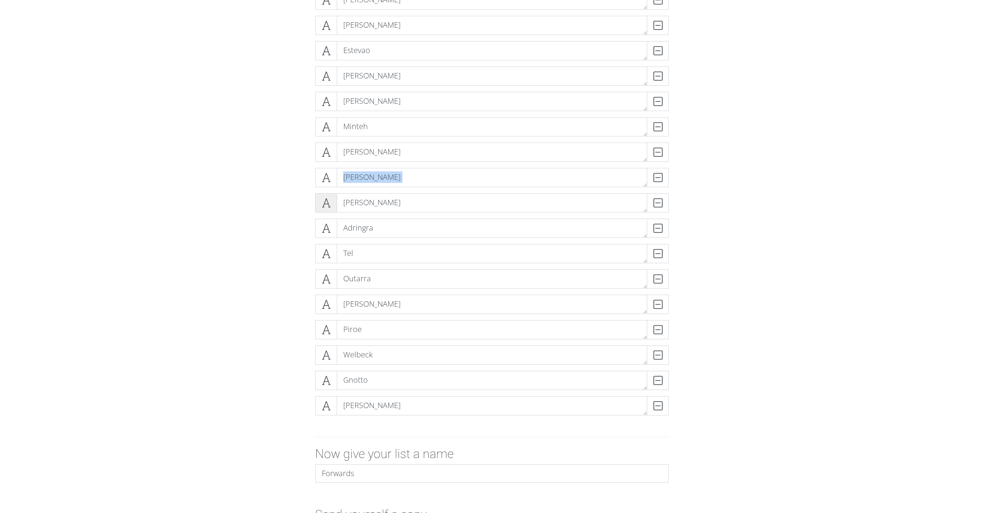
drag, startPoint x: 329, startPoint y: 178, endPoint x: 327, endPoint y: 198, distance: 19.7
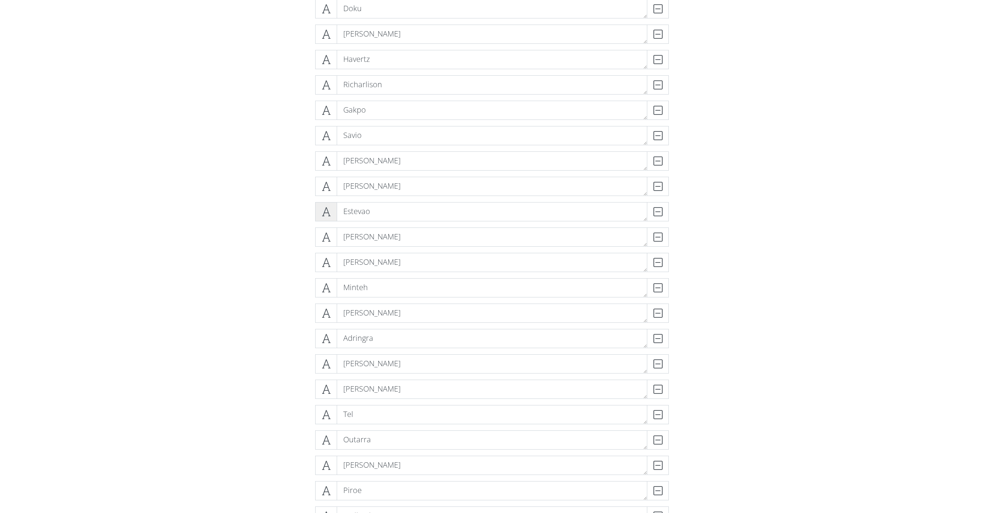
scroll to position [879, 0]
drag, startPoint x: 326, startPoint y: 264, endPoint x: 306, endPoint y: 231, distance: 38.8
drag, startPoint x: 328, startPoint y: 255, endPoint x: 321, endPoint y: 240, distance: 16.5
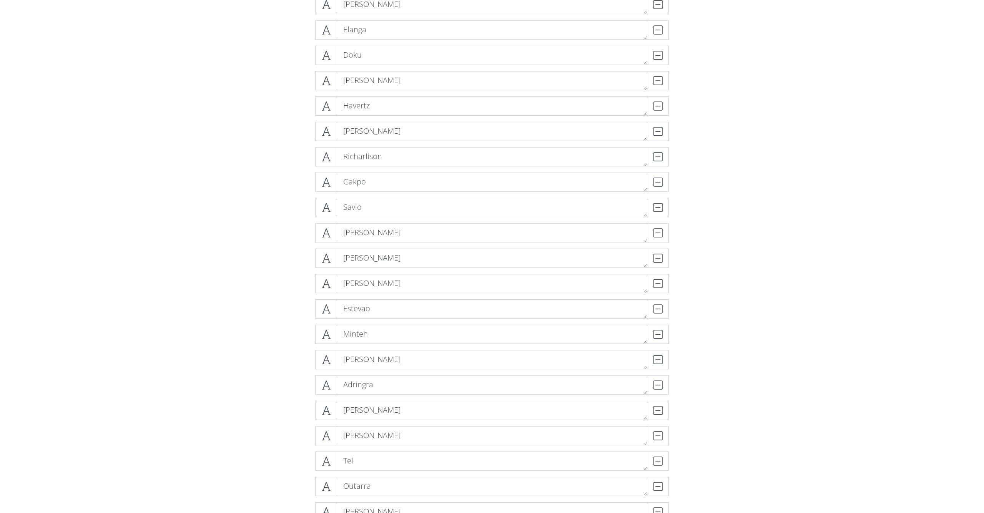
scroll to position [829, 0]
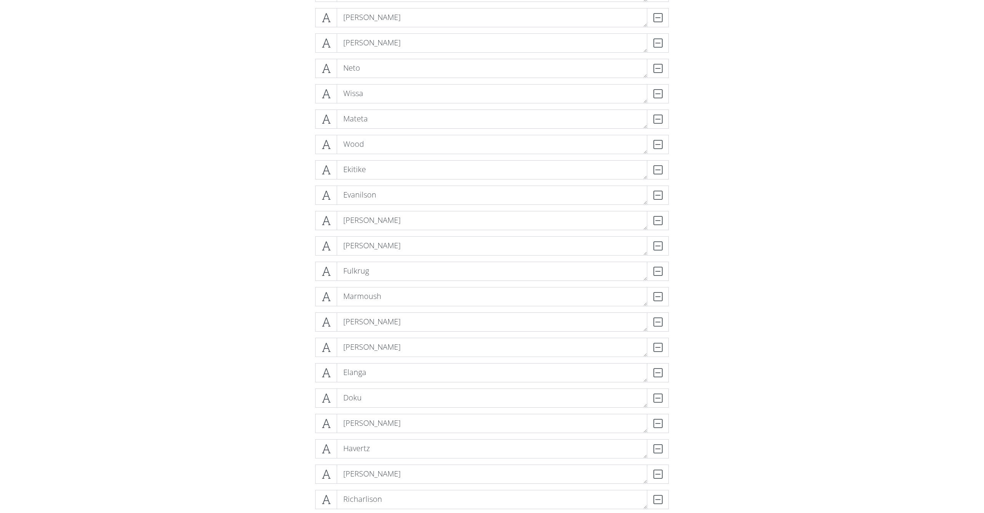
click at [241, 191] on form "Salah DELETE Haaland DELETE Saka DELETE Isak DELETE Watkins DELETE Cunha DELETE…" at bounding box center [492, 383] width 984 height 1422
drag, startPoint x: 326, startPoint y: 274, endPoint x: 294, endPoint y: 321, distance: 57.1
drag, startPoint x: 278, startPoint y: 315, endPoint x: 313, endPoint y: 281, distance: 47.6
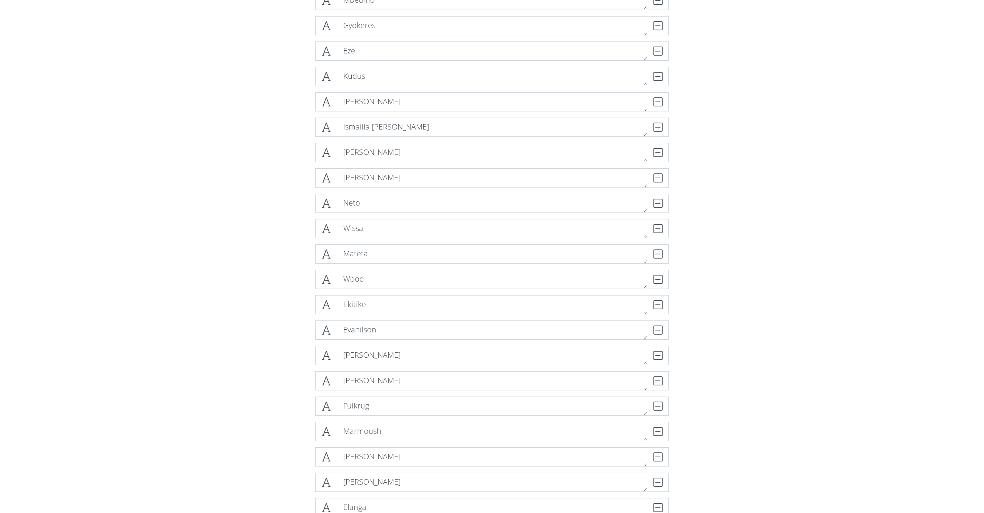
scroll to position [378, 0]
drag, startPoint x: 321, startPoint y: 208, endPoint x: 327, endPoint y: 176, distance: 32.5
click at [327, 176] on div "Salah DELETE Haaland DELETE Saka DELETE Isak DELETE Watkins DELETE Cunha DELETE…" at bounding box center [492, 436] width 354 height 1294
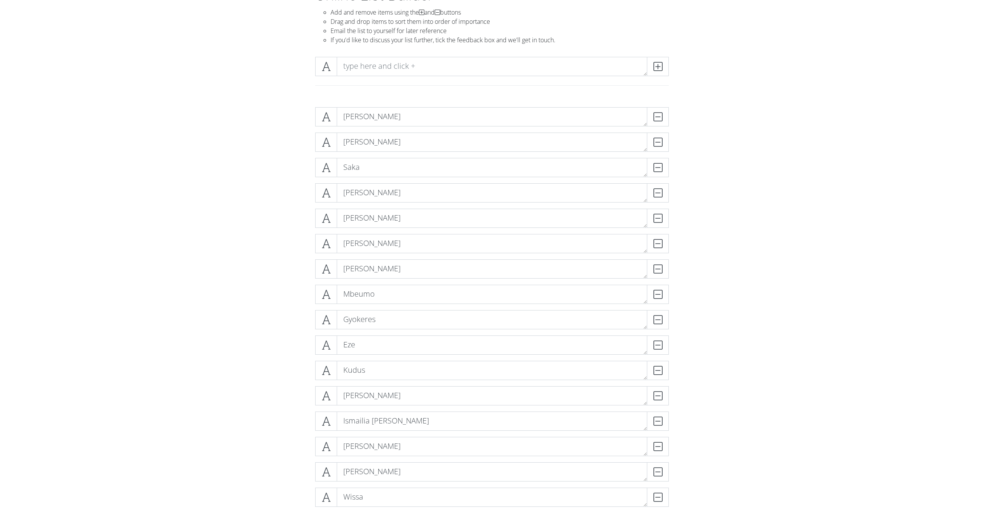
scroll to position [60, 0]
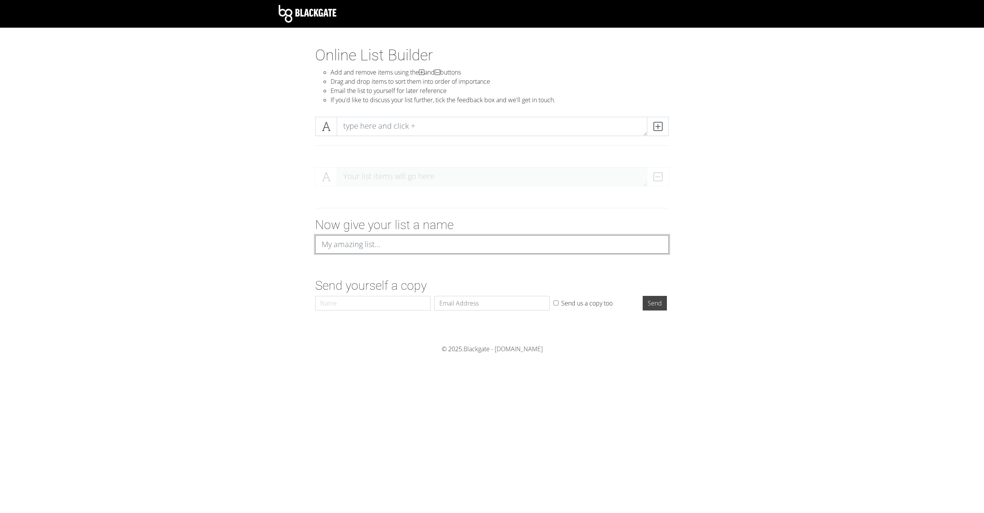
drag, startPoint x: 386, startPoint y: 238, endPoint x: 387, endPoint y: 242, distance: 4.3
type input "Defenders"
click at [251, 224] on form "Your list items will go here Now give your list a name Defenders Send yourself …" at bounding box center [492, 237] width 984 height 153
click at [375, 129] on textarea at bounding box center [492, 126] width 311 height 19
type textarea "[PERSON_NAME]"
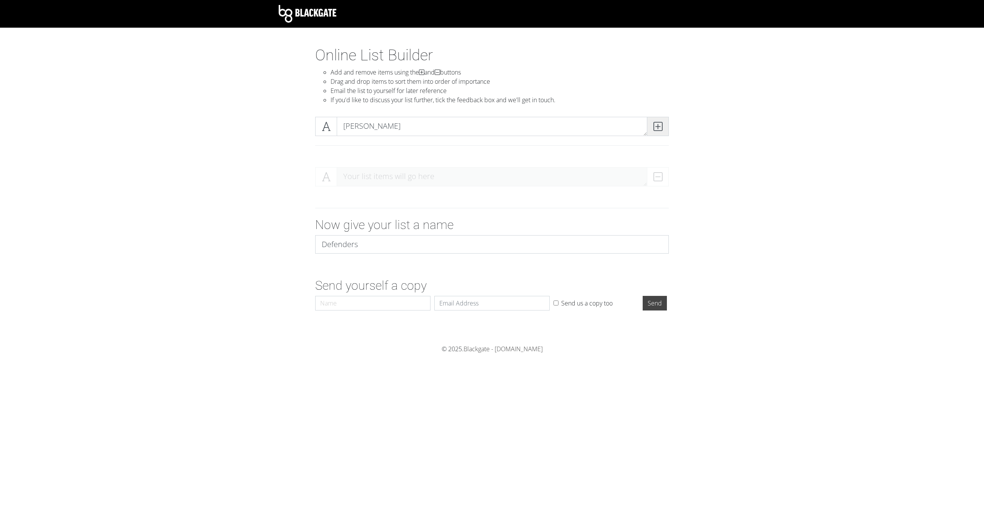
click at [663, 129] on span at bounding box center [658, 126] width 22 height 19
type textarea "[PERSON_NAME]"
click at [663, 129] on span at bounding box center [658, 126] width 22 height 19
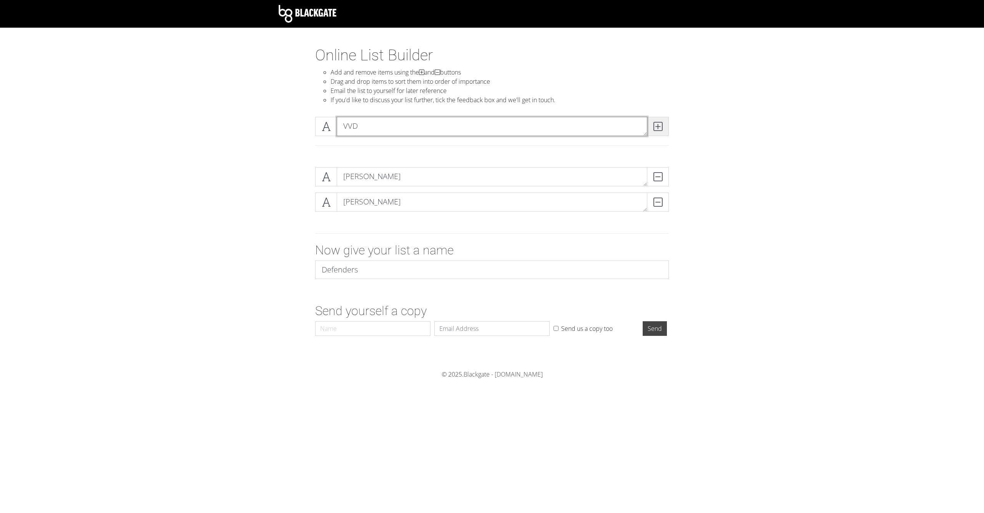
type textarea "VVD"
click at [663, 129] on span at bounding box center [658, 126] width 22 height 19
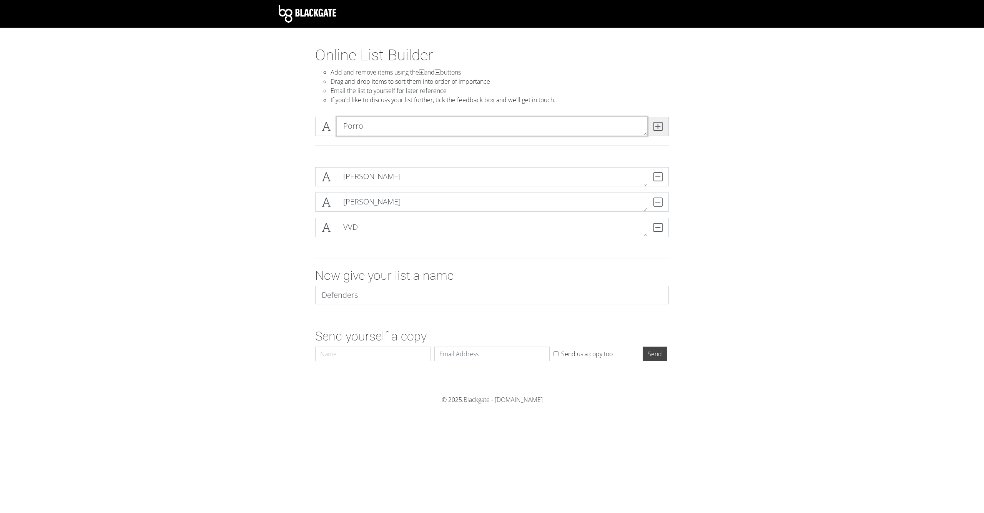
type textarea "Porro"
click at [663, 129] on span at bounding box center [658, 126] width 22 height 19
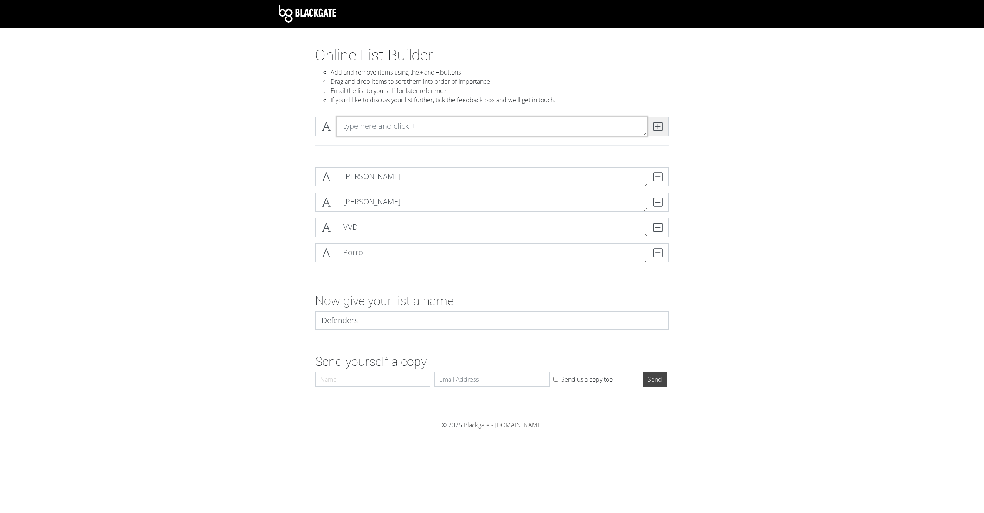
type textarea "R"
type textarea "A [PERSON_NAME]"
click at [663, 129] on span at bounding box center [658, 126] width 22 height 19
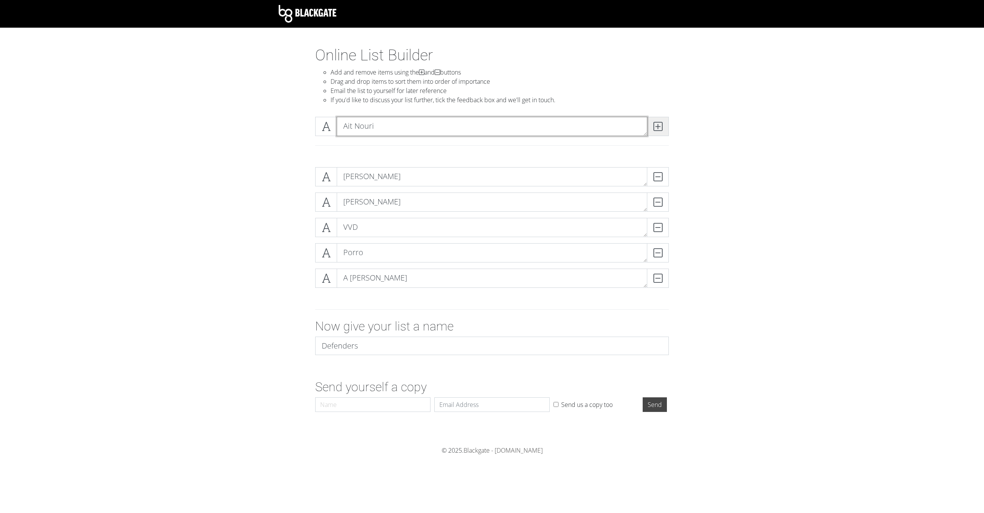
type textarea "Ait Nouri"
click at [663, 129] on span at bounding box center [658, 126] width 22 height 19
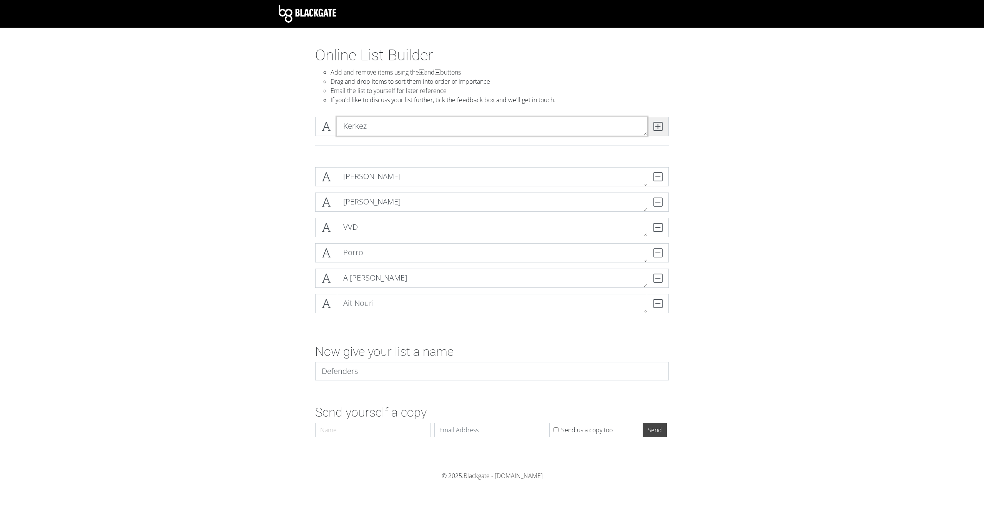
type textarea "Kerkez"
click at [663, 129] on span at bounding box center [658, 126] width 22 height 19
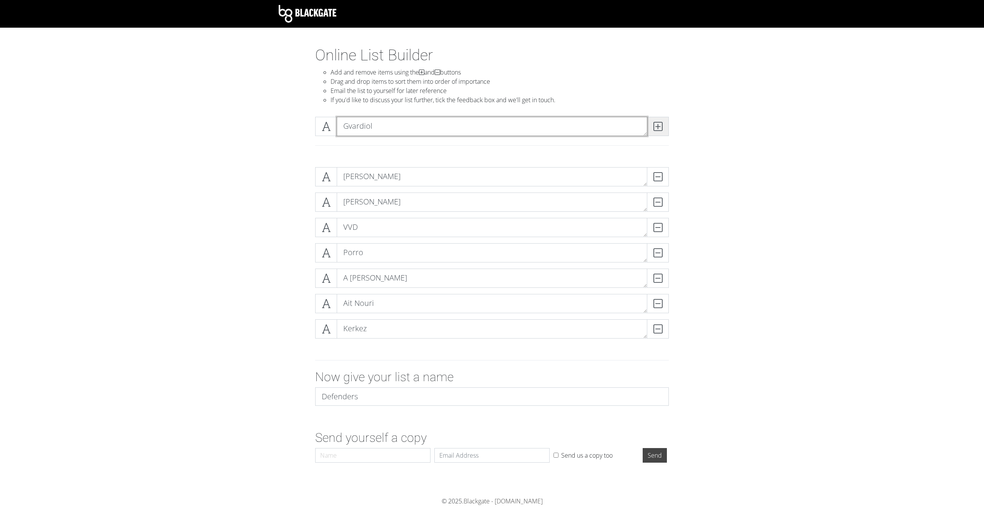
type textarea "Gvardiol"
click at [663, 129] on span at bounding box center [658, 126] width 22 height 19
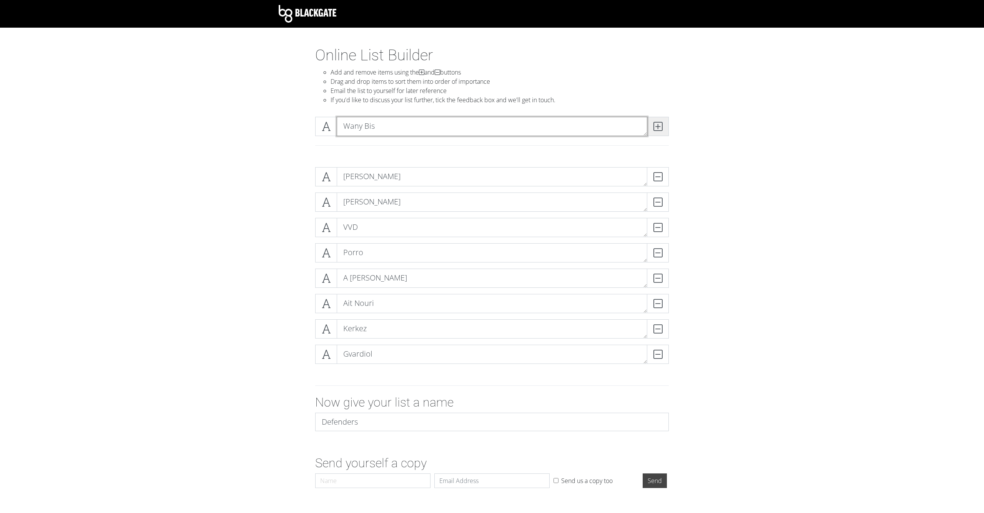
type textarea "Wany Bis"
click at [663, 129] on span at bounding box center [658, 126] width 22 height 19
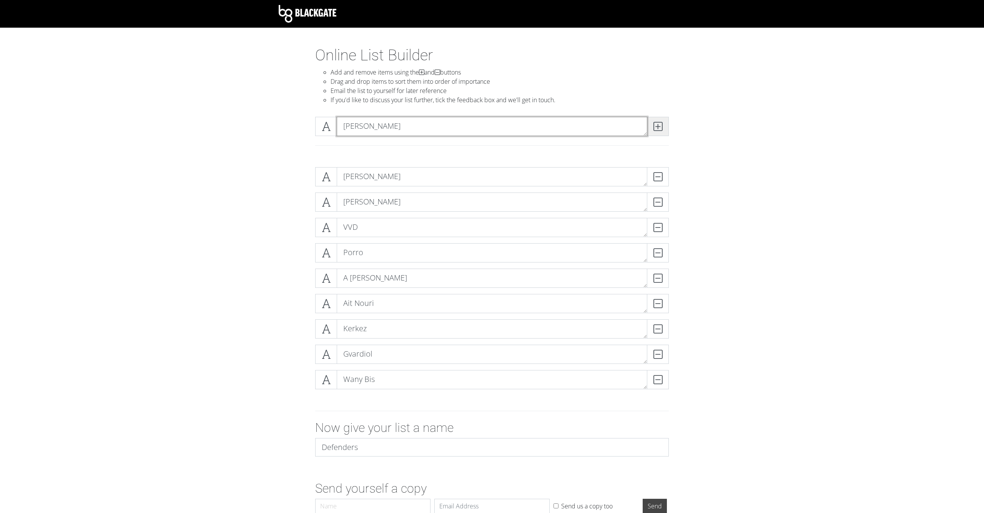
type textarea "[PERSON_NAME]"
click at [663, 129] on span at bounding box center [658, 126] width 22 height 19
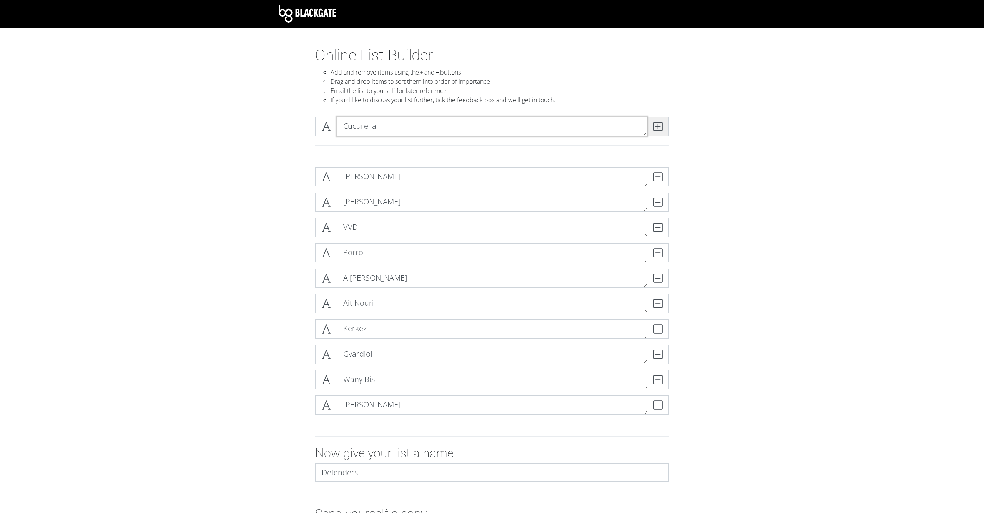
type textarea "Cucurella"
click at [663, 129] on span at bounding box center [658, 126] width 22 height 19
type textarea "Tark"
click at [663, 129] on span at bounding box center [658, 126] width 22 height 19
type textarea "[PERSON_NAME]"
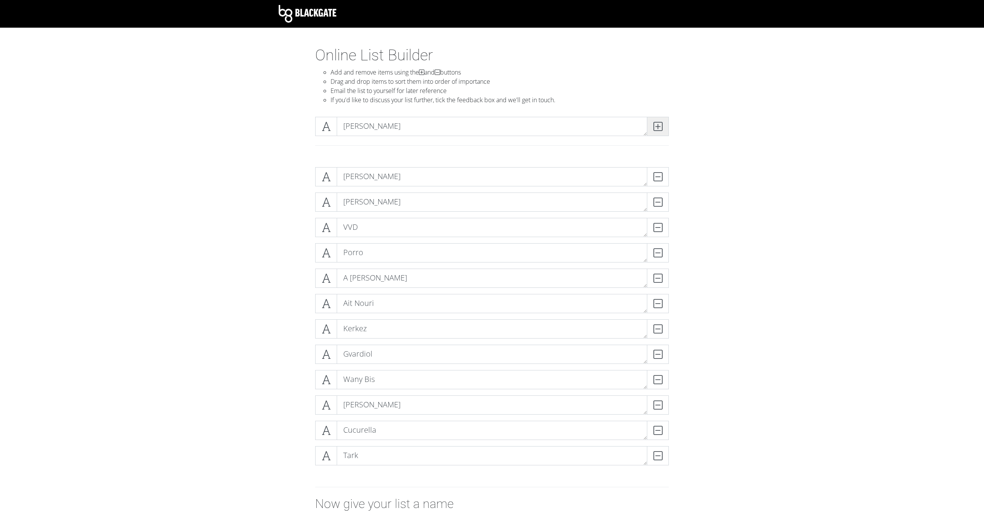
click at [663, 129] on span at bounding box center [658, 126] width 22 height 19
type textarea "[PERSON_NAME]"
click at [663, 129] on span at bounding box center [658, 126] width 22 height 19
type textarea "N"
type textarea "Milkenkovic"
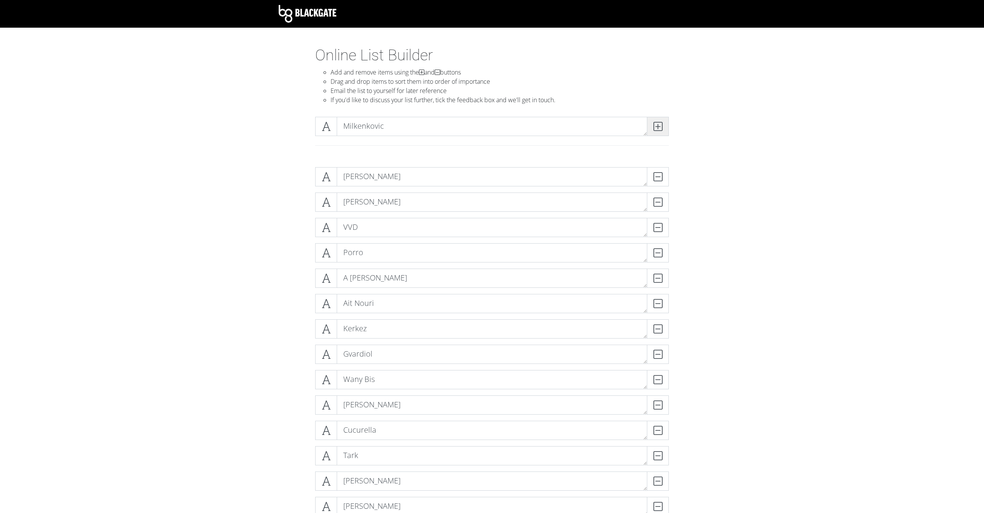
click at [663, 129] on span at bounding box center [658, 126] width 22 height 19
type textarea "[PERSON_NAME]"
click at [663, 129] on span at bounding box center [658, 126] width 22 height 19
type textarea "[PERSON_NAME]"
click at [663, 129] on span at bounding box center [658, 126] width 22 height 19
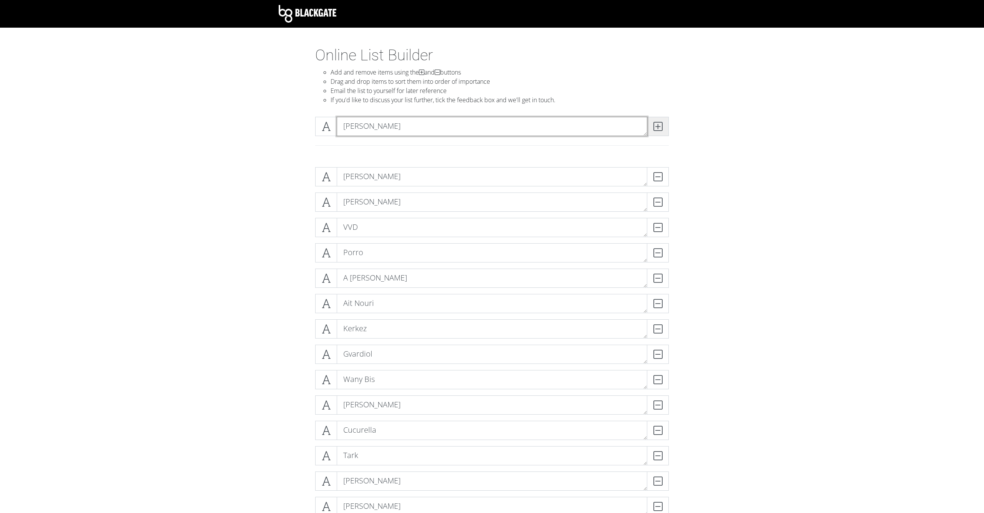
type textarea "[PERSON_NAME]"
click at [663, 129] on span at bounding box center [658, 126] width 22 height 19
type textarea "[PERSON_NAME]"
click at [663, 129] on span at bounding box center [658, 126] width 22 height 19
type textarea "[PERSON_NAME]"
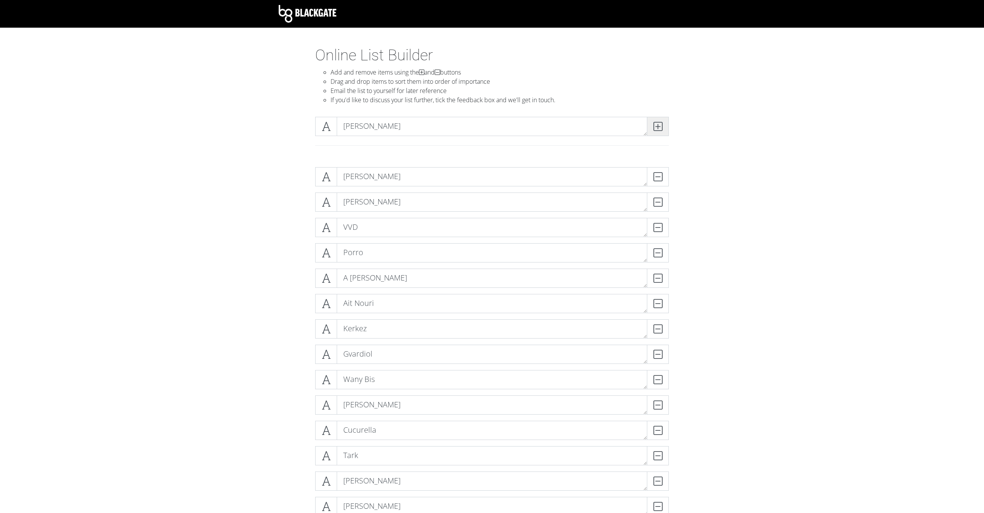
click at [663, 129] on span at bounding box center [658, 126] width 22 height 19
type textarea "Mylokenko"
click at [663, 129] on span at bounding box center [658, 126] width 22 height 19
type textarea "Livramento"
click at [663, 129] on span at bounding box center [658, 126] width 22 height 19
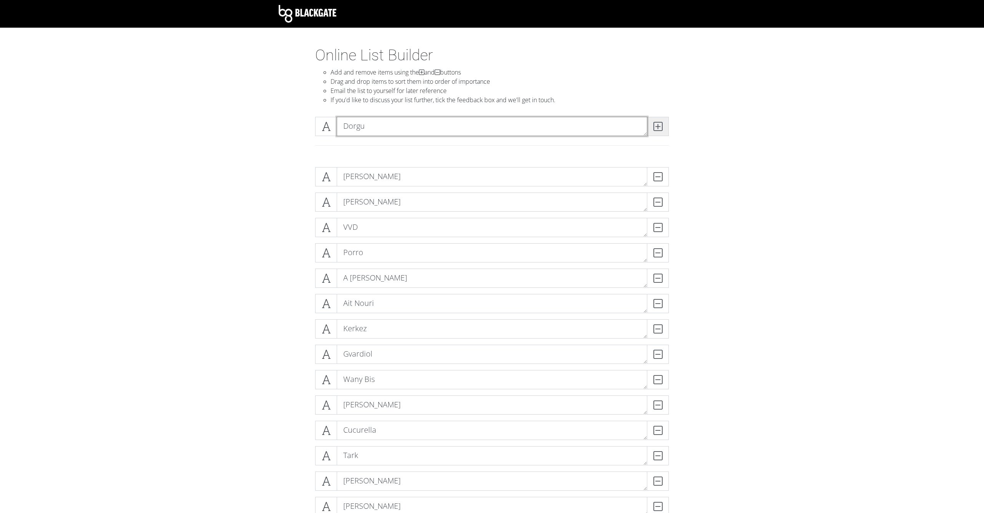
type textarea "Dorgu"
click at [663, 129] on span at bounding box center [658, 126] width 22 height 19
type textarea "[PERSON_NAME]"
click at [663, 129] on span at bounding box center [658, 126] width 22 height 19
type textarea "M"
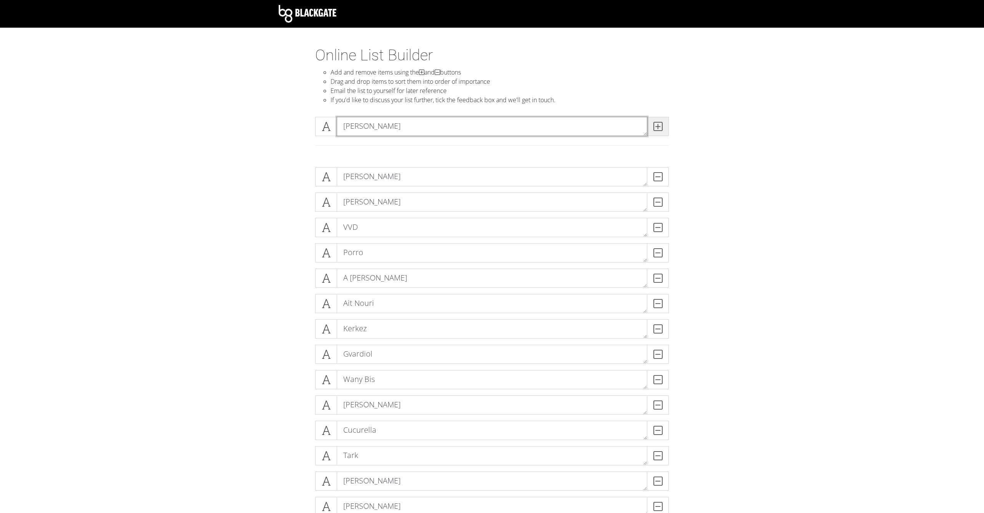
type textarea "[PERSON_NAME]"
click at [663, 129] on span at bounding box center [658, 126] width 22 height 19
type textarea "[PERSON_NAME]"
click at [663, 129] on span at bounding box center [658, 126] width 22 height 19
type textarea "[PERSON_NAME]"
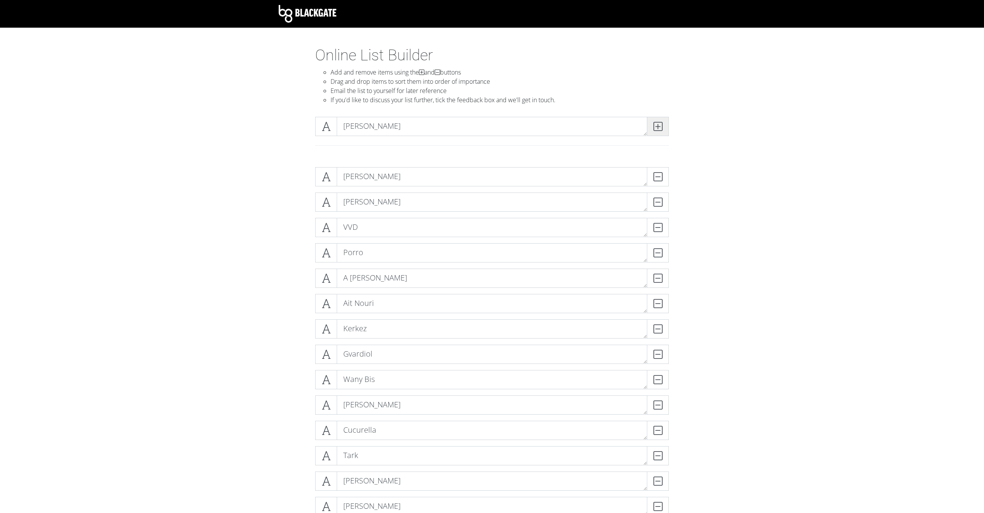
click at [663, 129] on span at bounding box center [658, 126] width 22 height 19
type textarea "[PERSON_NAME]???"
click at [668, 130] on span at bounding box center [658, 126] width 22 height 19
type textarea "[PERSON_NAME]"
click at [654, 130] on icon at bounding box center [658, 127] width 9 height 8
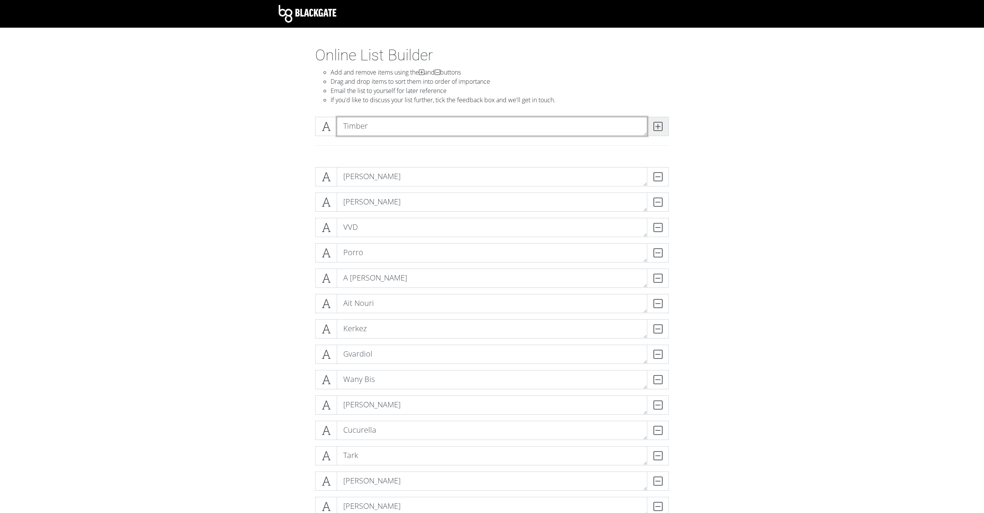
type textarea "Timber"
click at [654, 130] on icon at bounding box center [658, 127] width 9 height 8
type textarea "Guehi"
click at [654, 130] on icon at bounding box center [658, 127] width 9 height 8
type textarea "Van Den Ven"
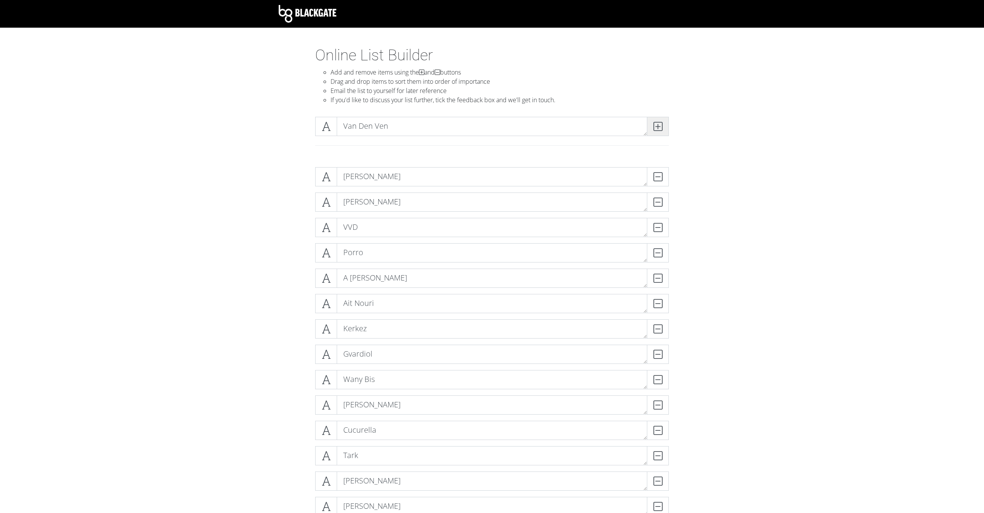
click at [658, 128] on icon at bounding box center [658, 127] width 9 height 8
type textarea "Kayode"
click at [658, 128] on icon at bounding box center [658, 127] width 9 height 8
type textarea "[PERSON_NAME]"
click at [658, 128] on icon at bounding box center [658, 127] width 9 height 8
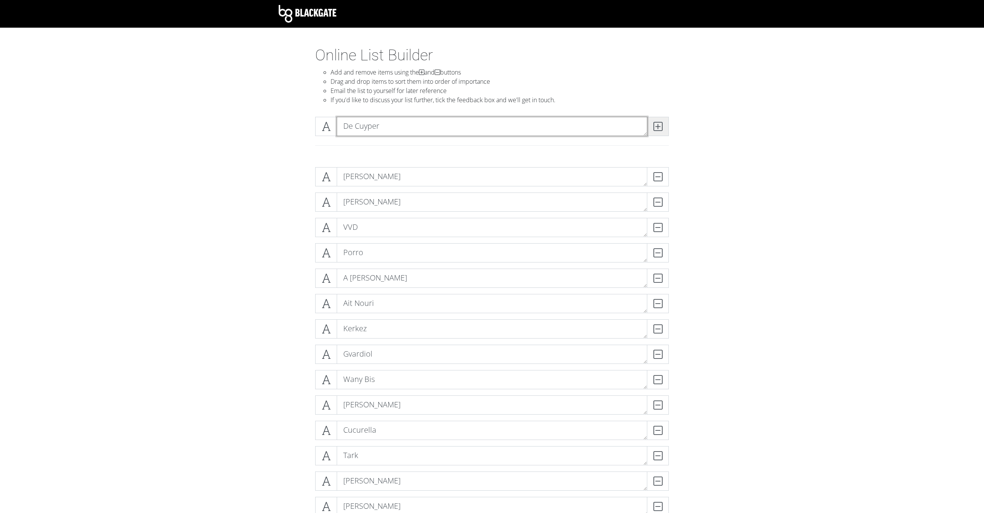
type textarea "De Cuyper"
click at [658, 128] on icon at bounding box center [658, 127] width 9 height 8
type textarea "[PERSON_NAME]"
click at [658, 128] on icon at bounding box center [658, 127] width 9 height 8
type textarea "Maastsen"
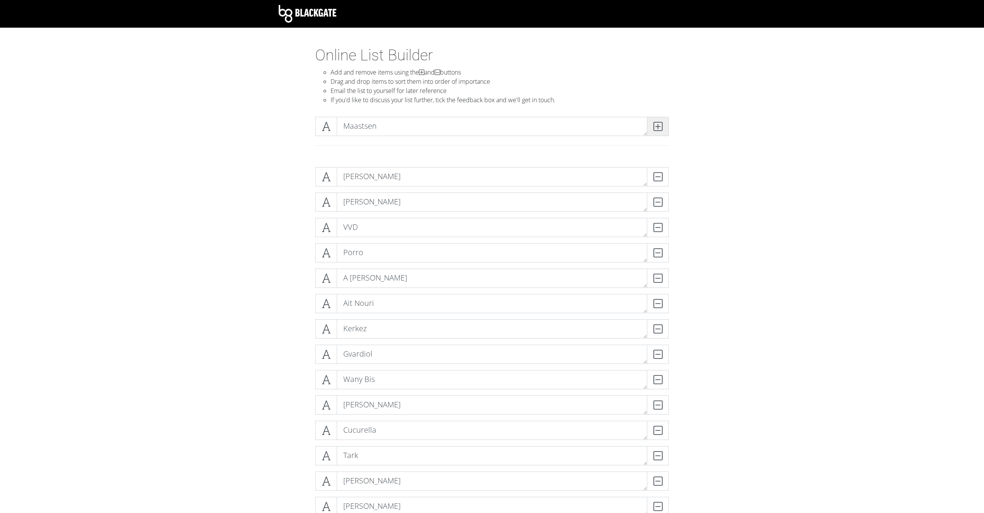
click at [658, 128] on icon at bounding box center [658, 127] width 9 height 8
type textarea "Lacroix"
click at [658, 128] on icon at bounding box center [658, 127] width 9 height 8
type textarea "Mazraoui"
click at [658, 128] on icon at bounding box center [658, 127] width 9 height 8
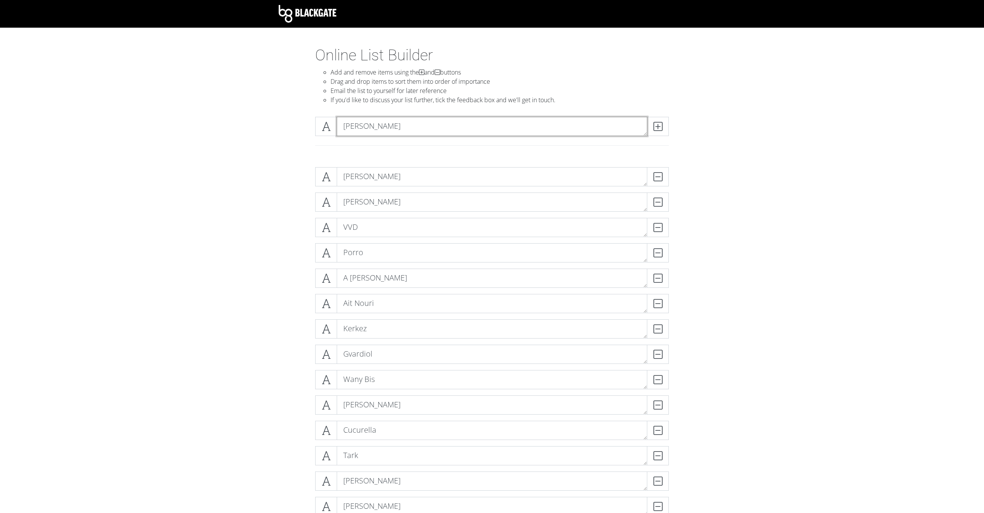
click at [343, 127] on textarea "[PERSON_NAME]" at bounding box center [492, 126] width 311 height 19
type textarea "[PERSON_NAME]"
click at [666, 130] on span at bounding box center [658, 126] width 22 height 19
type textarea "[PERSON_NAME]"
click at [666, 130] on span at bounding box center [658, 126] width 22 height 19
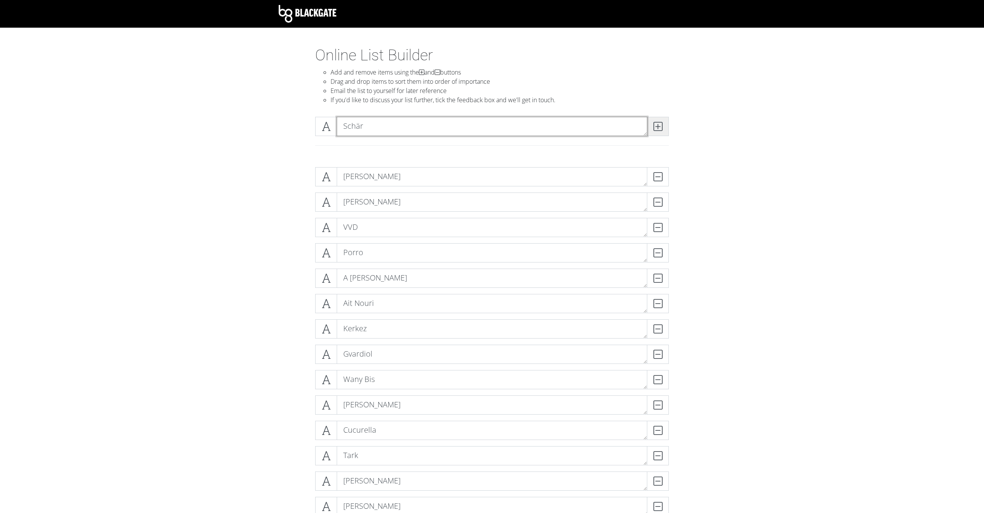
type textarea "Schär"
click at [663, 130] on span at bounding box center [658, 126] width 22 height 19
type textarea "[PERSON_NAME]"
click at [663, 130] on span at bounding box center [658, 126] width 22 height 19
type textarea "Aina"
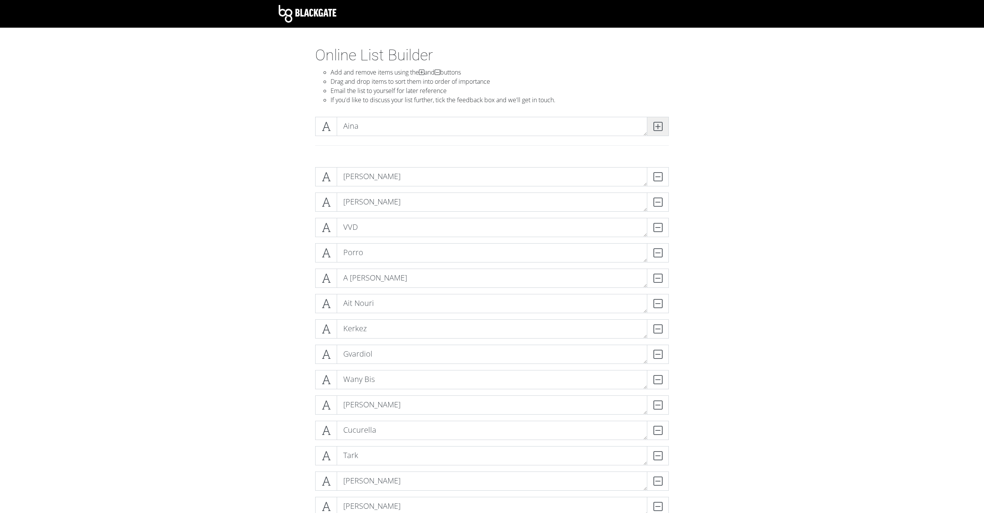
click at [663, 130] on span at bounding box center [658, 126] width 22 height 19
type textarea "Branthwaite"
click at [663, 130] on span at bounding box center [658, 126] width 22 height 19
type textarea "D"
type textarea "Trippier"
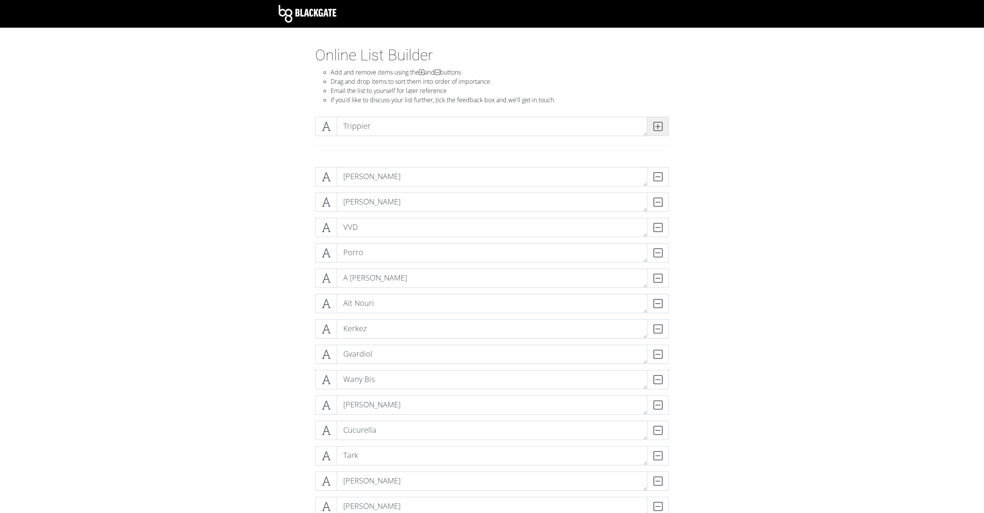
click at [663, 130] on span at bounding box center [658, 126] width 22 height 19
type textarea "[PERSON_NAME]"
click at [663, 130] on span at bounding box center [658, 126] width 22 height 19
type textarea "Gusto"
click at [662, 128] on span at bounding box center [658, 126] width 22 height 19
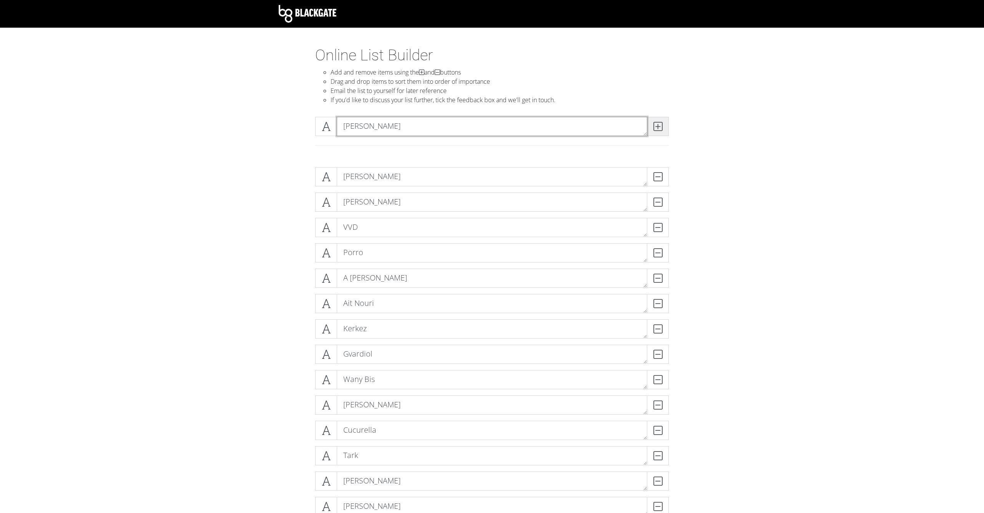
type textarea "[PERSON_NAME]"
click at [662, 128] on icon at bounding box center [658, 127] width 9 height 8
type textarea "Chalobah"
click at [662, 128] on icon at bounding box center [658, 127] width 9 height 8
type textarea "Robbo?"
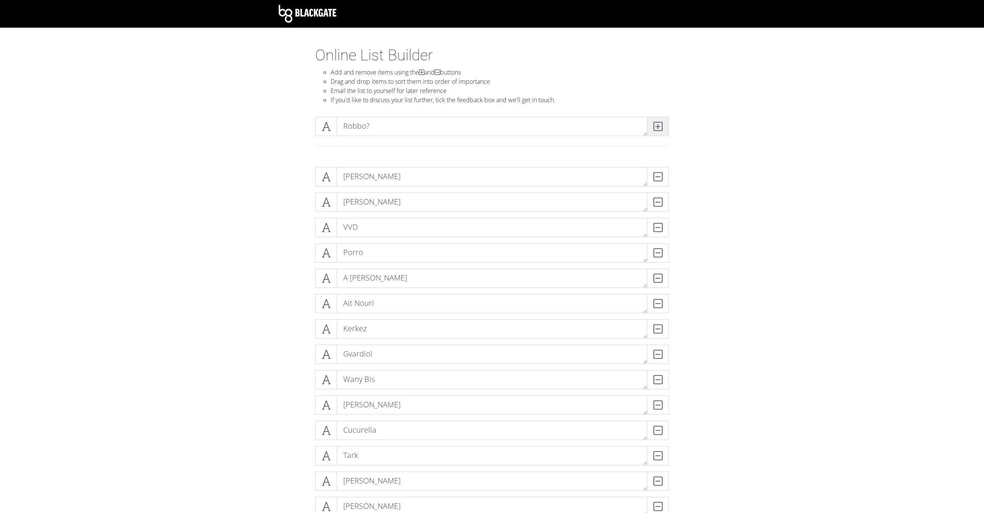
click at [666, 127] on span at bounding box center [658, 126] width 22 height 19
type textarea "Yoro"
click at [658, 130] on icon at bounding box center [658, 127] width 9 height 8
type textarea "[PERSON_NAME]"
drag, startPoint x: 666, startPoint y: 127, endPoint x: 657, endPoint y: 130, distance: 10.1
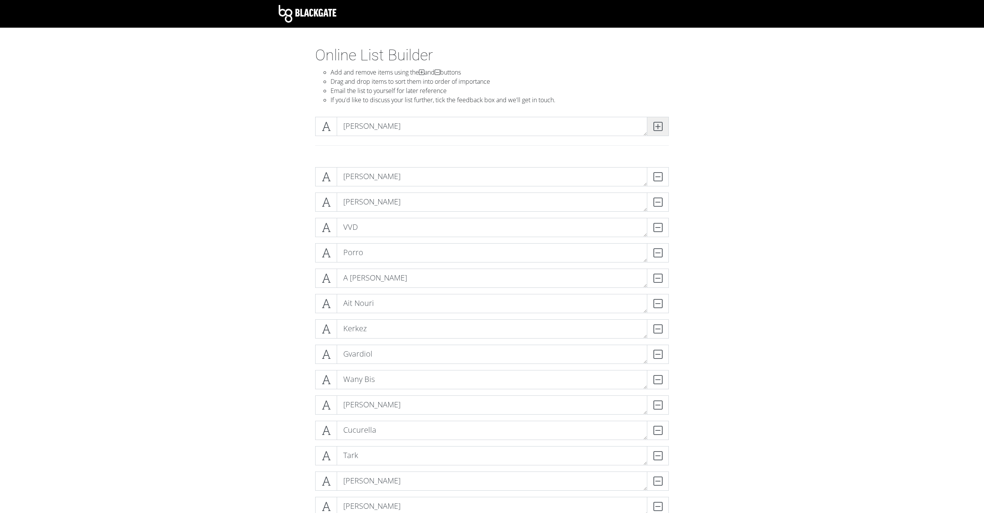
click at [658, 130] on icon at bounding box center [658, 127] width 9 height 8
type textarea "[PERSON_NAME]"
click at [656, 128] on icon at bounding box center [658, 127] width 9 height 8
type textarea "d"
type textarea "De Ligt"
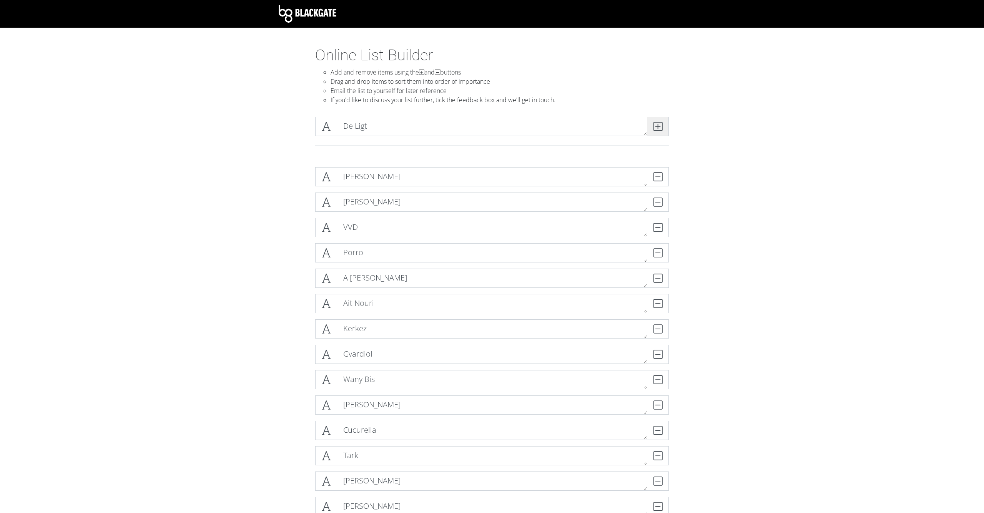
click at [656, 128] on icon at bounding box center [658, 127] width 9 height 8
